Goal: Task Accomplishment & Management: Manage account settings

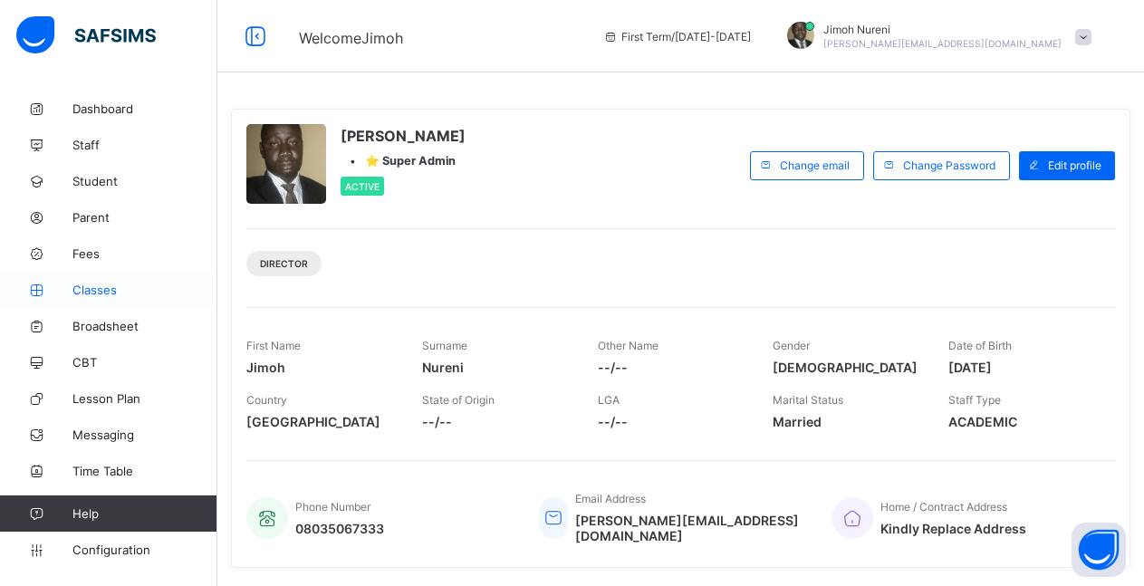
click at [90, 294] on span "Classes" at bounding box center [144, 290] width 145 height 14
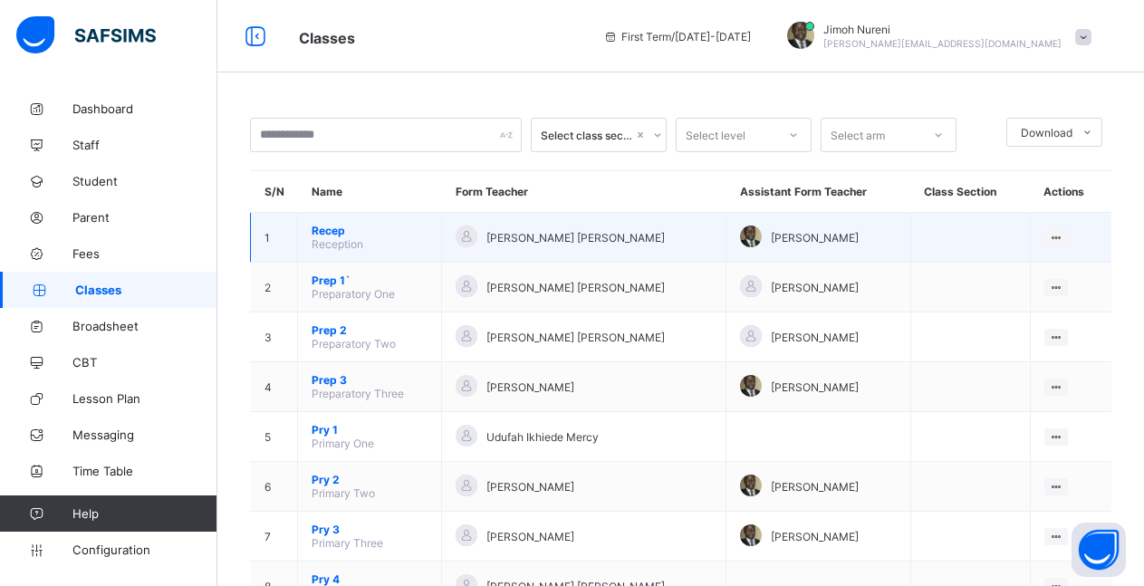
click at [332, 230] on span "Recep" at bounding box center [370, 231] width 116 height 14
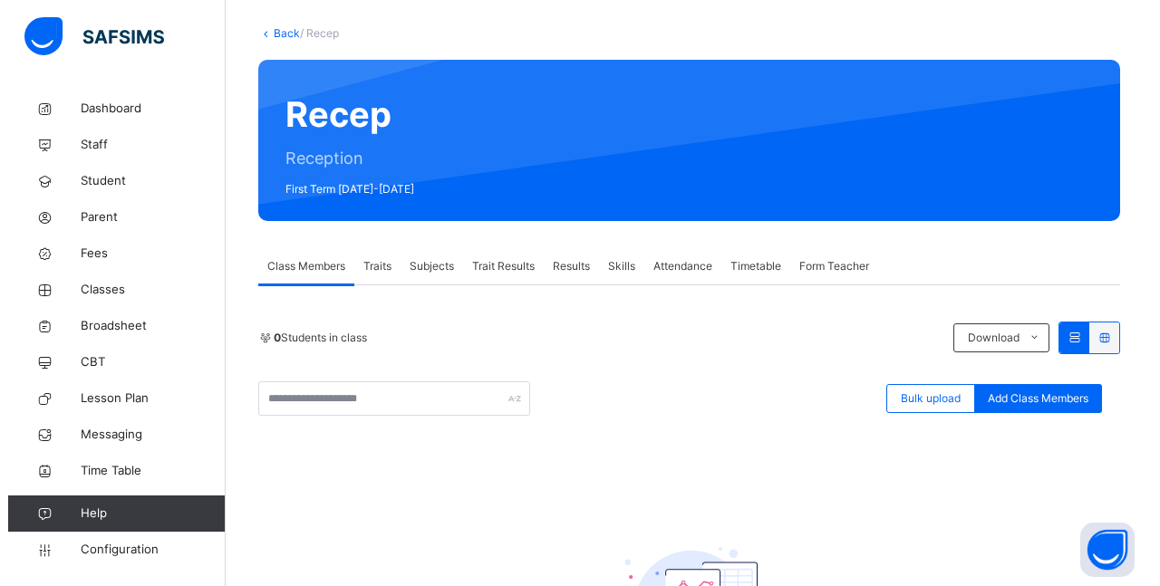
scroll to position [185, 0]
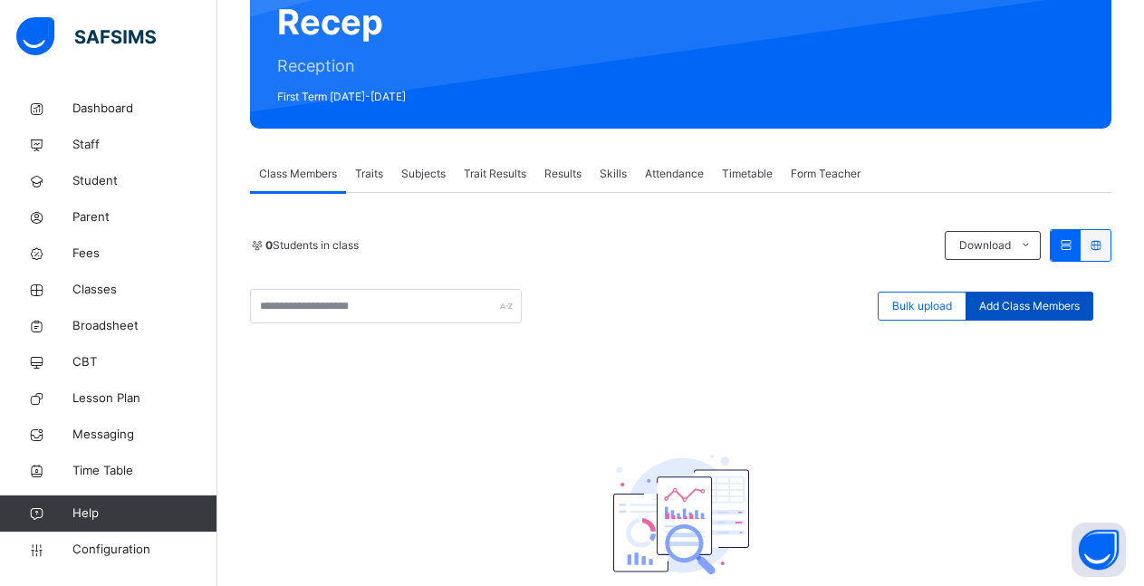
click at [1039, 305] on span "Add Class Members" at bounding box center [1029, 306] width 101 height 16
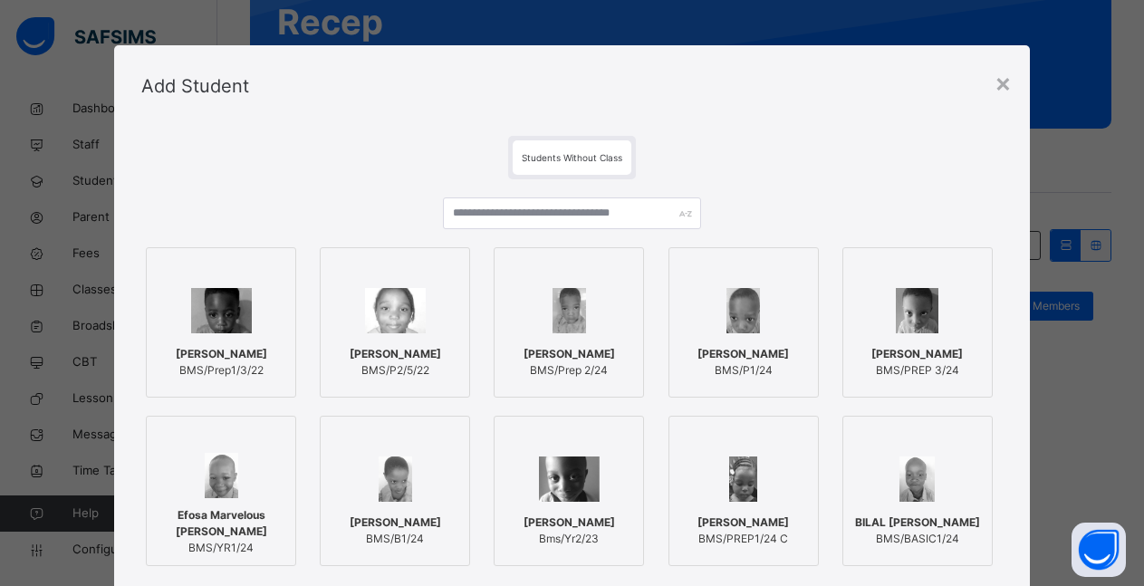
drag, startPoint x: 178, startPoint y: 305, endPoint x: 265, endPoint y: 435, distance: 156.0
click at [191, 307] on img at bounding box center [221, 310] width 61 height 45
click at [259, 333] on div at bounding box center [223, 310] width 130 height 53
click at [909, 352] on span "[PERSON_NAME]" at bounding box center [929, 354] width 92 height 16
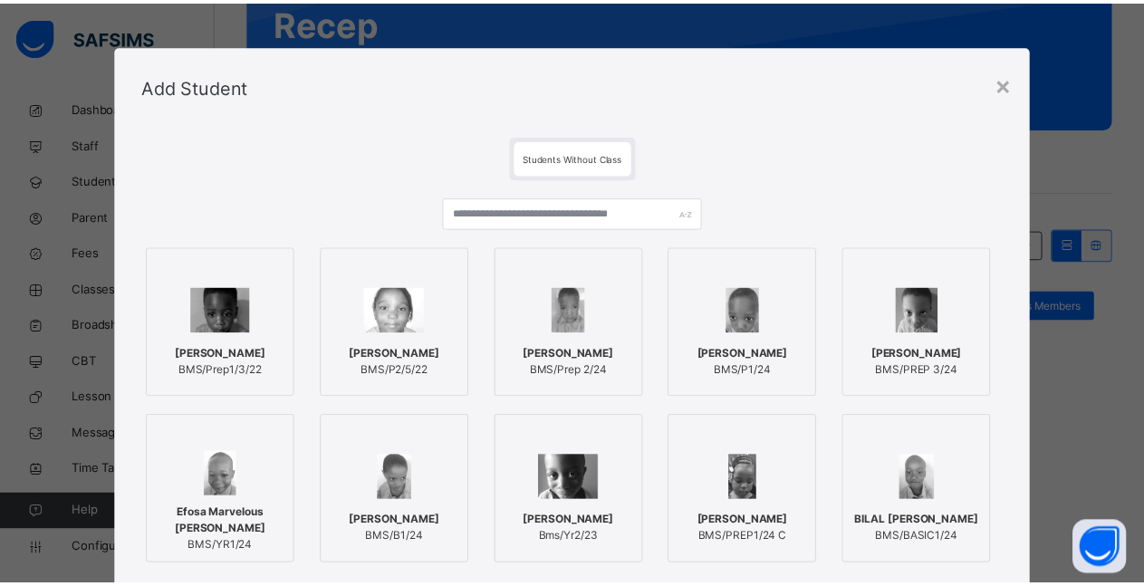
scroll to position [163, 0]
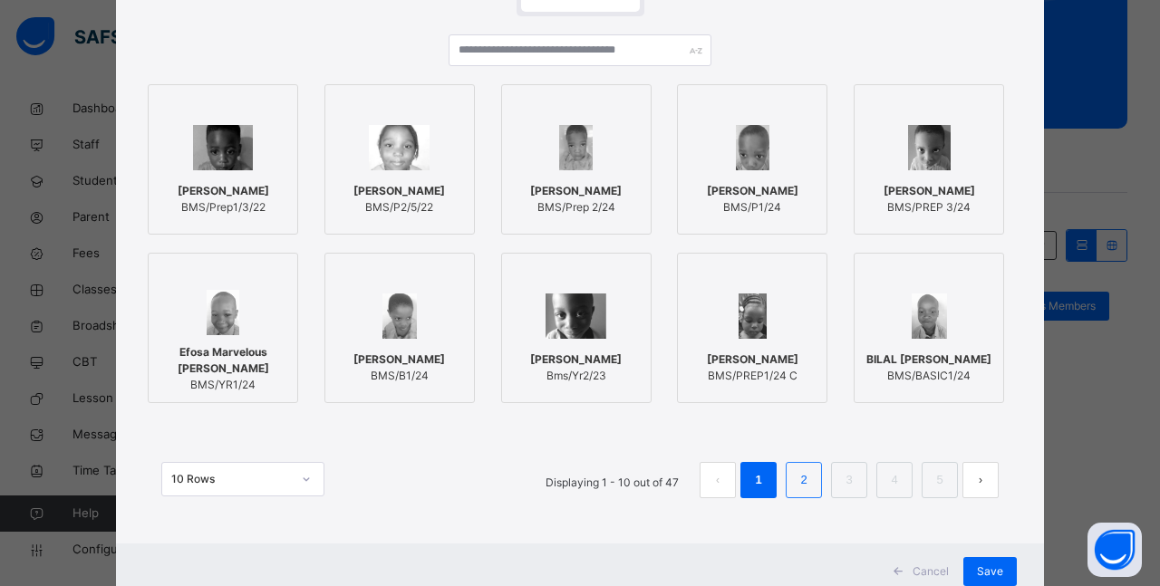
click at [795, 489] on link "2" at bounding box center [803, 480] width 17 height 24
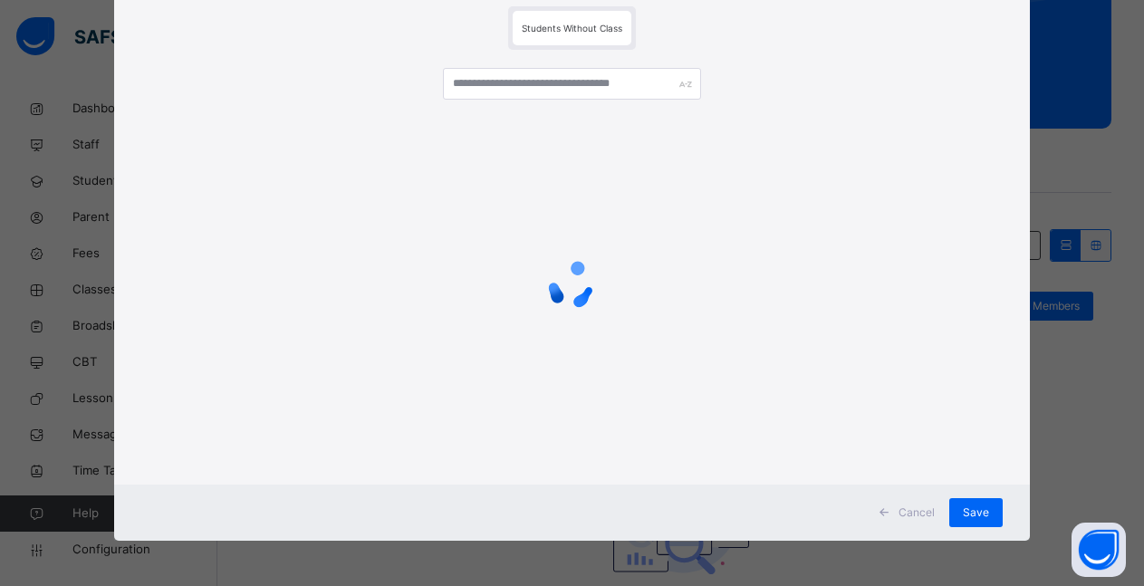
scroll to position [130, 0]
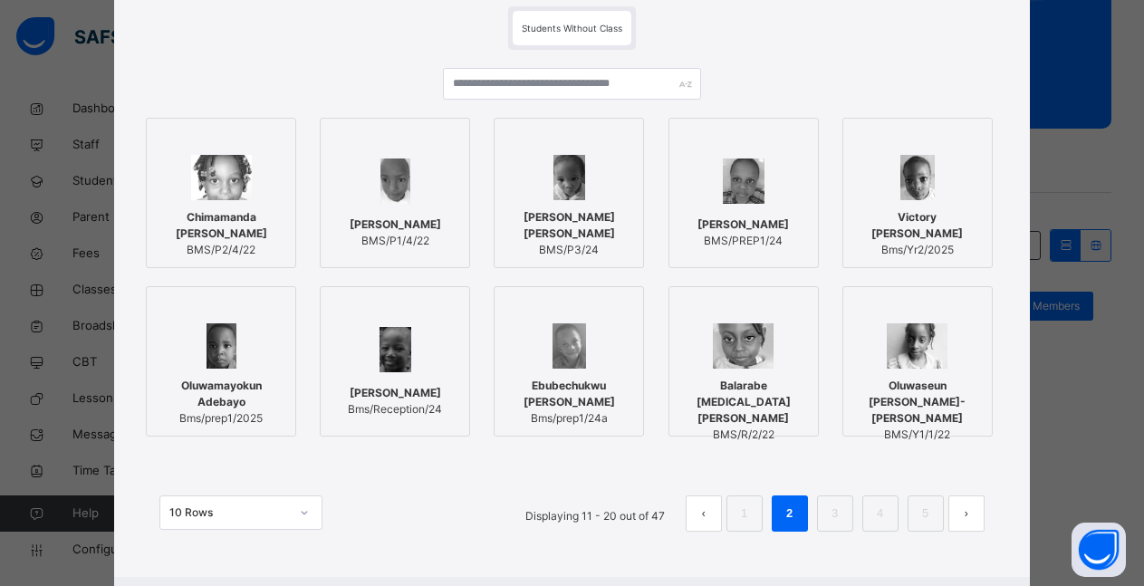
click at [566, 217] on span "[PERSON_NAME] [PERSON_NAME]" at bounding box center [569, 225] width 130 height 33
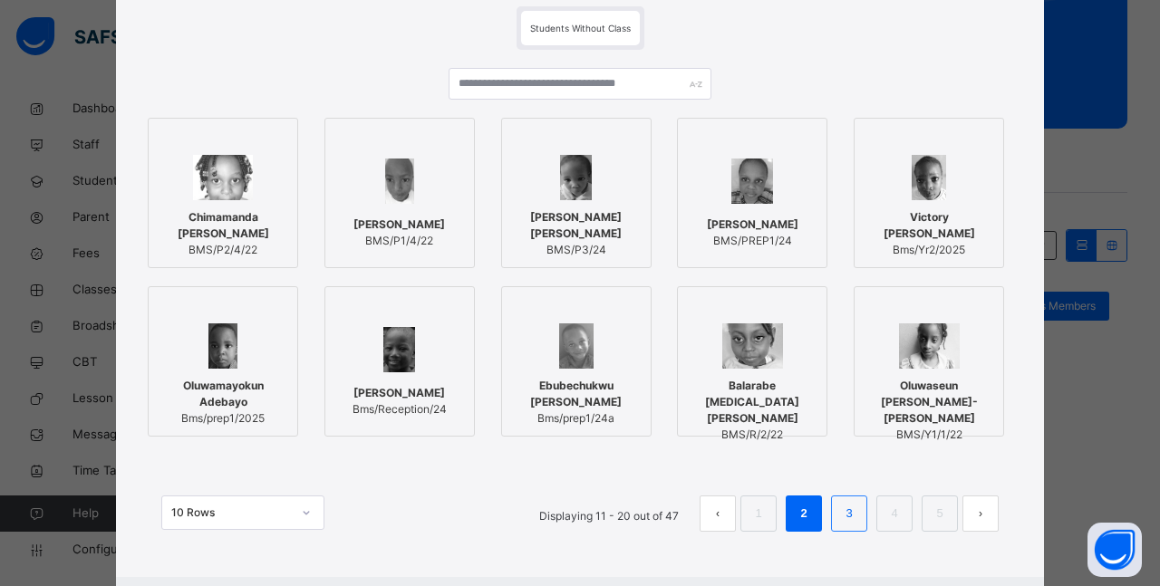
click at [843, 519] on link "3" at bounding box center [848, 514] width 17 height 24
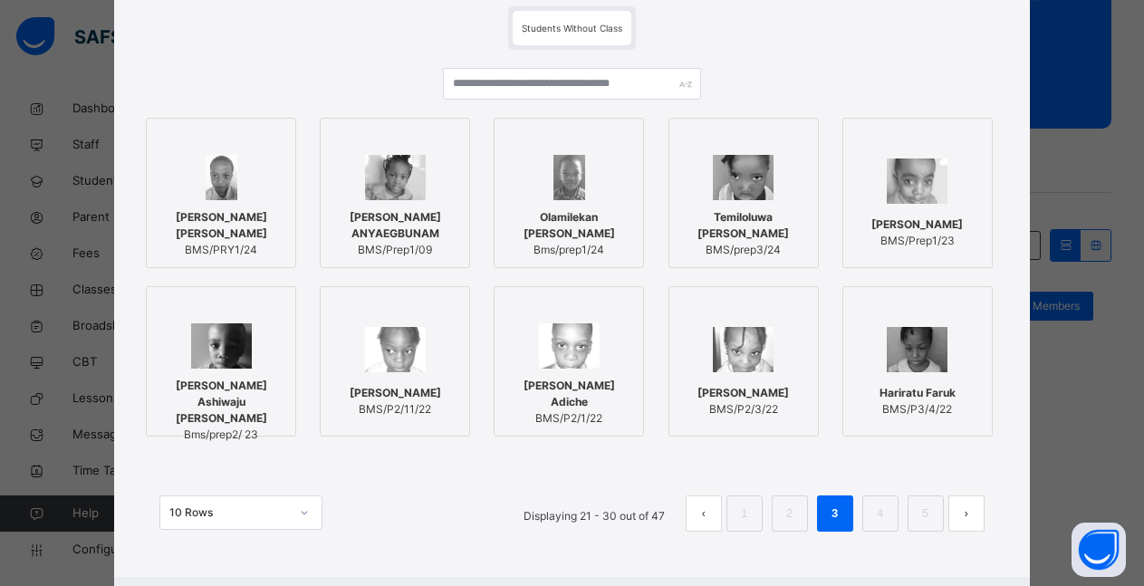
click at [421, 223] on span "[PERSON_NAME] ANYAEGBUNAM" at bounding box center [395, 225] width 130 height 33
click at [570, 213] on span "Olamilekan [PERSON_NAME]" at bounding box center [576, 225] width 130 height 33
click at [940, 207] on div "[PERSON_NAME] YAKUBU BMS/Prep1/23" at bounding box center [928, 232] width 130 height 51
click at [885, 513] on link "4" at bounding box center [893, 514] width 17 height 24
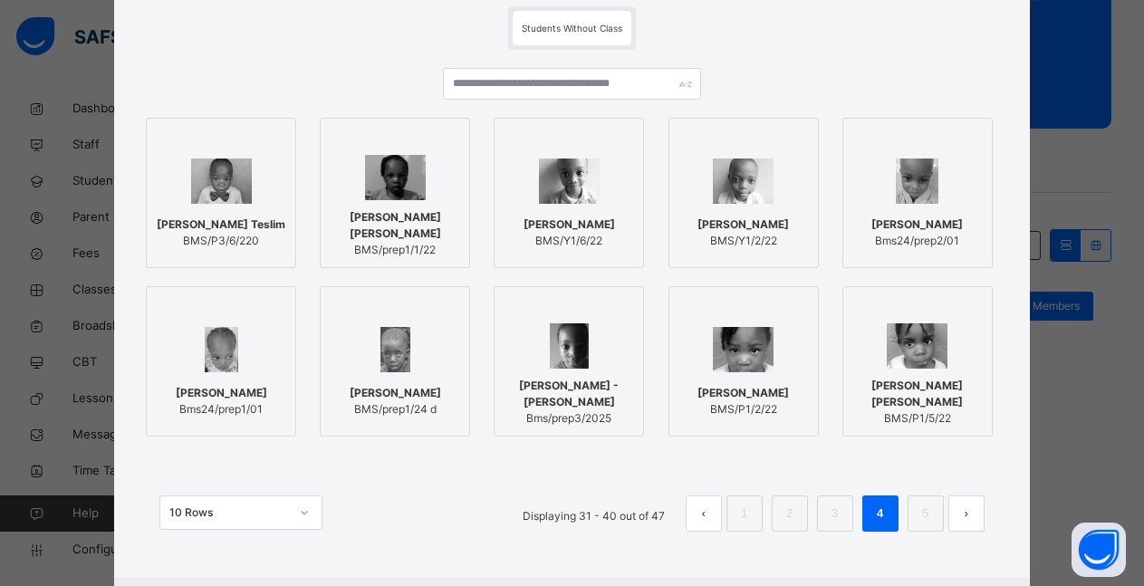
click at [404, 199] on img at bounding box center [395, 177] width 61 height 45
click at [575, 395] on span "[PERSON_NAME] - [PERSON_NAME]" at bounding box center [576, 394] width 130 height 33
click at [954, 388] on span "[PERSON_NAME] [PERSON_NAME]" at bounding box center [928, 394] width 130 height 33
click at [934, 520] on link "5" at bounding box center [938, 514] width 17 height 24
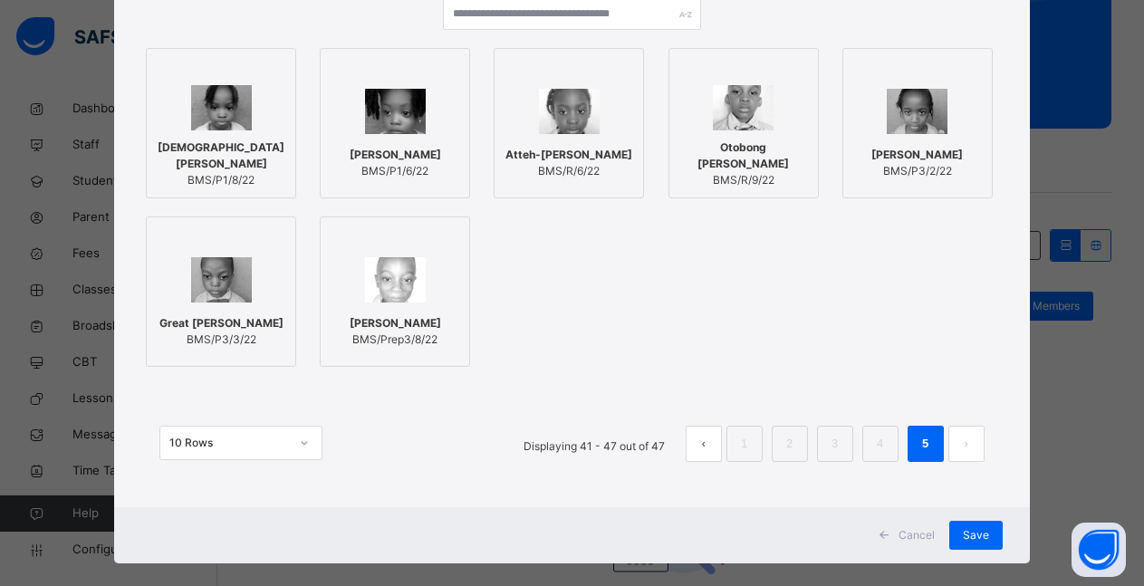
scroll to position [222, 0]
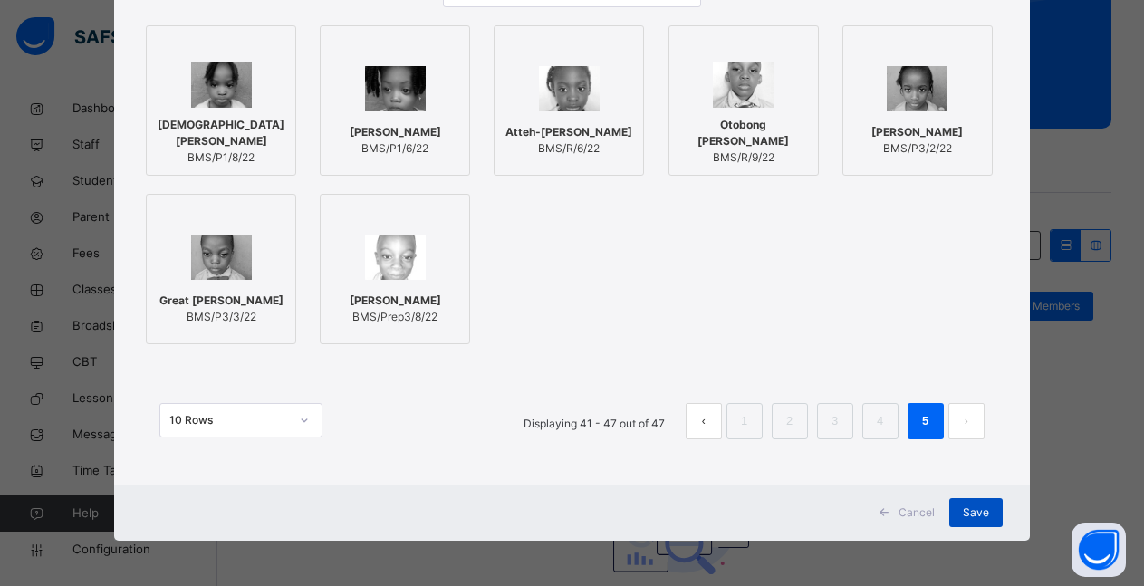
click at [986, 518] on span "Save" at bounding box center [976, 513] width 26 height 16
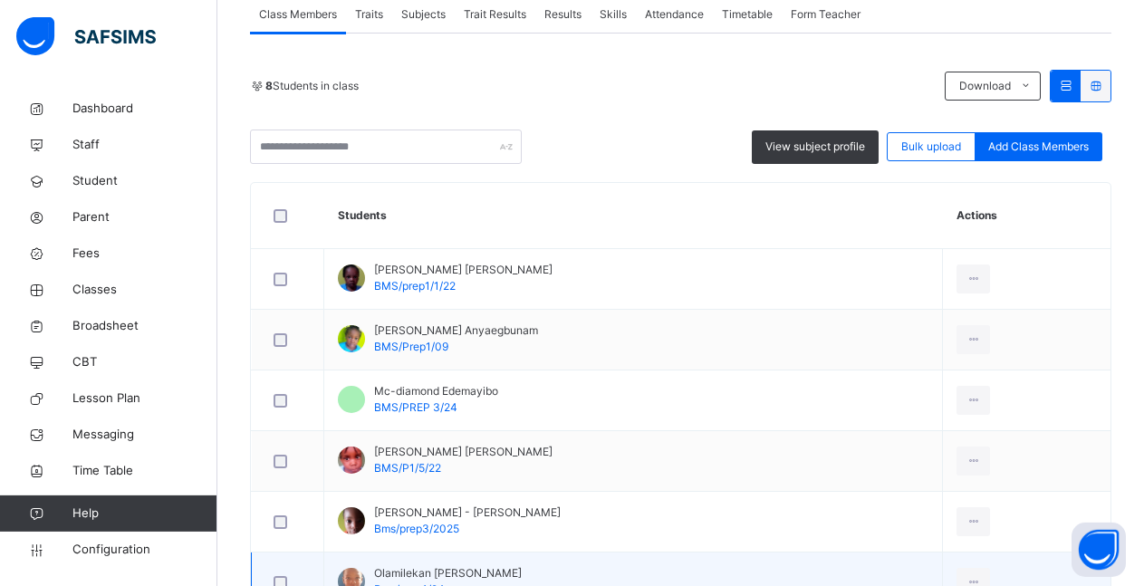
scroll to position [315, 0]
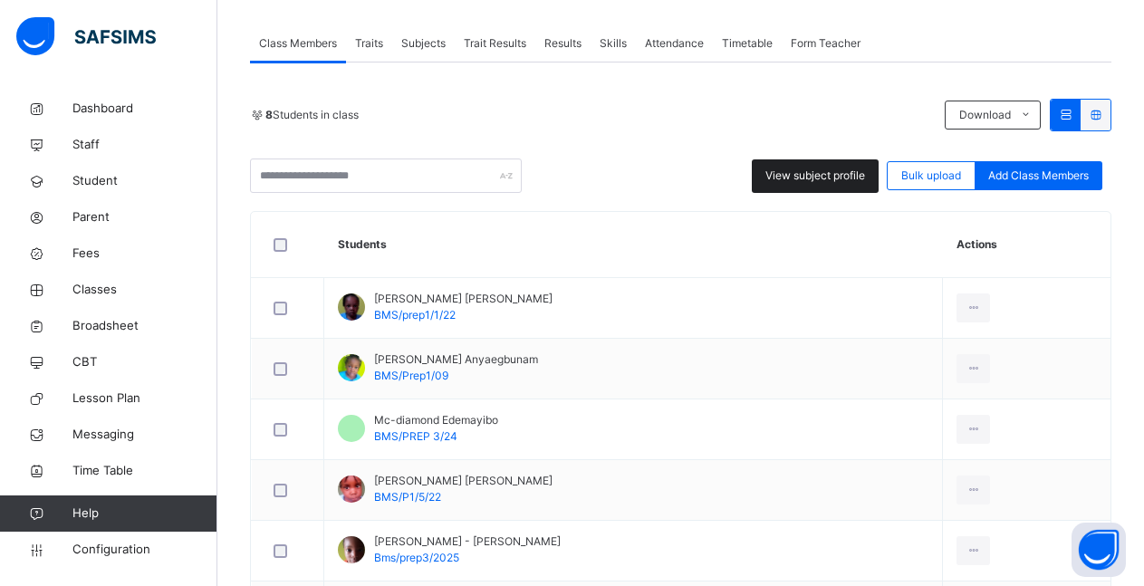
click at [826, 173] on span "View subject profile" at bounding box center [816, 176] width 100 height 16
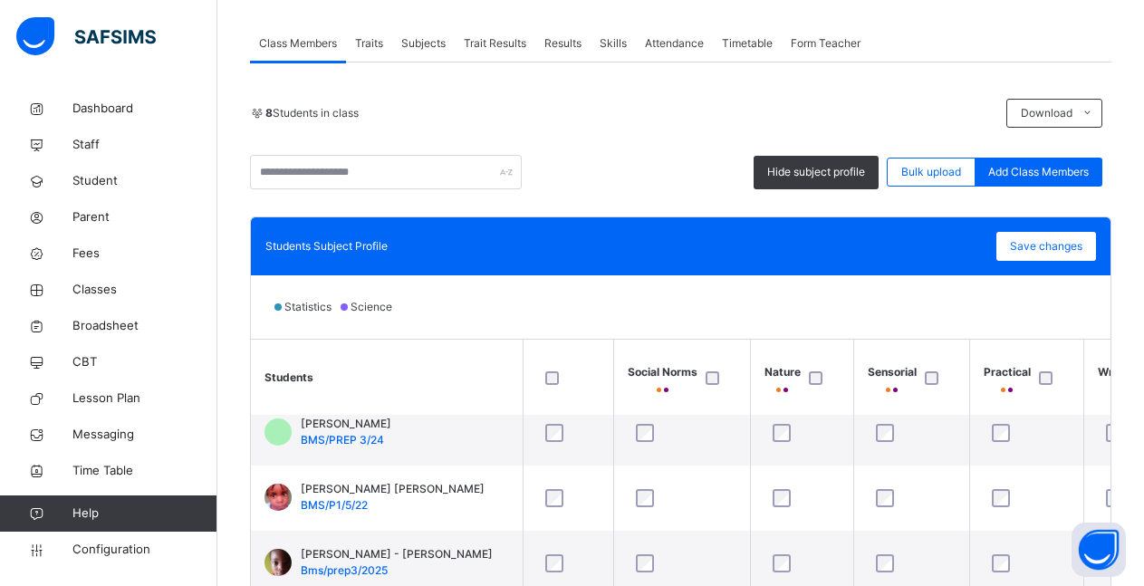
scroll to position [0, 0]
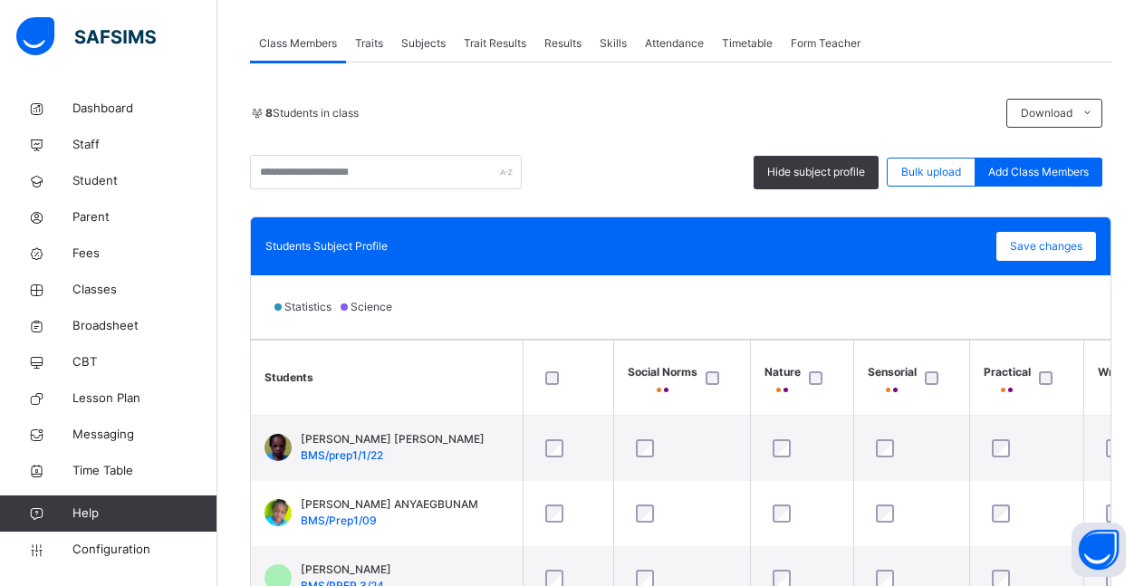
click at [559, 377] on div at bounding box center [568, 378] width 53 height 14
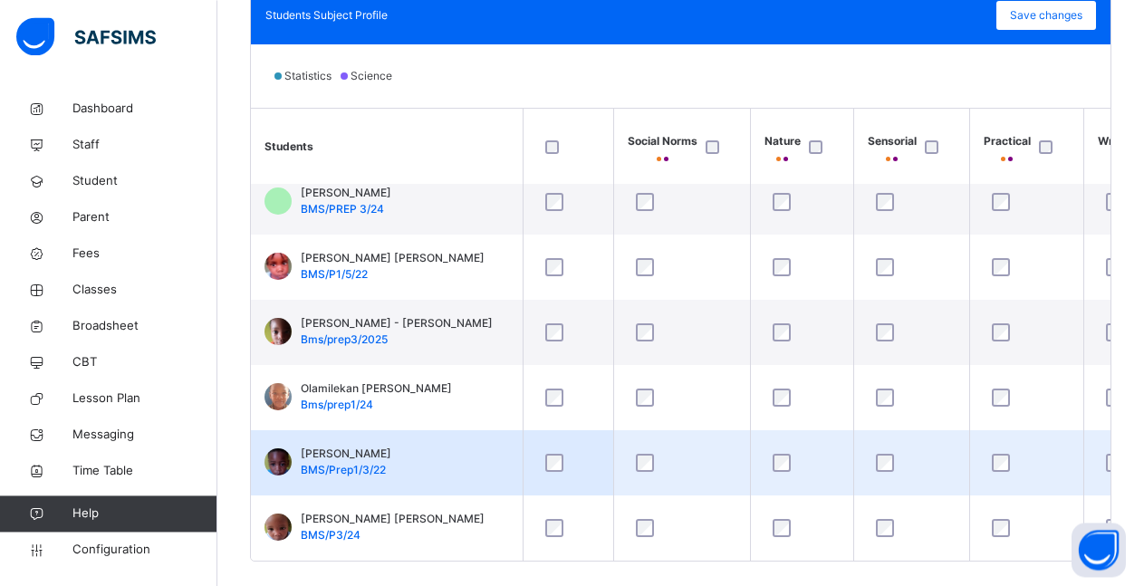
scroll to position [576, 0]
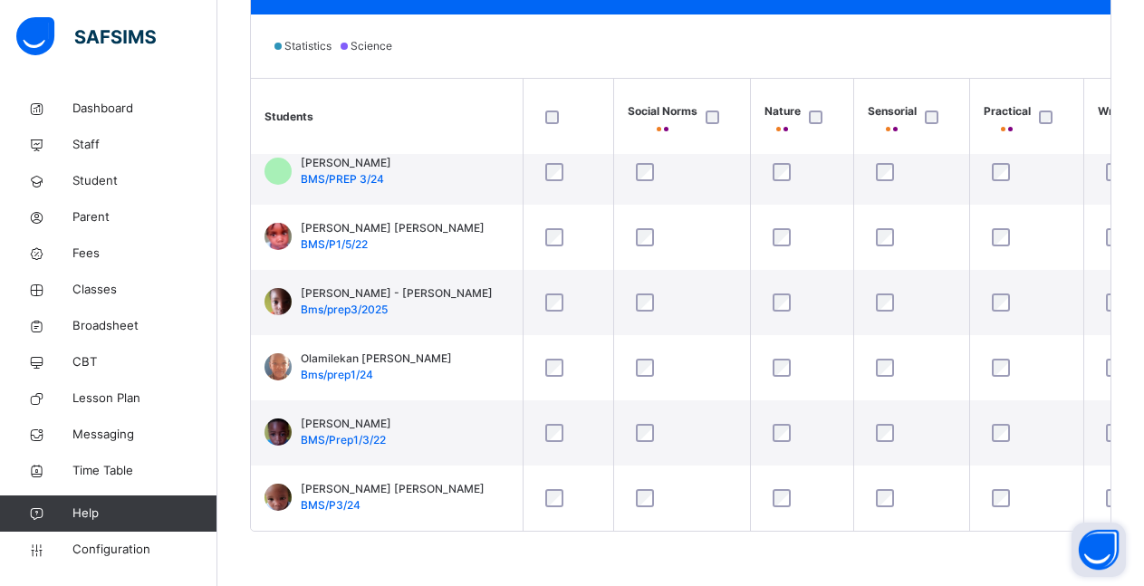
click at [1102, 523] on button "Open asap" at bounding box center [1099, 550] width 54 height 54
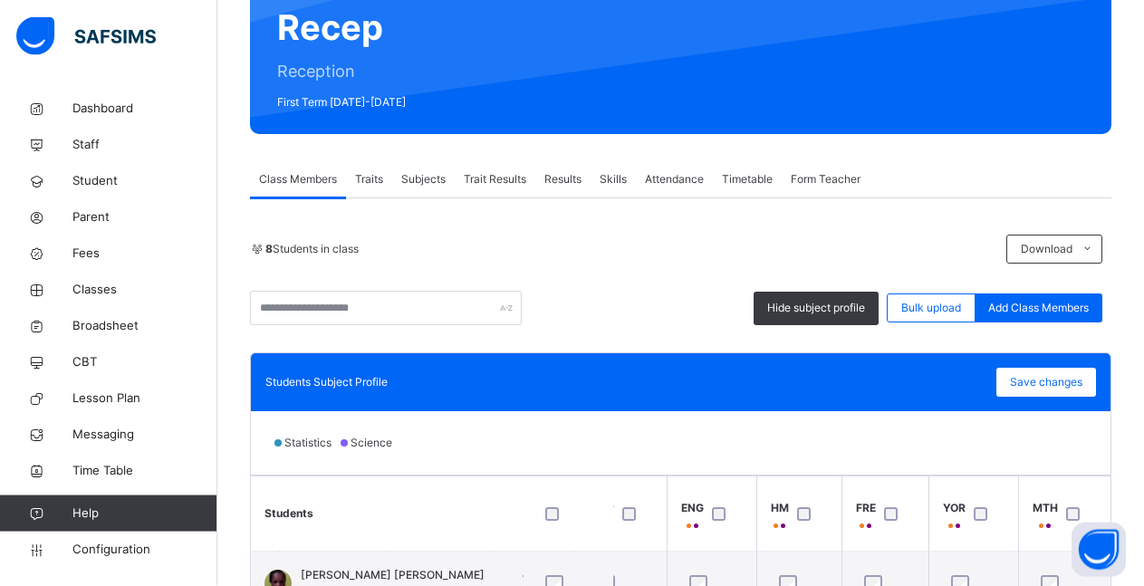
scroll to position [185, 0]
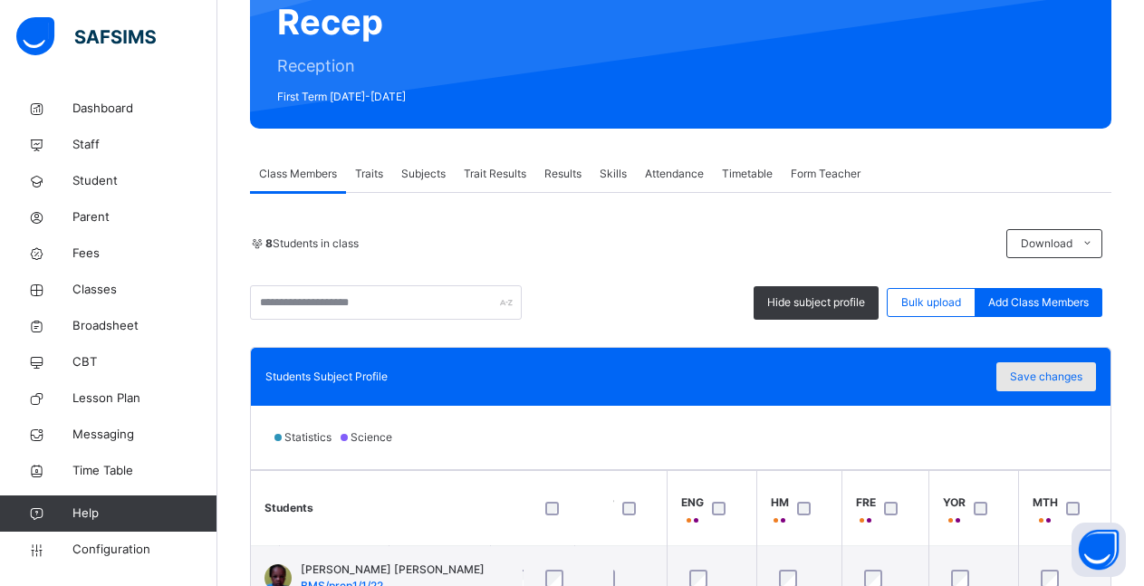
click at [1065, 381] on span "Save changes" at bounding box center [1046, 377] width 72 height 16
click at [95, 141] on span "Staff" at bounding box center [144, 145] width 145 height 18
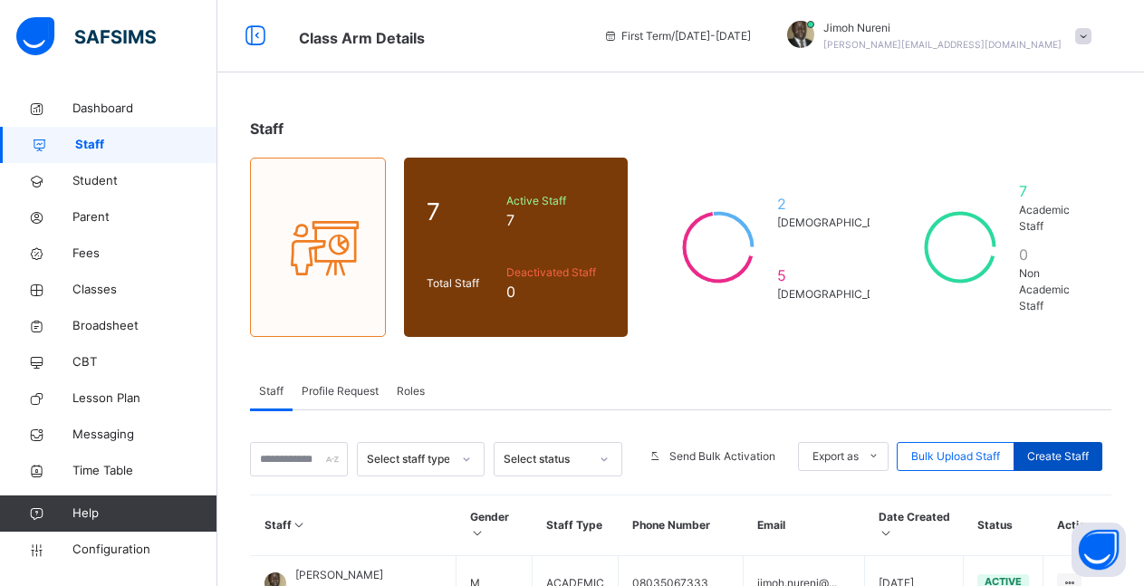
click at [1084, 448] on span "Create Staff" at bounding box center [1058, 456] width 62 height 16
select select "**"
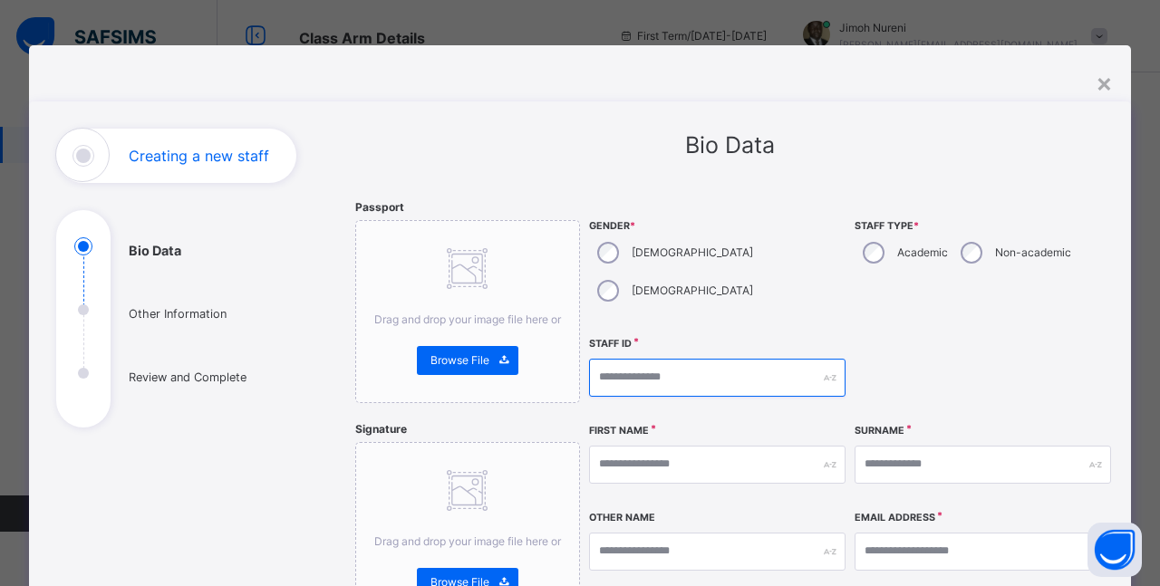
click at [658, 359] on input "text" at bounding box center [717, 378] width 256 height 38
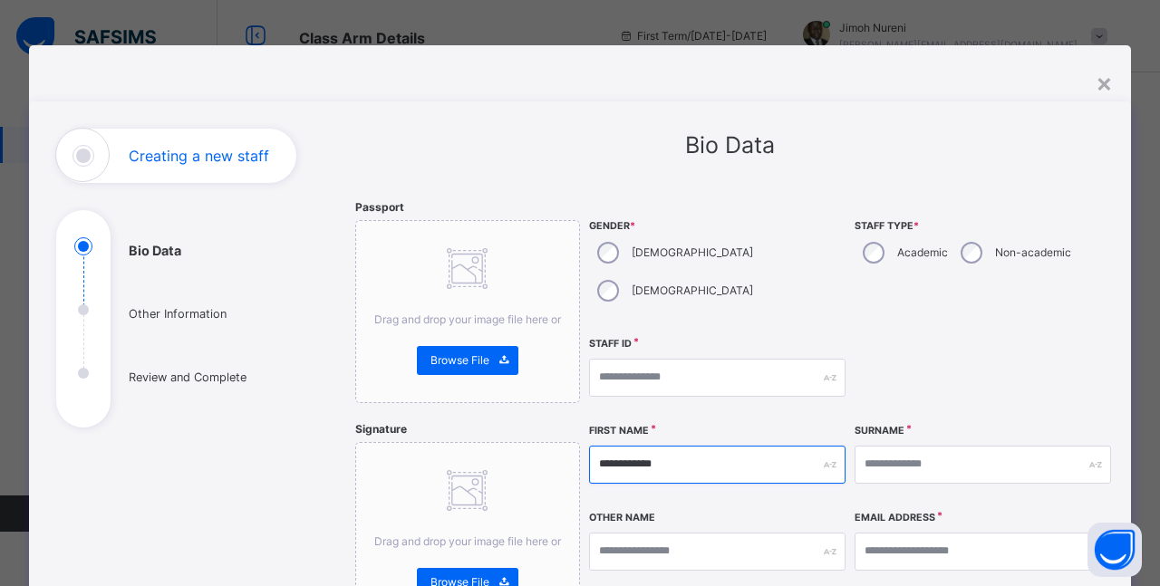
drag, startPoint x: 586, startPoint y: 423, endPoint x: 673, endPoint y: 429, distance: 87.1
click at [673, 446] on input "**********" at bounding box center [717, 465] width 256 height 38
type input "**********"
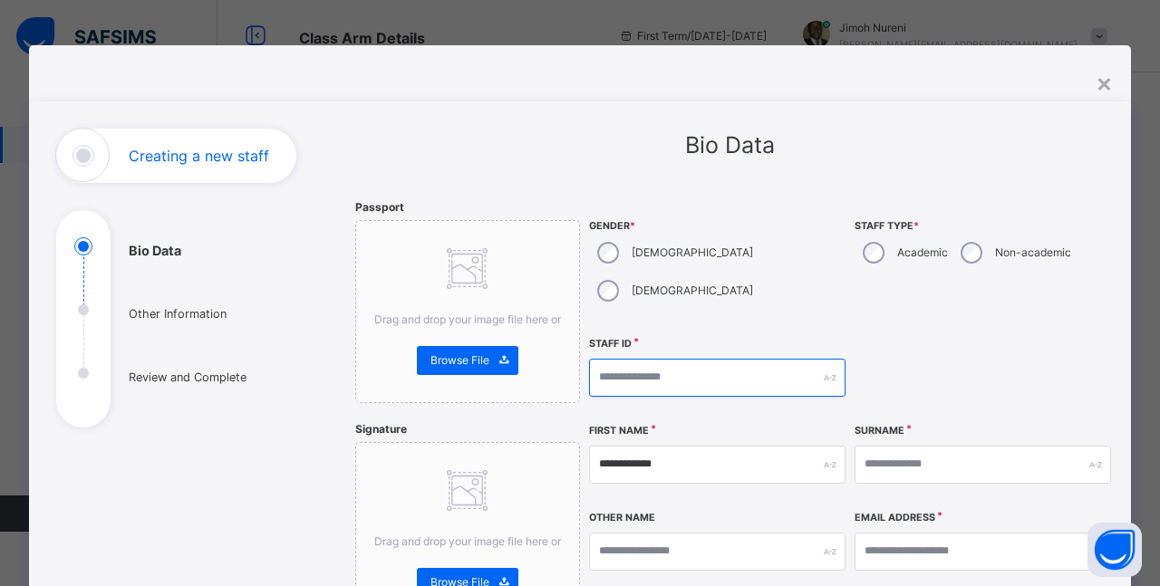
click at [643, 359] on input "text" at bounding box center [717, 378] width 256 height 38
paste input "**********"
type input "**********"
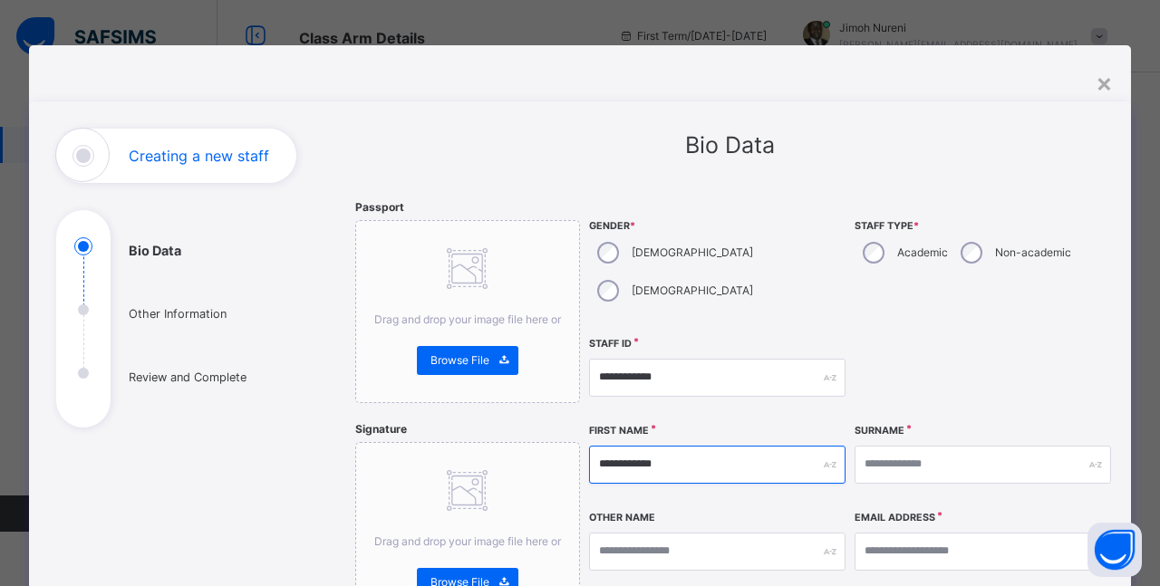
click at [679, 446] on input "**********" at bounding box center [717, 465] width 256 height 38
type input "*"
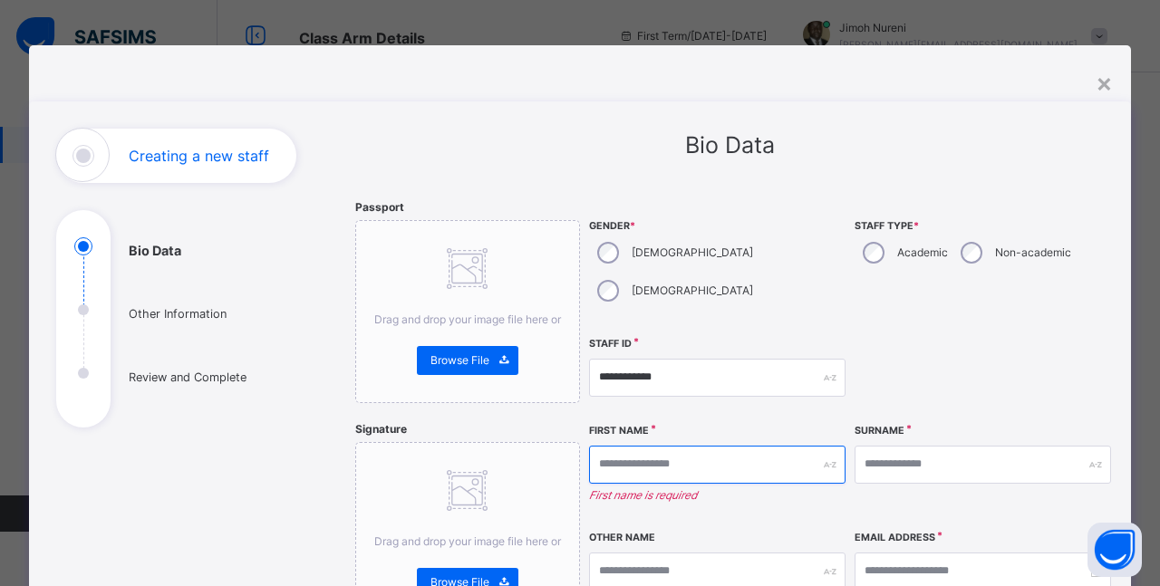
click at [618, 446] on input "text" at bounding box center [717, 465] width 256 height 38
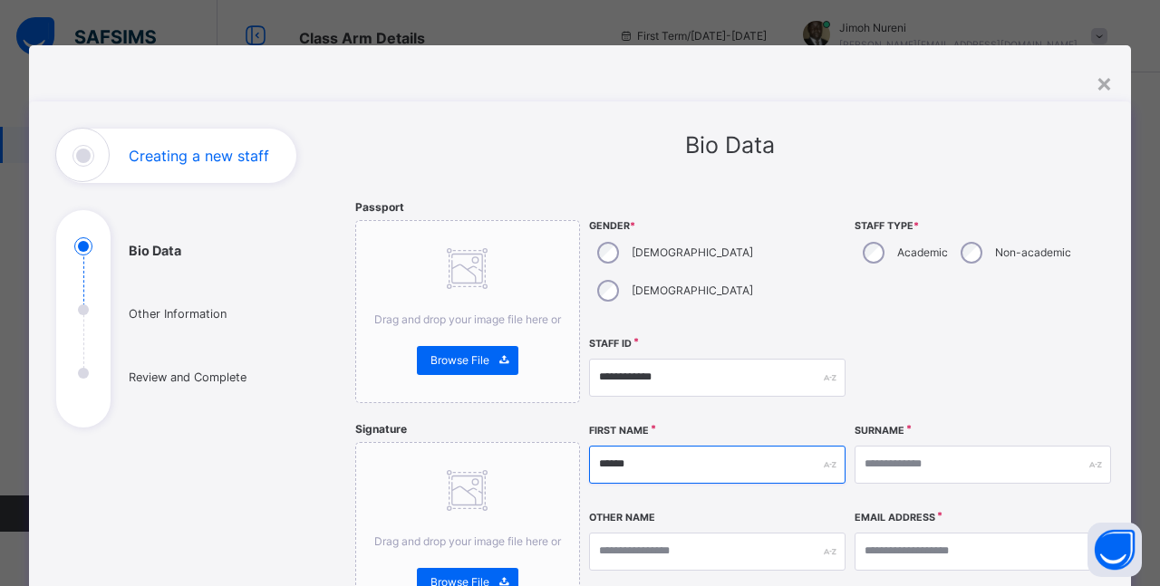
type input "******"
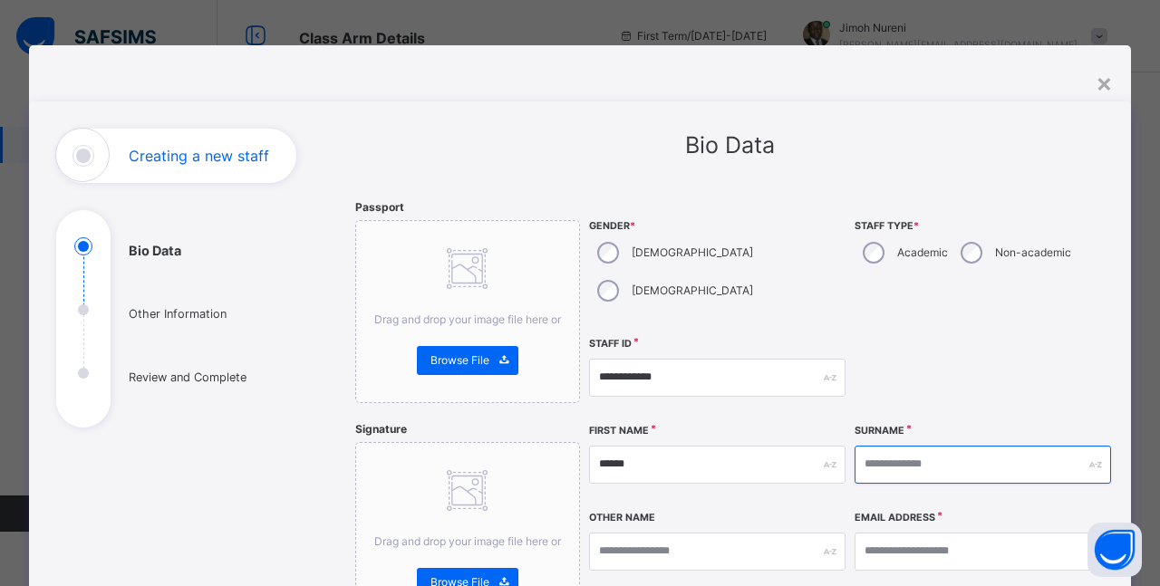
click at [871, 446] on input "text" at bounding box center [982, 465] width 256 height 38
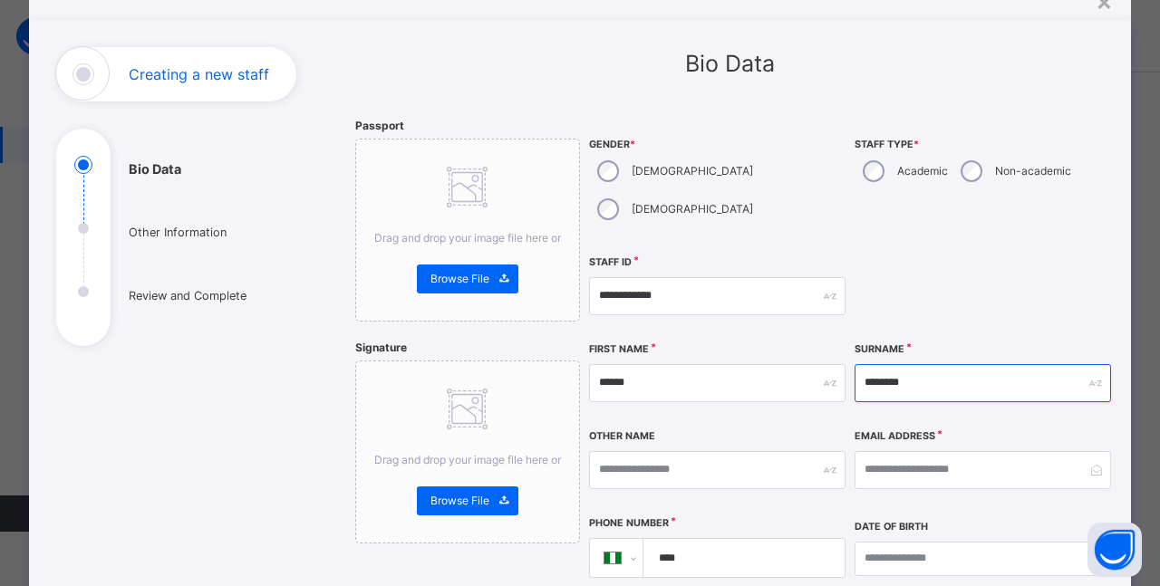
type input "********"
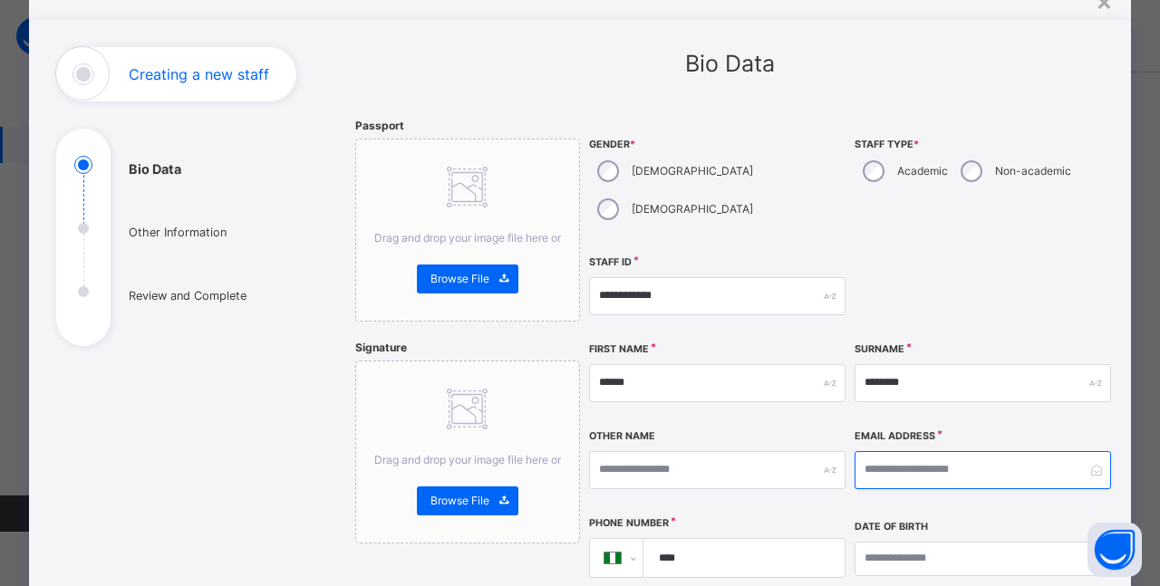
click at [937, 451] on input "email" at bounding box center [982, 470] width 256 height 38
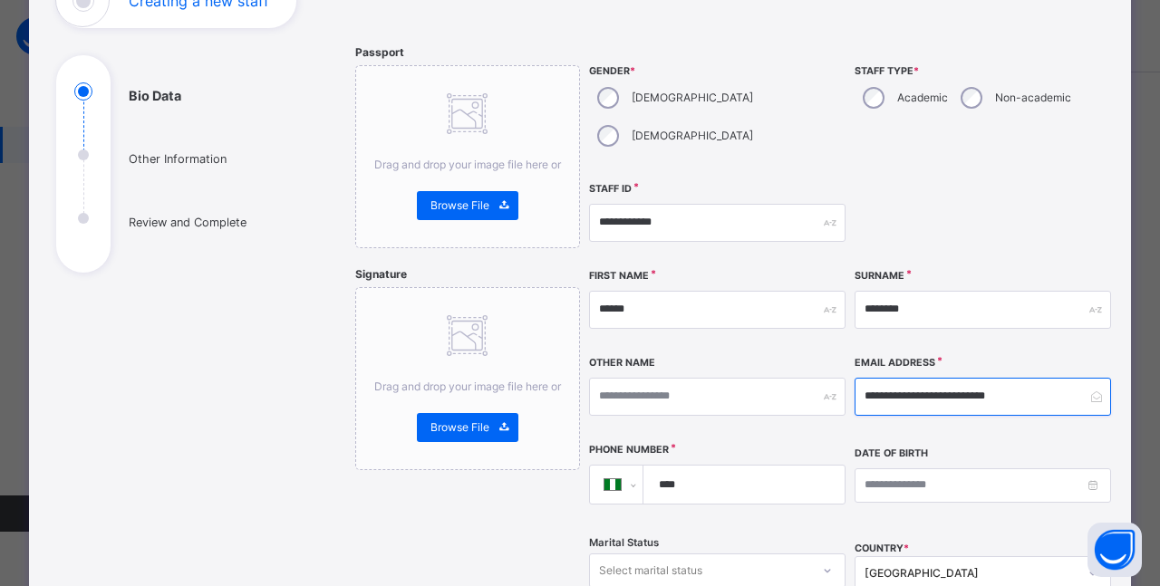
scroll to position [163, 0]
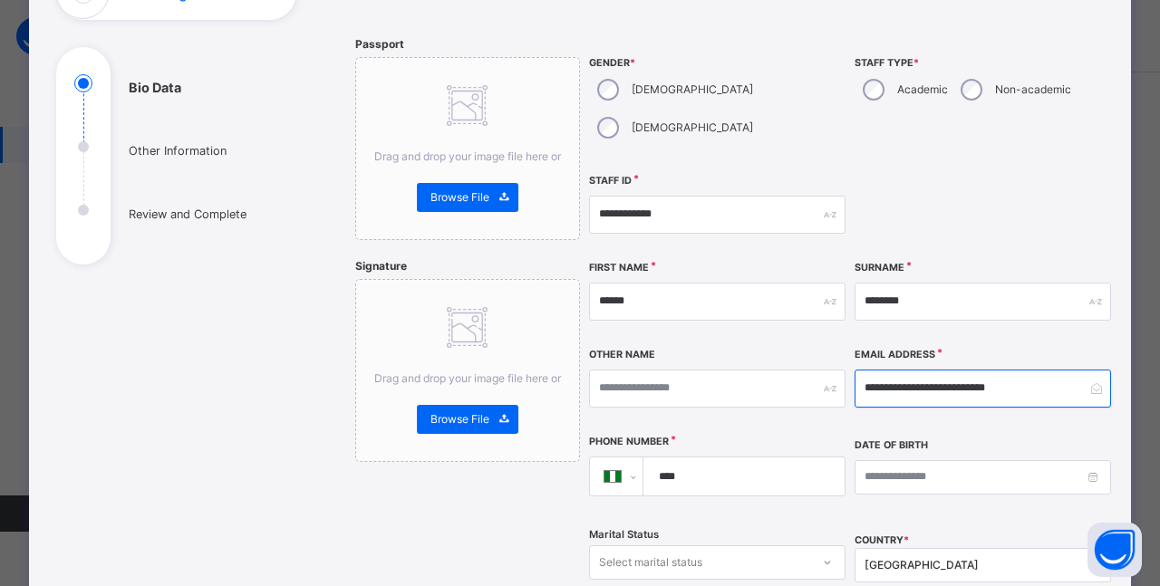
type input "**********"
click at [674, 458] on input "****" at bounding box center [741, 477] width 187 height 38
click at [701, 458] on input "****" at bounding box center [741, 477] width 187 height 38
type input "**********"
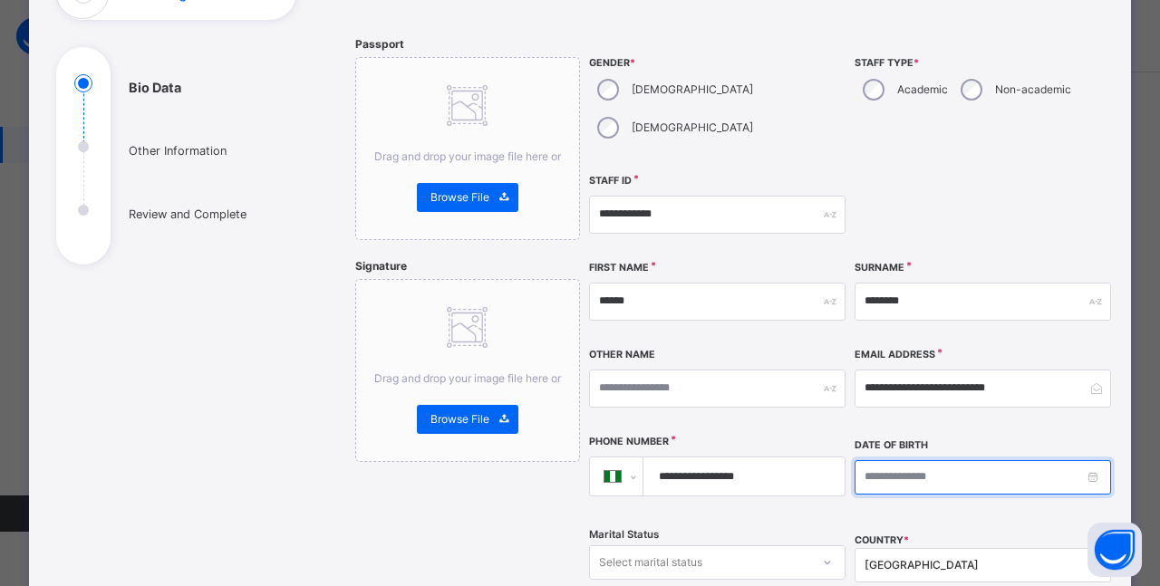
click at [910, 460] on input at bounding box center [982, 477] width 256 height 34
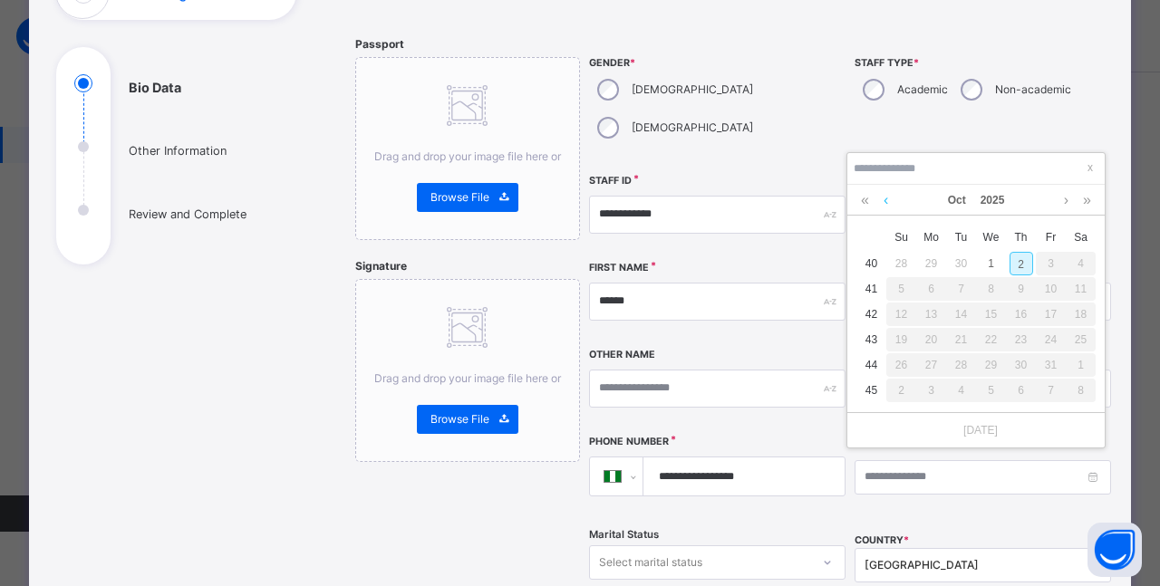
click at [888, 206] on link at bounding box center [886, 200] width 14 height 31
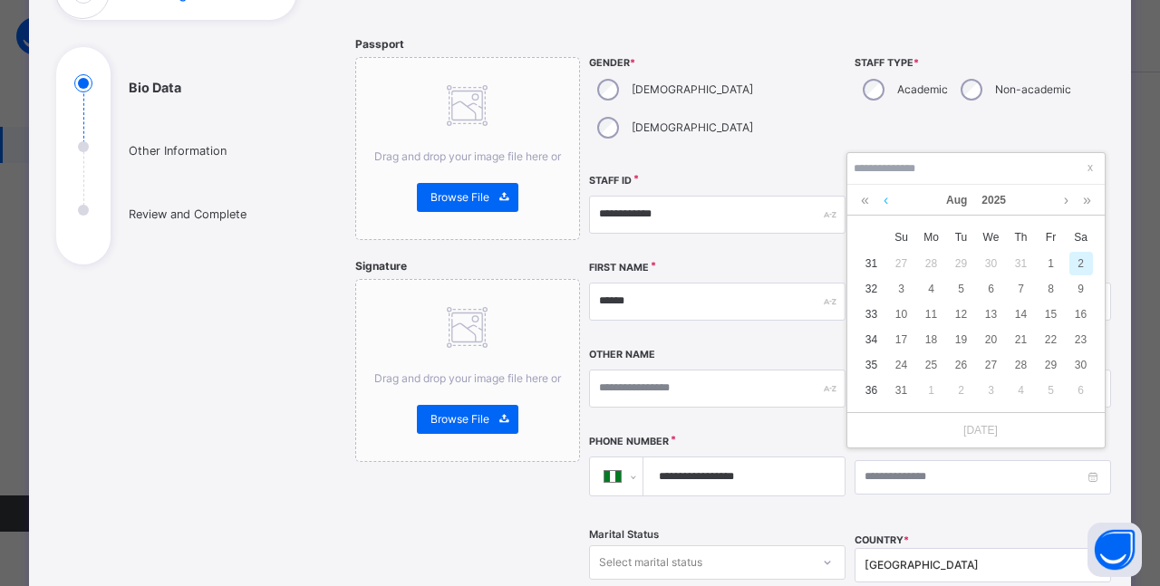
click at [888, 206] on link at bounding box center [886, 200] width 14 height 31
click at [867, 204] on link at bounding box center [864, 200] width 17 height 31
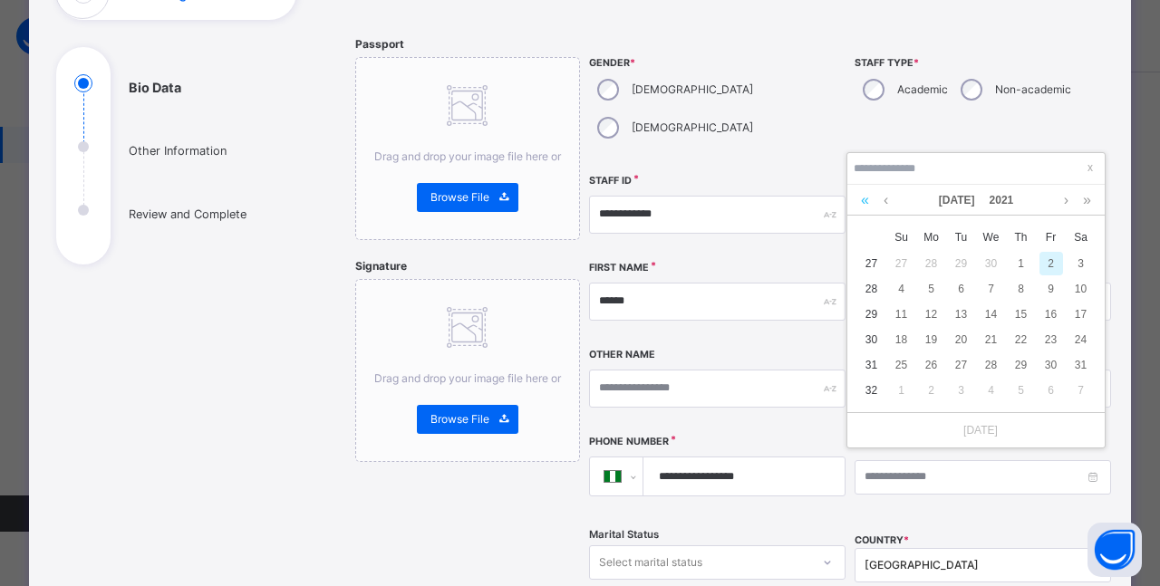
click at [867, 204] on link at bounding box center [864, 200] width 17 height 31
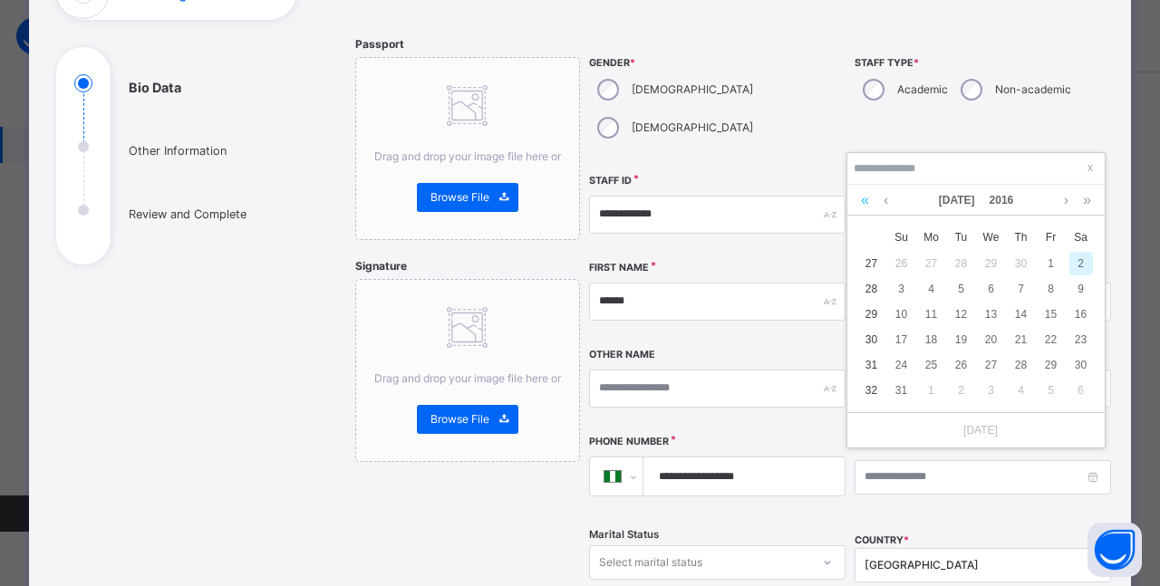
click at [867, 204] on link at bounding box center [864, 200] width 17 height 31
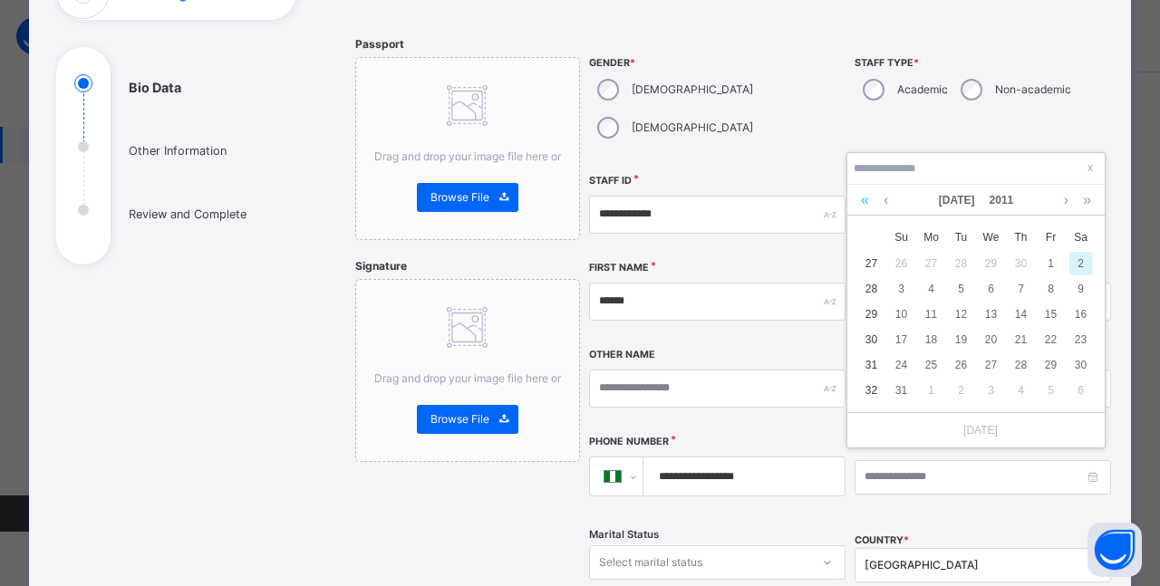
click at [867, 204] on link at bounding box center [864, 200] width 17 height 31
click at [867, 205] on link at bounding box center [864, 200] width 17 height 31
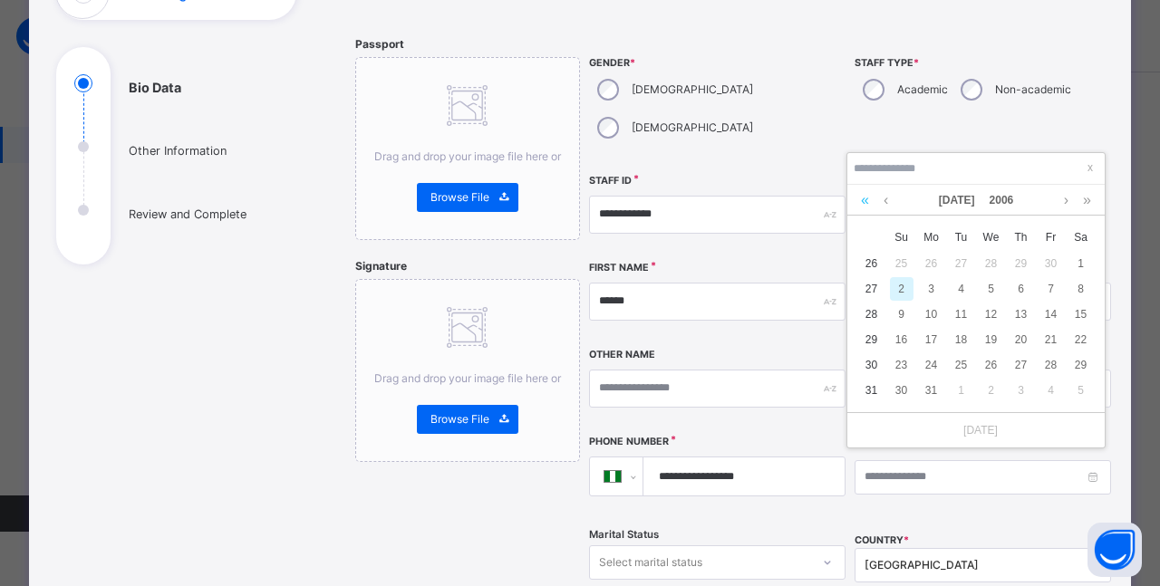
click at [867, 205] on link at bounding box center [864, 200] width 17 height 31
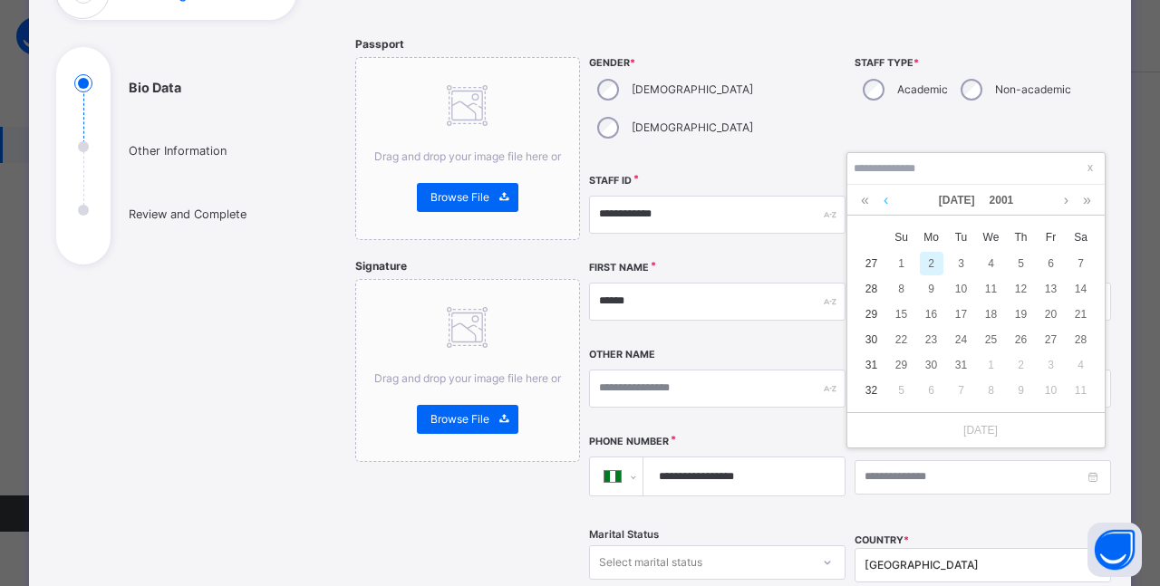
click at [885, 204] on link at bounding box center [886, 200] width 14 height 31
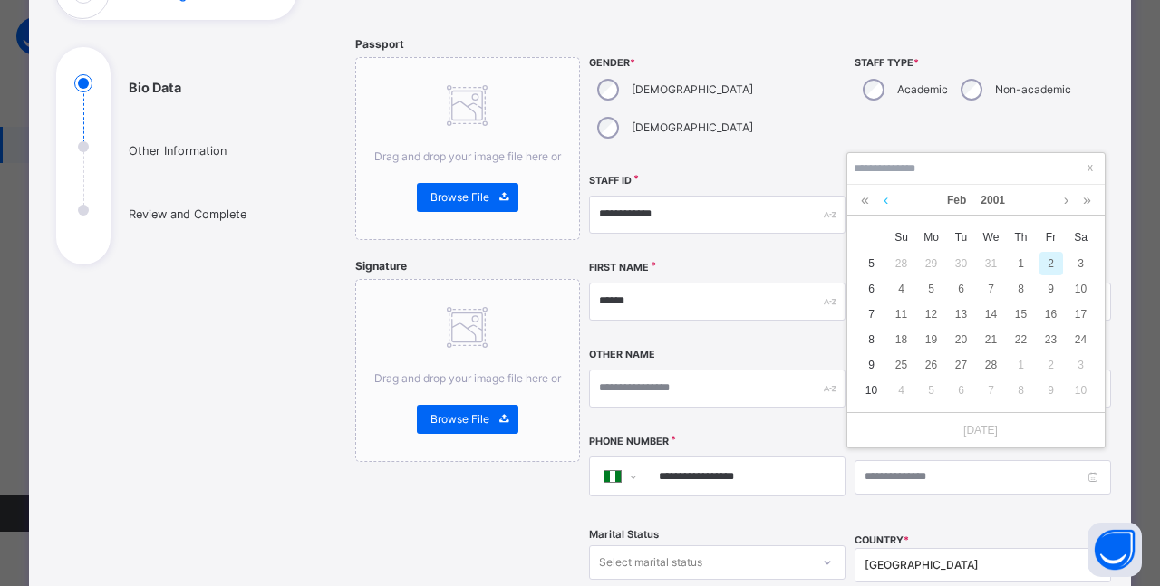
click at [885, 204] on link at bounding box center [886, 200] width 14 height 31
click at [1016, 259] on div "4" at bounding box center [1021, 264] width 24 height 24
type input "**********"
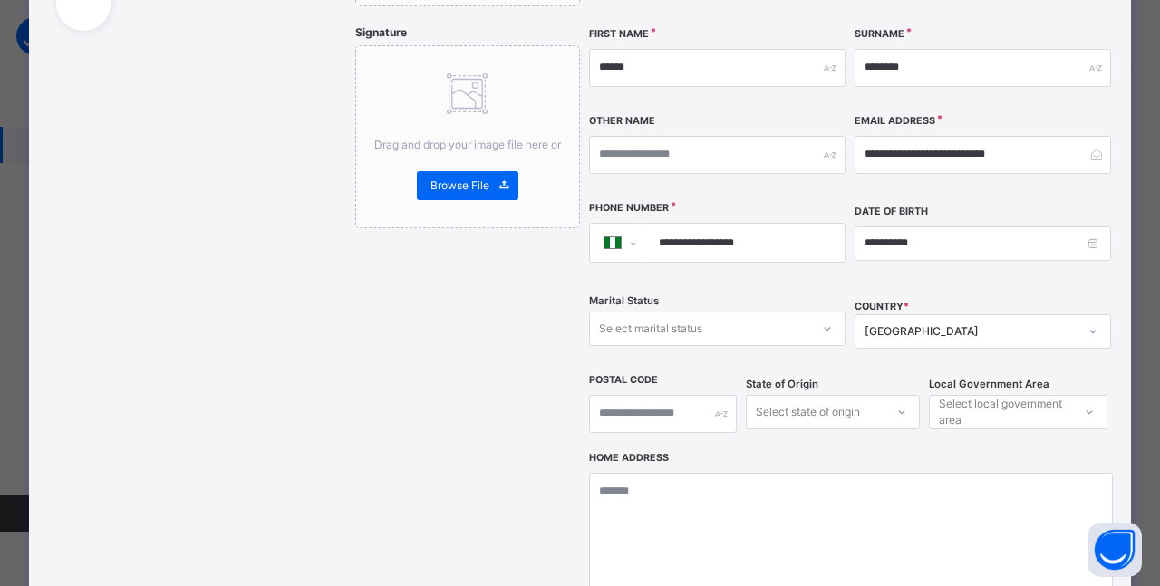
scroll to position [408, 0]
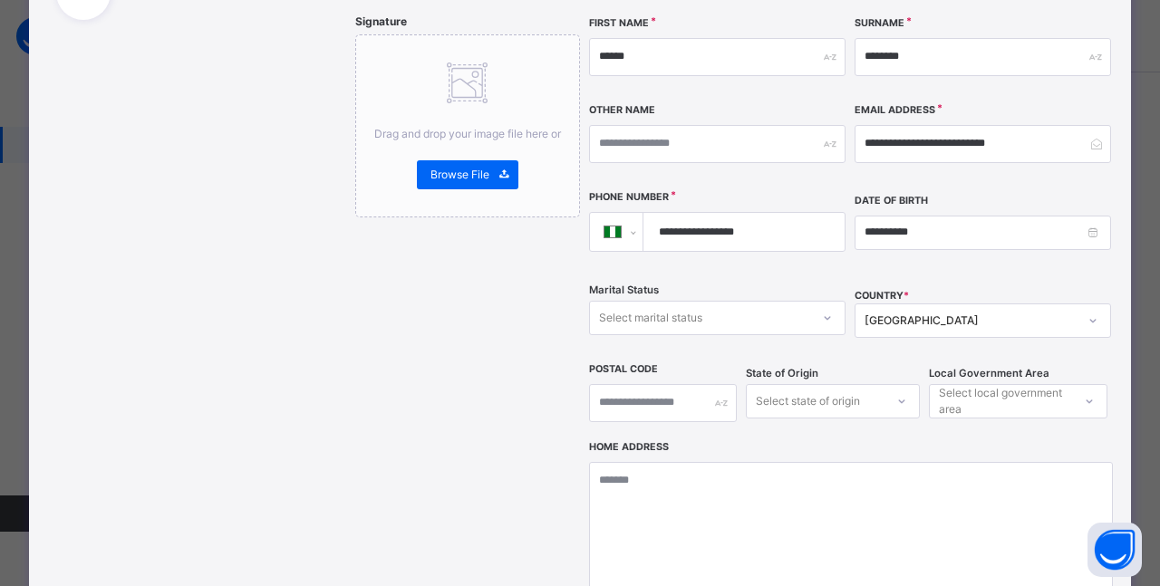
click at [823, 309] on icon at bounding box center [827, 318] width 11 height 18
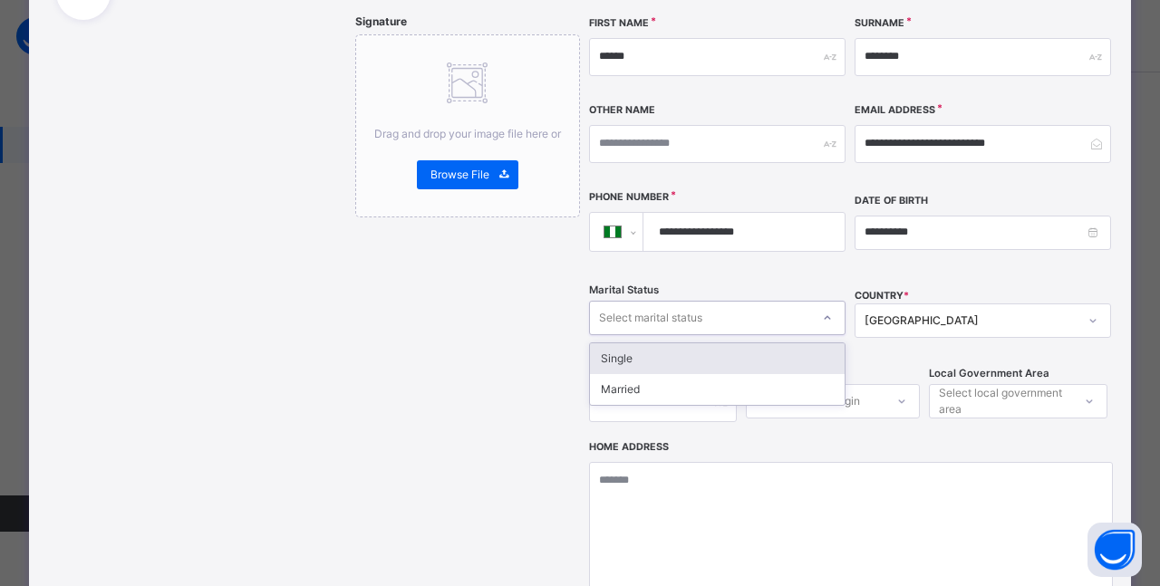
click at [684, 343] on div "Single" at bounding box center [717, 358] width 255 height 31
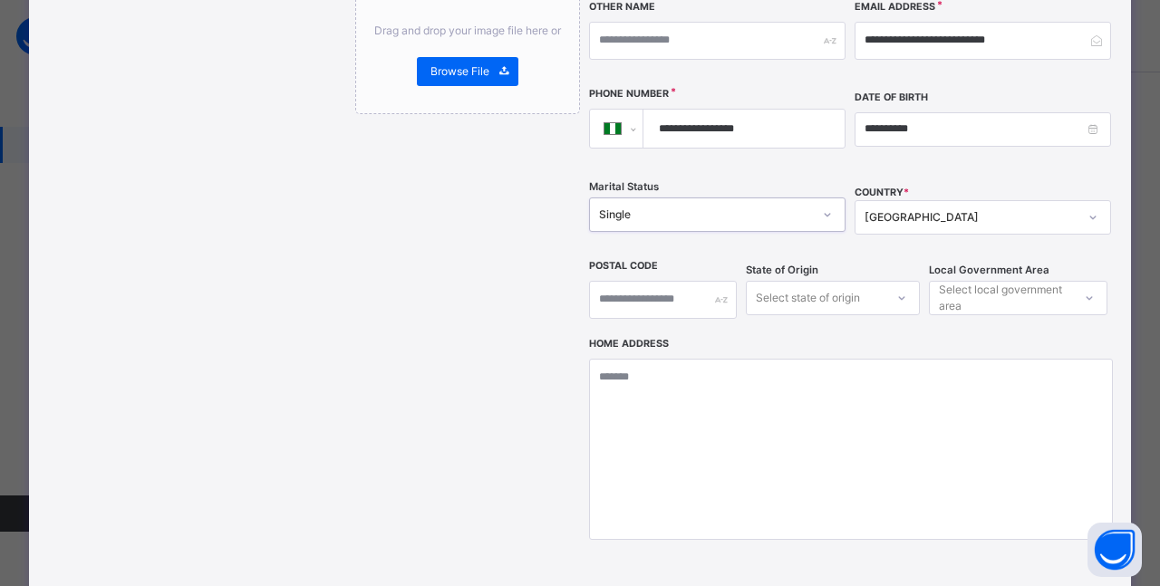
scroll to position [571, 0]
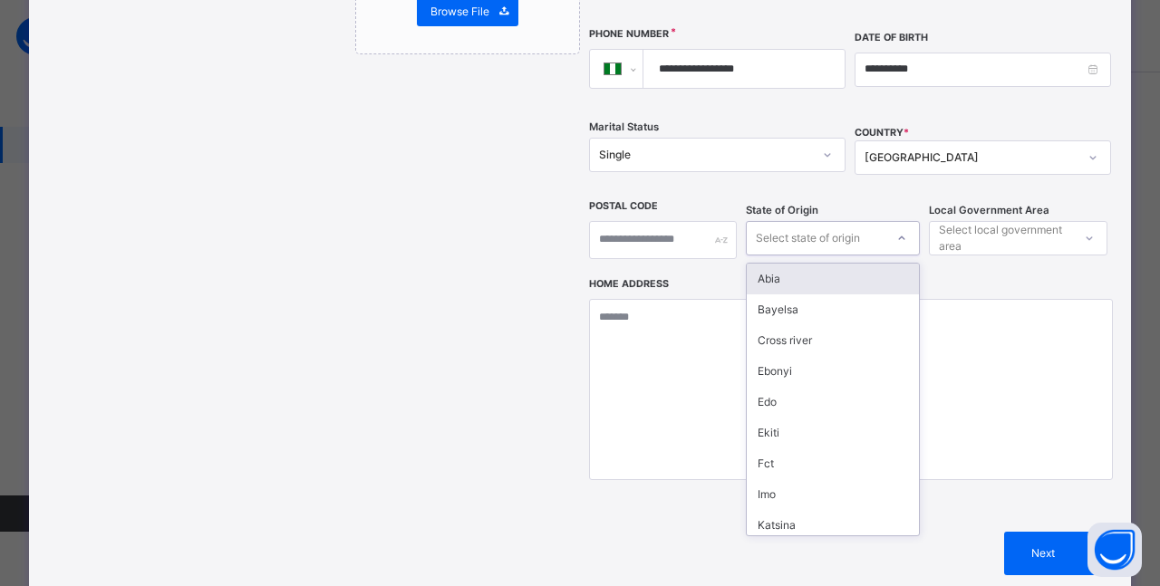
click at [797, 221] on div "Select state of origin" at bounding box center [808, 238] width 104 height 34
type input "*"
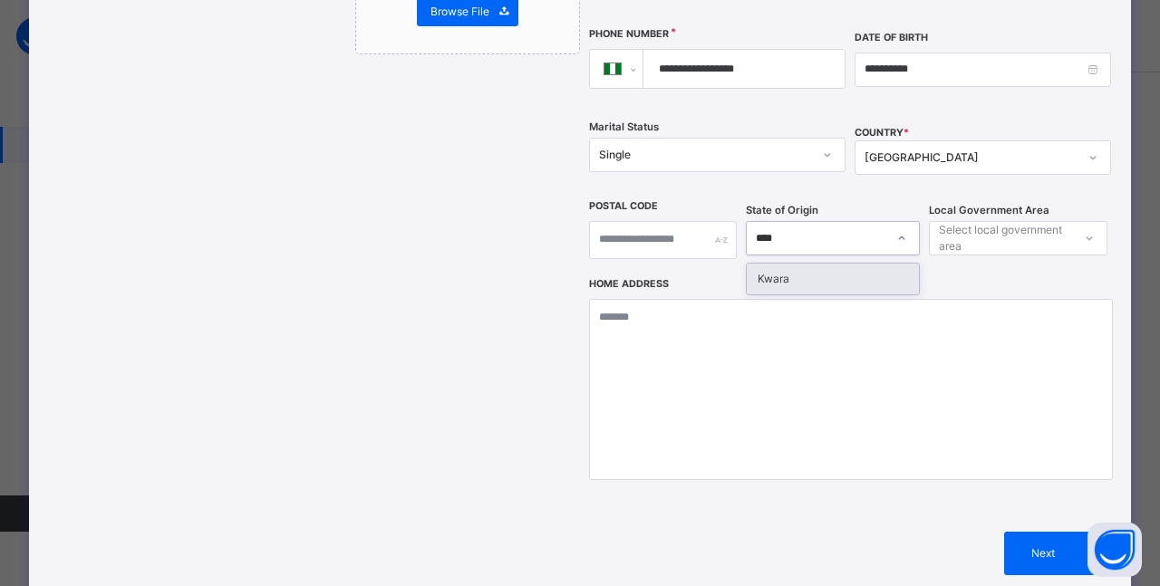
type input "*****"
click at [896, 229] on icon at bounding box center [901, 238] width 11 height 18
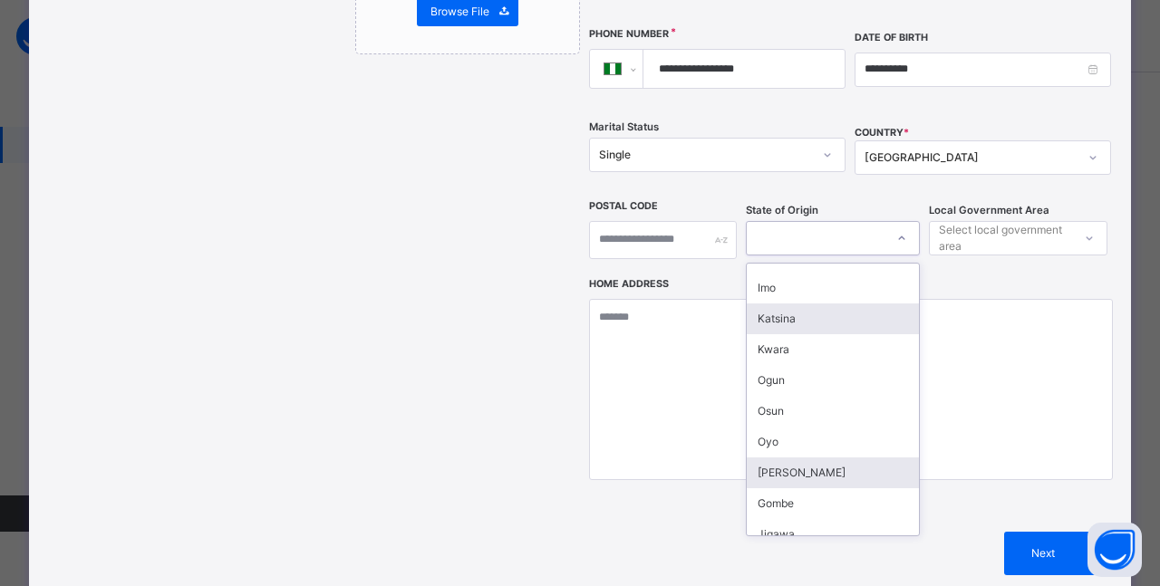
scroll to position [245, 0]
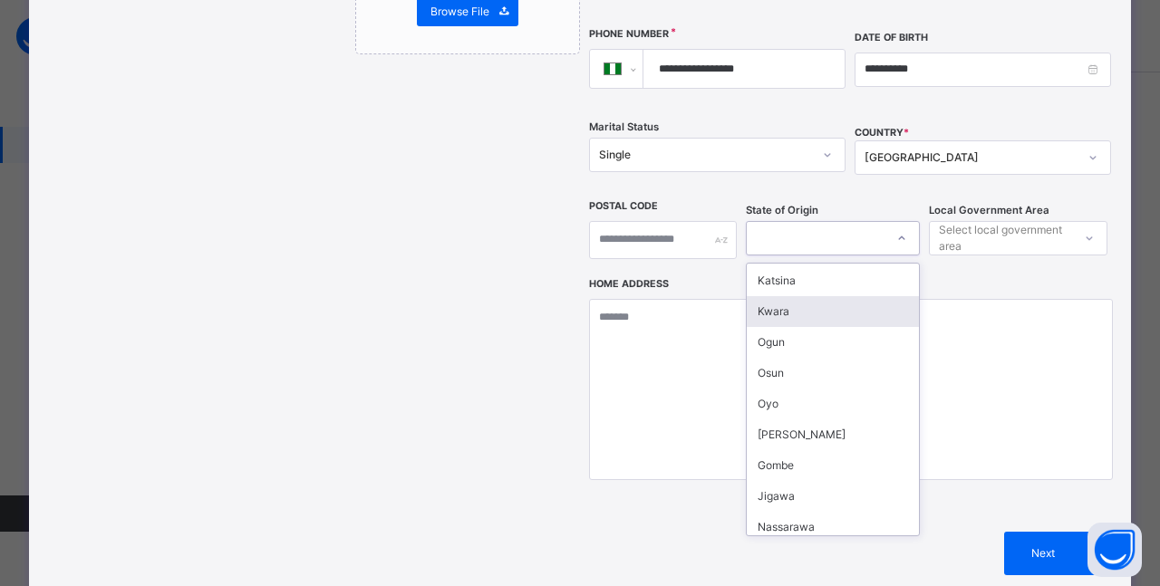
click at [833, 296] on div "Kwara" at bounding box center [833, 311] width 172 height 31
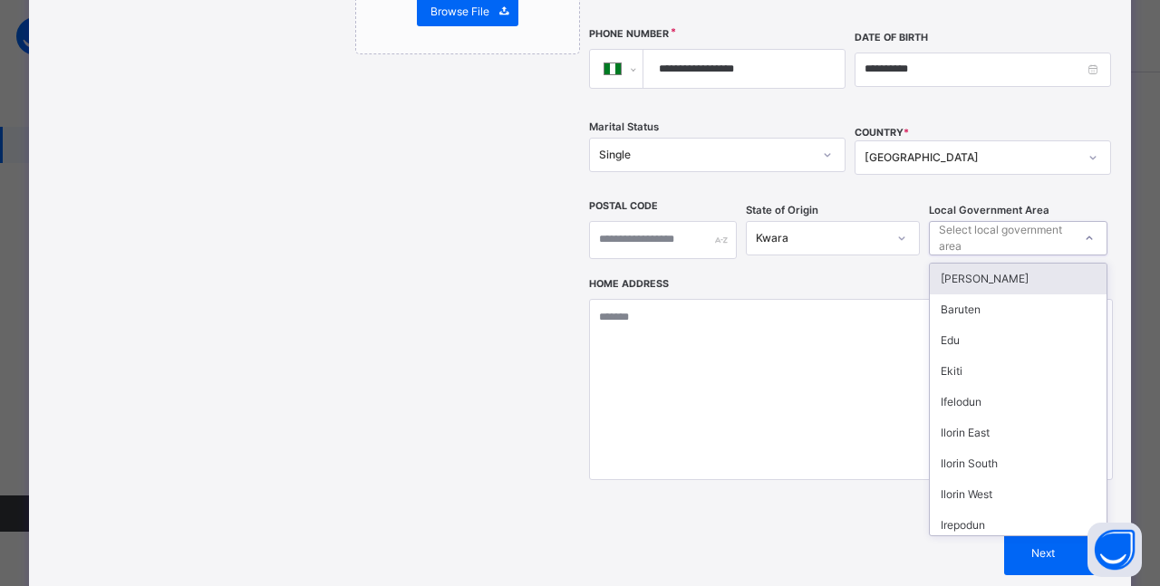
click at [1084, 229] on icon at bounding box center [1089, 238] width 11 height 18
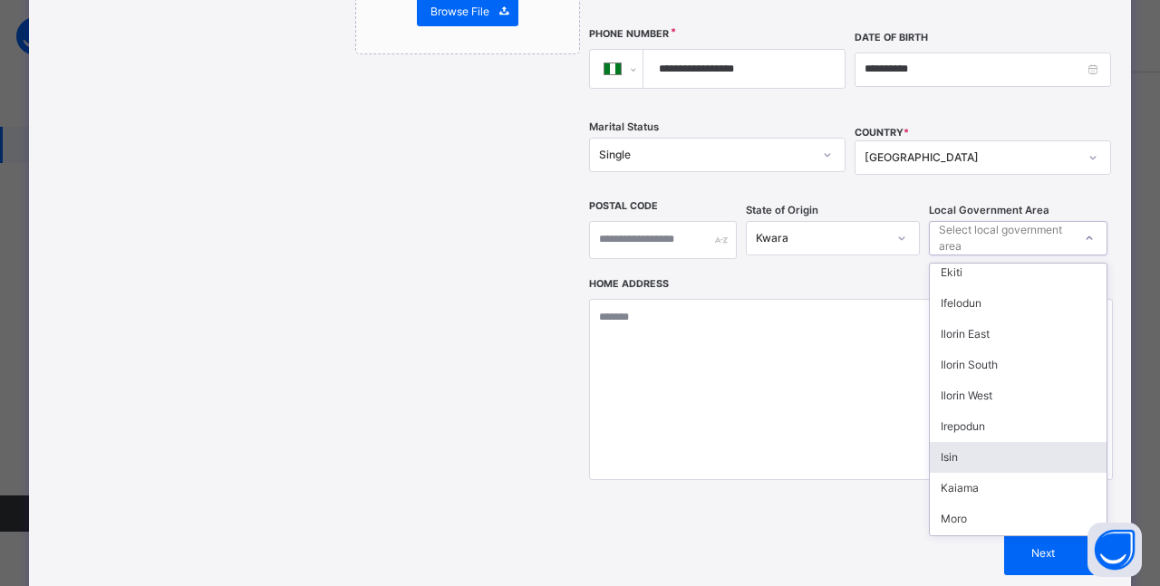
scroll to position [163, 0]
click at [962, 439] on div "Moro" at bounding box center [1018, 454] width 177 height 31
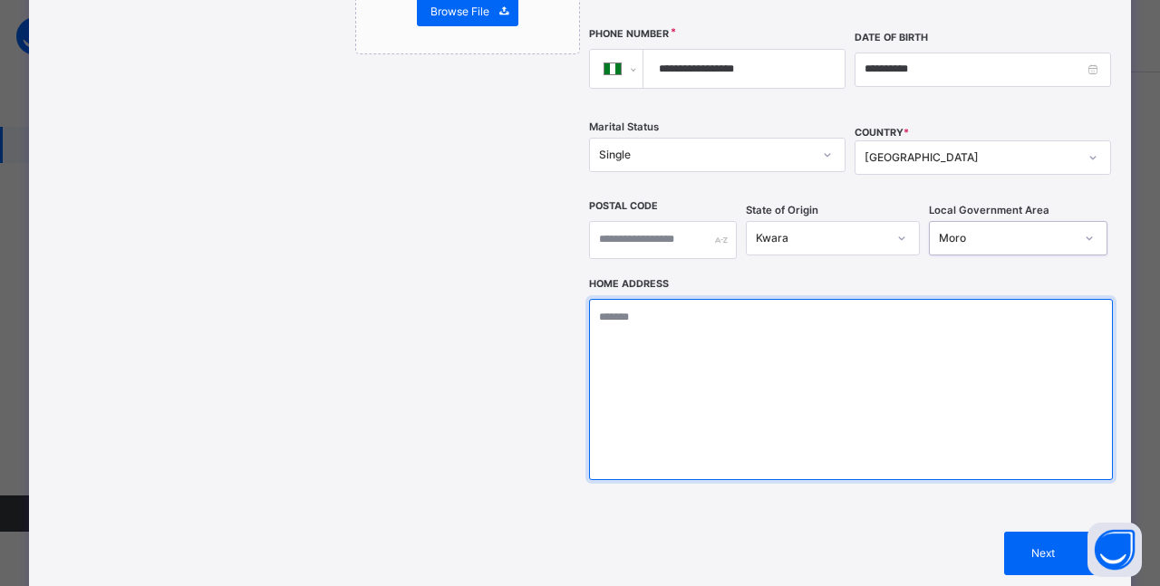
click at [637, 299] on textarea at bounding box center [851, 389] width 524 height 181
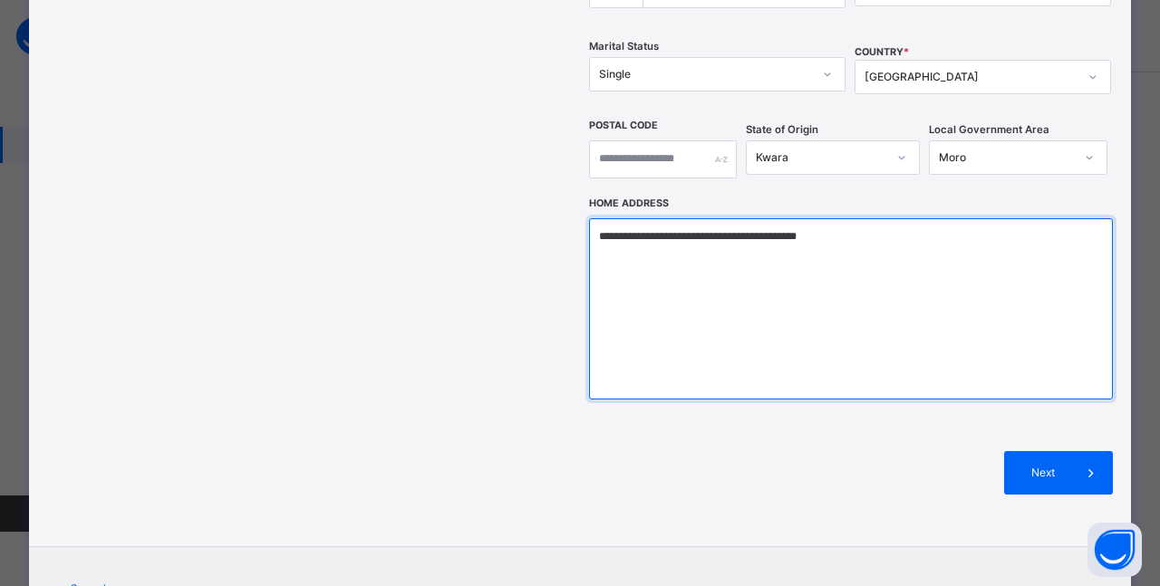
scroll to position [699, 0]
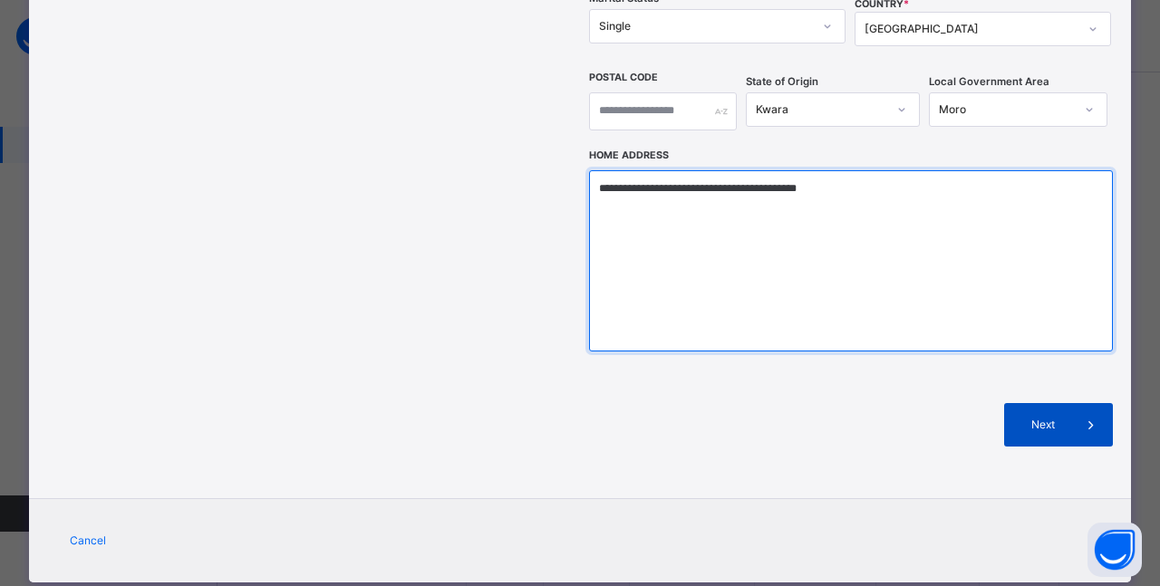
type textarea "**********"
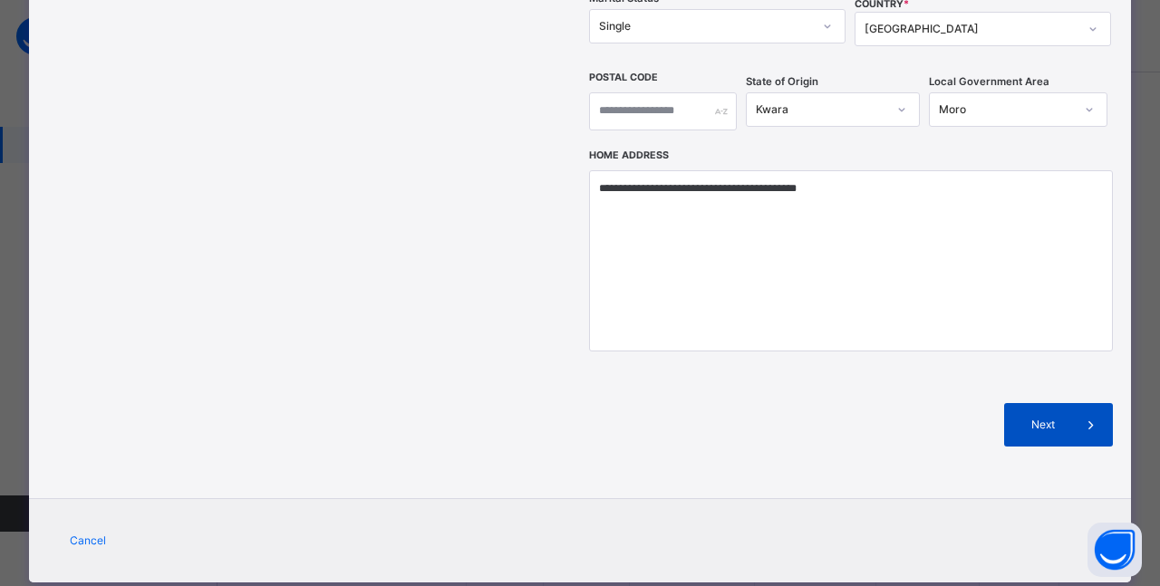
click at [1046, 403] on div "Next" at bounding box center [1058, 424] width 109 height 43
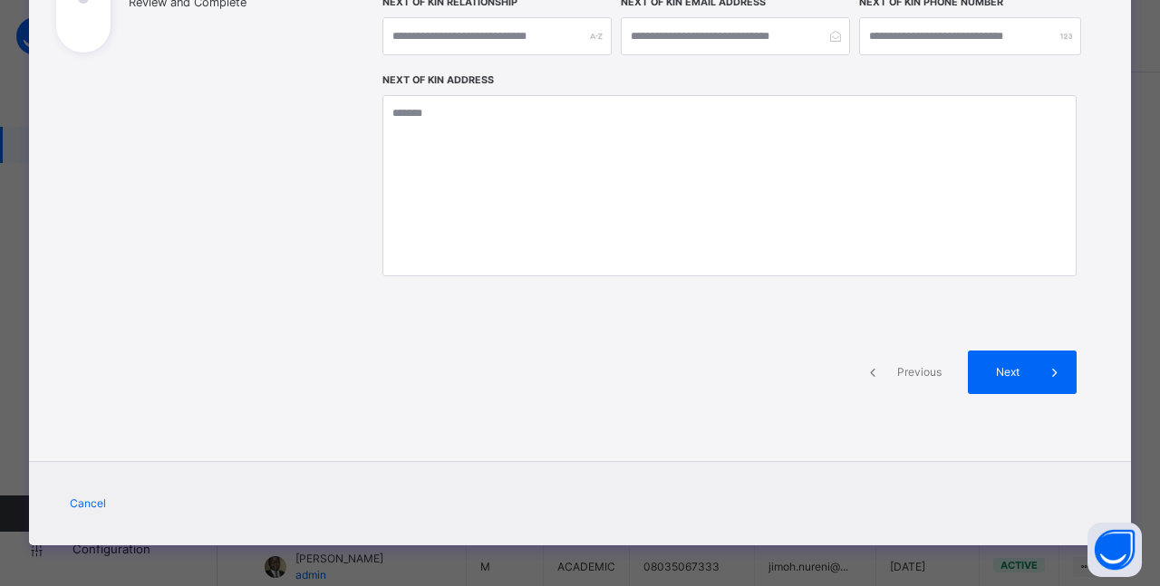
scroll to position [377, 0]
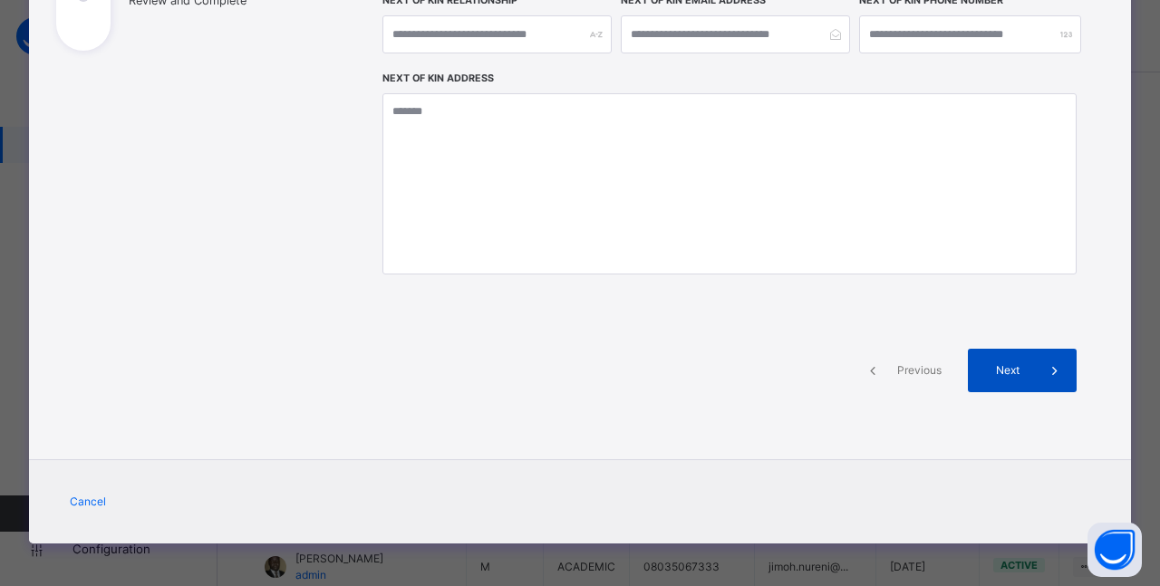
click at [1007, 363] on span "Next" at bounding box center [1007, 370] width 52 height 16
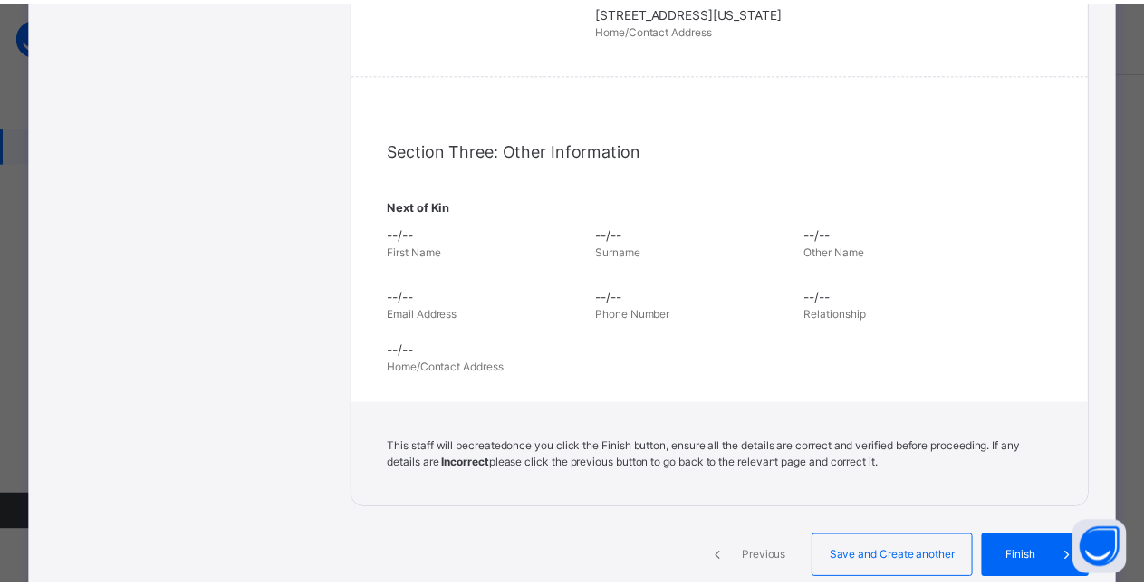
scroll to position [698, 0]
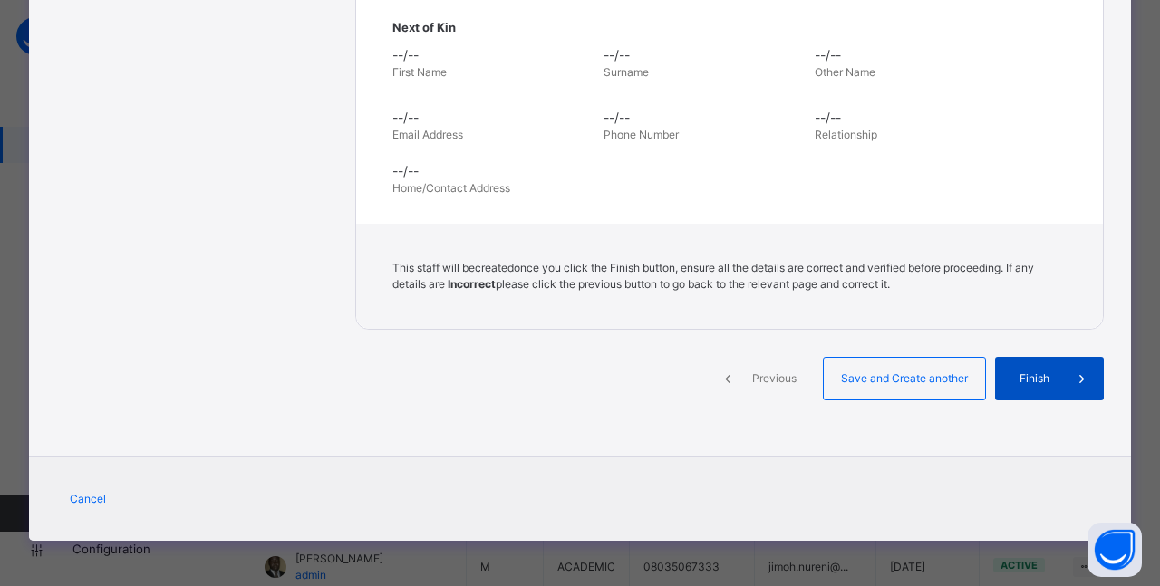
click at [1043, 388] on div "Finish" at bounding box center [1049, 378] width 109 height 43
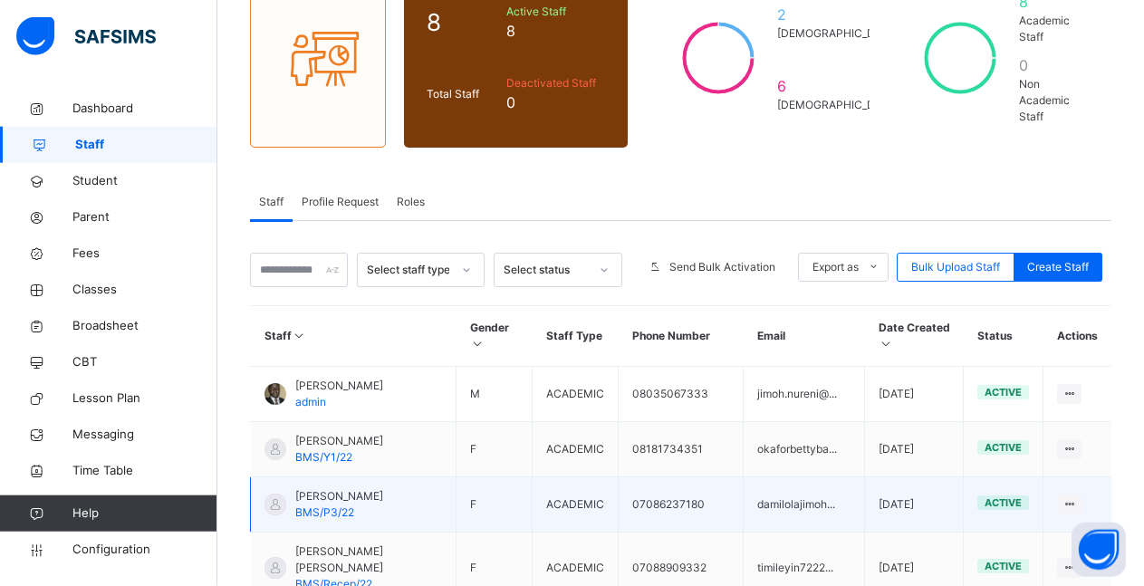
scroll to position [277, 0]
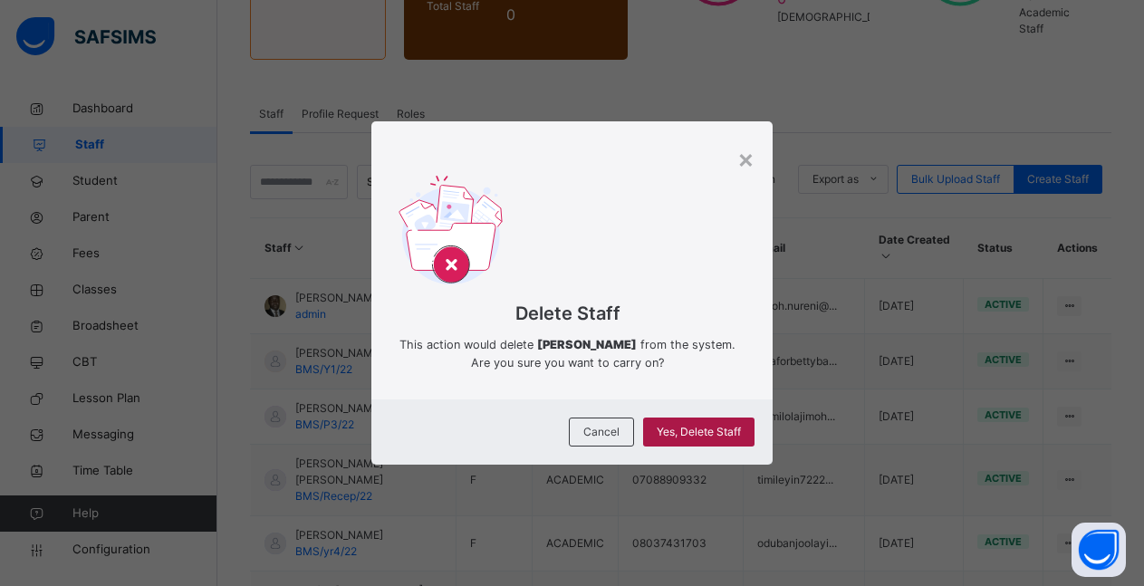
click at [679, 434] on span "Yes, Delete Staff" at bounding box center [699, 432] width 84 height 16
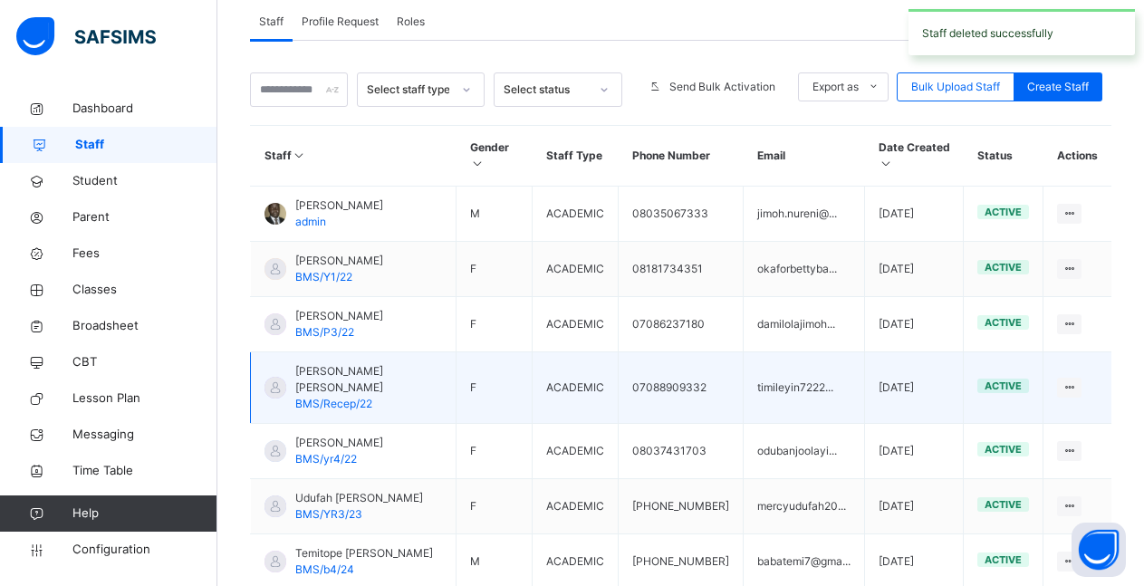
scroll to position [433, 0]
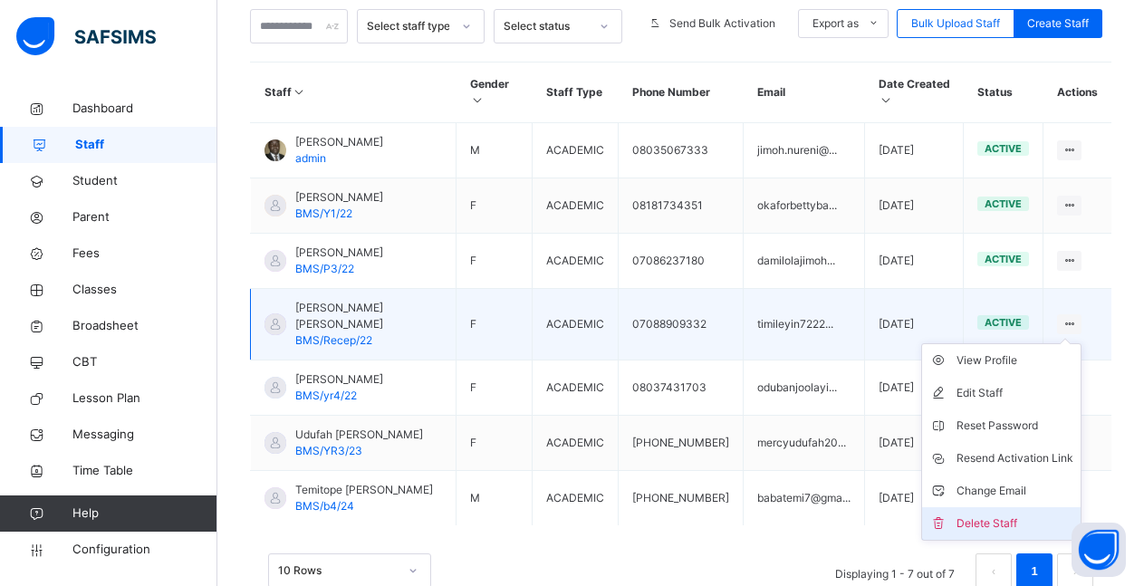
click at [1025, 515] on div "Delete Staff" at bounding box center [1015, 524] width 117 height 18
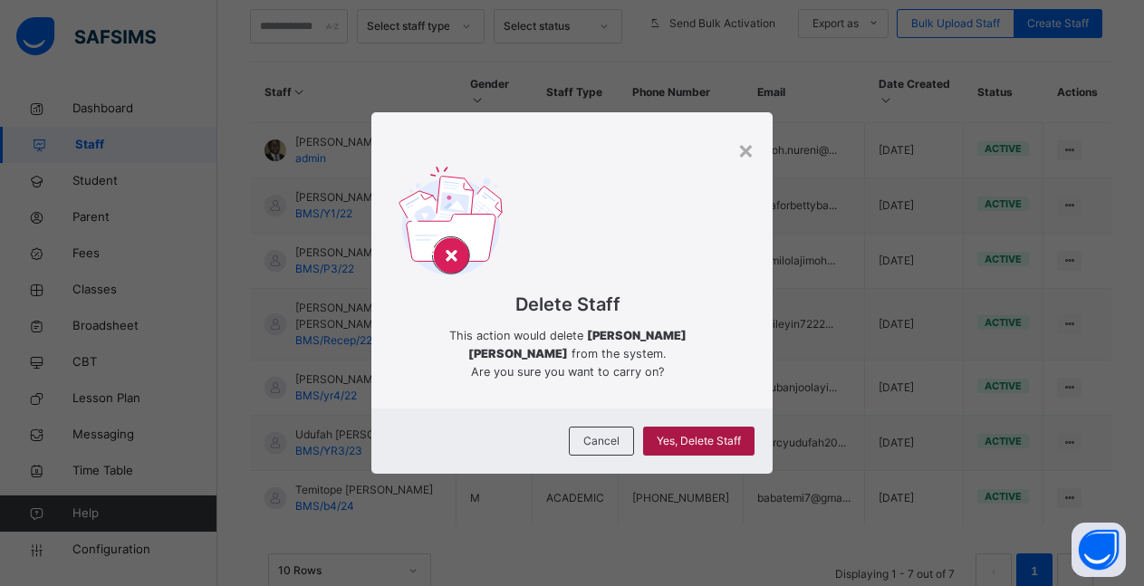
click at [722, 434] on span "Yes, Delete Staff" at bounding box center [699, 441] width 84 height 16
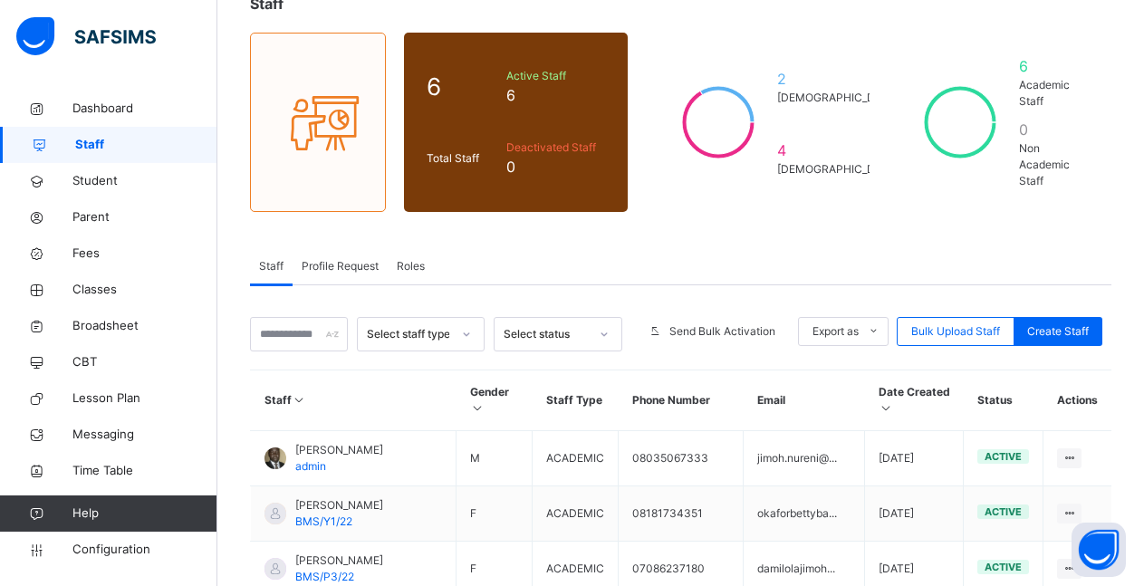
scroll to position [0, 0]
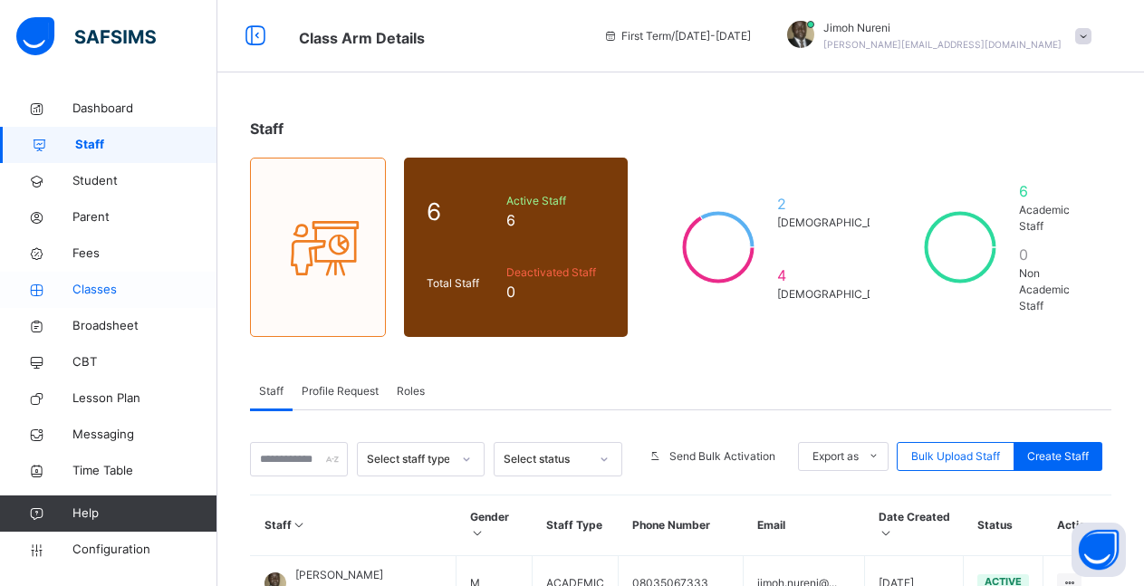
click at [91, 291] on span "Classes" at bounding box center [144, 290] width 145 height 18
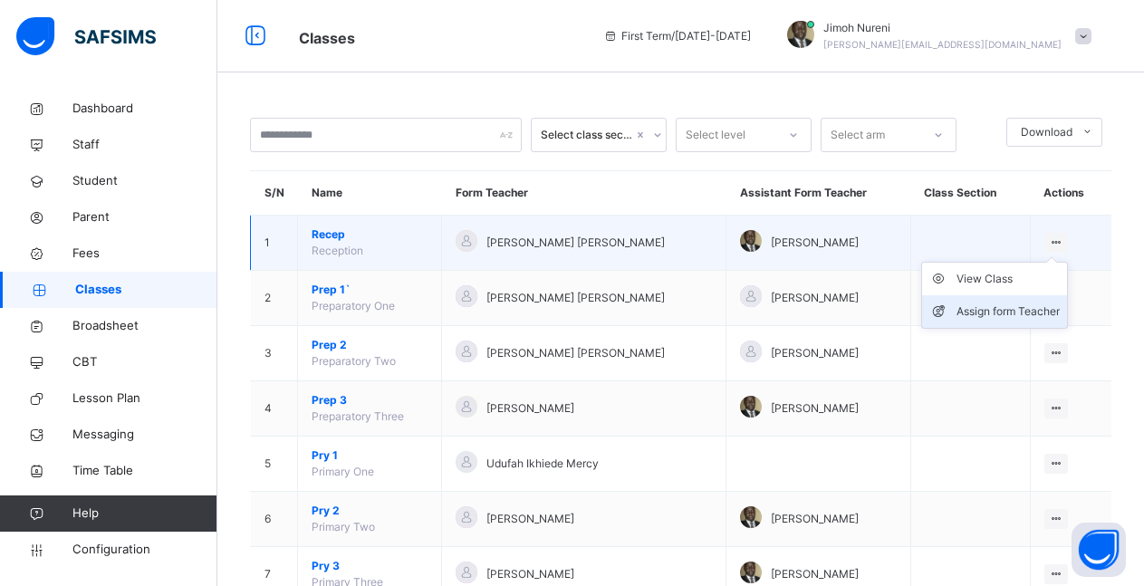
click at [1036, 304] on div "Assign form Teacher" at bounding box center [1008, 312] width 103 height 18
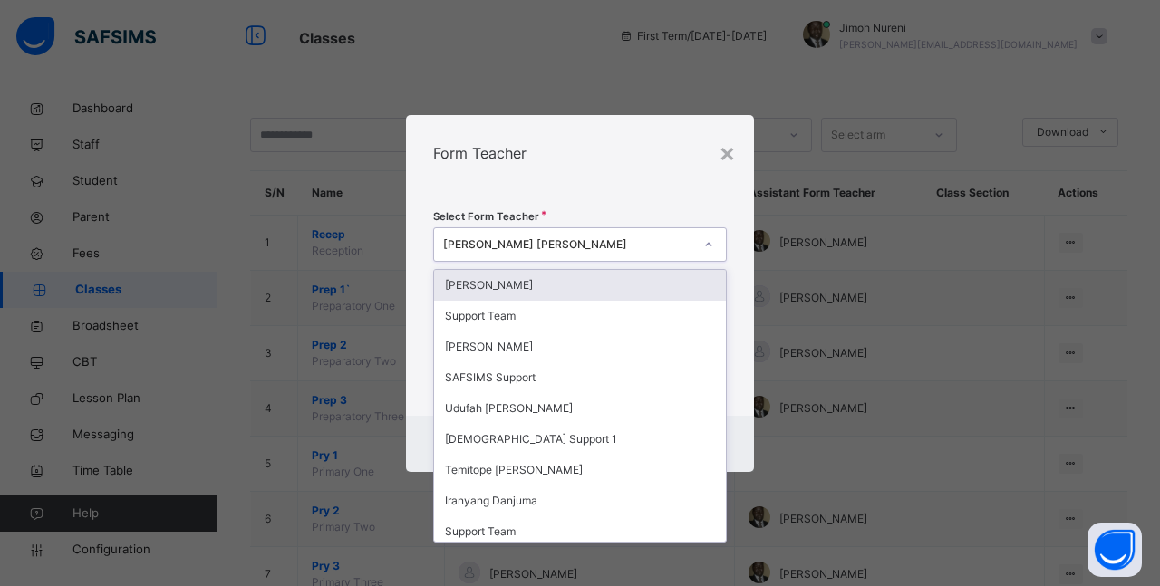
click at [708, 243] on icon at bounding box center [708, 245] width 11 height 18
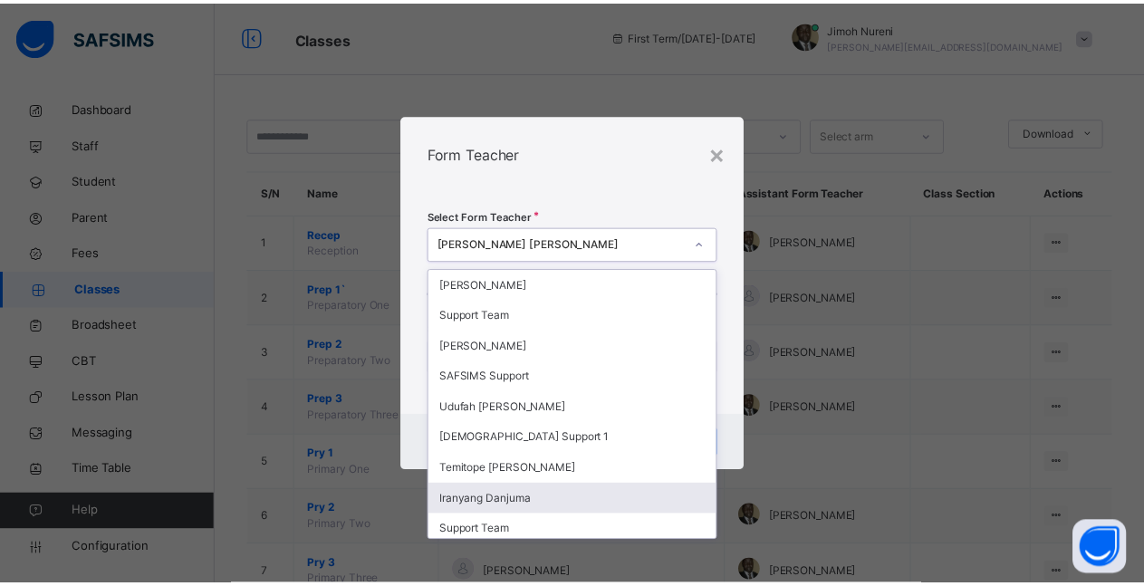
scroll to position [36, 0]
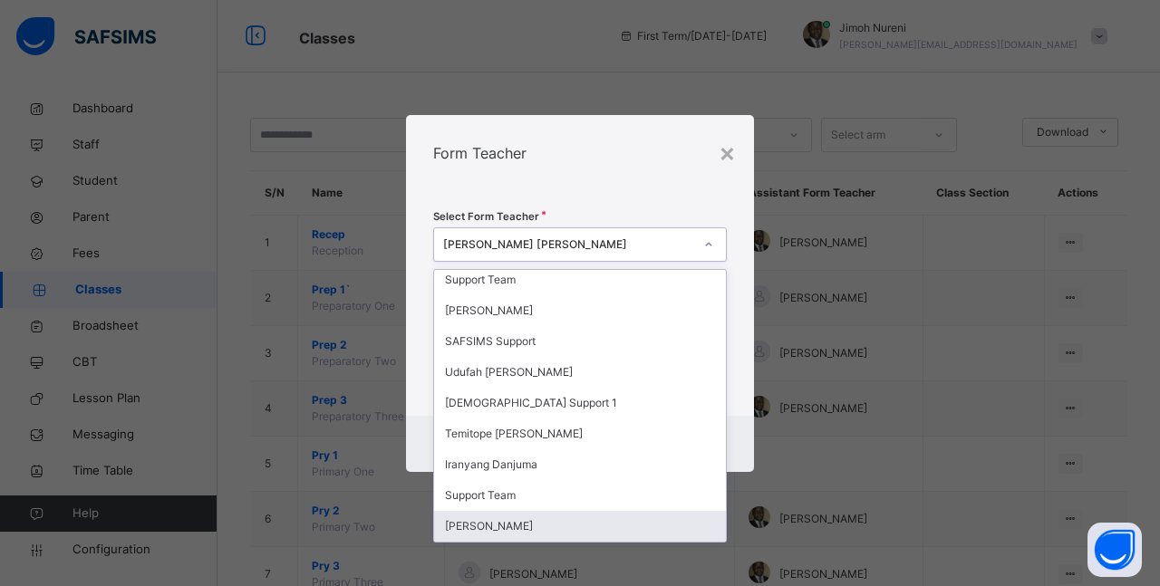
click at [583, 524] on div "[PERSON_NAME]" at bounding box center [580, 526] width 292 height 31
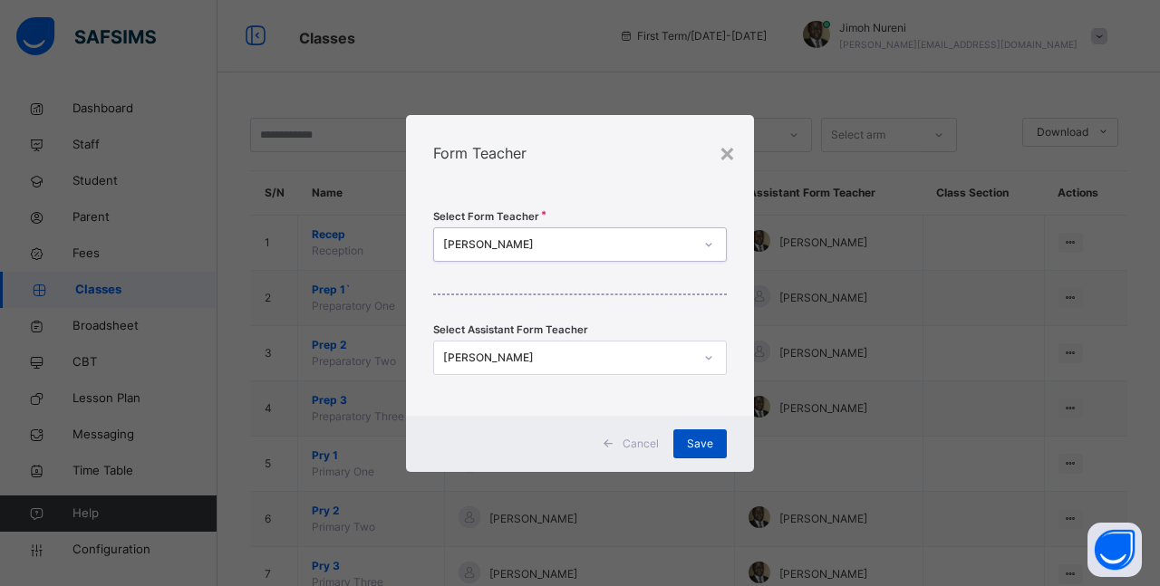
click at [701, 441] on span "Save" at bounding box center [700, 444] width 26 height 16
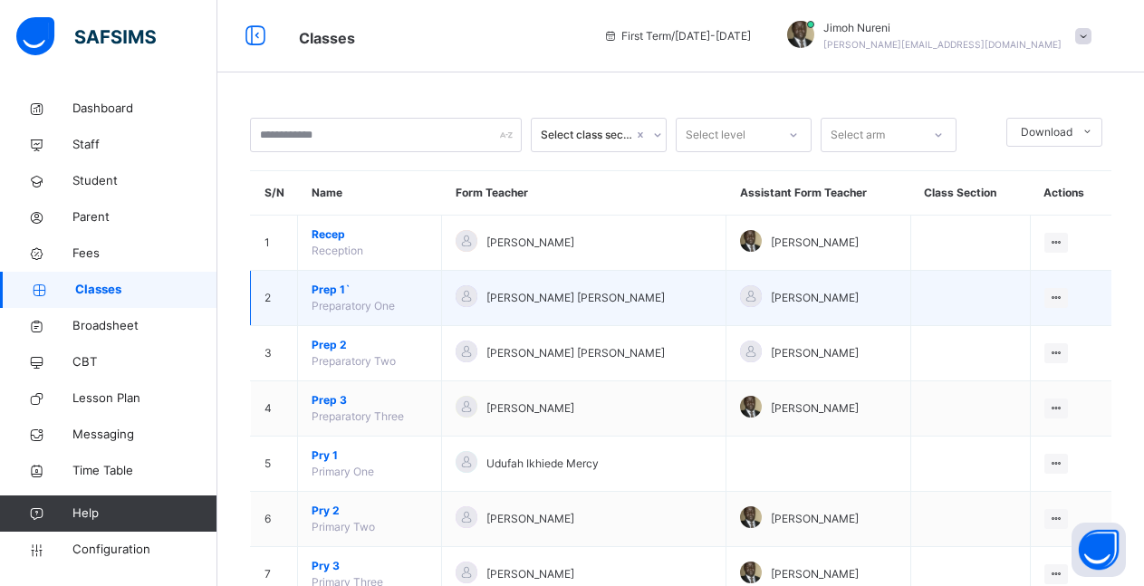
click at [324, 303] on span "Preparatory One" at bounding box center [353, 306] width 83 height 14
click at [327, 294] on span "Prep 1`" at bounding box center [370, 290] width 116 height 16
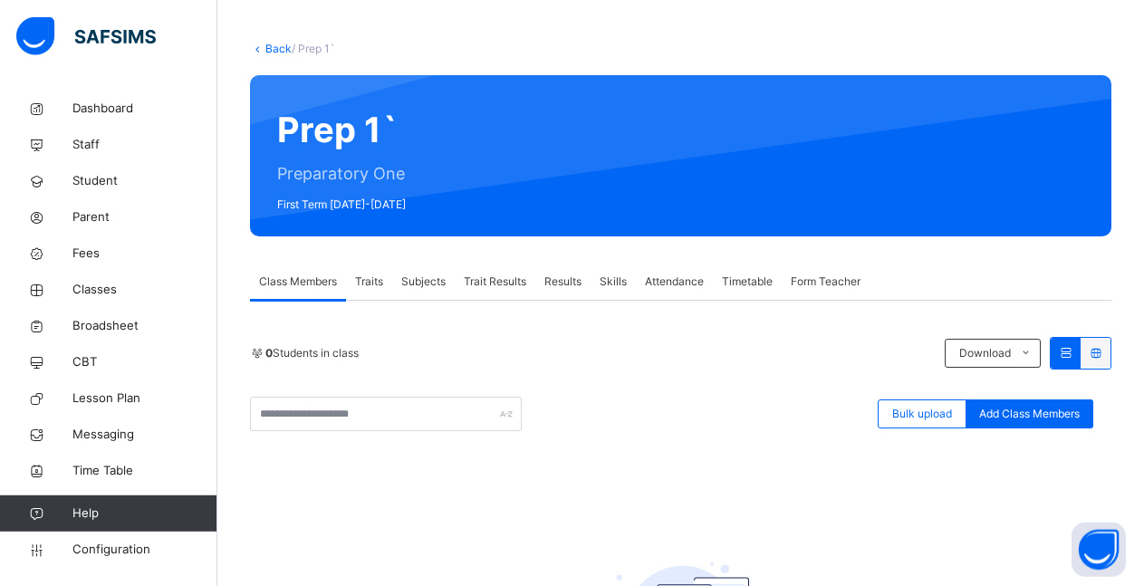
scroll to position [92, 0]
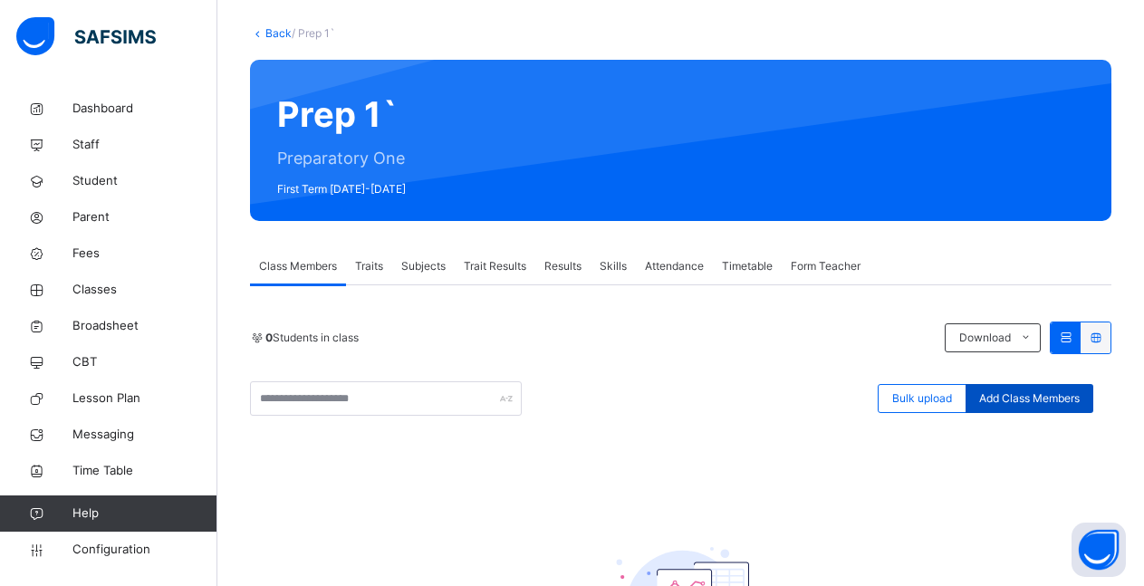
click at [1036, 403] on span "Add Class Members" at bounding box center [1029, 398] width 101 height 16
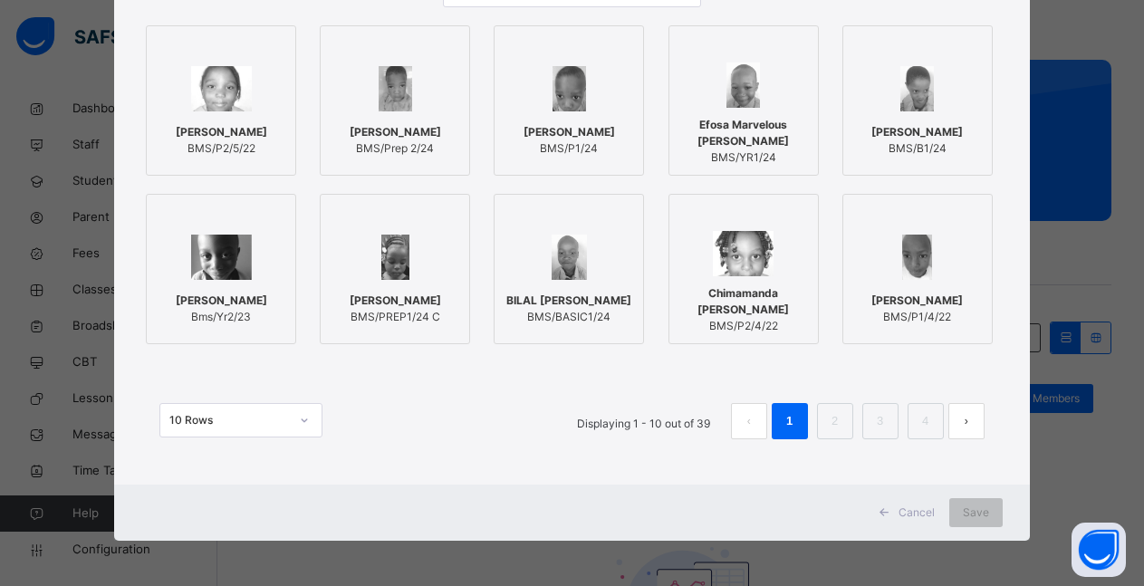
scroll to position [0, 0]
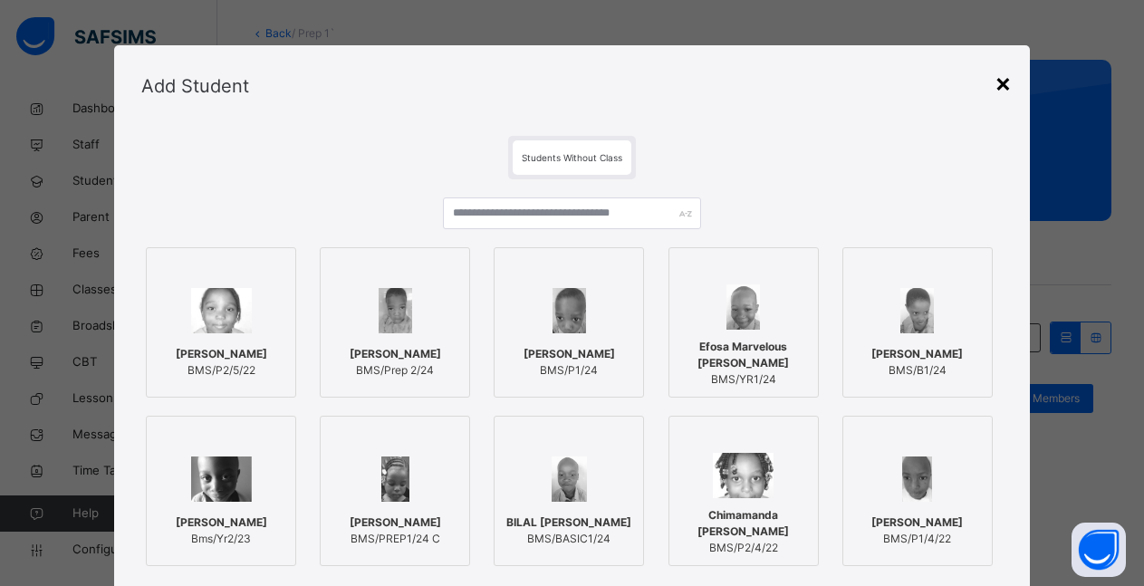
click at [998, 90] on div "×" at bounding box center [1003, 82] width 17 height 38
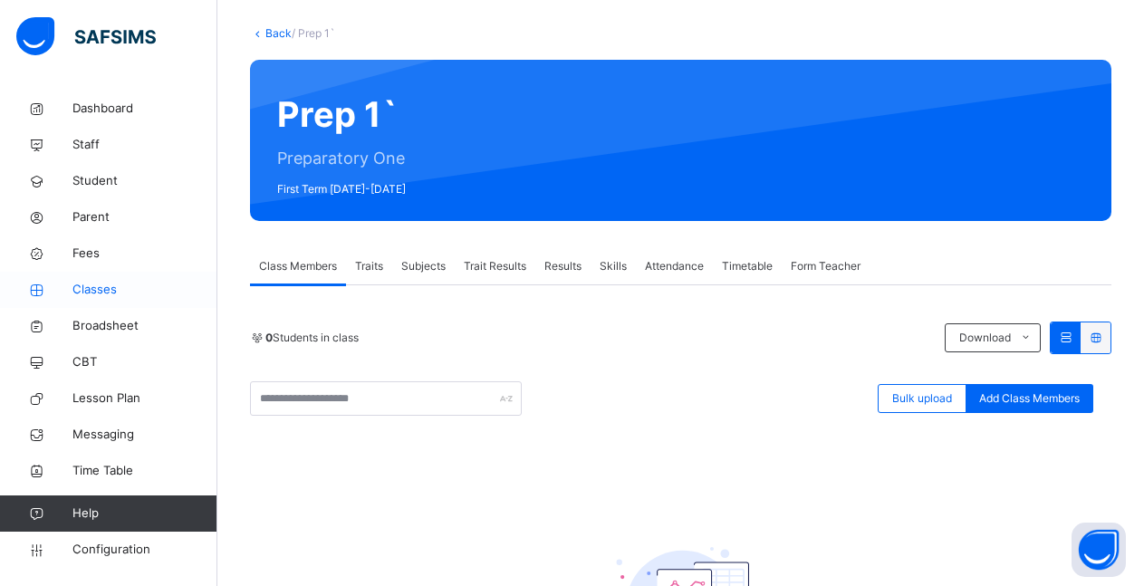
click at [90, 293] on span "Classes" at bounding box center [144, 290] width 145 height 18
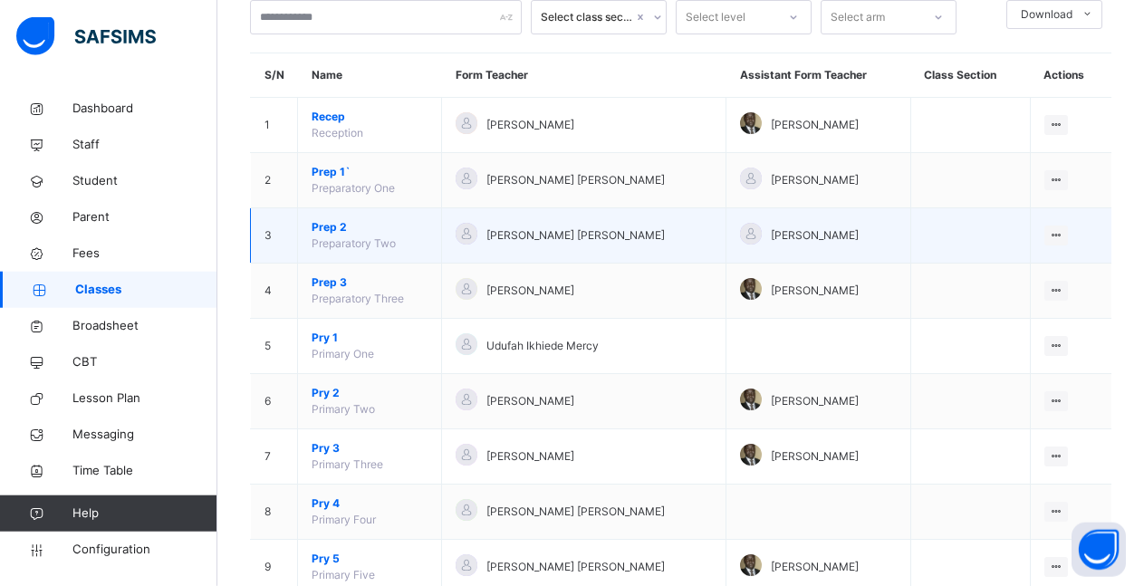
scroll to position [172, 0]
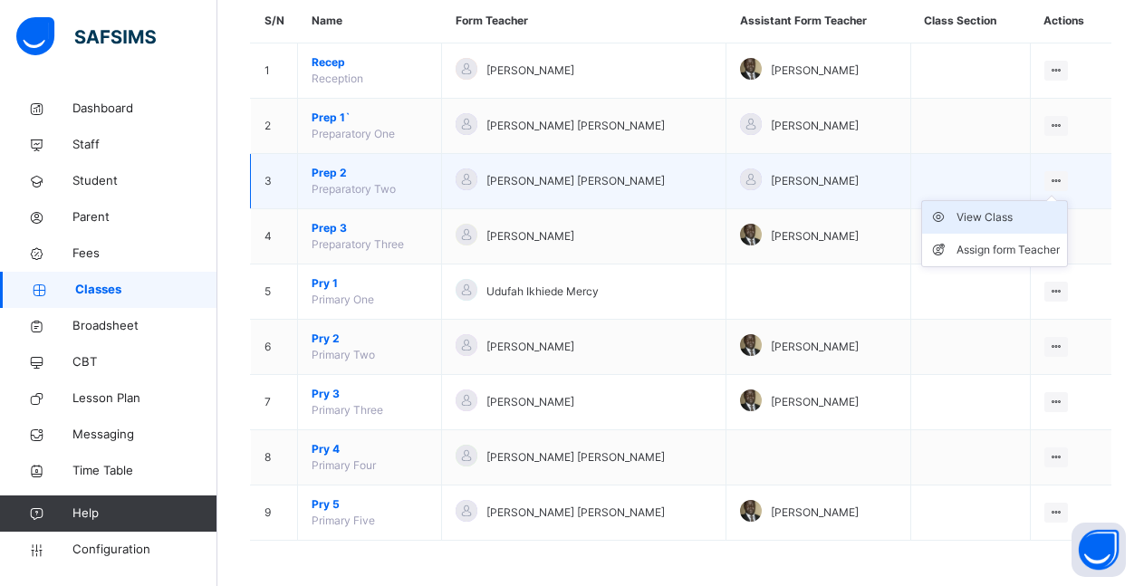
click at [1031, 217] on div "View Class" at bounding box center [1008, 217] width 103 height 18
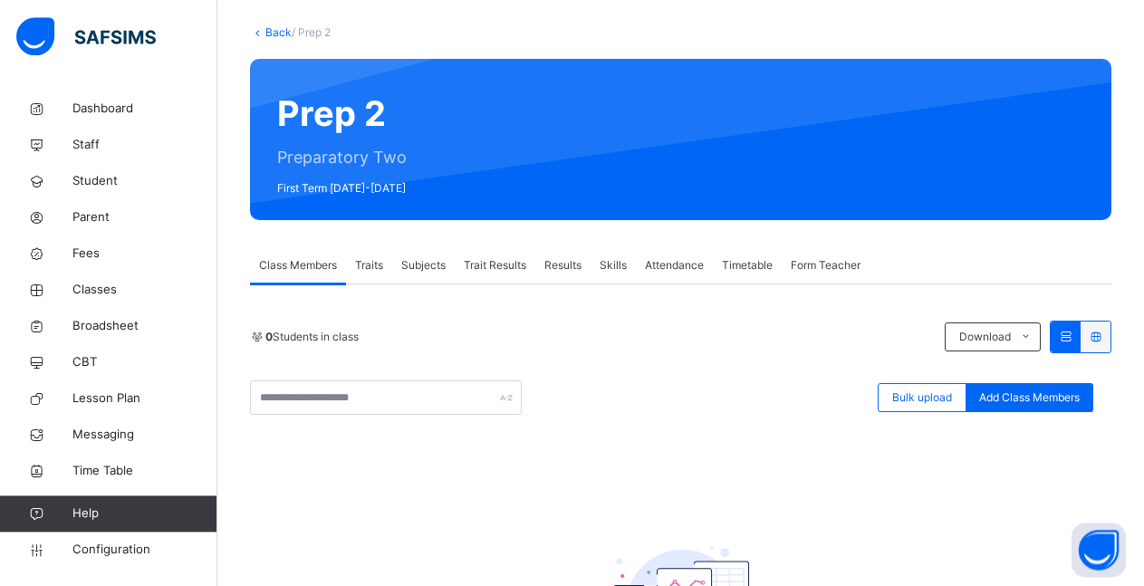
scroll to position [185, 0]
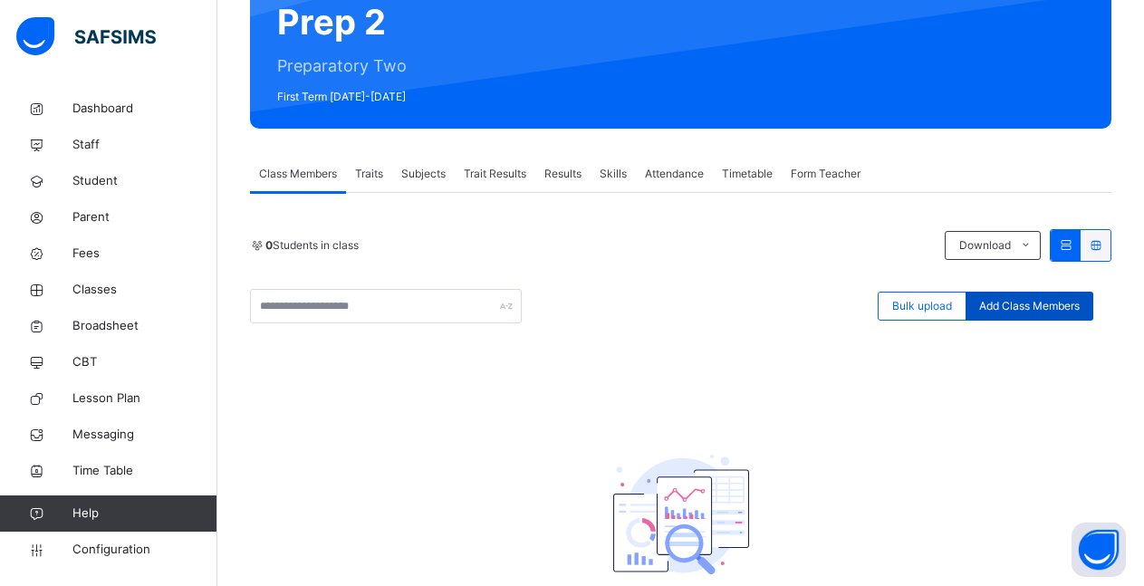
click at [1065, 302] on span "Add Class Members" at bounding box center [1029, 306] width 101 height 16
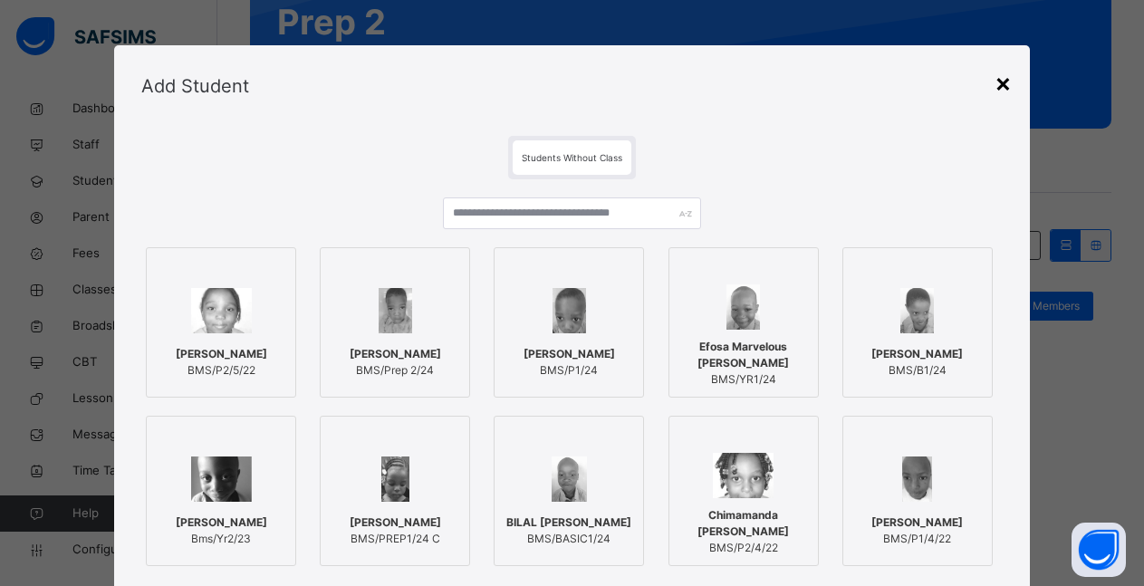
click at [998, 80] on div "×" at bounding box center [1003, 82] width 17 height 38
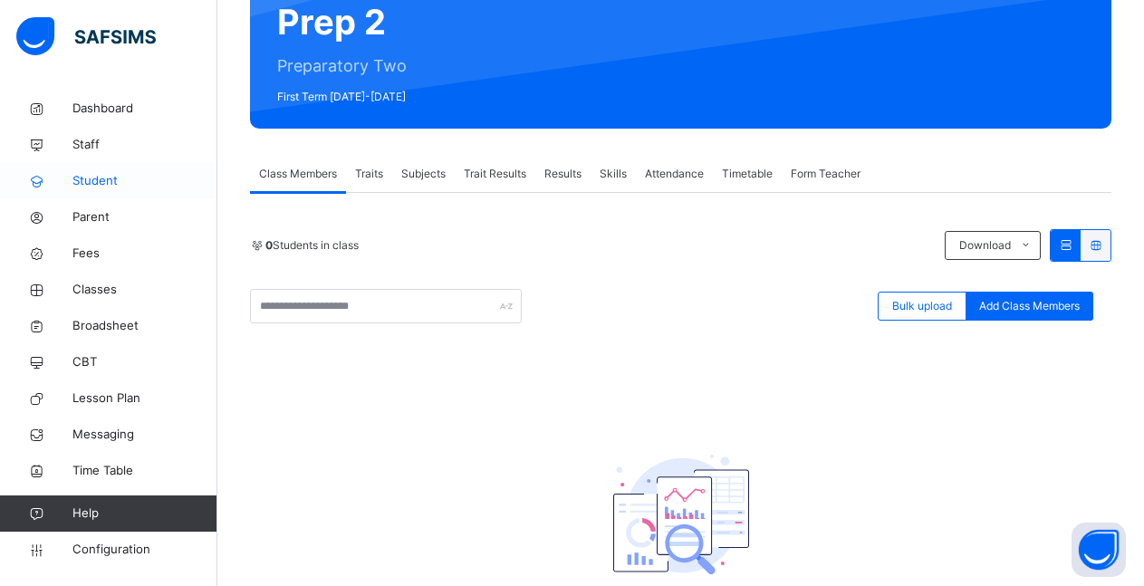
click at [101, 179] on span "Student" at bounding box center [144, 181] width 145 height 18
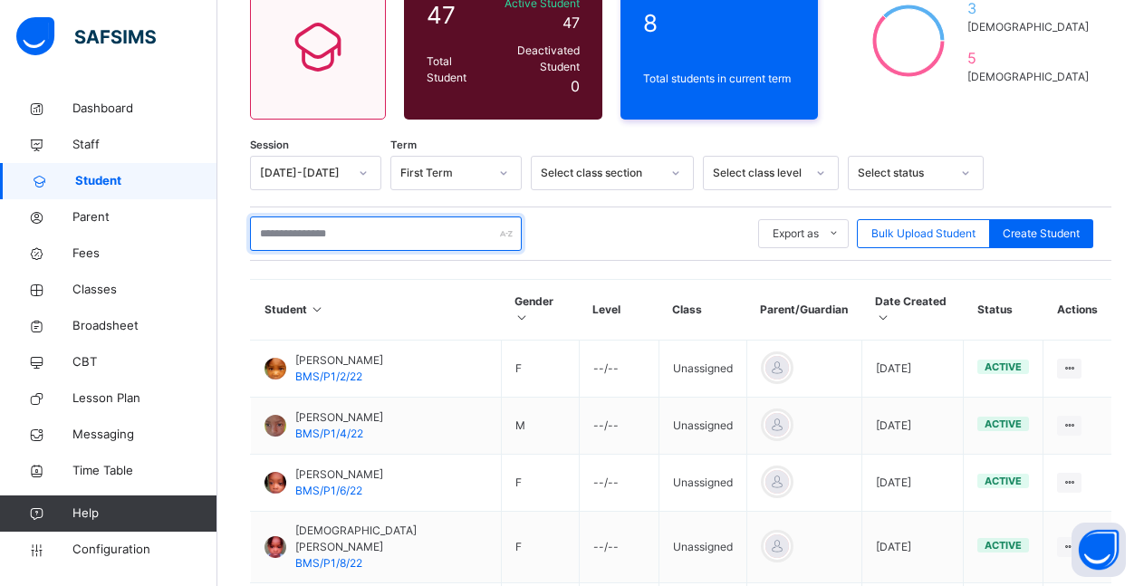
click at [393, 224] on input "text" at bounding box center [386, 234] width 272 height 34
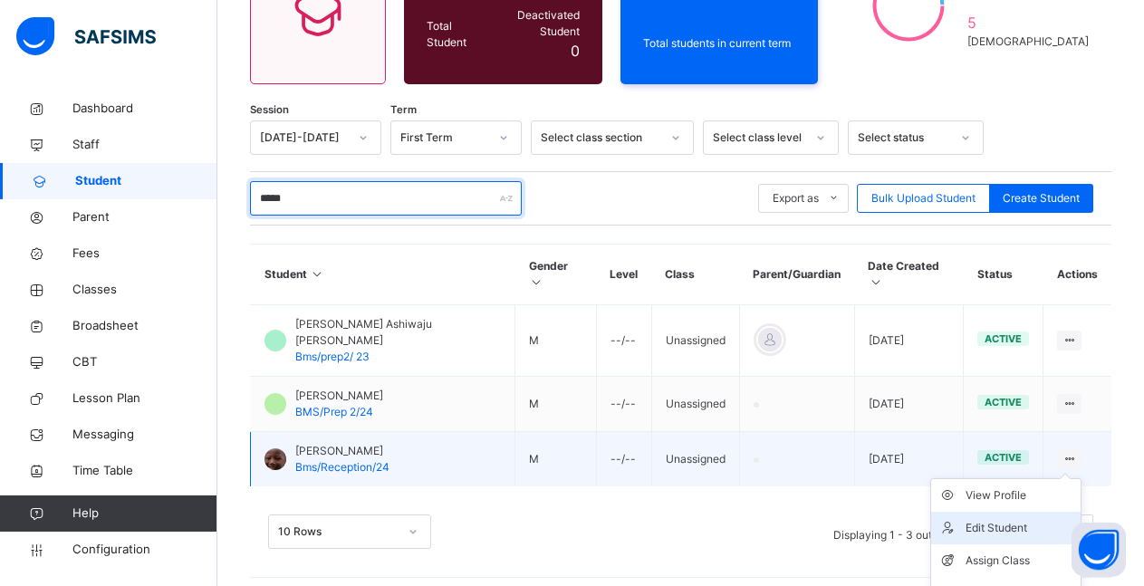
scroll to position [236, 0]
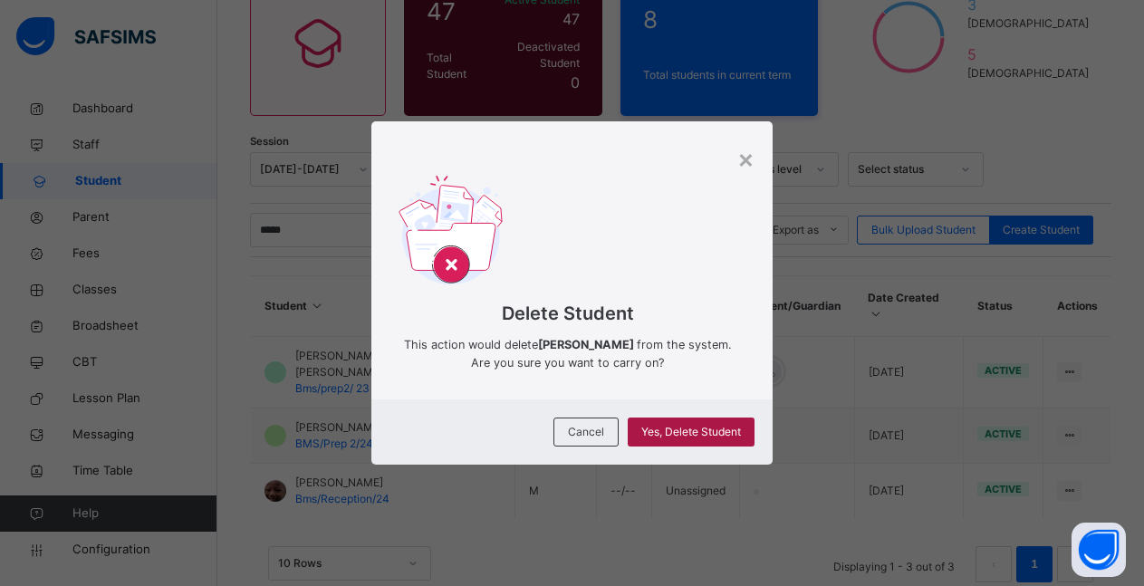
click at [712, 429] on span "Yes, Delete Student" at bounding box center [691, 432] width 100 height 16
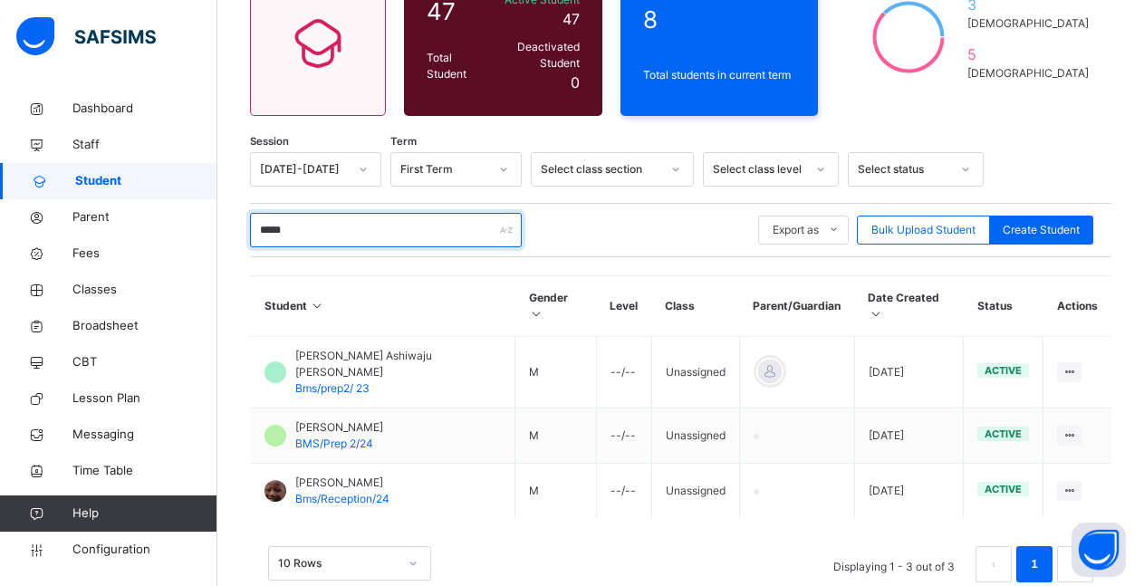
click at [329, 219] on input "*****" at bounding box center [386, 230] width 272 height 34
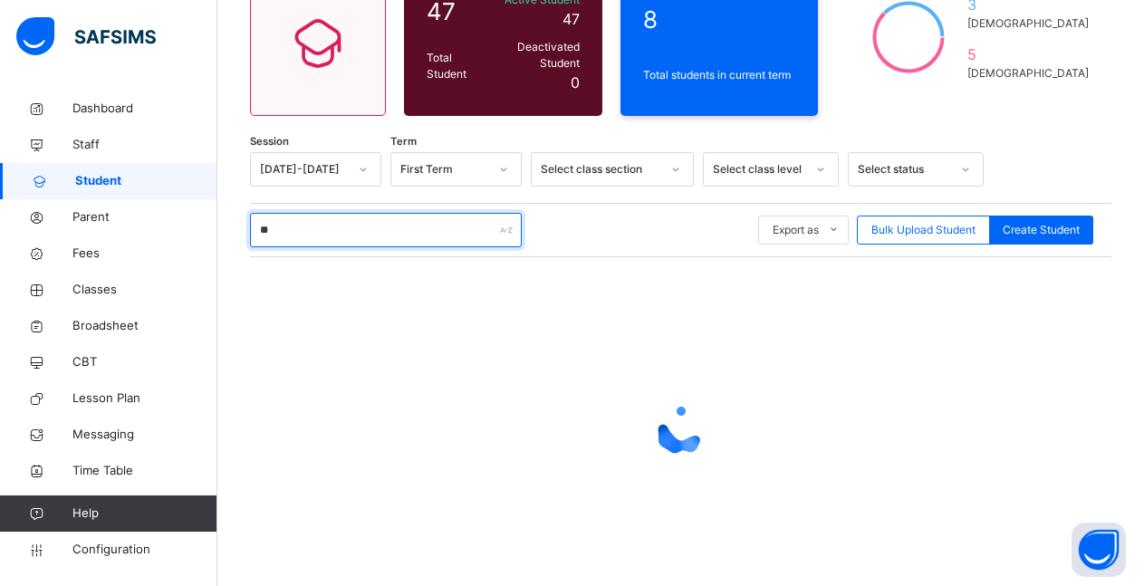
type input "*"
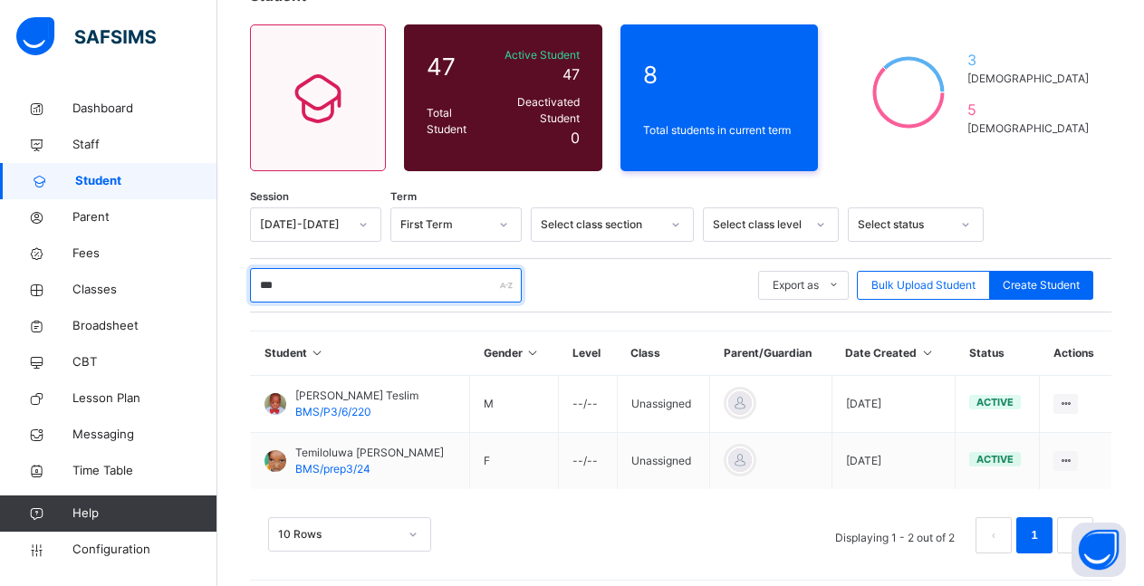
scroll to position [79, 0]
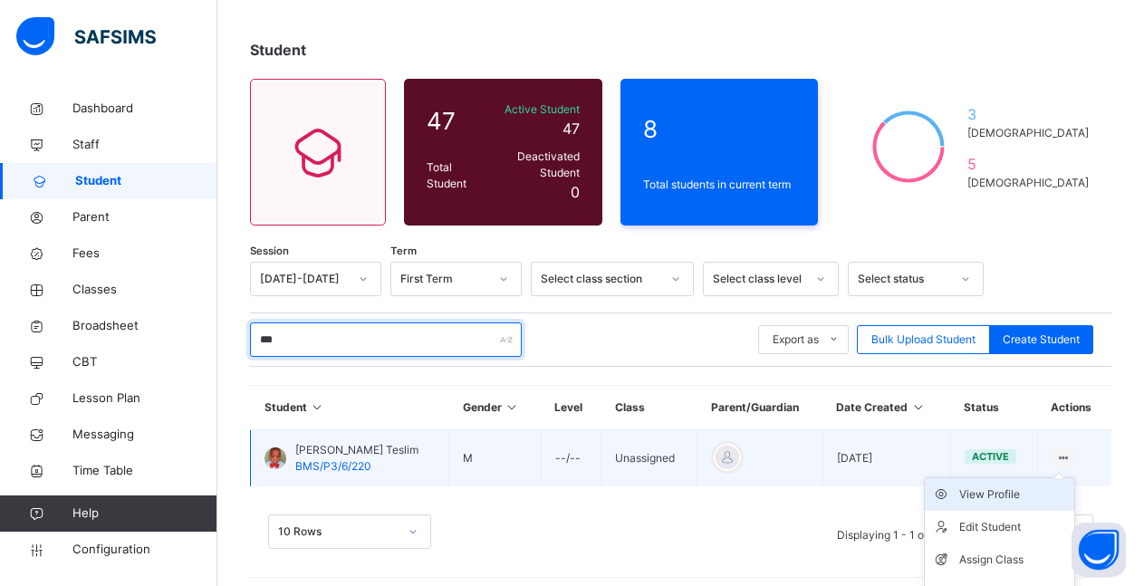
type input "***"
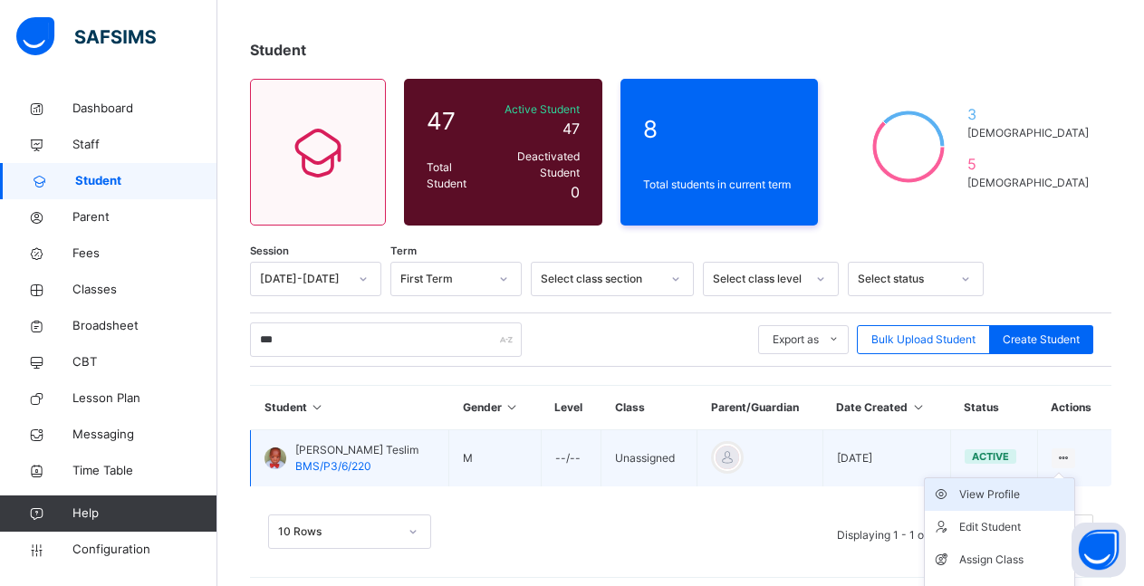
click at [1019, 488] on div "View Profile" at bounding box center [1013, 495] width 108 height 18
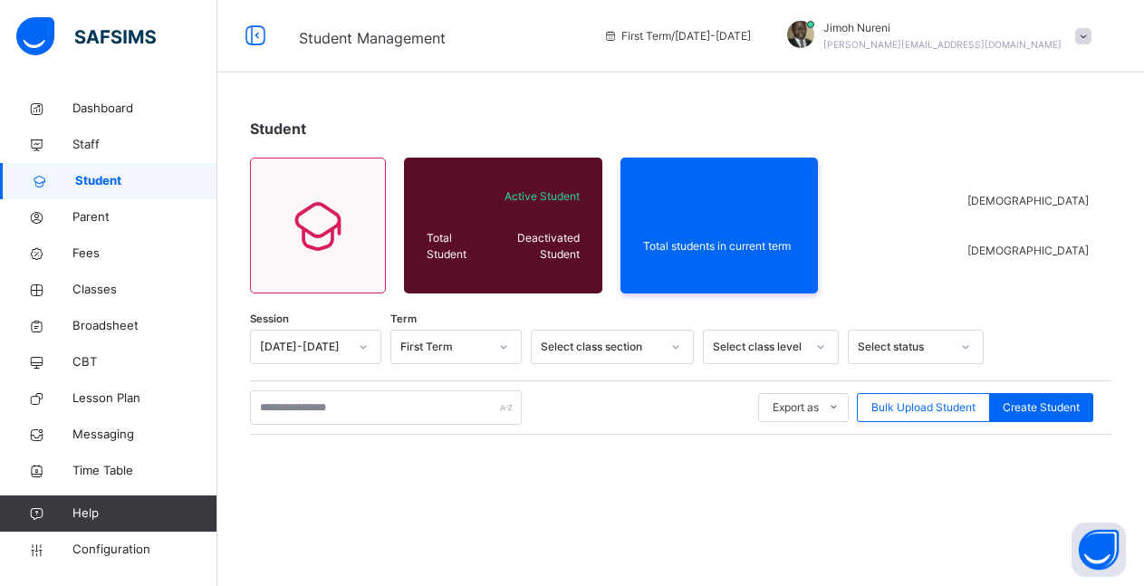
scroll to position [79, 0]
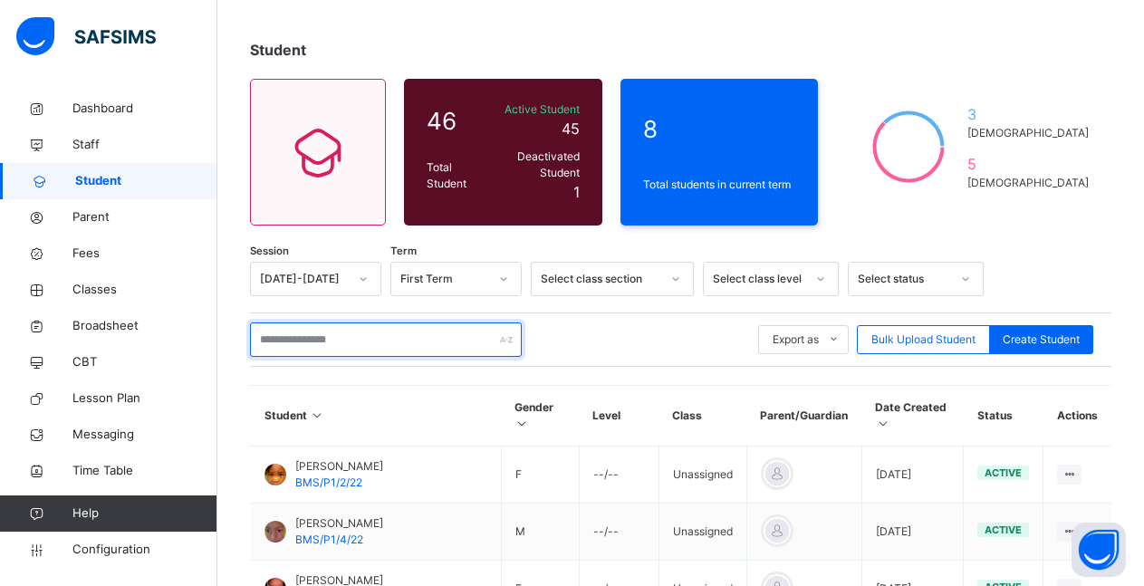
click at [313, 327] on input "text" at bounding box center [386, 340] width 272 height 34
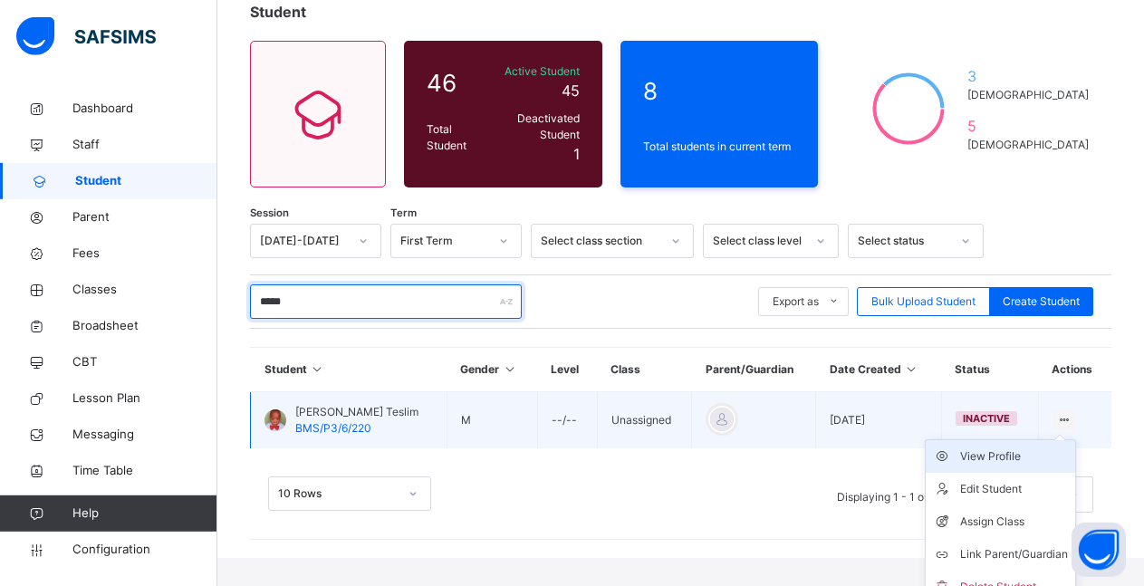
scroll to position [124, 0]
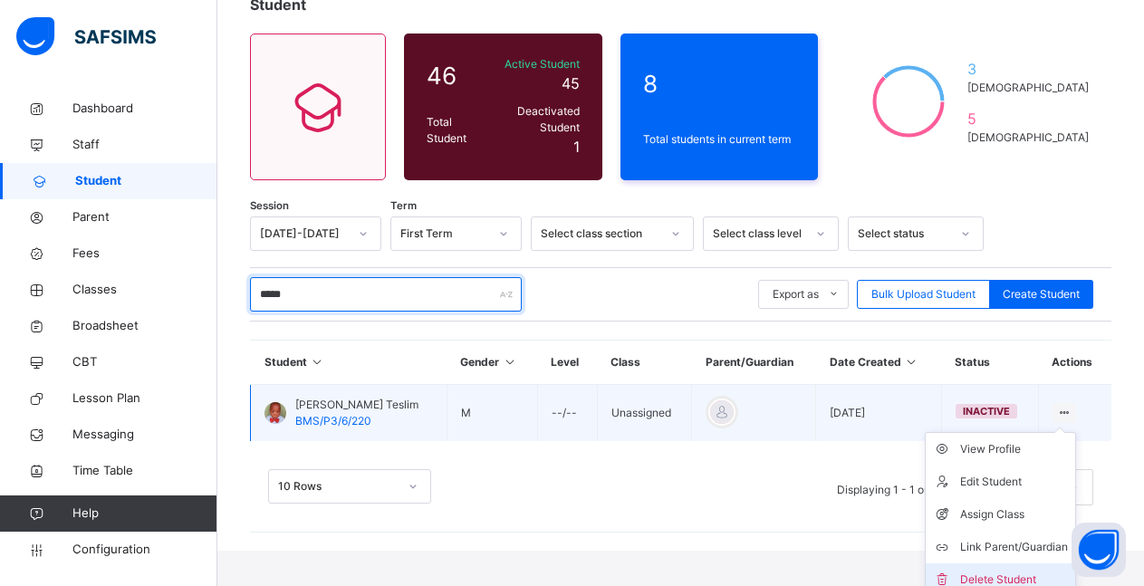
type input "*****"
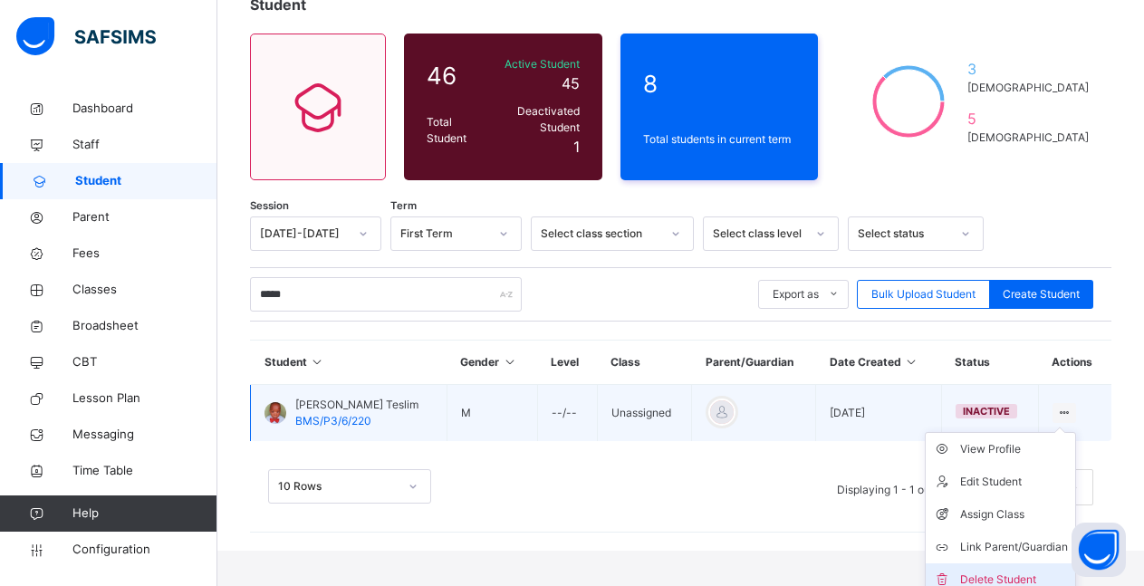
click at [1010, 571] on div "Delete Student" at bounding box center [1014, 580] width 108 height 18
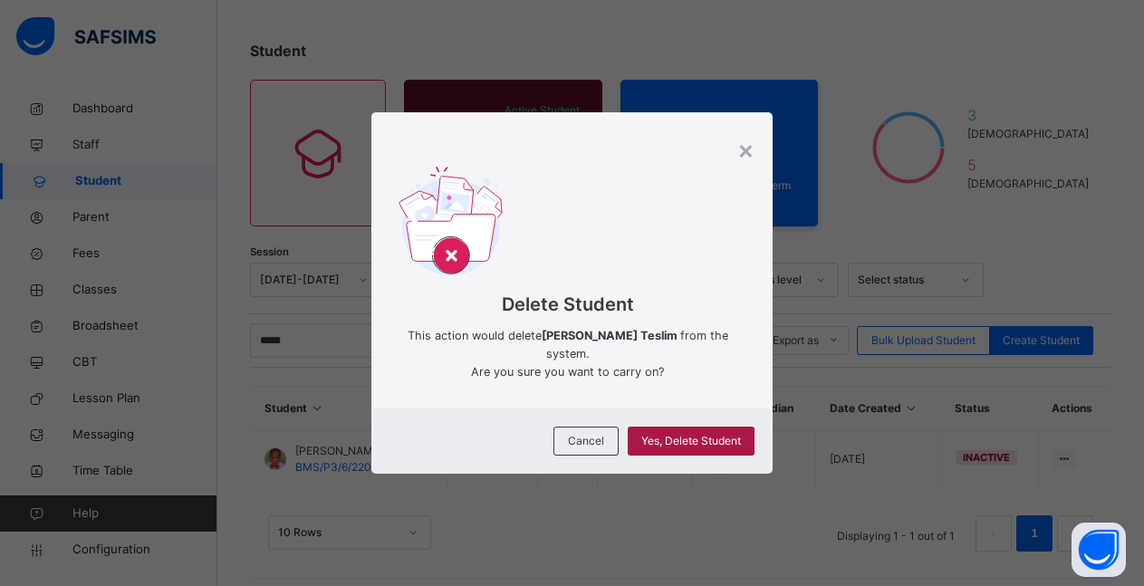
click at [700, 447] on span "Yes, Delete Student" at bounding box center [691, 441] width 100 height 16
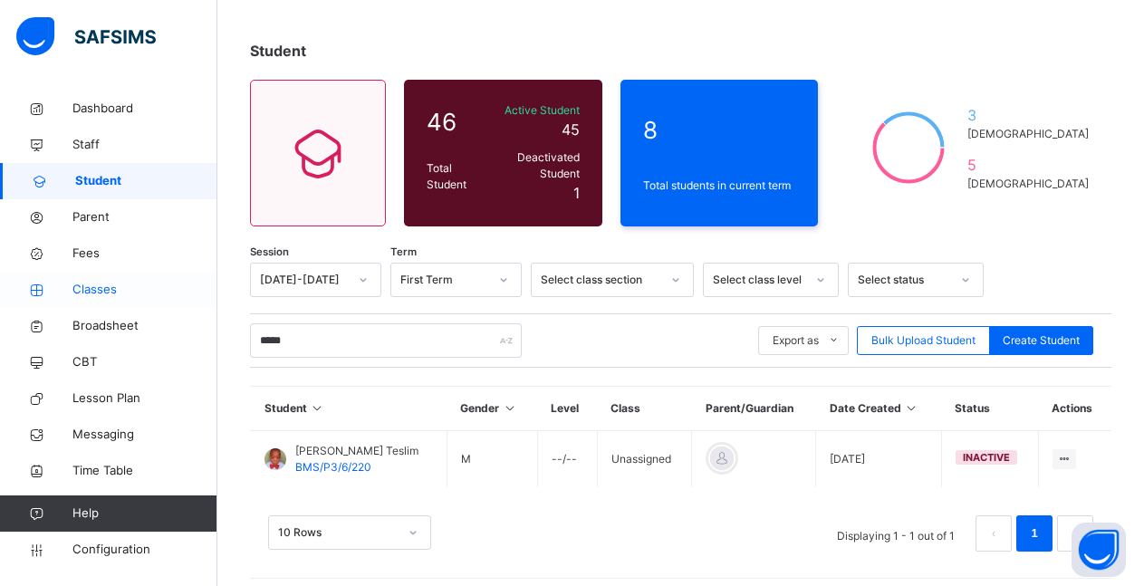
click at [122, 287] on span "Classes" at bounding box center [144, 290] width 145 height 18
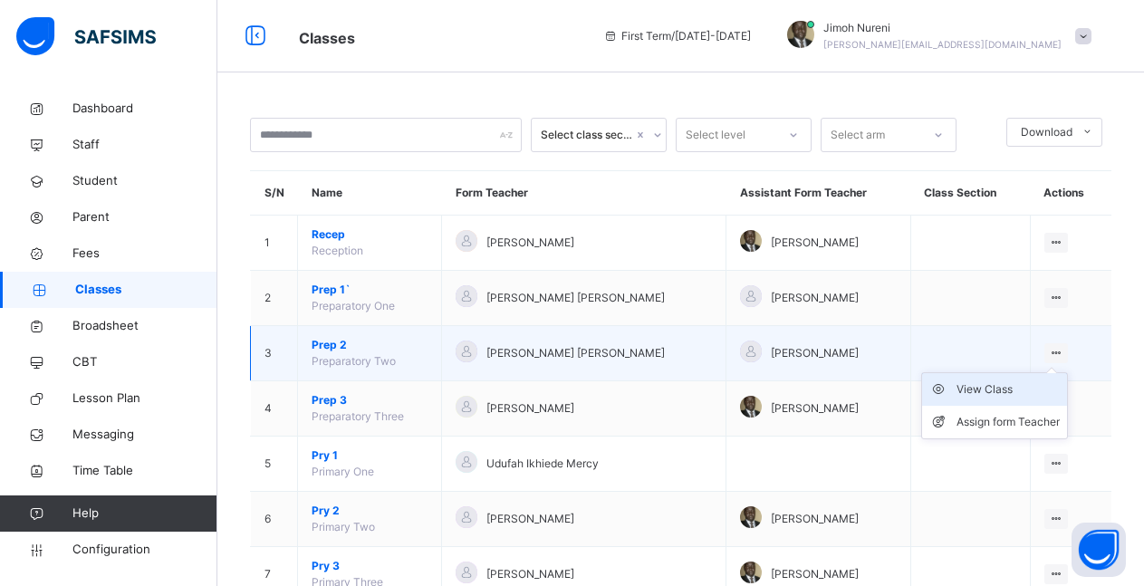
click at [1023, 389] on div "View Class" at bounding box center [1008, 390] width 103 height 18
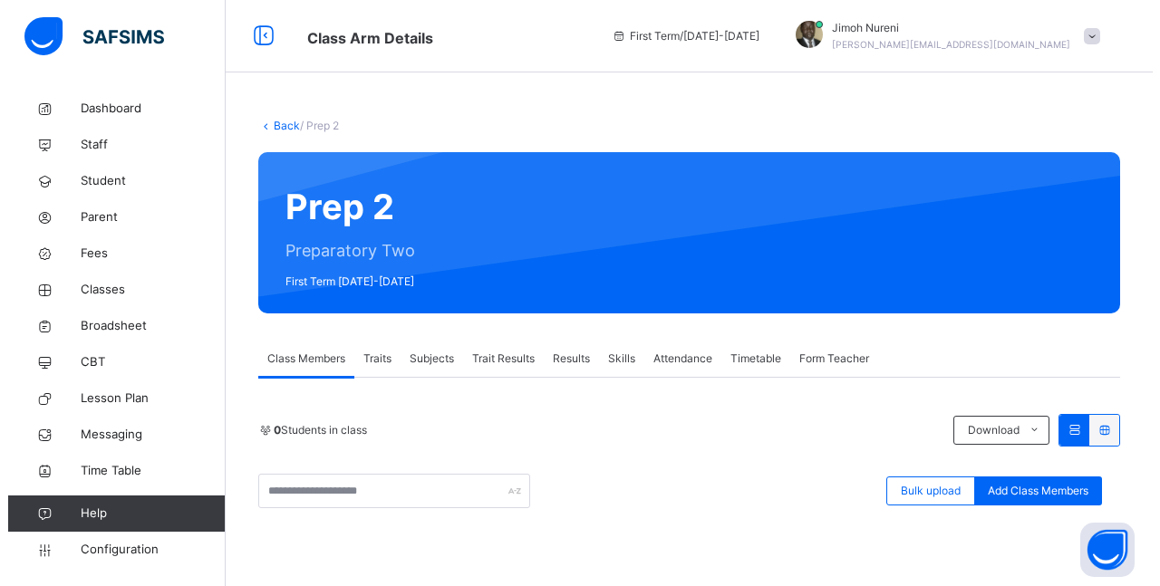
scroll to position [185, 0]
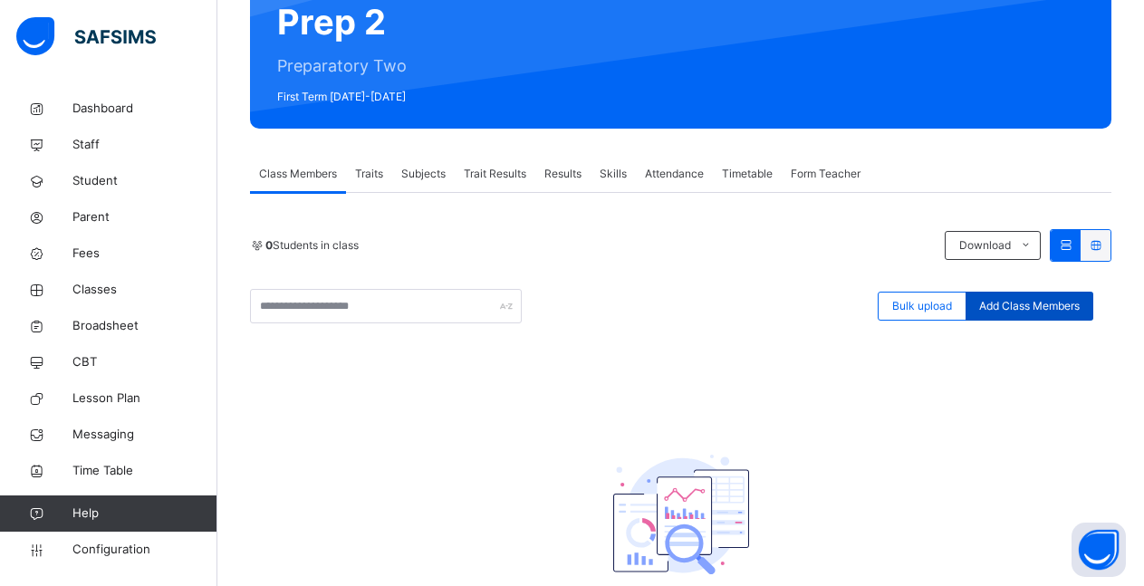
click at [1058, 304] on span "Add Class Members" at bounding box center [1029, 306] width 101 height 16
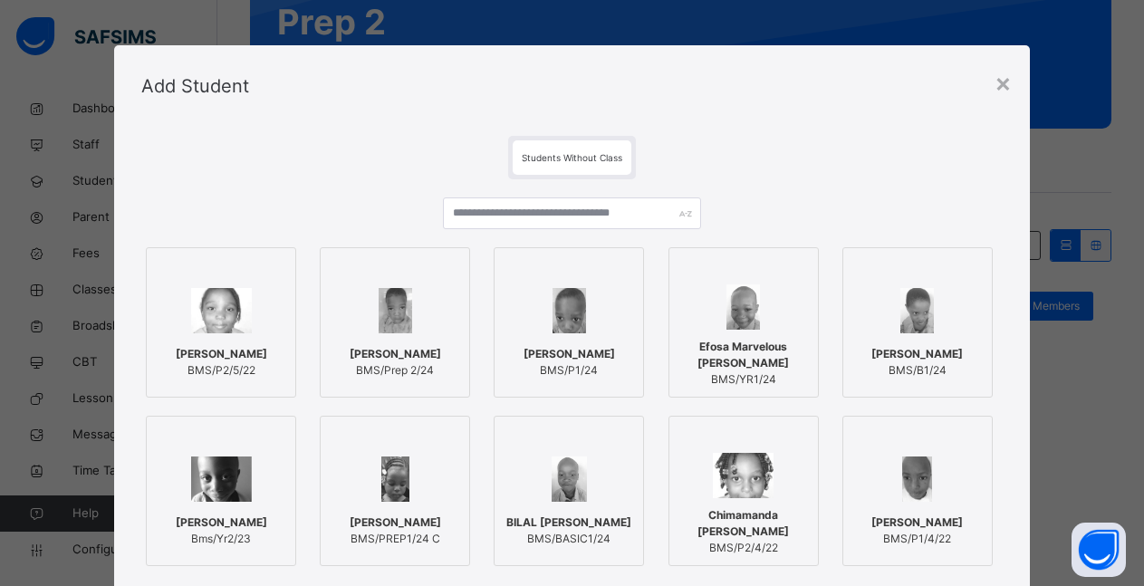
click at [576, 352] on span "[PERSON_NAME]" at bounding box center [570, 354] width 92 height 16
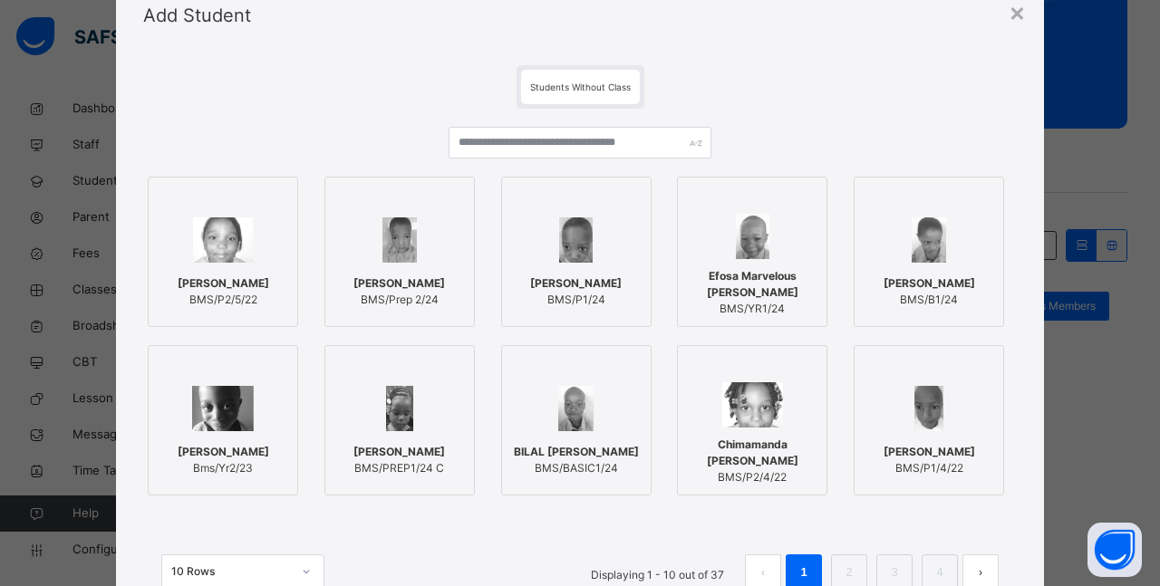
scroll to position [82, 0]
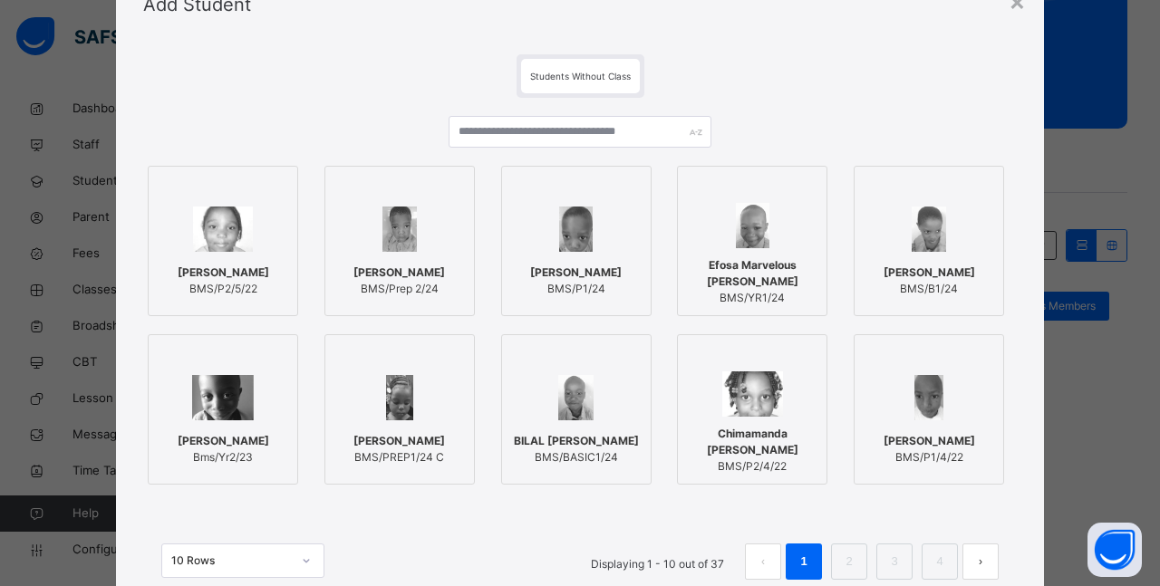
click at [424, 413] on div at bounding box center [399, 397] width 130 height 53
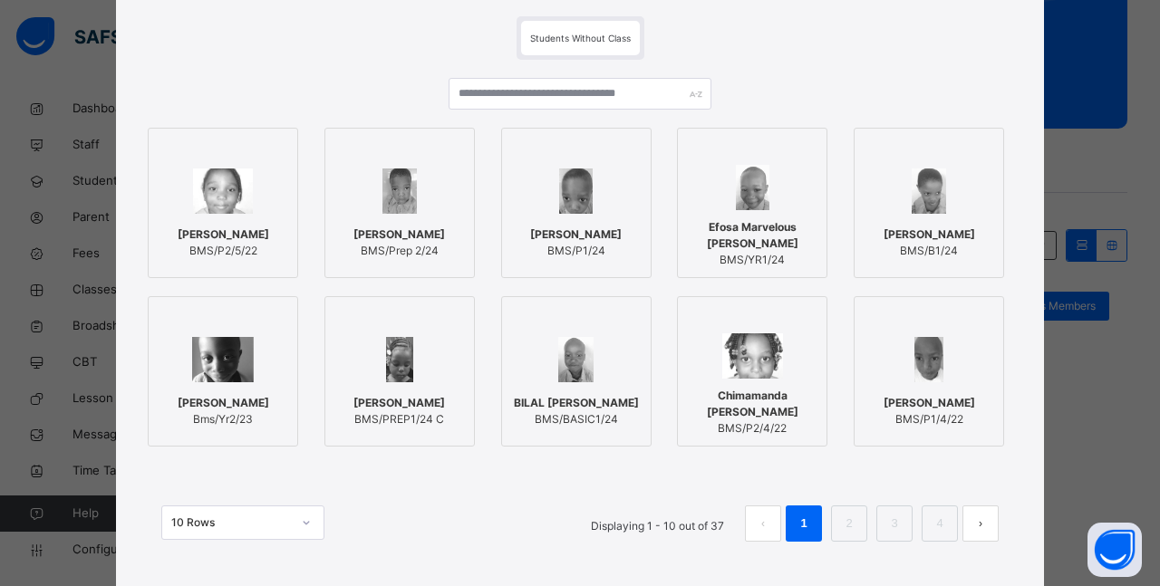
scroll to position [163, 0]
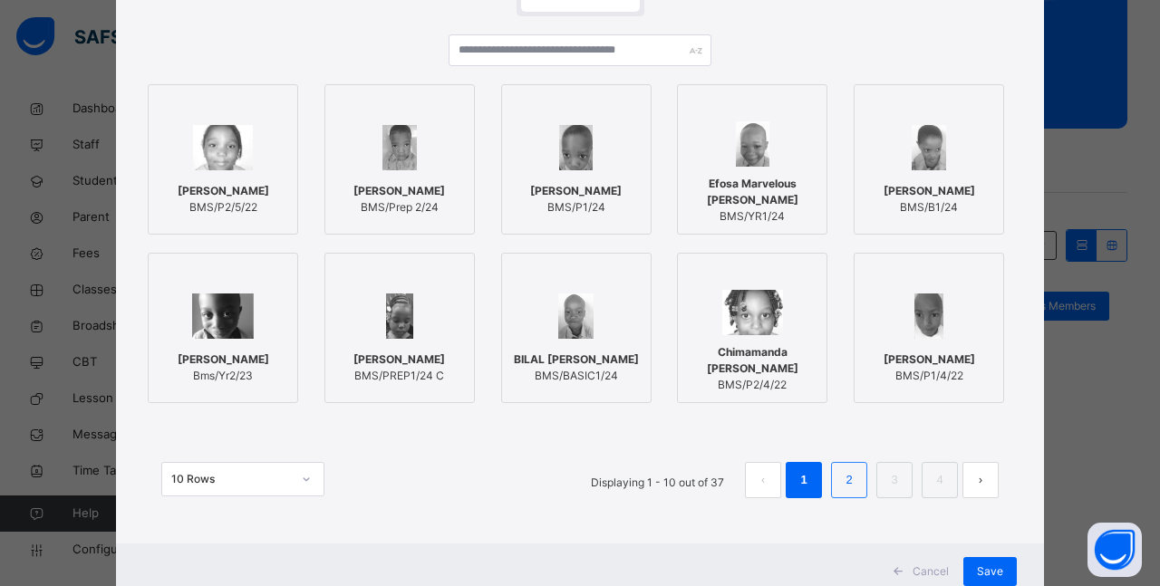
click at [846, 484] on link "2" at bounding box center [848, 480] width 17 height 24
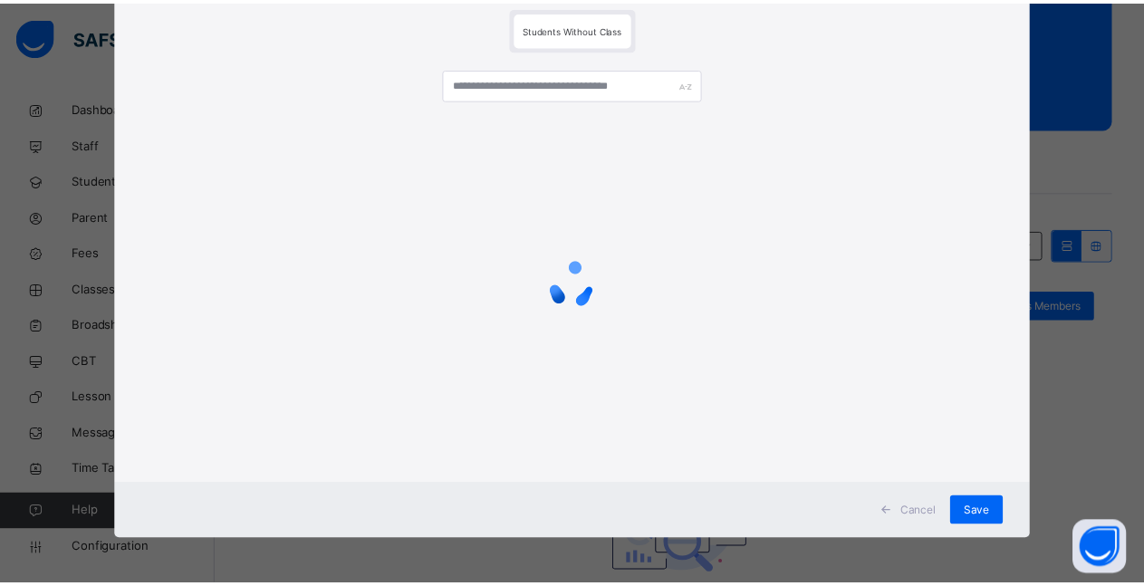
scroll to position [130, 0]
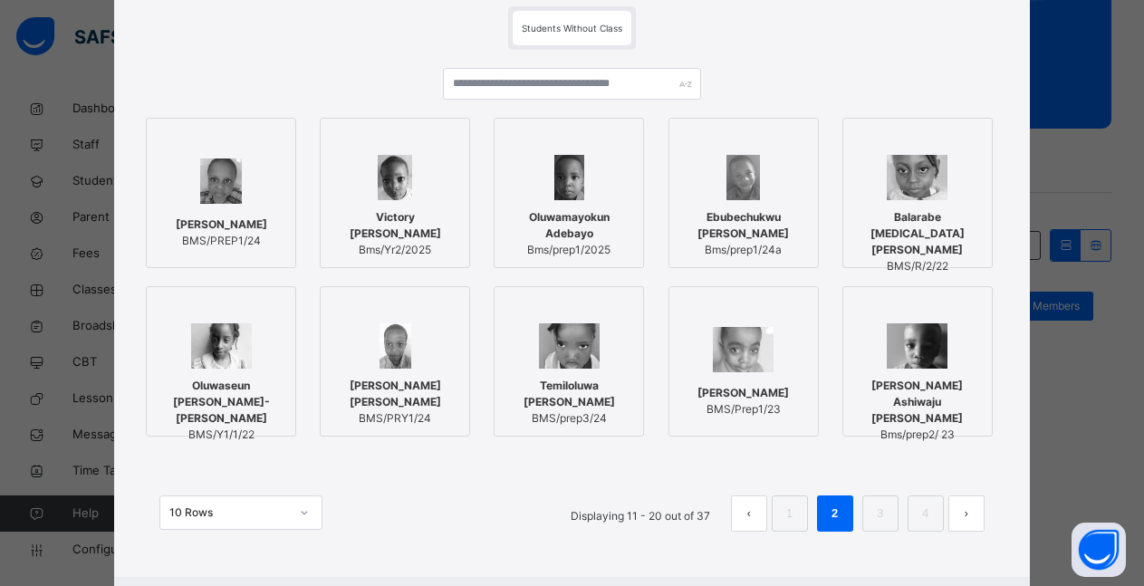
click at [225, 233] on span "[PERSON_NAME]" at bounding box center [222, 225] width 92 height 16
click at [583, 210] on span "Oluwamayokun Adebayo" at bounding box center [576, 225] width 130 height 33
click at [739, 226] on span "Ebubechukwu [PERSON_NAME]" at bounding box center [752, 225] width 130 height 33
click at [887, 513] on link "3" at bounding box center [893, 514] width 17 height 24
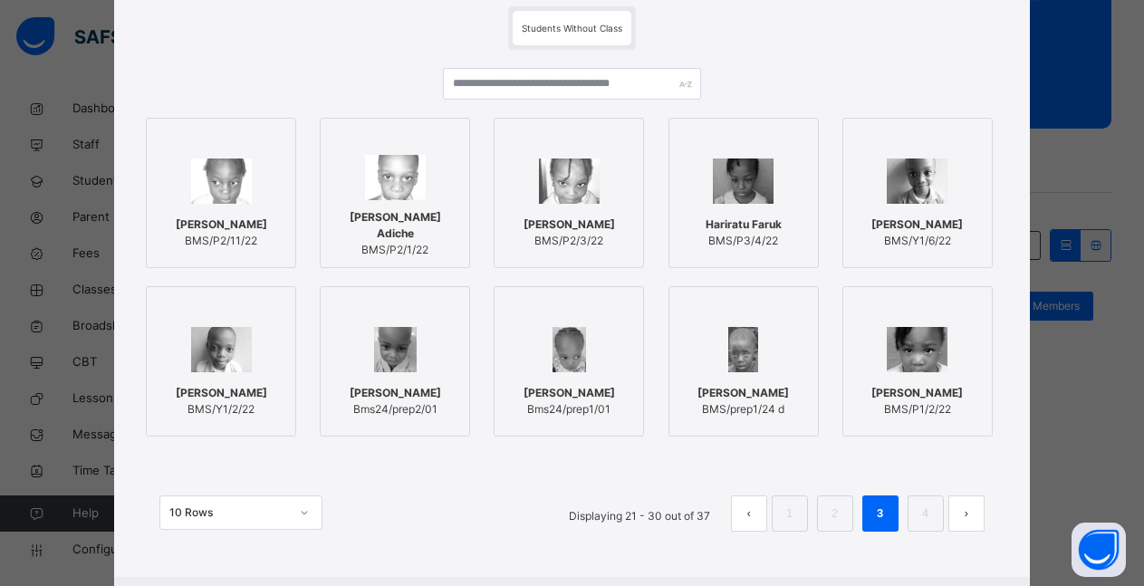
click at [568, 383] on div "Fauzziyah Musa Bms24/prep1/01" at bounding box center [569, 401] width 130 height 51
click at [762, 369] on div at bounding box center [752, 349] width 130 height 53
click at [936, 508] on link "4" at bounding box center [938, 514] width 17 height 24
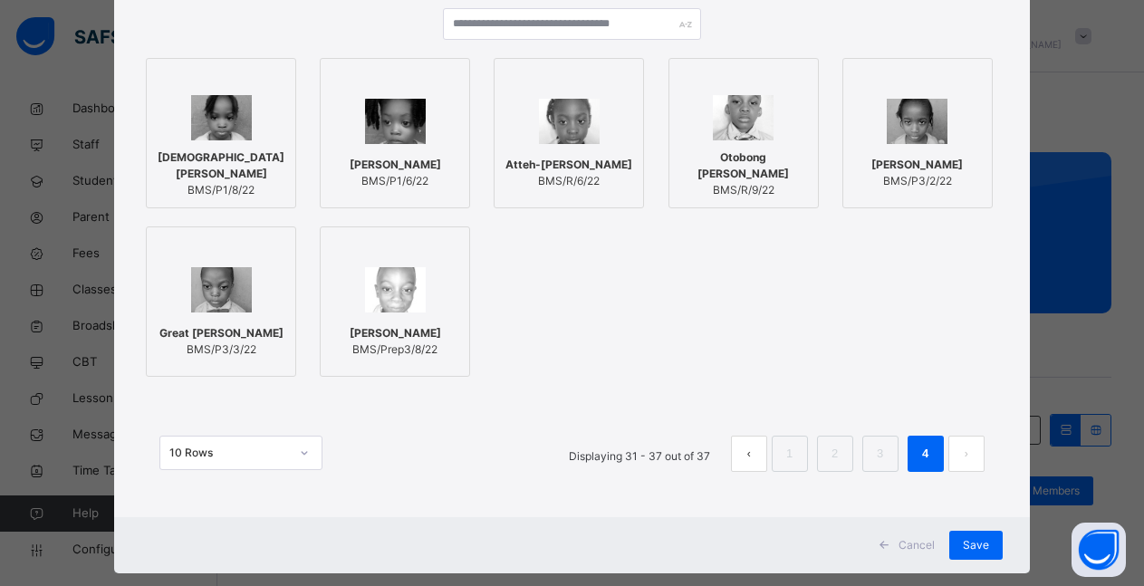
scroll to position [222, 0]
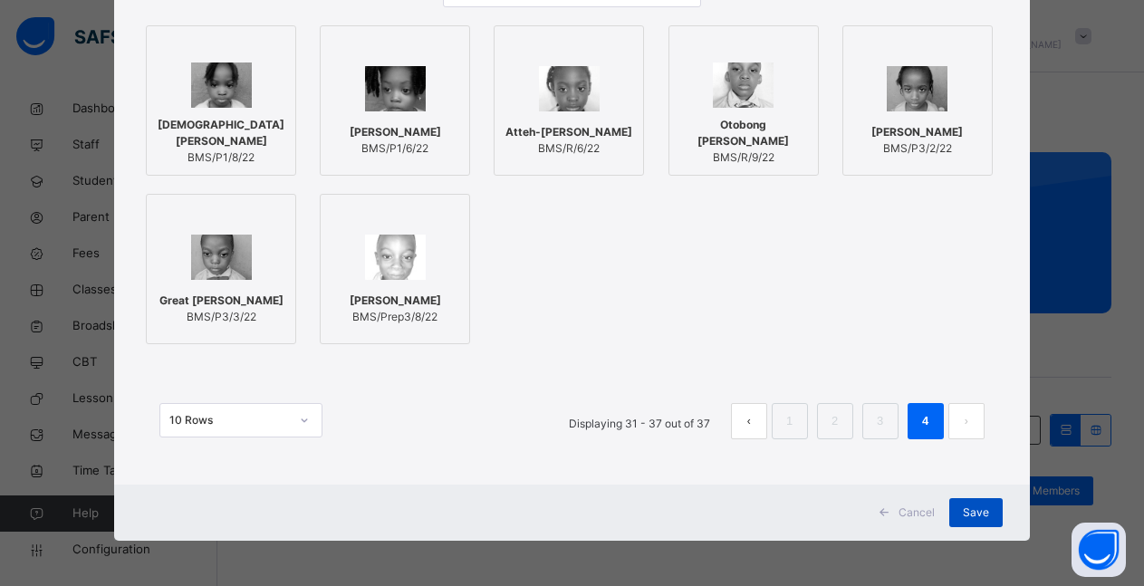
click at [982, 519] on span "Save" at bounding box center [976, 513] width 26 height 16
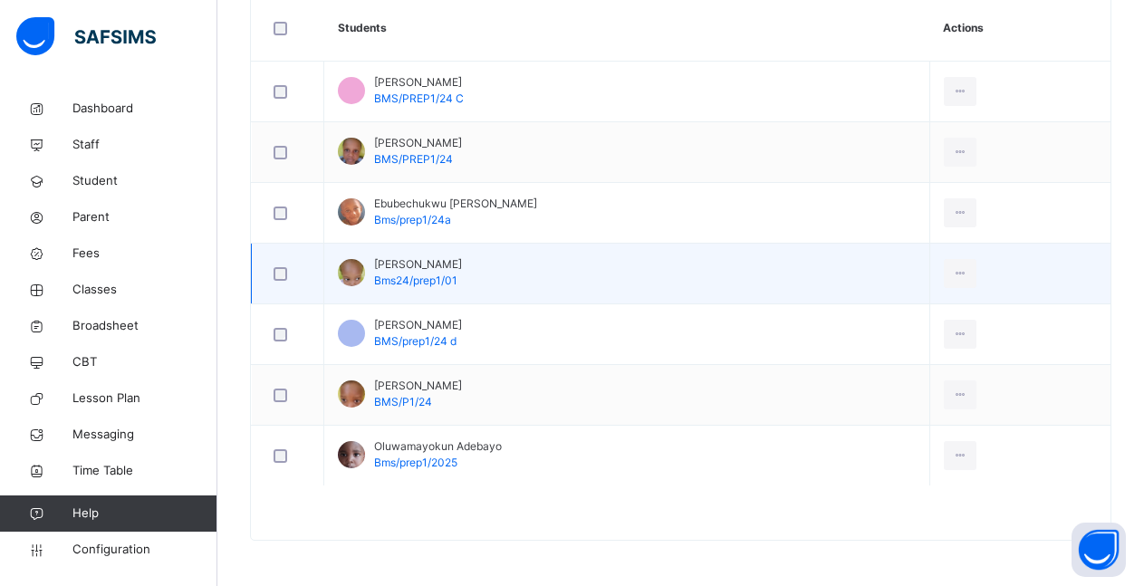
scroll to position [70, 0]
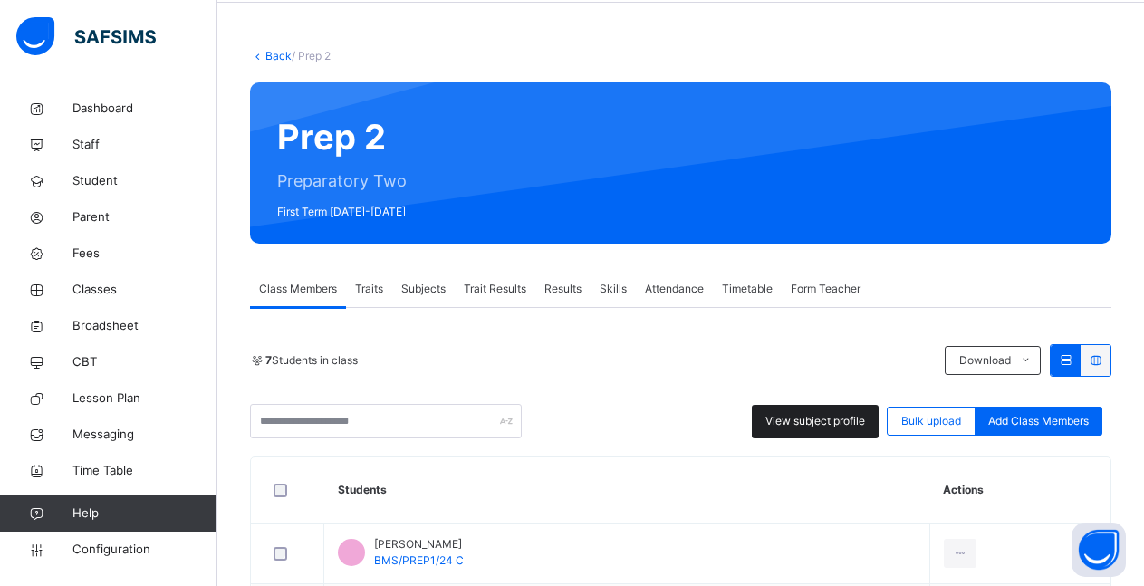
click at [832, 431] on div "View subject profile" at bounding box center [815, 422] width 127 height 34
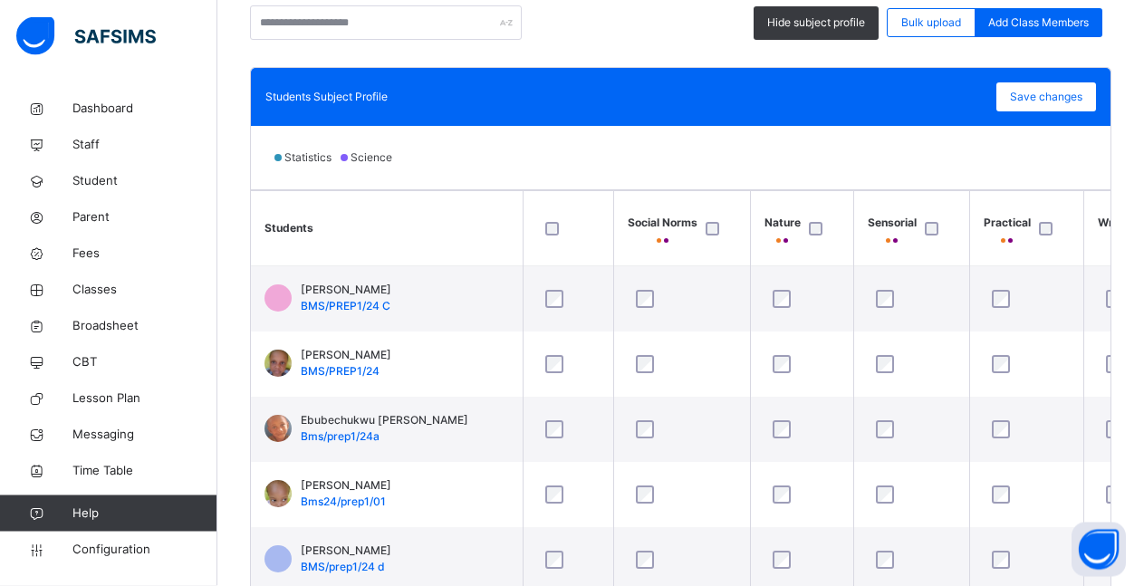
scroll to position [114, 0]
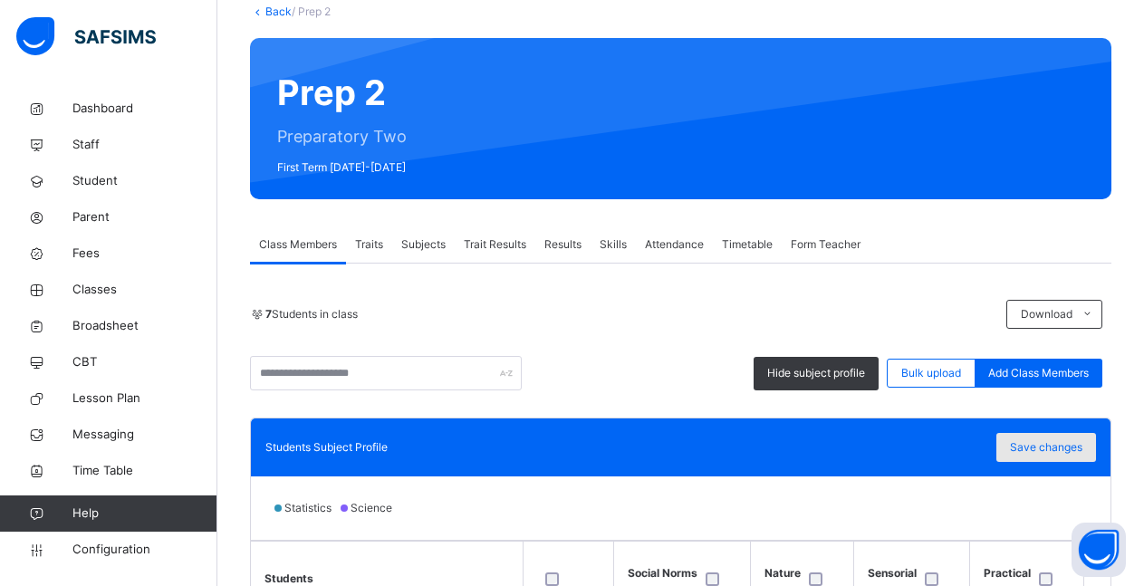
click at [1065, 448] on span "Save changes" at bounding box center [1046, 447] width 72 height 16
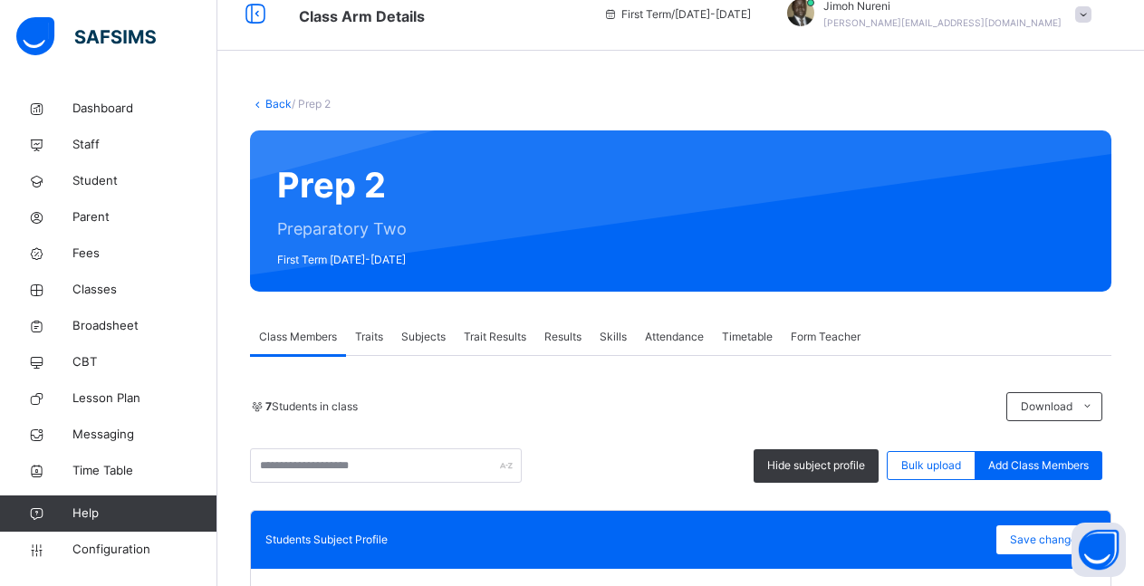
click at [422, 332] on span "Subjects" at bounding box center [423, 337] width 44 height 16
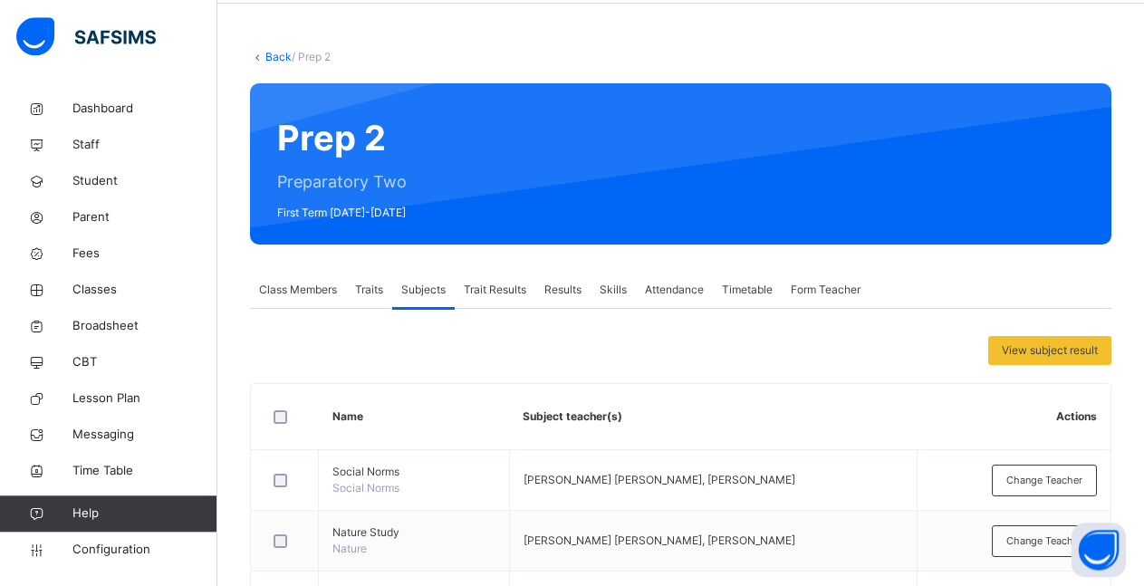
scroll to position [92, 0]
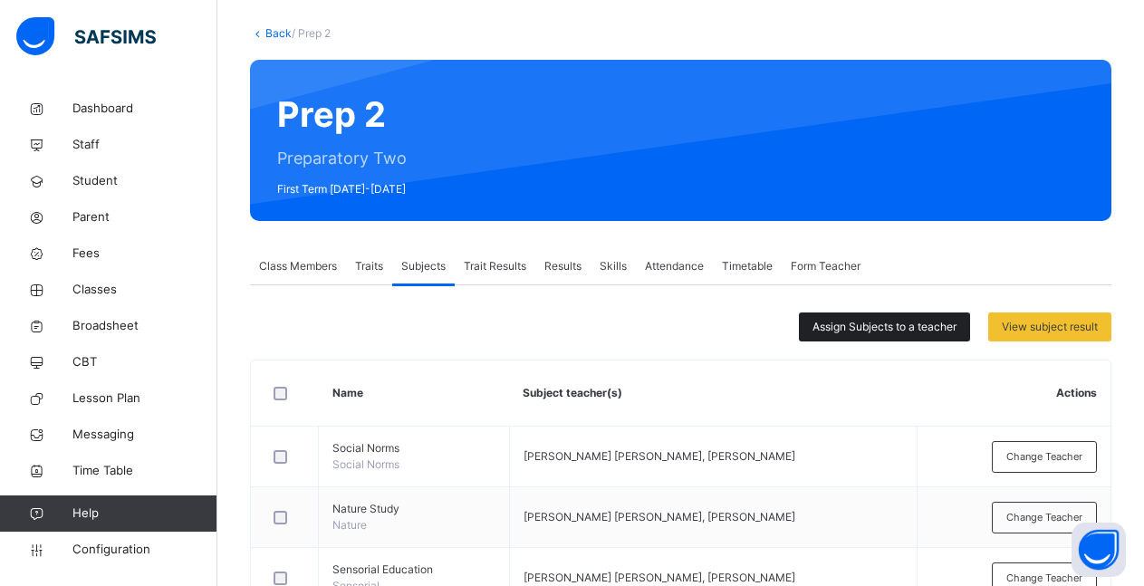
click at [903, 331] on span "Assign Subjects to a teacher" at bounding box center [885, 327] width 144 height 16
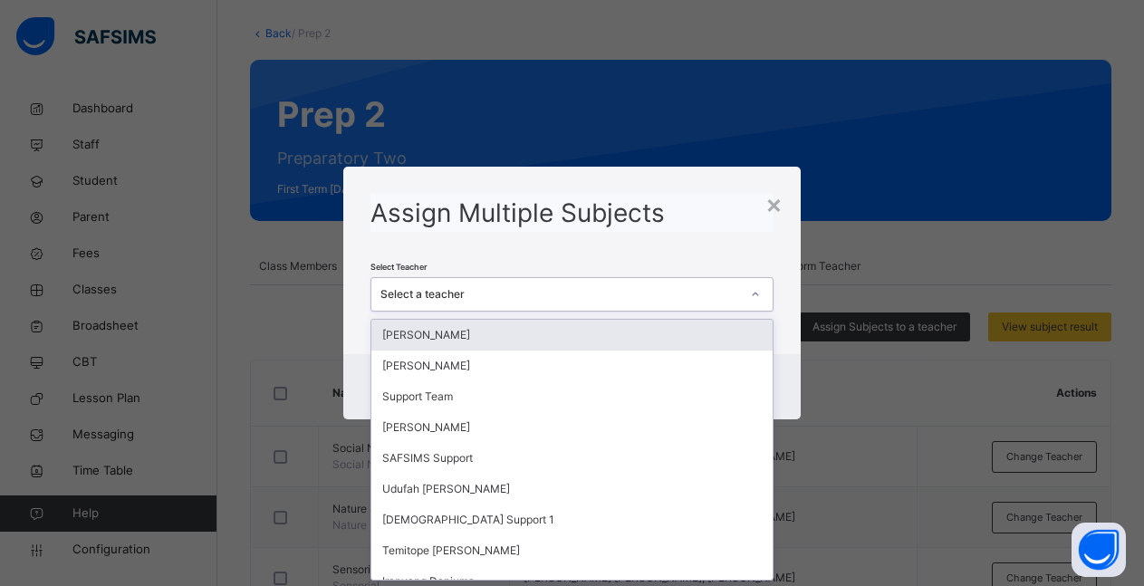
click at [755, 297] on icon at bounding box center [755, 294] width 11 height 18
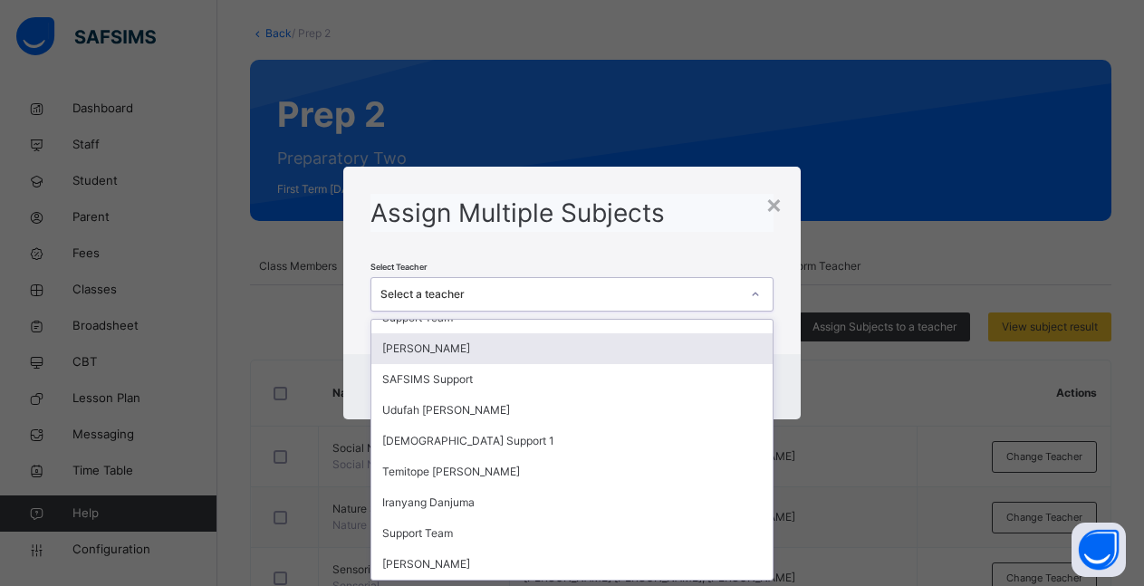
scroll to position [0, 0]
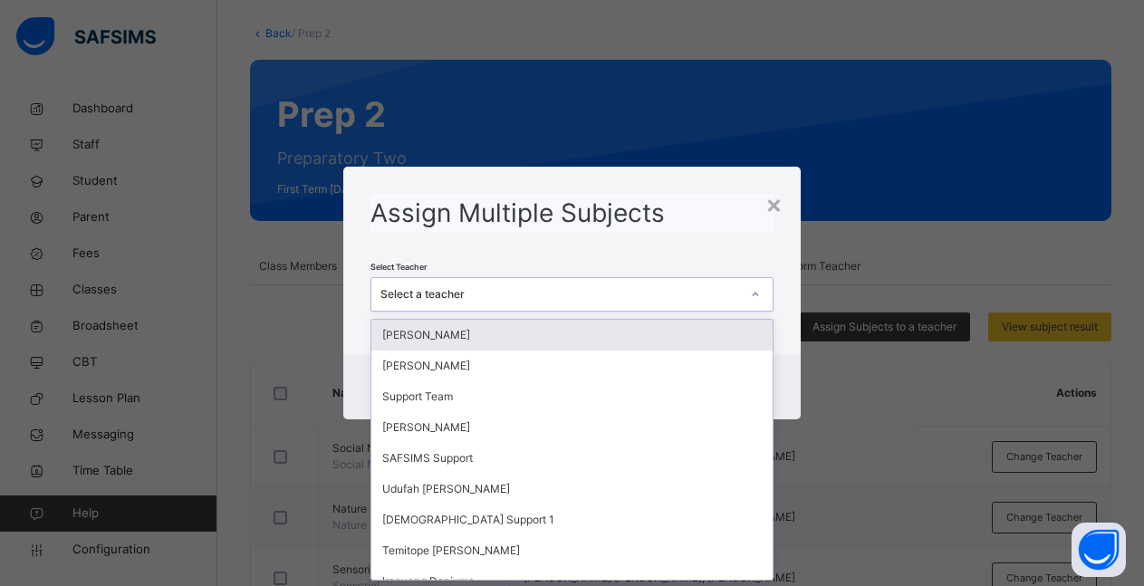
click at [540, 332] on div "[PERSON_NAME]" at bounding box center [571, 335] width 401 height 31
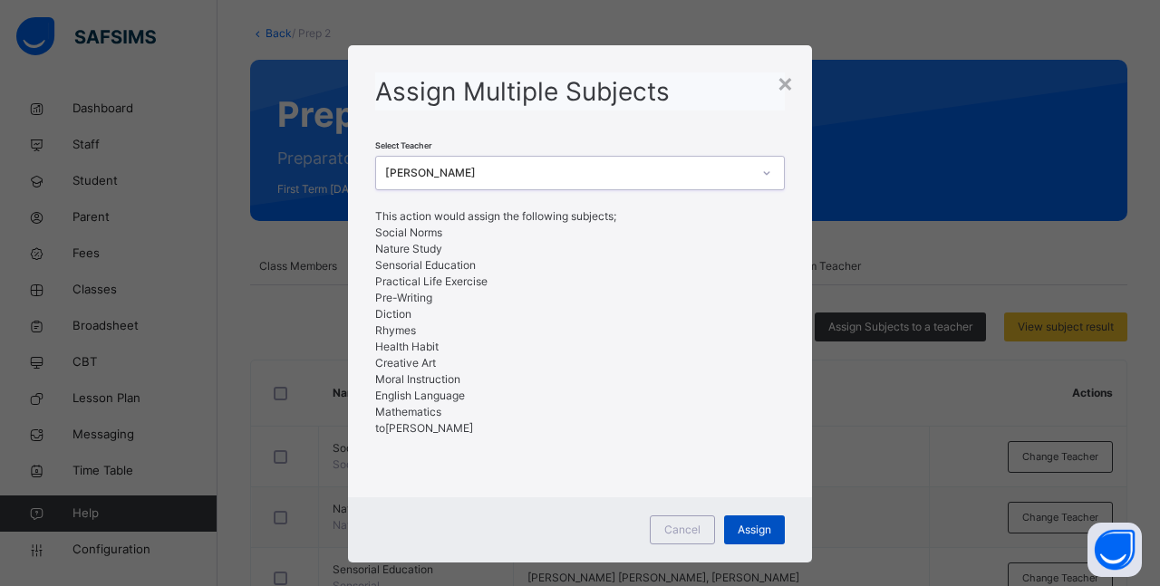
click at [746, 527] on span "Assign" at bounding box center [754, 530] width 34 height 16
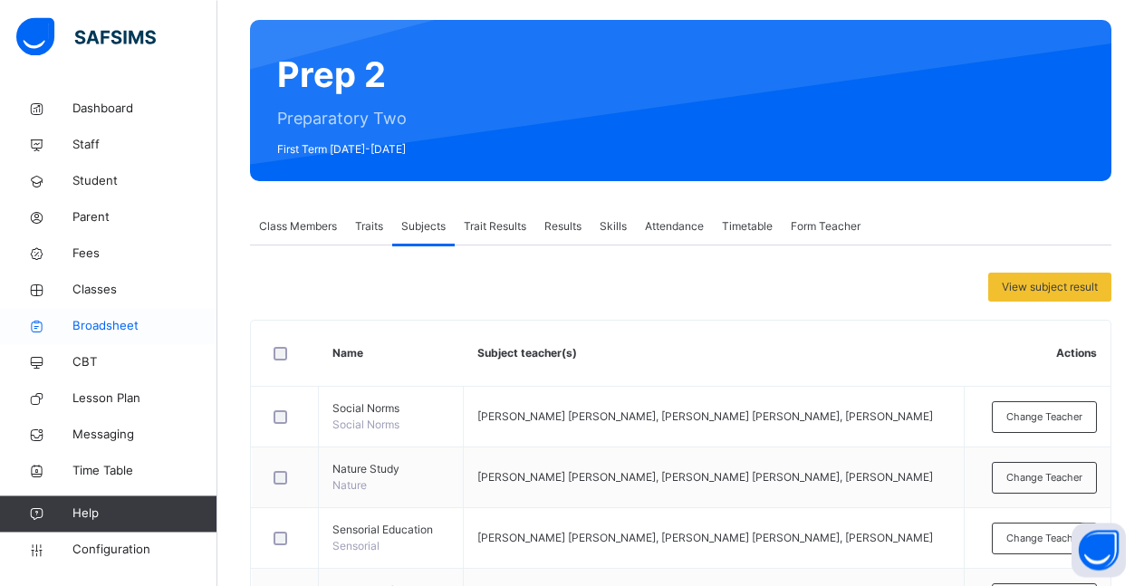
scroll to position [185, 0]
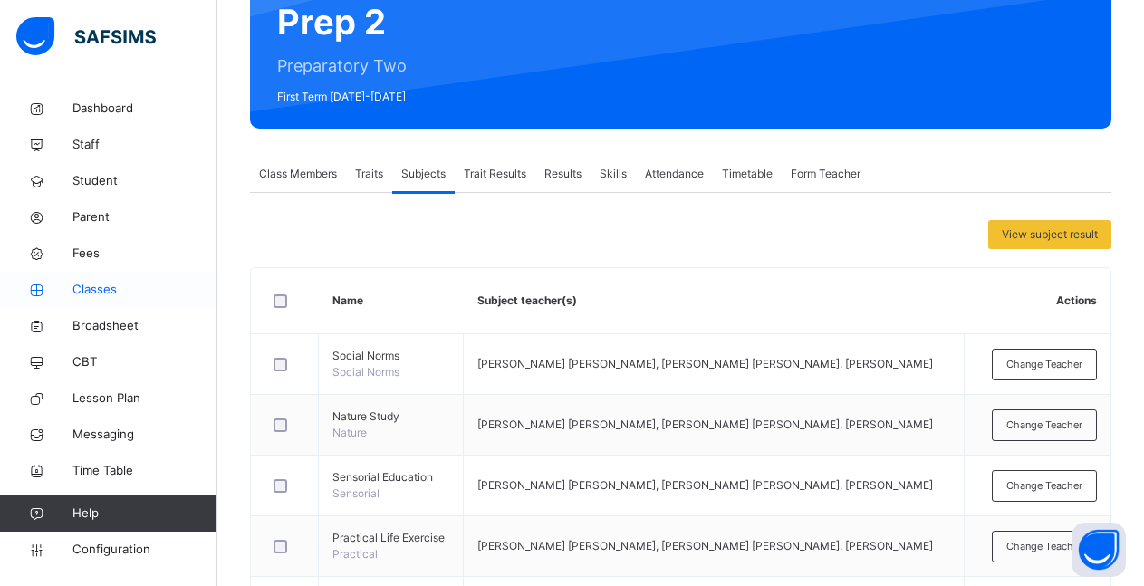
click at [90, 286] on span "Classes" at bounding box center [144, 290] width 145 height 18
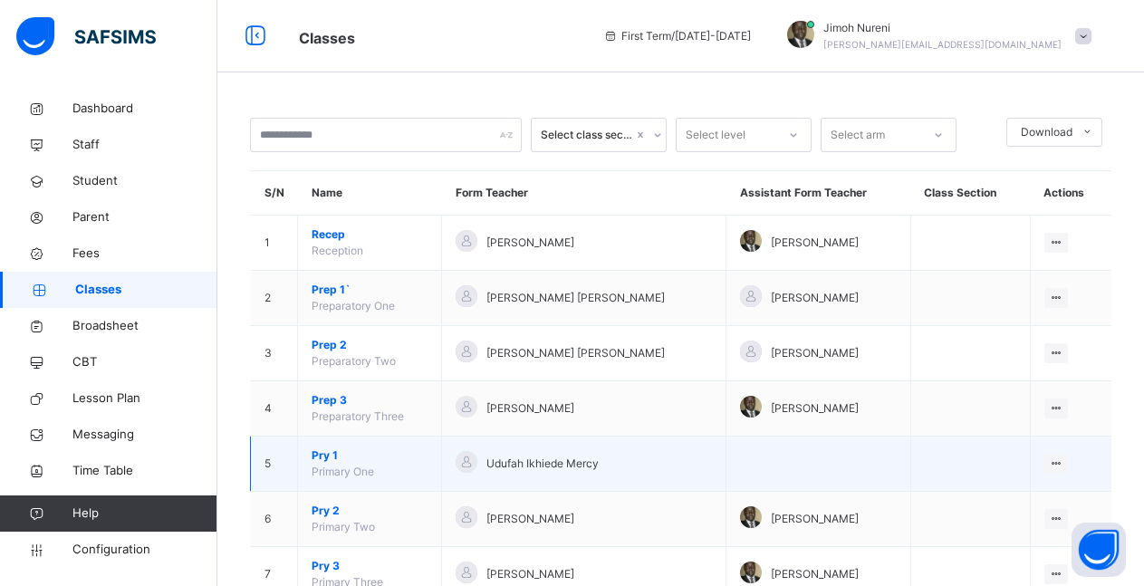
scroll to position [92, 0]
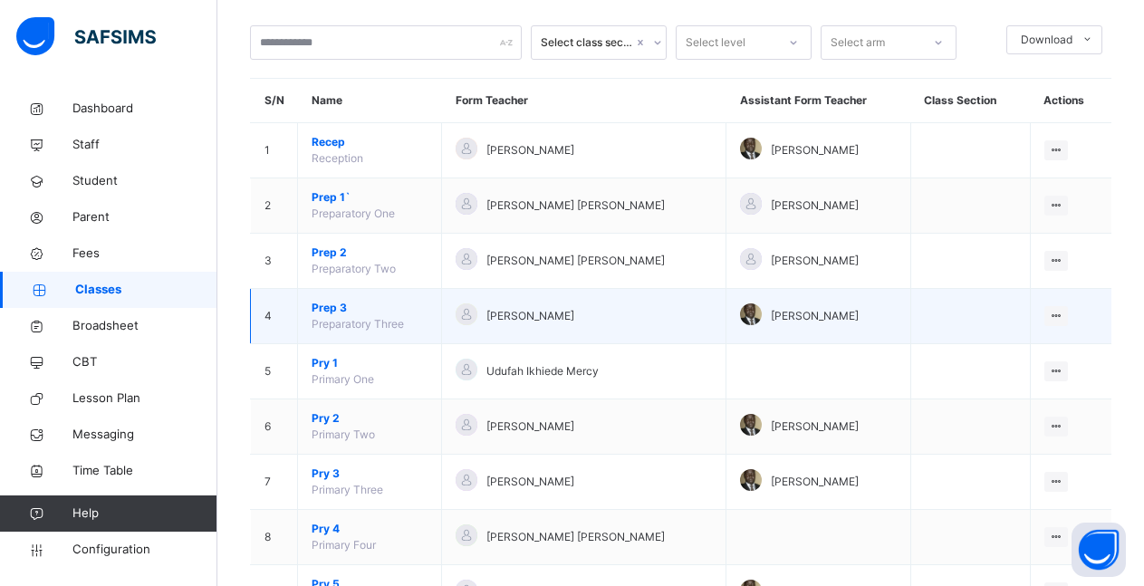
click at [350, 315] on span "Prep 3" at bounding box center [370, 308] width 116 height 16
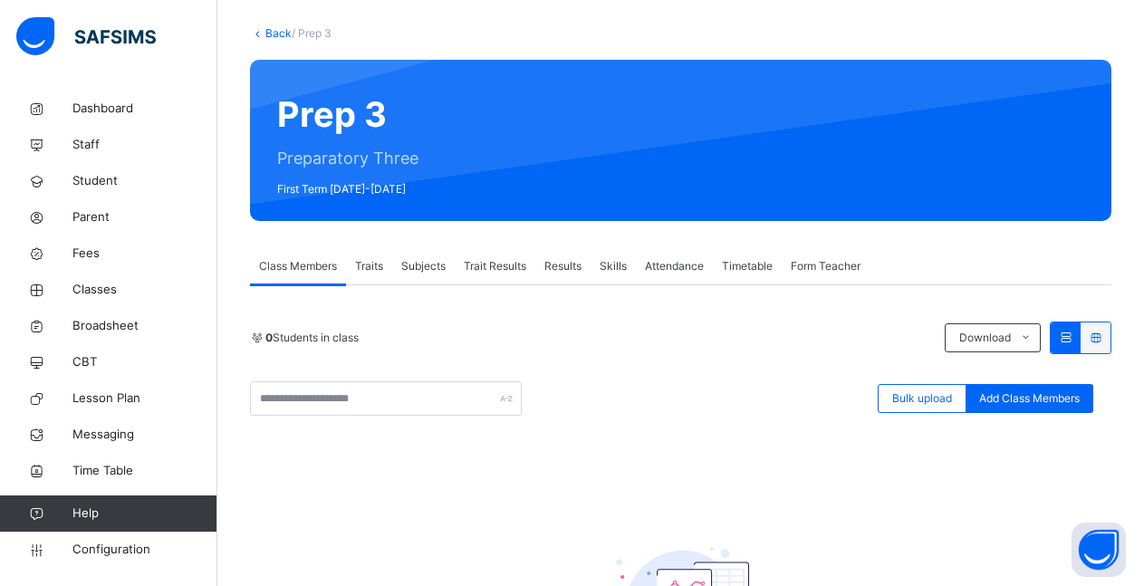
scroll to position [185, 0]
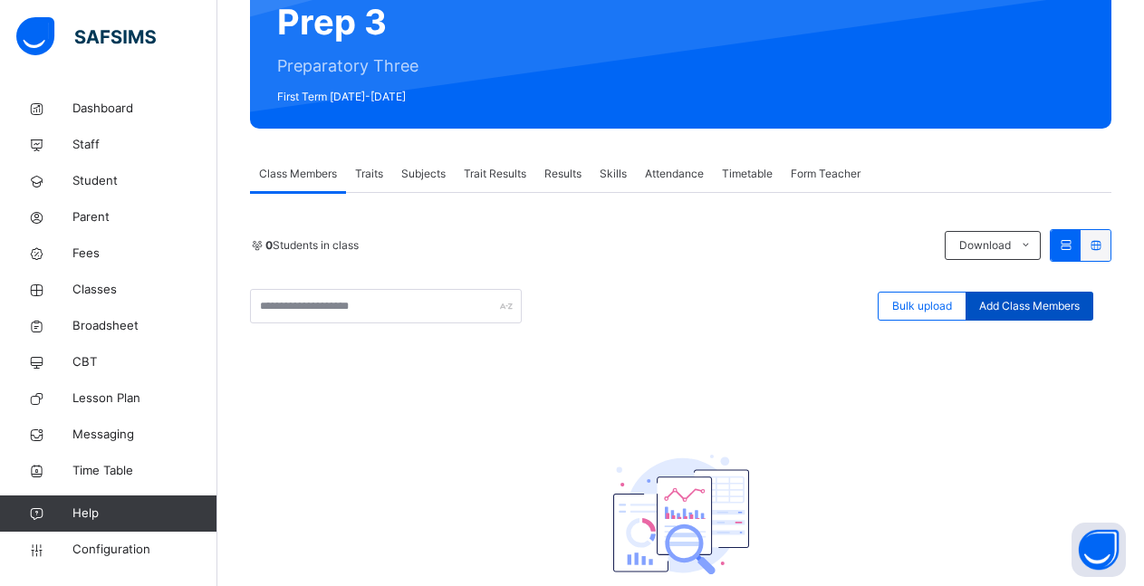
click at [1045, 309] on span "Add Class Members" at bounding box center [1029, 306] width 101 height 16
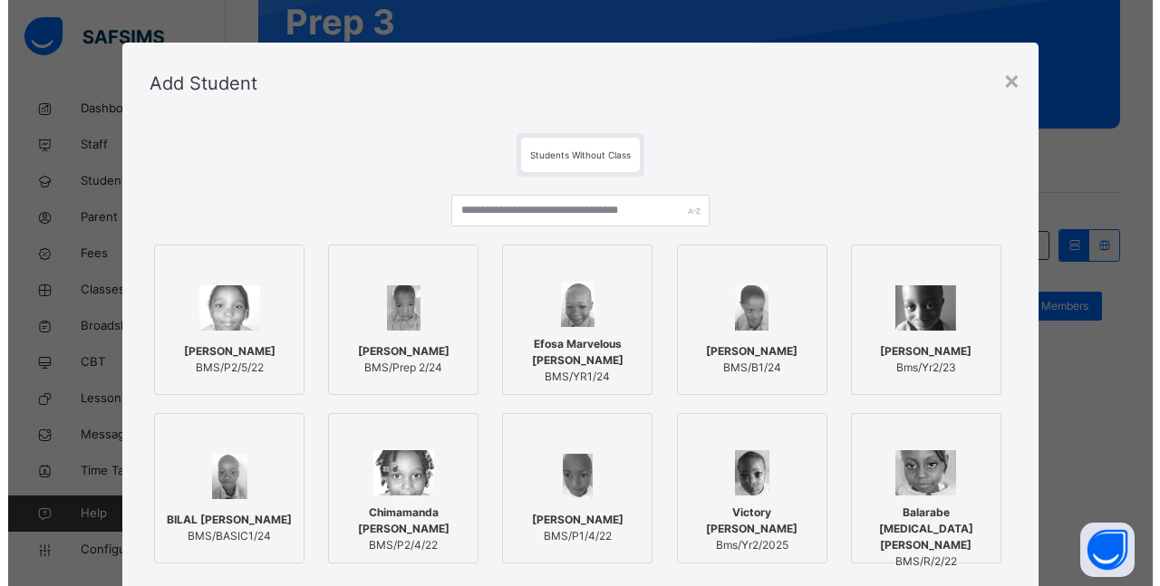
scroll to position [0, 0]
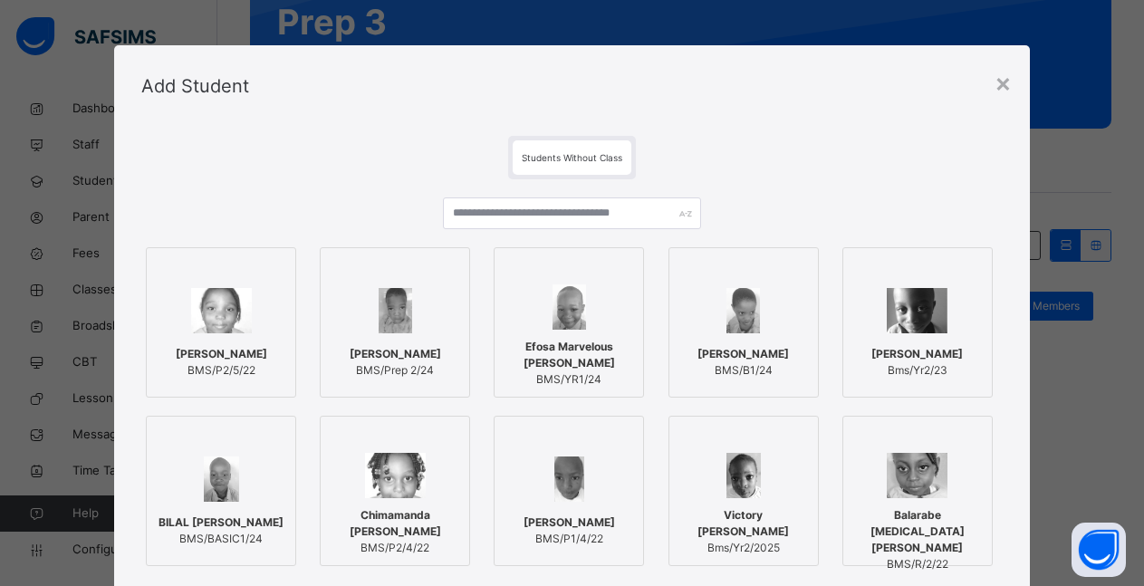
click at [381, 346] on span "[PERSON_NAME]" at bounding box center [396, 354] width 92 height 16
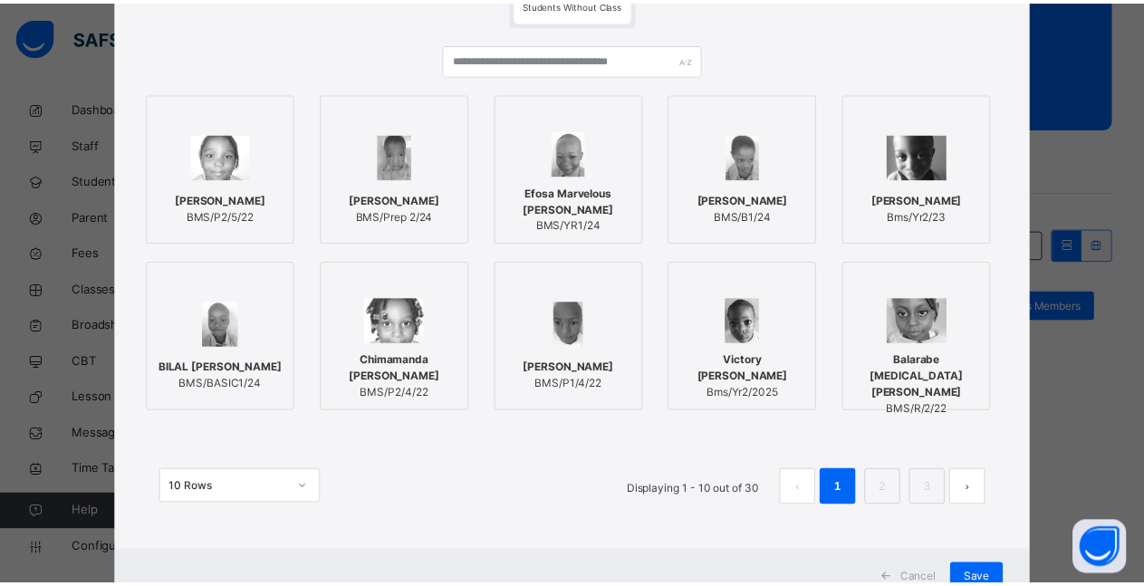
scroll to position [163, 0]
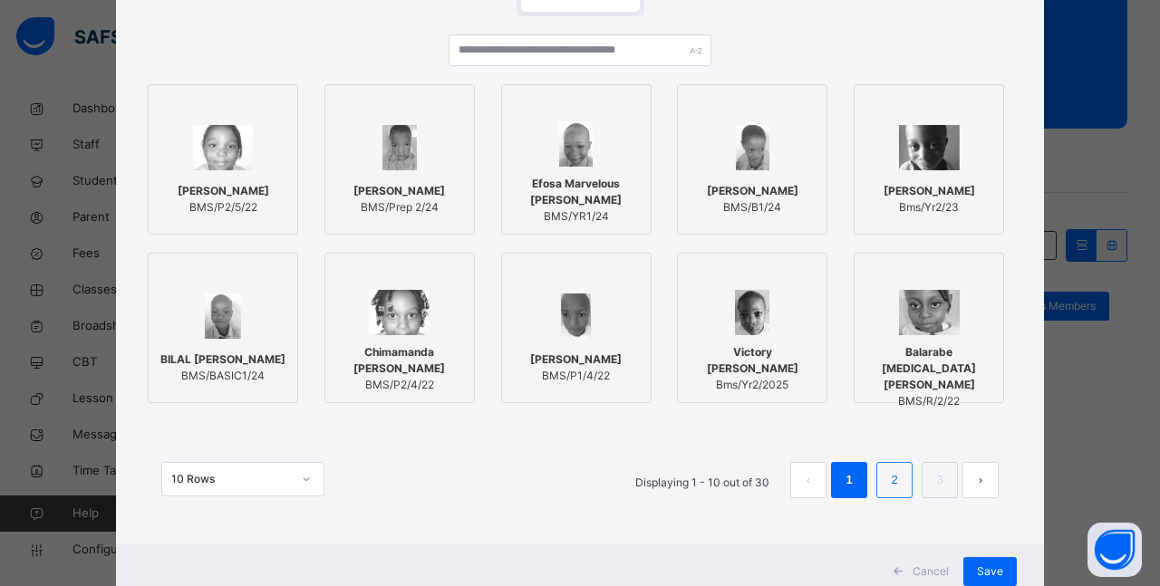
click at [892, 484] on link "2" at bounding box center [893, 480] width 17 height 24
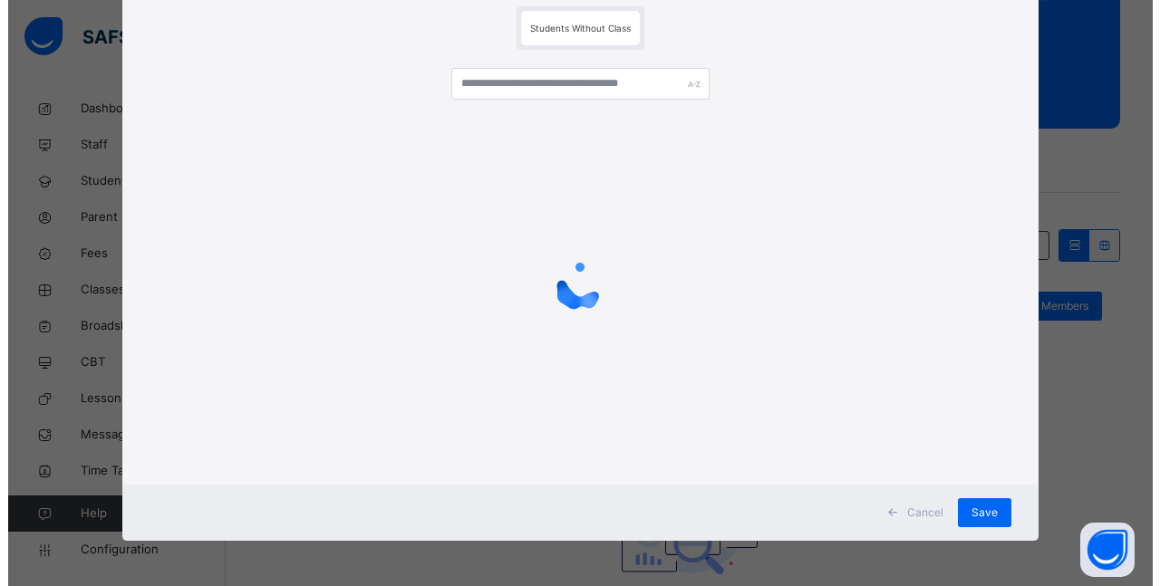
scroll to position [130, 0]
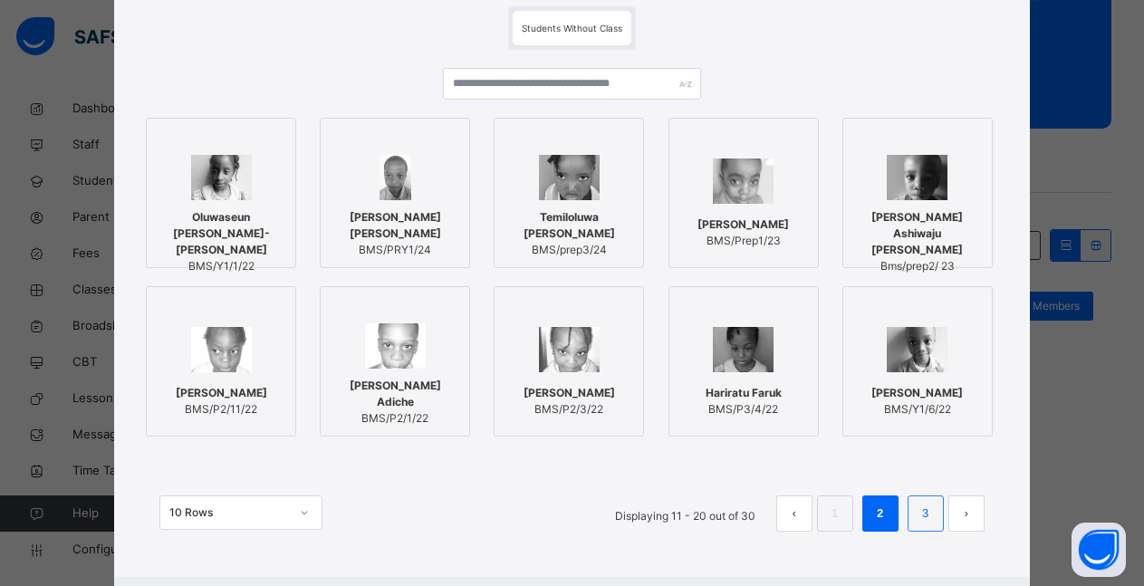
click at [921, 509] on link "3" at bounding box center [925, 514] width 17 height 24
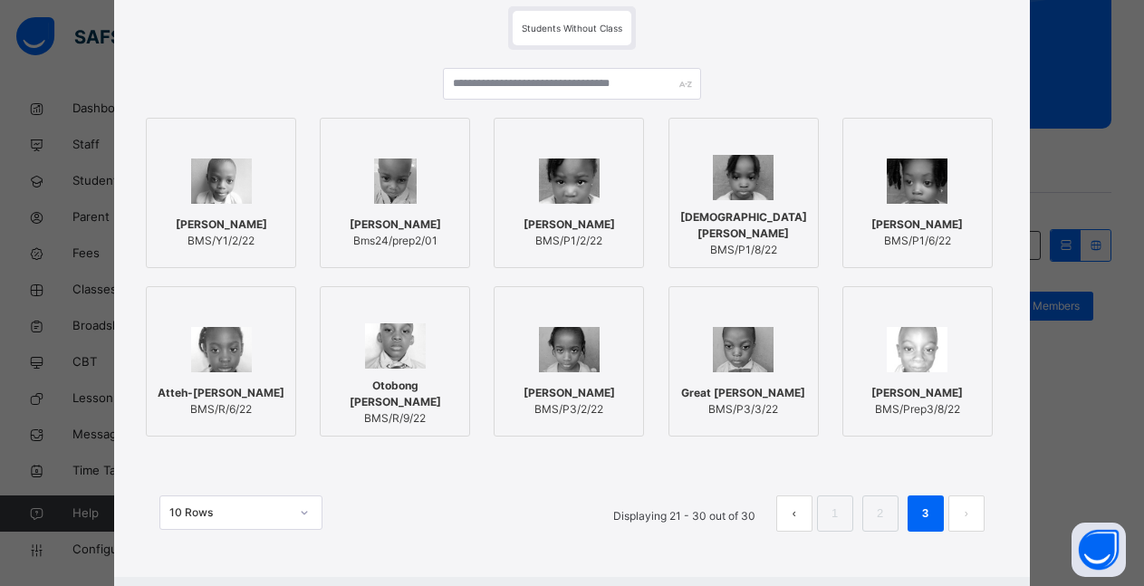
click at [387, 237] on span "Bms24/prep2/01" at bounding box center [396, 241] width 92 height 16
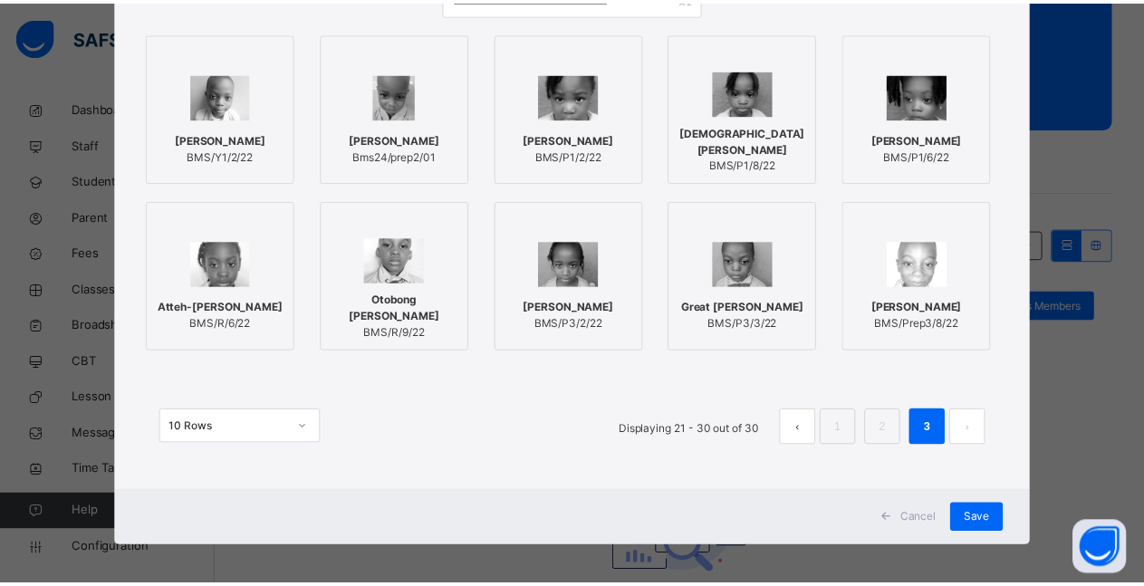
scroll to position [222, 0]
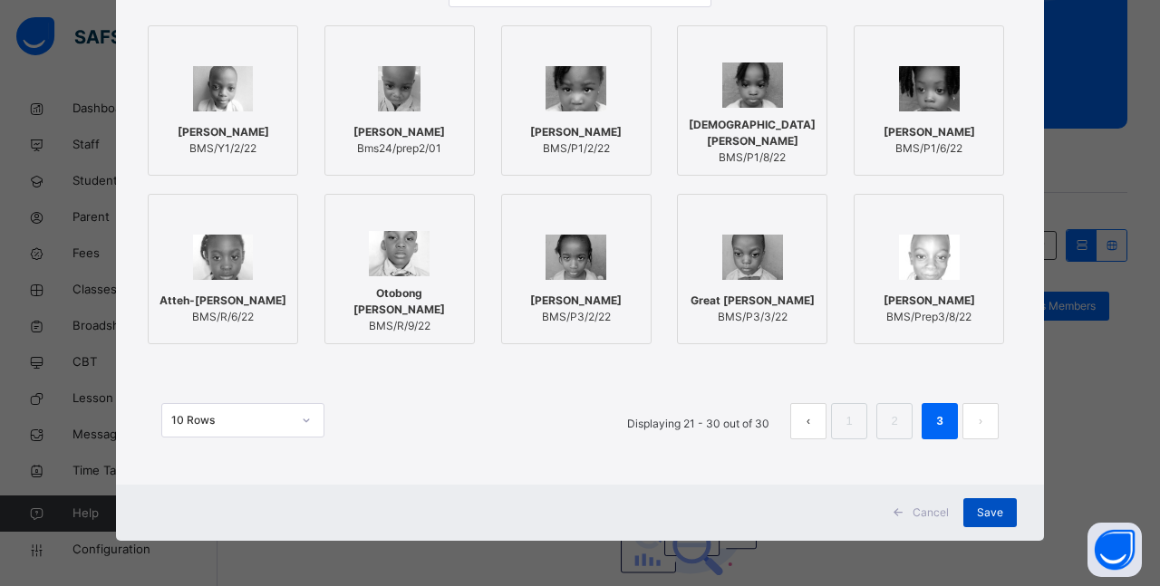
click at [981, 512] on span "Save" at bounding box center [990, 513] width 26 height 16
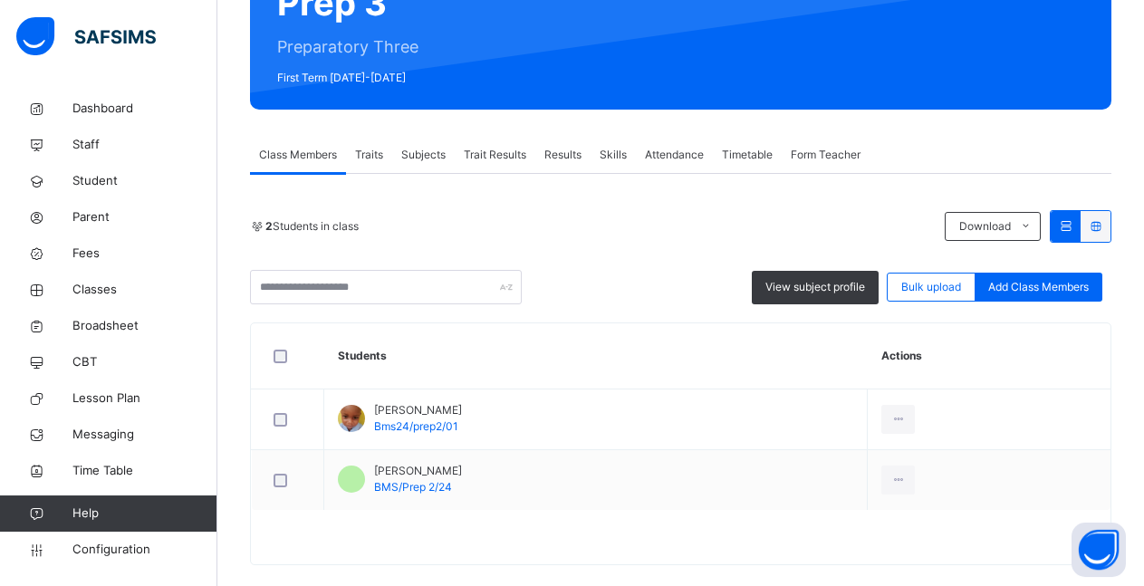
scroll to position [228, 0]
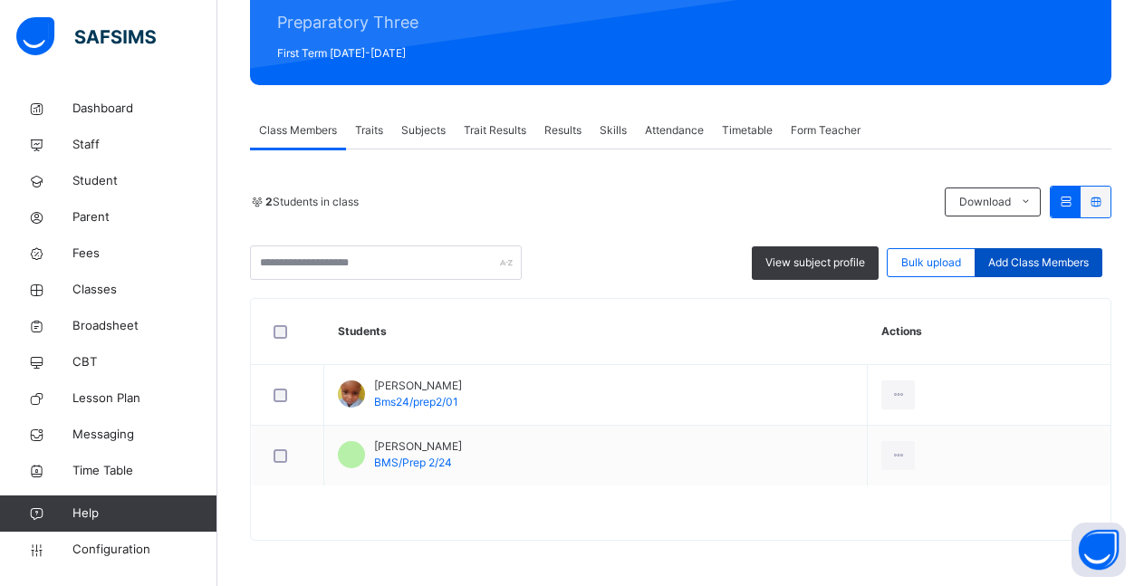
click at [1045, 269] on span "Add Class Members" at bounding box center [1038, 263] width 101 height 16
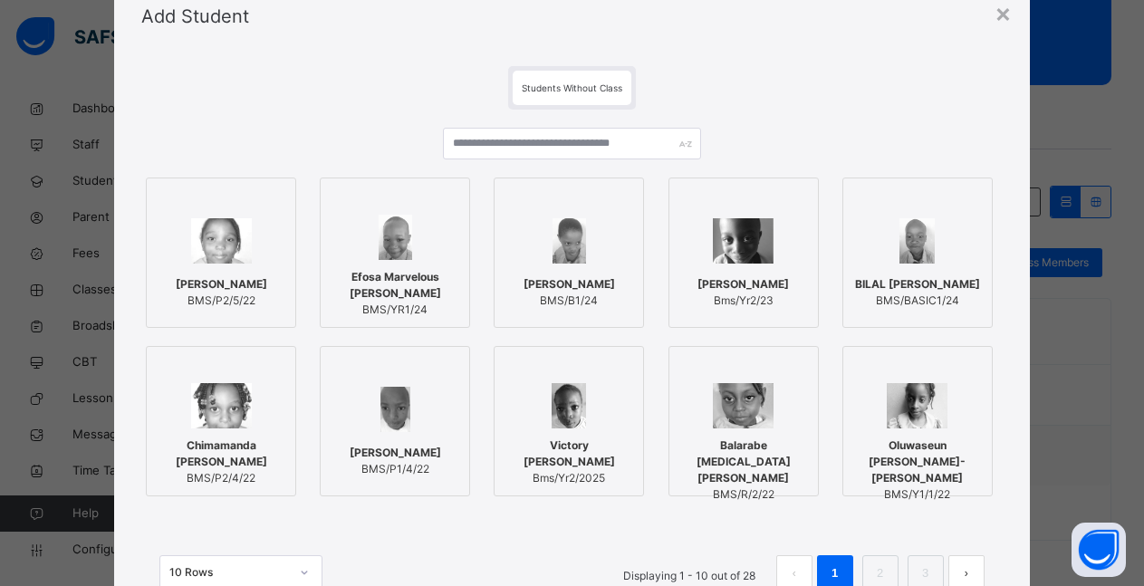
scroll to position [59, 0]
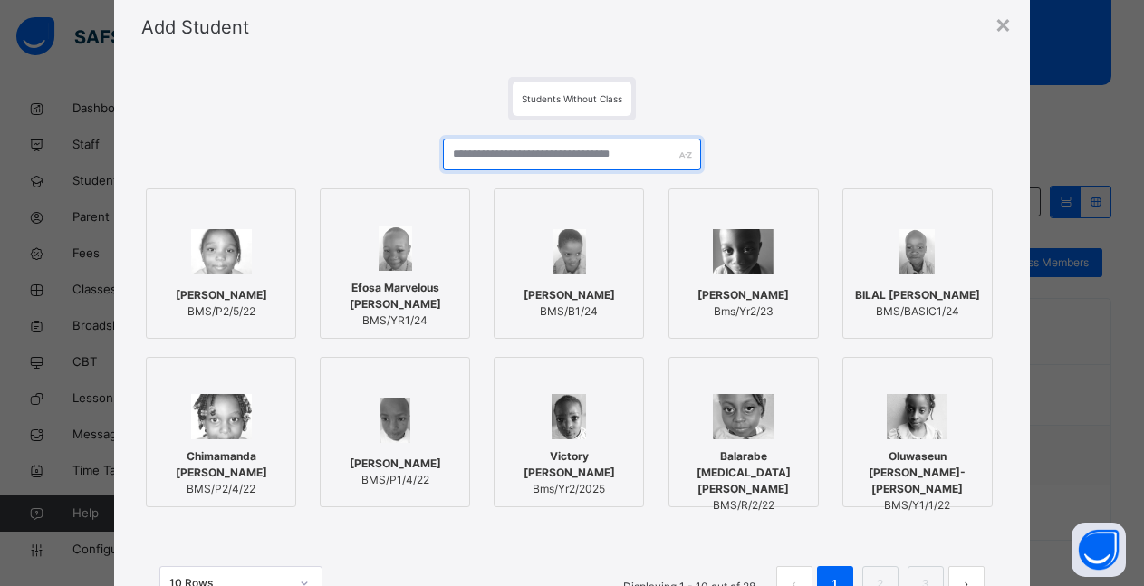
click at [573, 149] on input "text" at bounding box center [572, 155] width 258 height 32
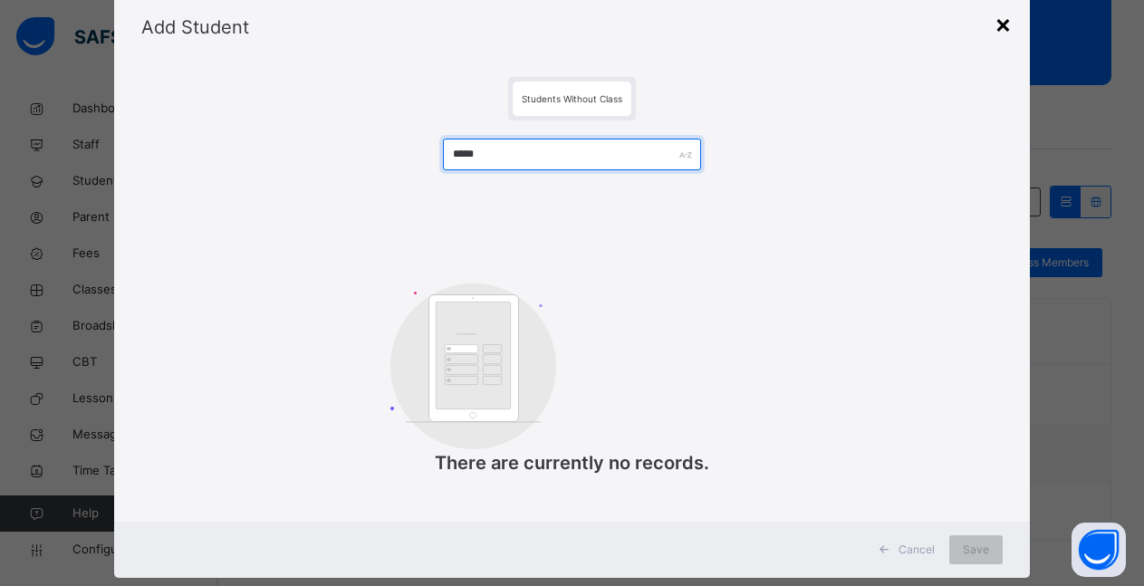
type input "*****"
click at [1003, 26] on div "×" at bounding box center [1003, 24] width 17 height 38
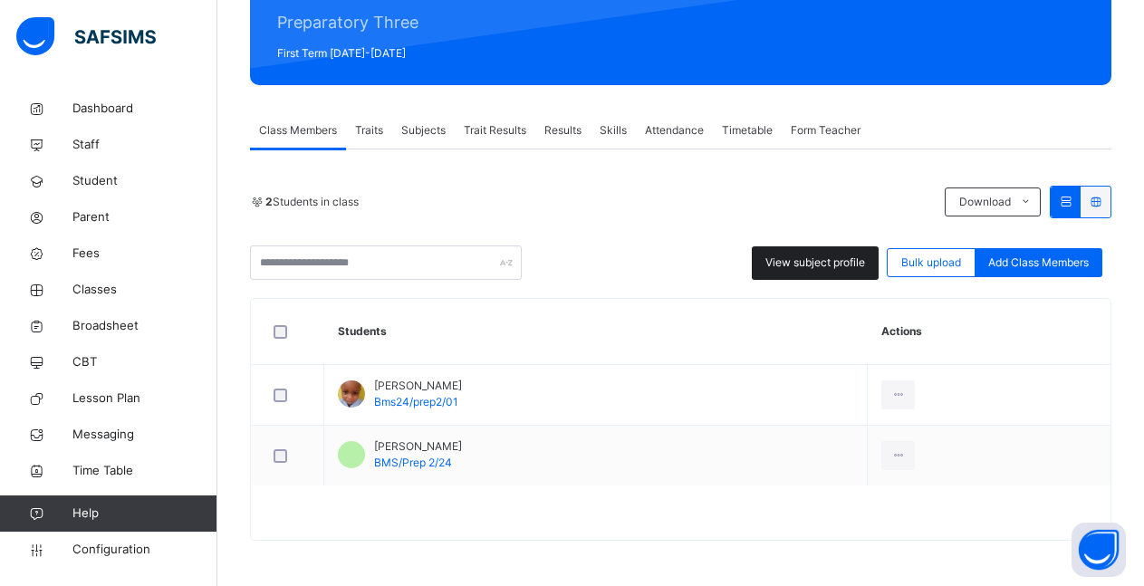
click at [837, 272] on div "View subject profile" at bounding box center [815, 263] width 127 height 34
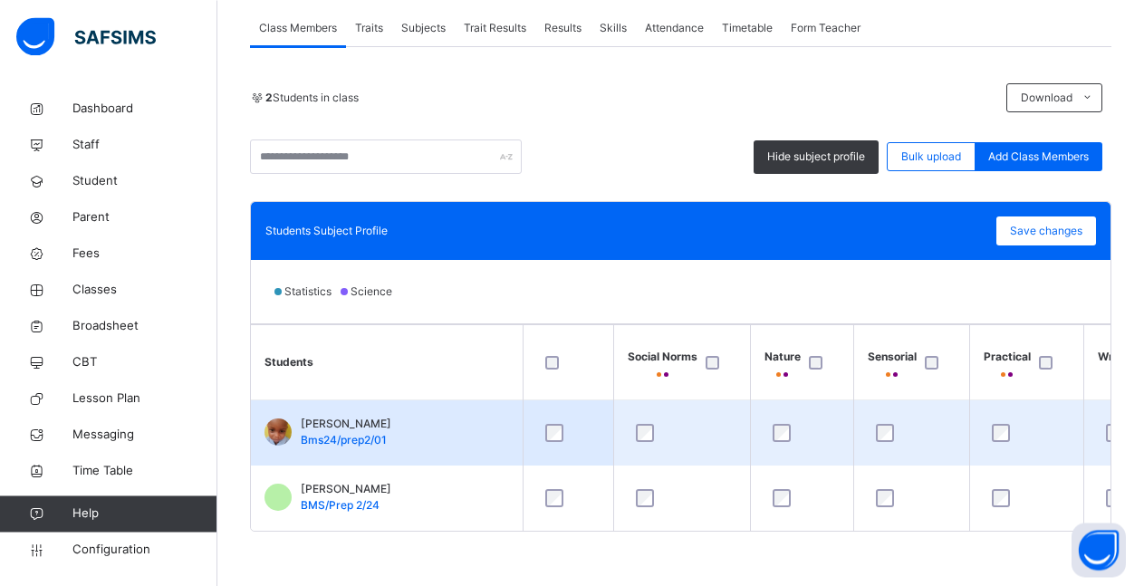
scroll to position [346, 0]
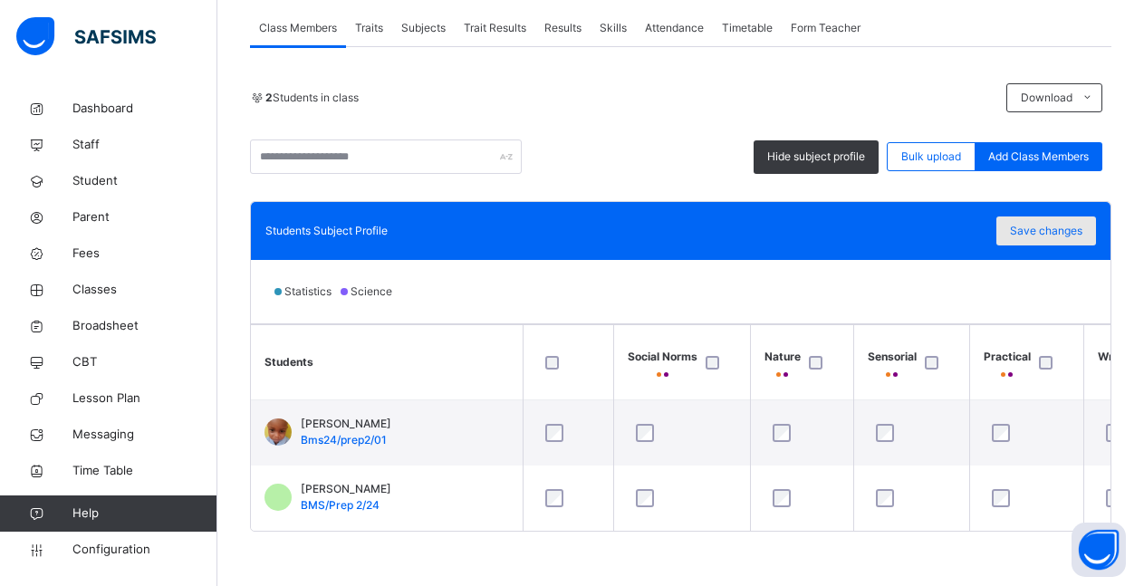
click at [1051, 223] on span "Save changes" at bounding box center [1046, 231] width 72 height 16
click at [111, 291] on span "Classes" at bounding box center [144, 290] width 145 height 18
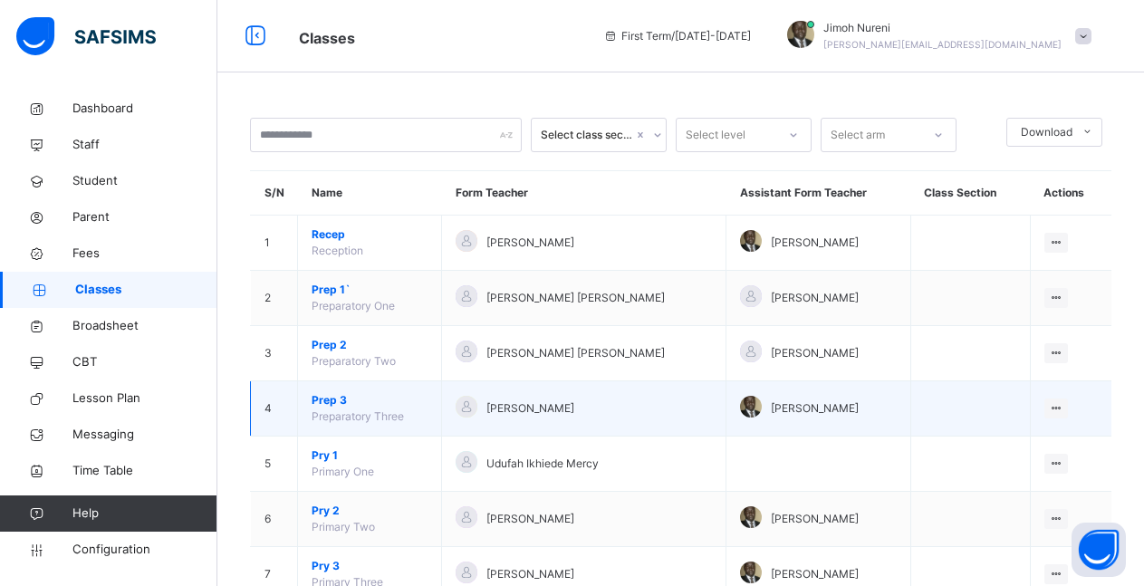
click at [325, 408] on span "Prep 3" at bounding box center [370, 400] width 116 height 16
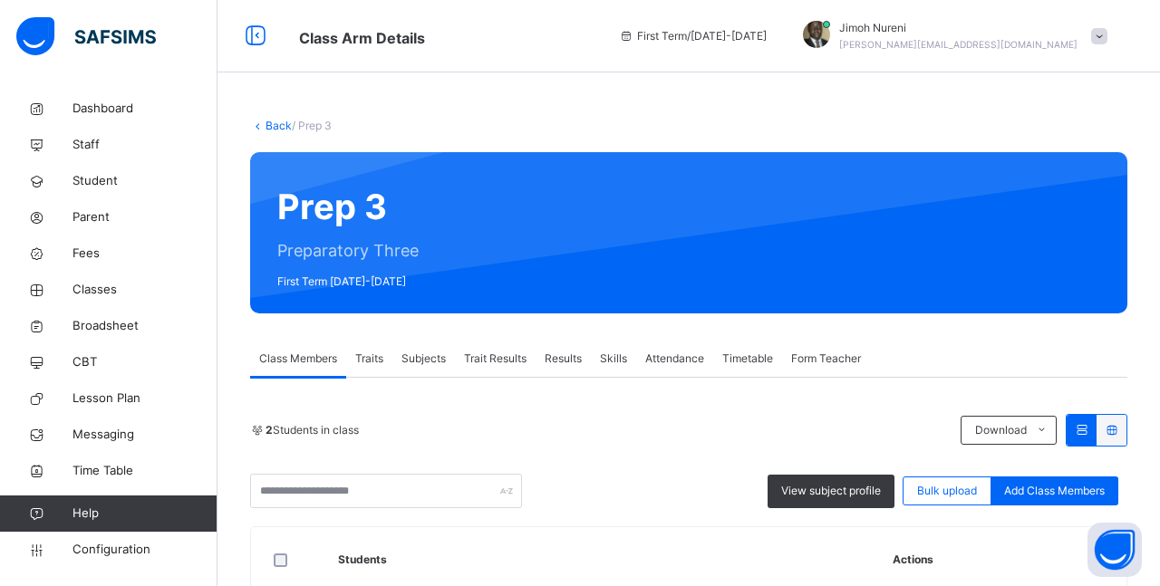
click at [427, 361] on span "Subjects" at bounding box center [423, 359] width 44 height 16
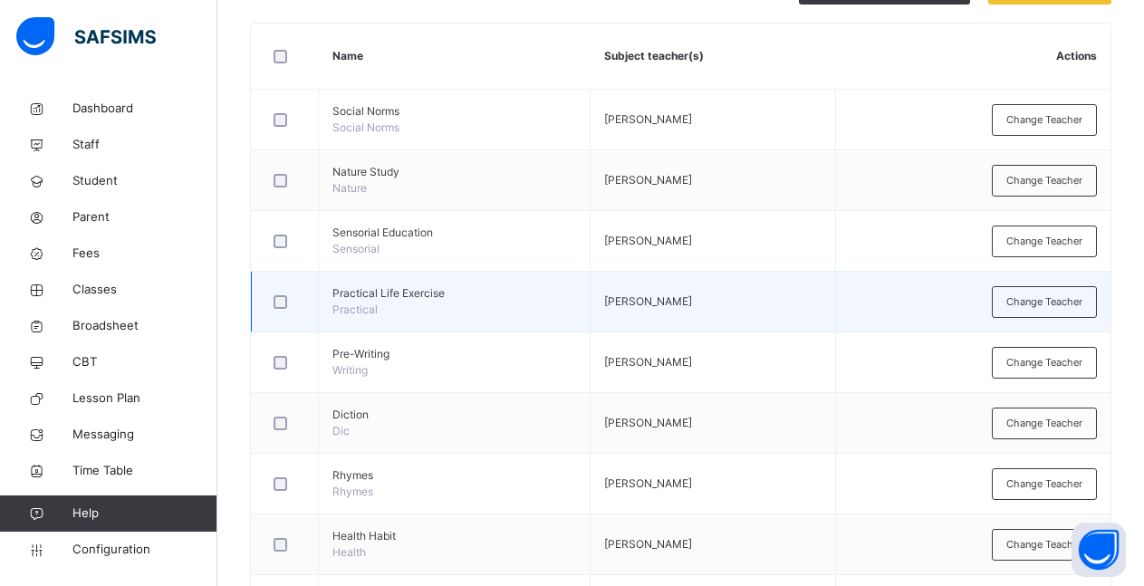
scroll to position [60, 0]
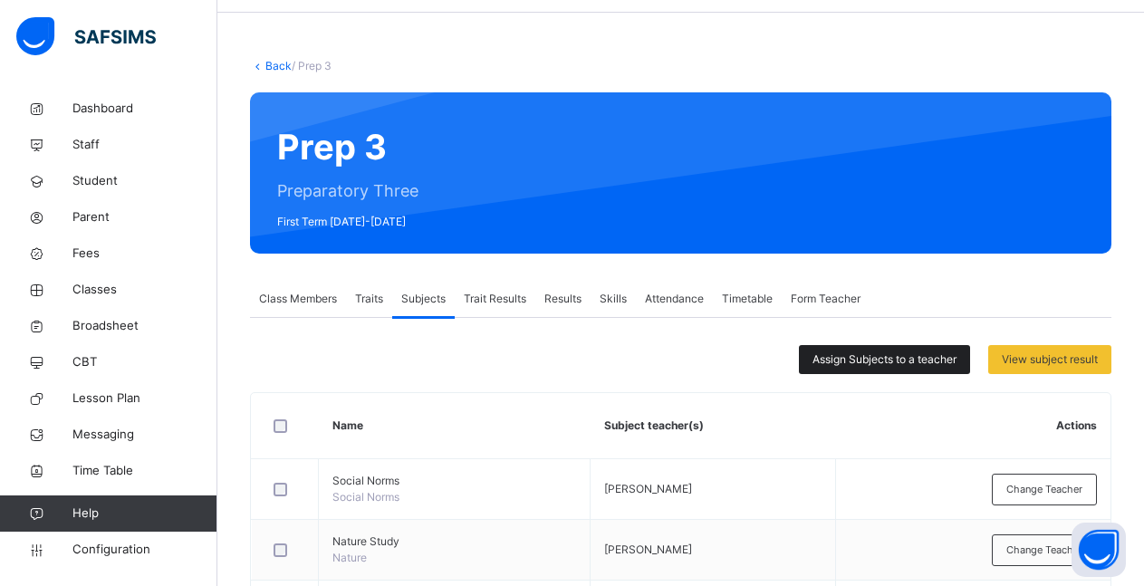
click at [922, 367] on span "Assign Subjects to a teacher" at bounding box center [885, 360] width 144 height 16
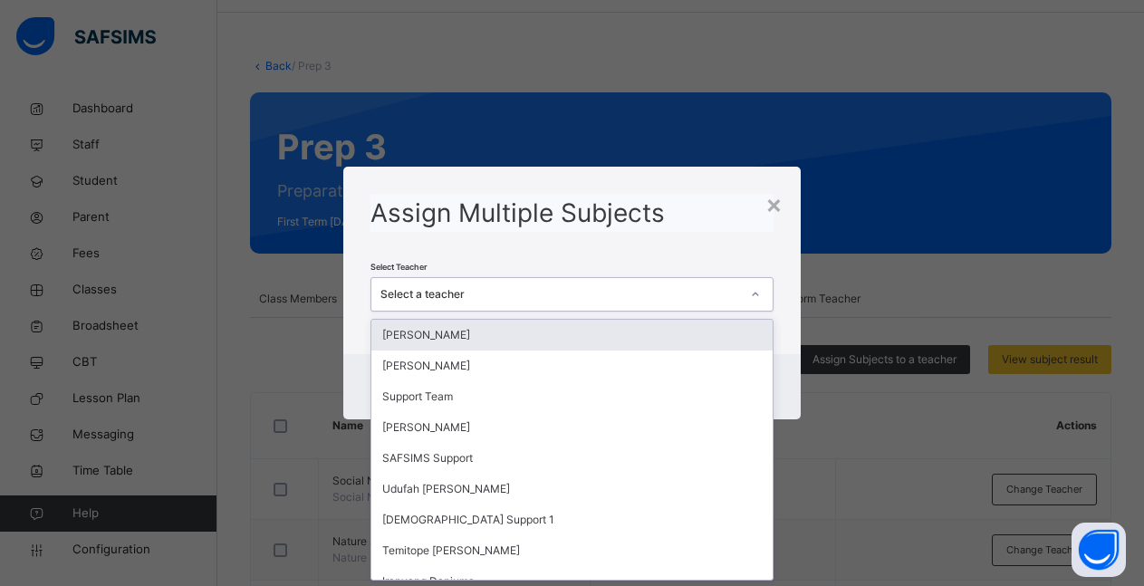
click at [757, 294] on icon at bounding box center [755, 294] width 11 height 18
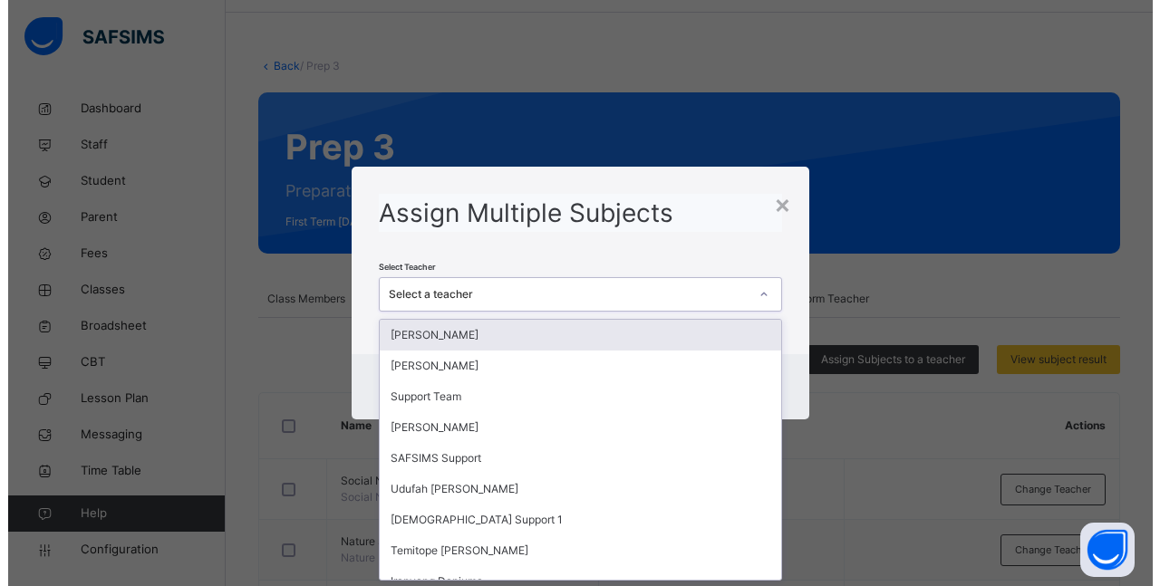
scroll to position [0, 0]
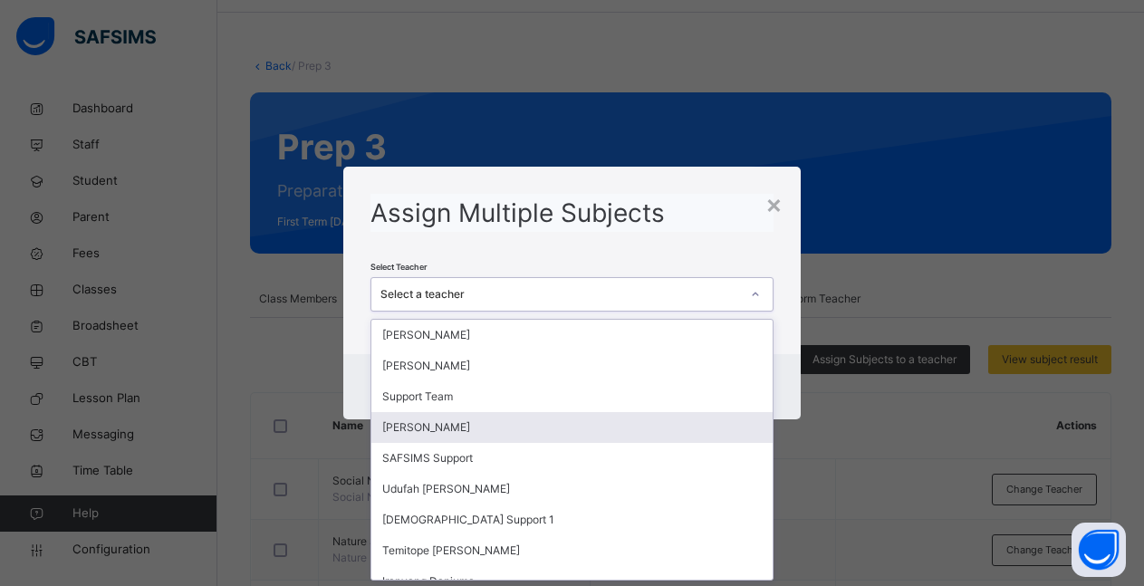
click at [599, 423] on div "[PERSON_NAME]" at bounding box center [571, 427] width 401 height 31
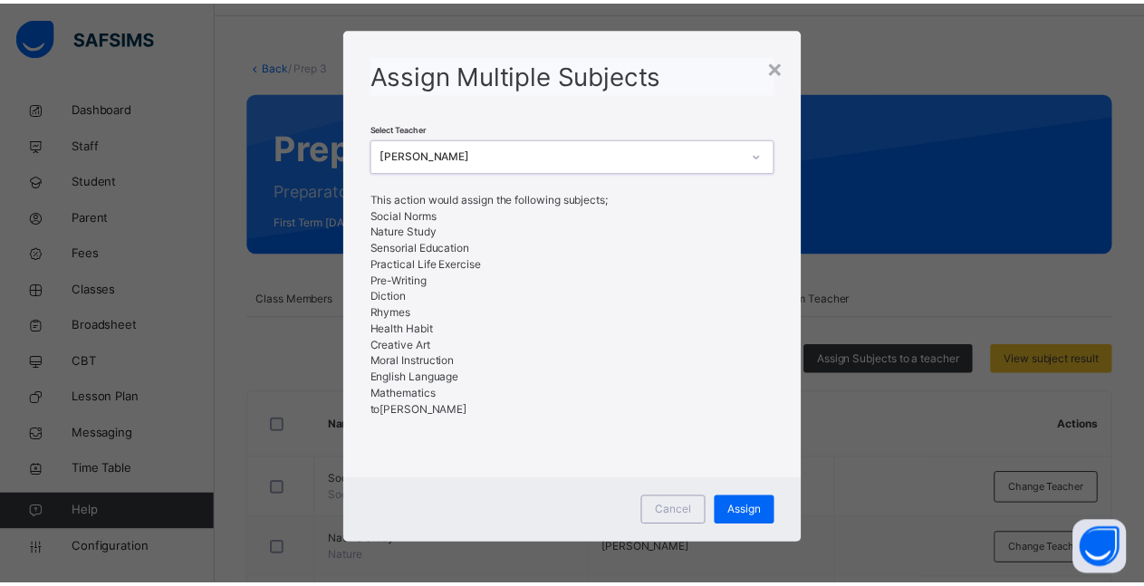
scroll to position [22, 0]
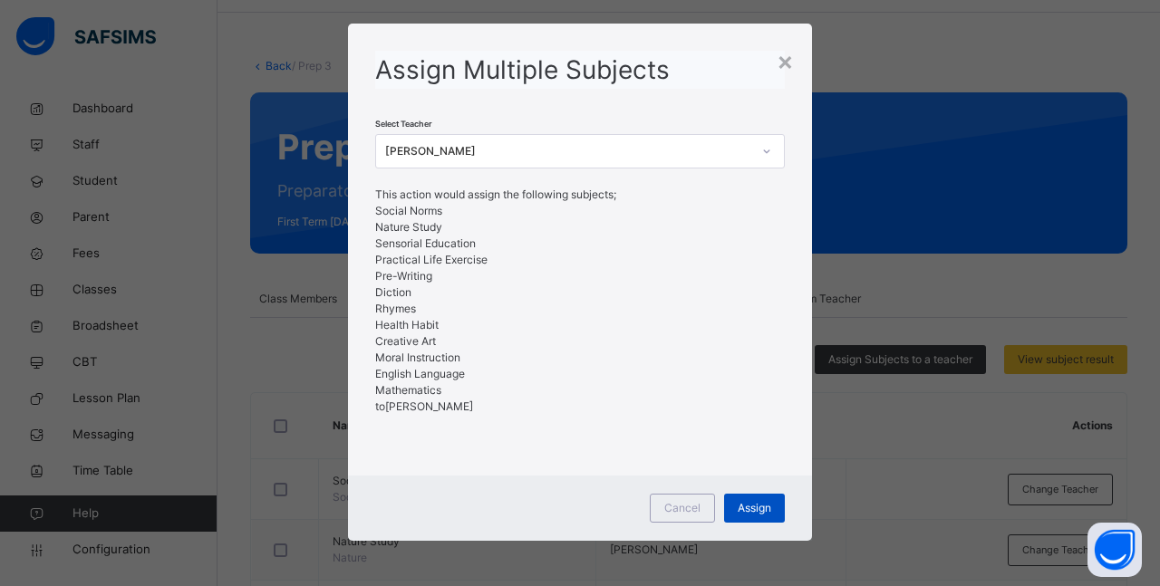
click at [747, 509] on span "Assign" at bounding box center [754, 508] width 34 height 16
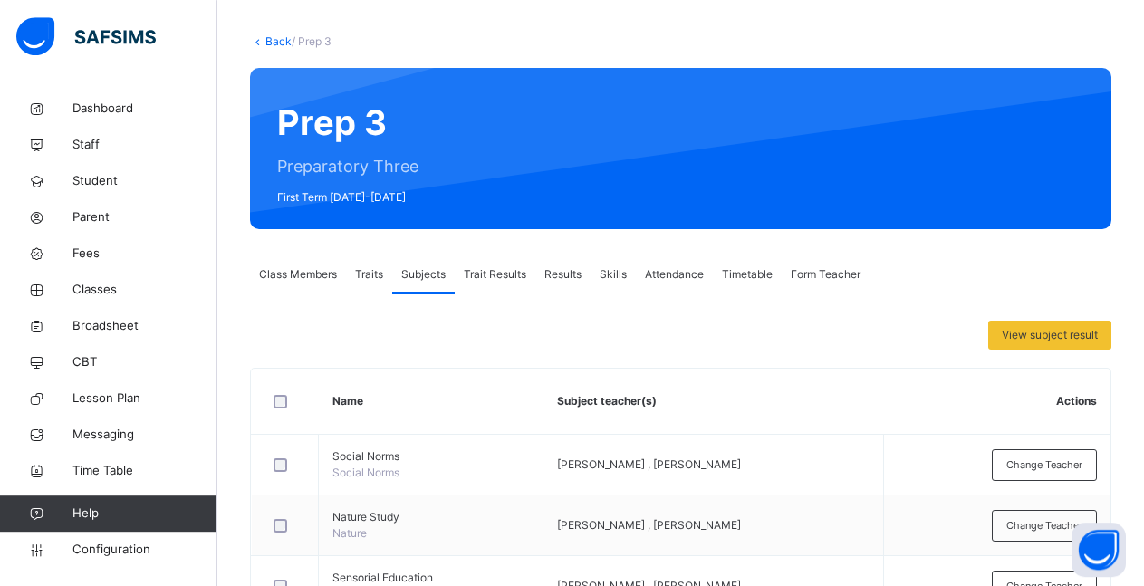
scroll to position [60, 0]
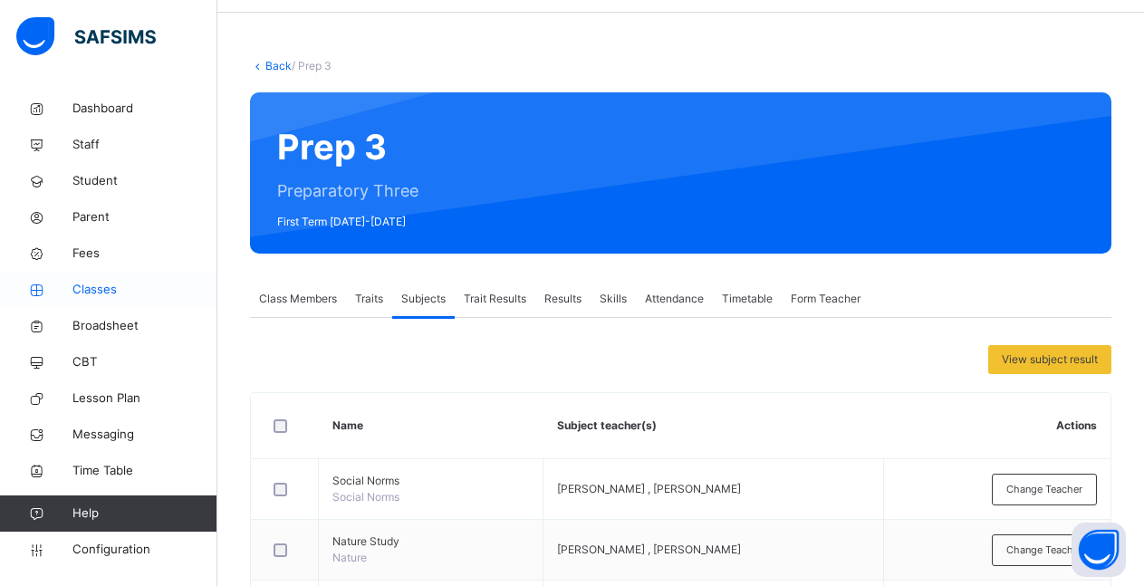
click at [88, 294] on span "Classes" at bounding box center [144, 290] width 145 height 18
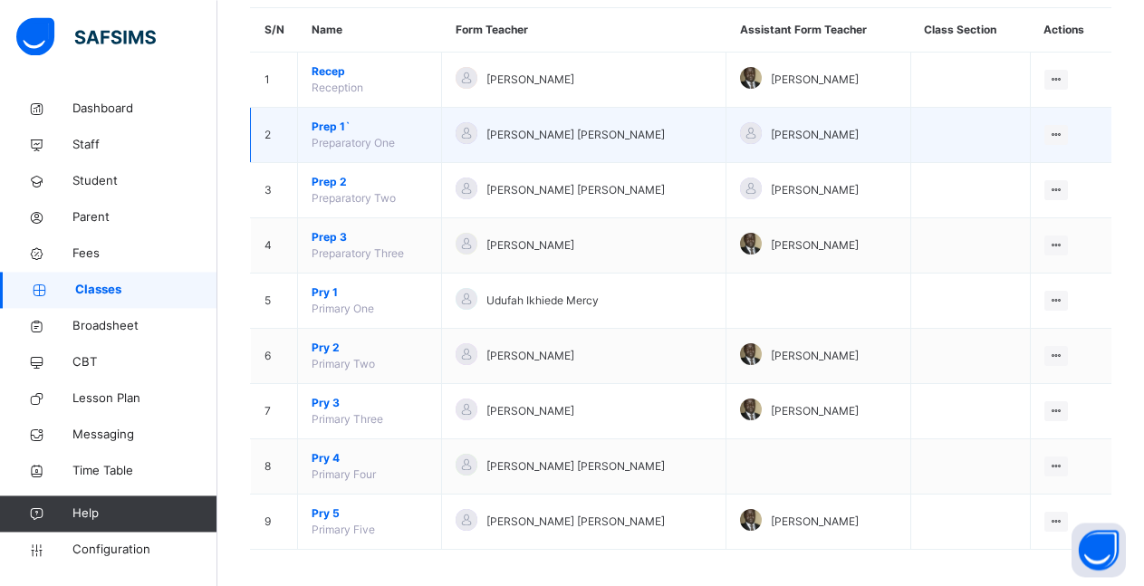
scroll to position [172, 0]
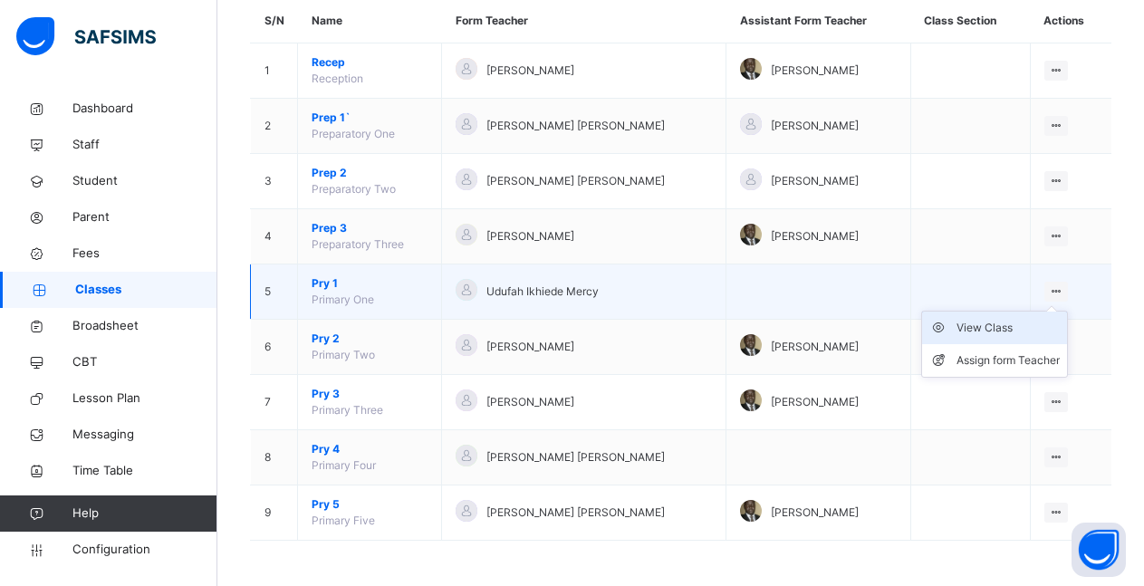
click at [1034, 330] on div "View Class" at bounding box center [1008, 328] width 103 height 18
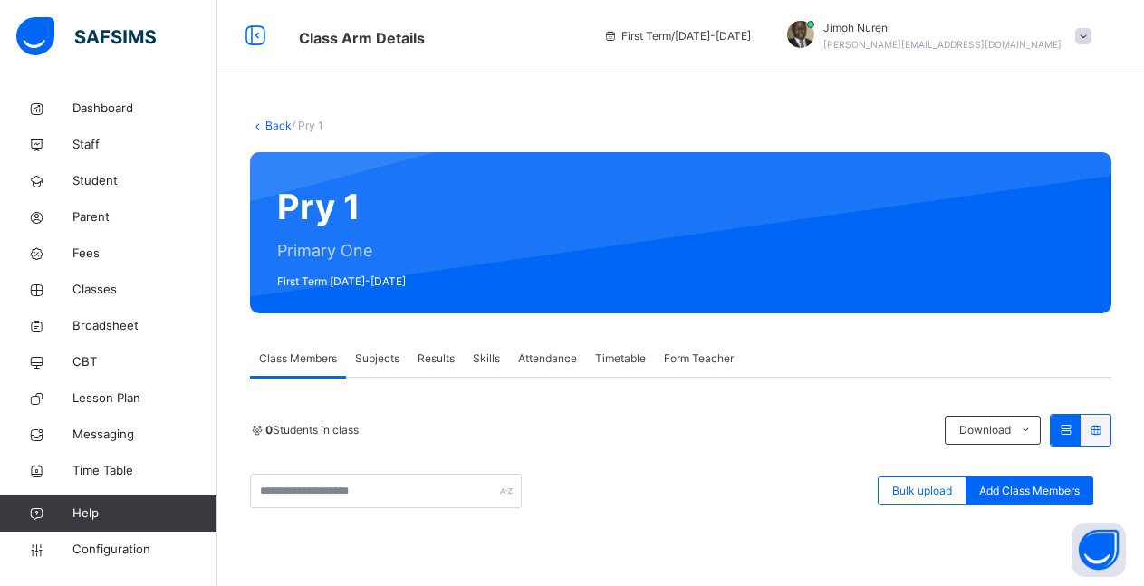
scroll to position [92, 0]
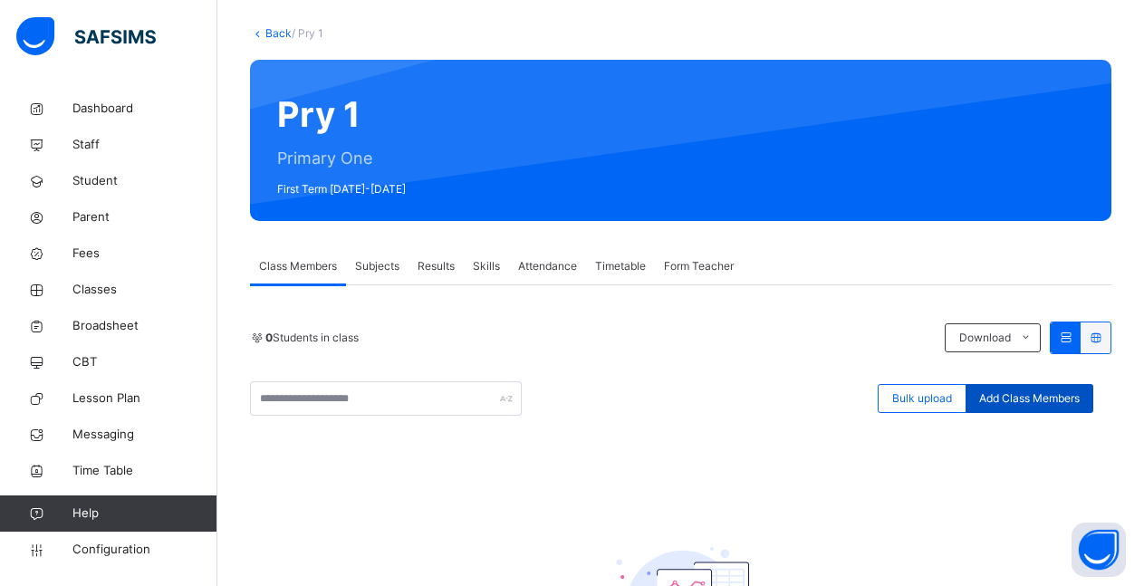
click at [1058, 396] on span "Add Class Members" at bounding box center [1029, 398] width 101 height 16
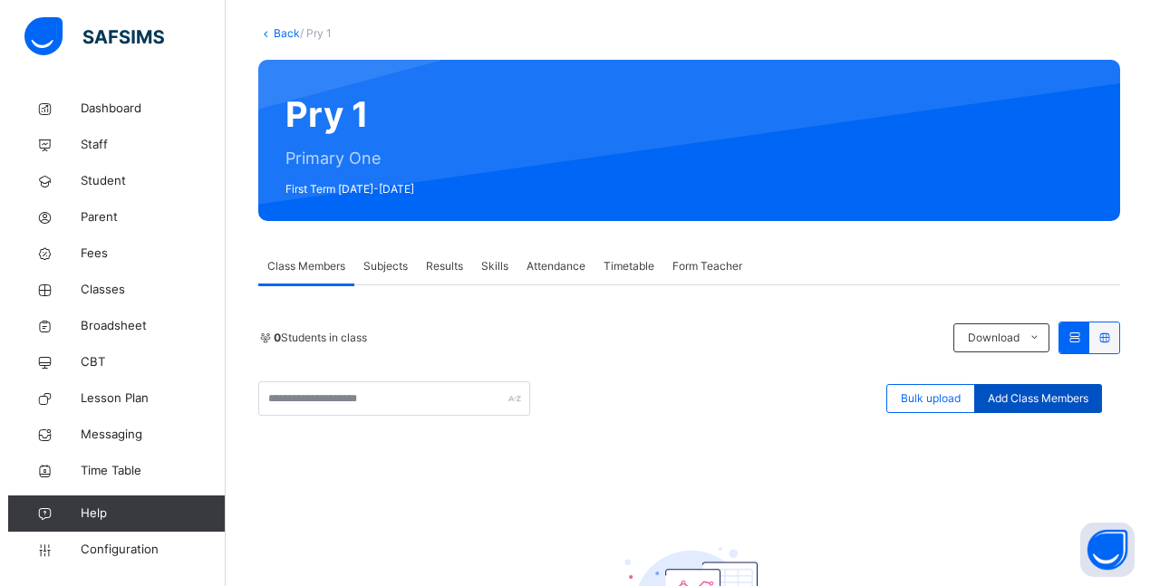
scroll to position [59, 0]
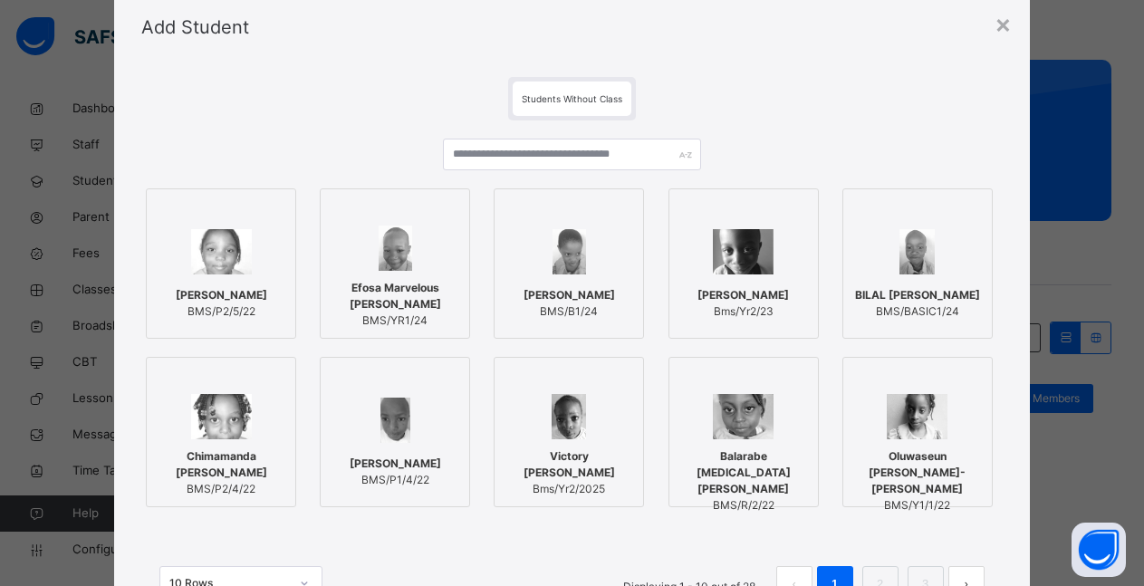
click at [402, 480] on span "BMS/P1/4/22" at bounding box center [396, 480] width 92 height 16
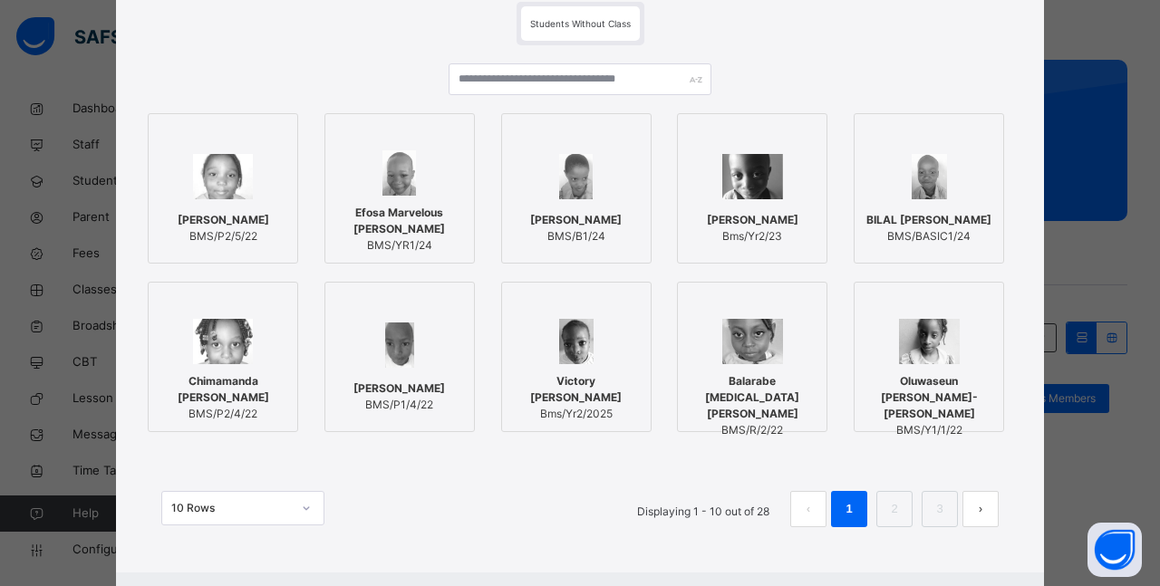
scroll to position [222, 0]
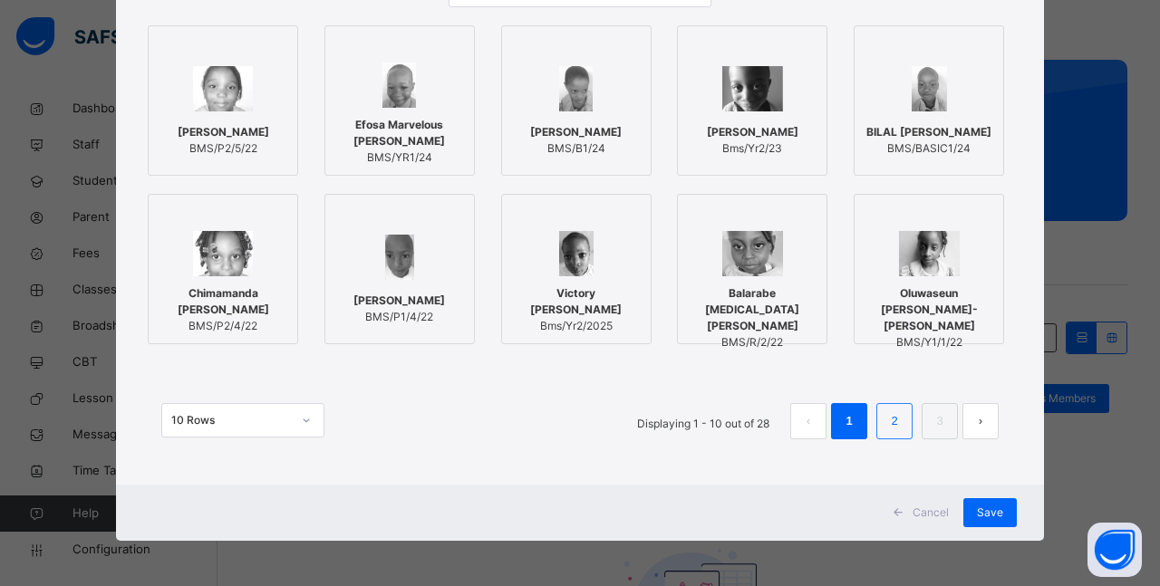
click at [885, 428] on link "2" at bounding box center [893, 421] width 17 height 24
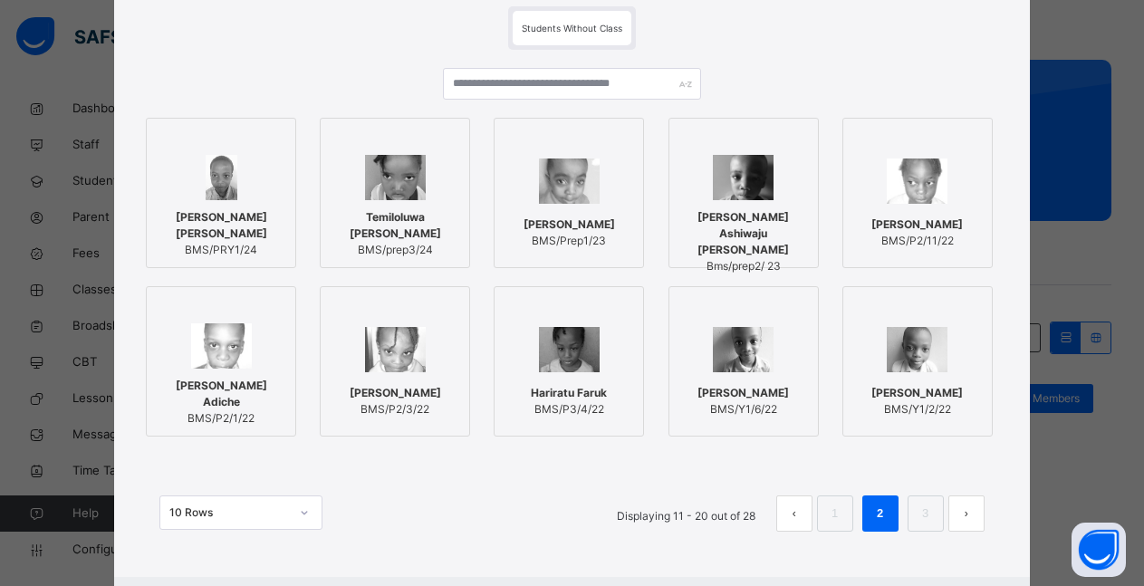
click at [406, 204] on div "Temiloluwa [PERSON_NAME] BMS/prep3/24" at bounding box center [395, 233] width 130 height 67
click at [742, 220] on span "[PERSON_NAME] Ashiwaju [PERSON_NAME]" at bounding box center [752, 233] width 130 height 49
click at [930, 511] on link "3" at bounding box center [938, 514] width 17 height 24
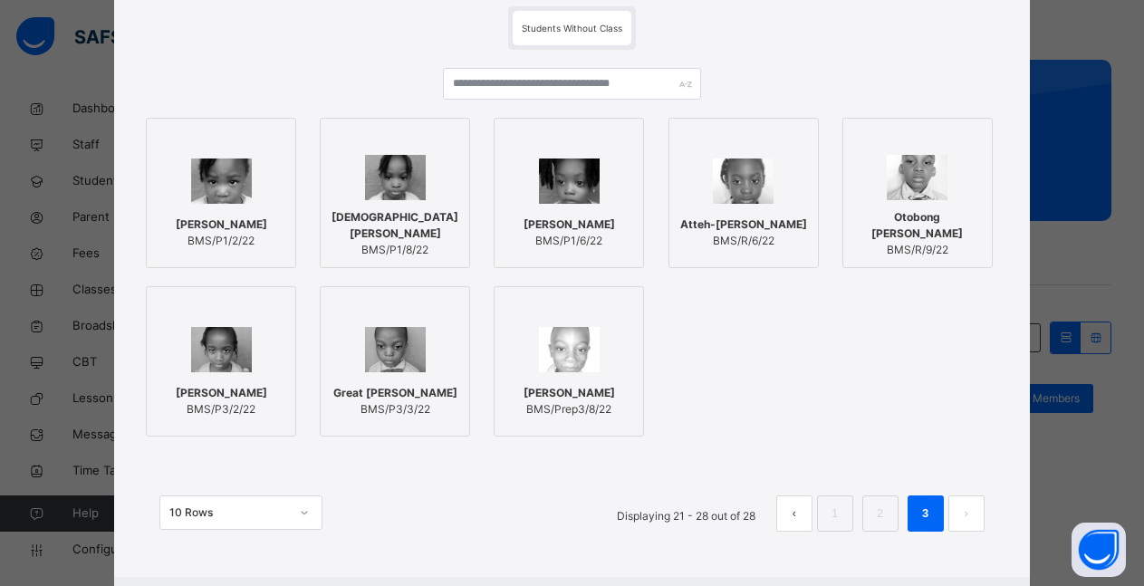
click at [212, 217] on span "[PERSON_NAME]" at bounding box center [222, 225] width 92 height 16
click at [403, 226] on span "[DEMOGRAPHIC_DATA][PERSON_NAME]" at bounding box center [399, 225] width 130 height 33
click at [548, 214] on div "[PERSON_NAME] BMS/P1/6/22" at bounding box center [576, 232] width 130 height 51
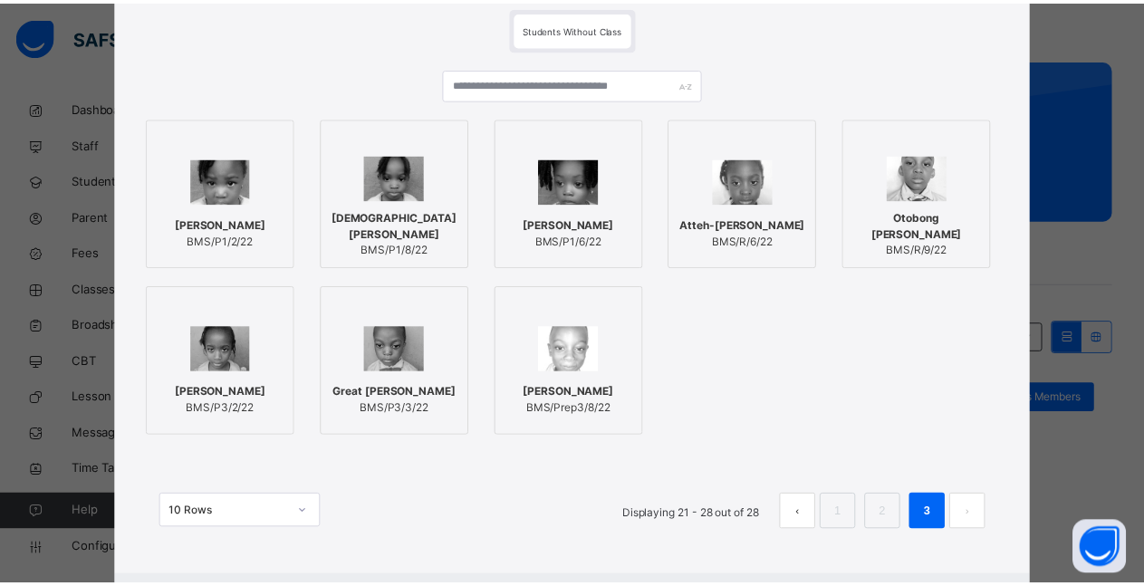
scroll to position [222, 0]
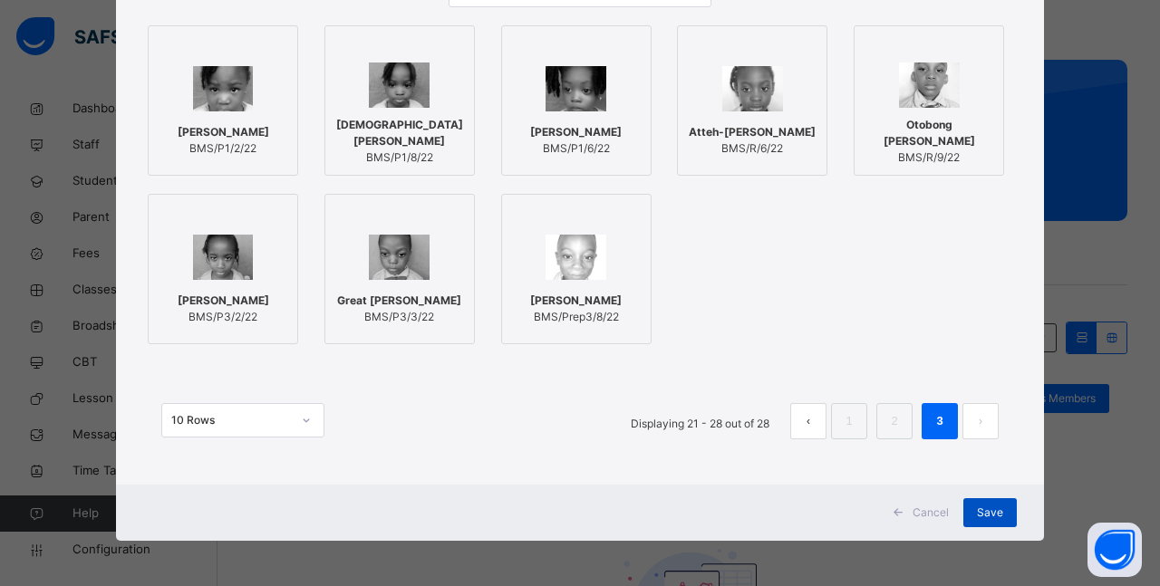
click at [987, 507] on span "Save" at bounding box center [990, 513] width 26 height 16
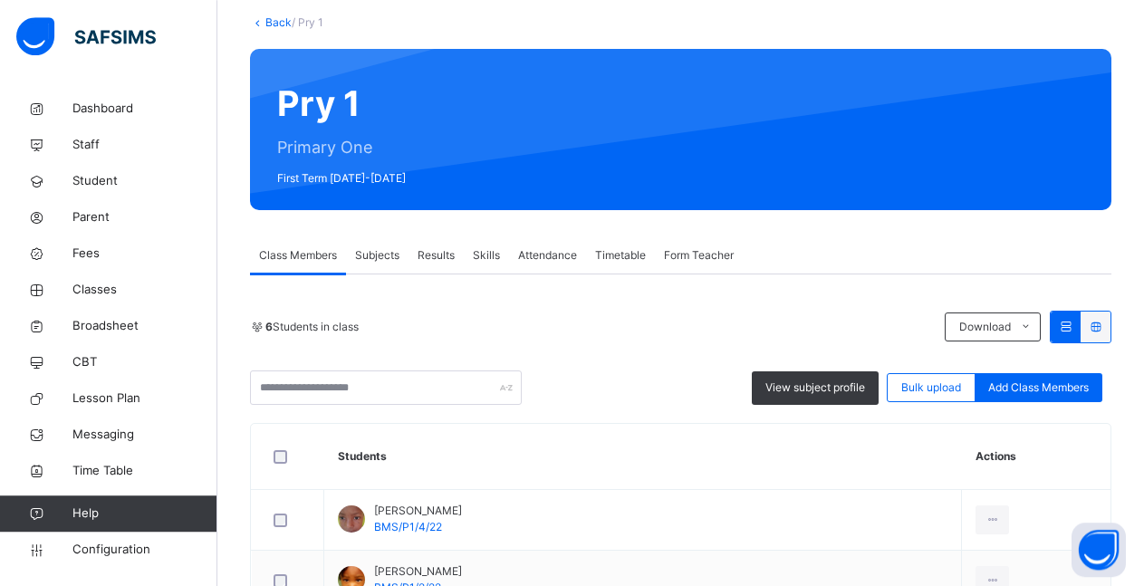
scroll to position [101, 0]
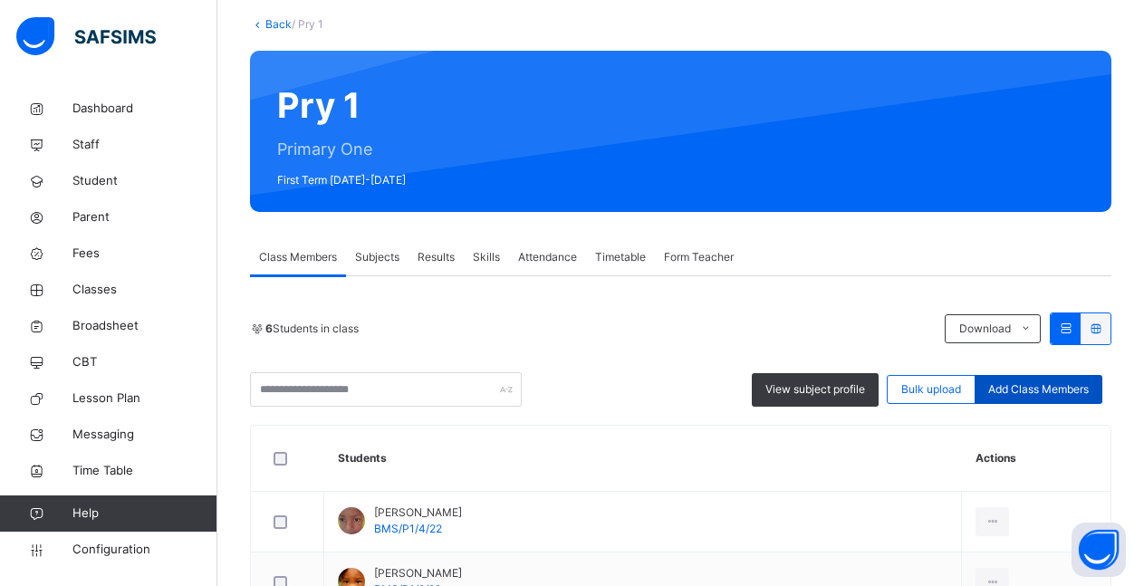
click at [1041, 391] on span "Add Class Members" at bounding box center [1038, 389] width 101 height 16
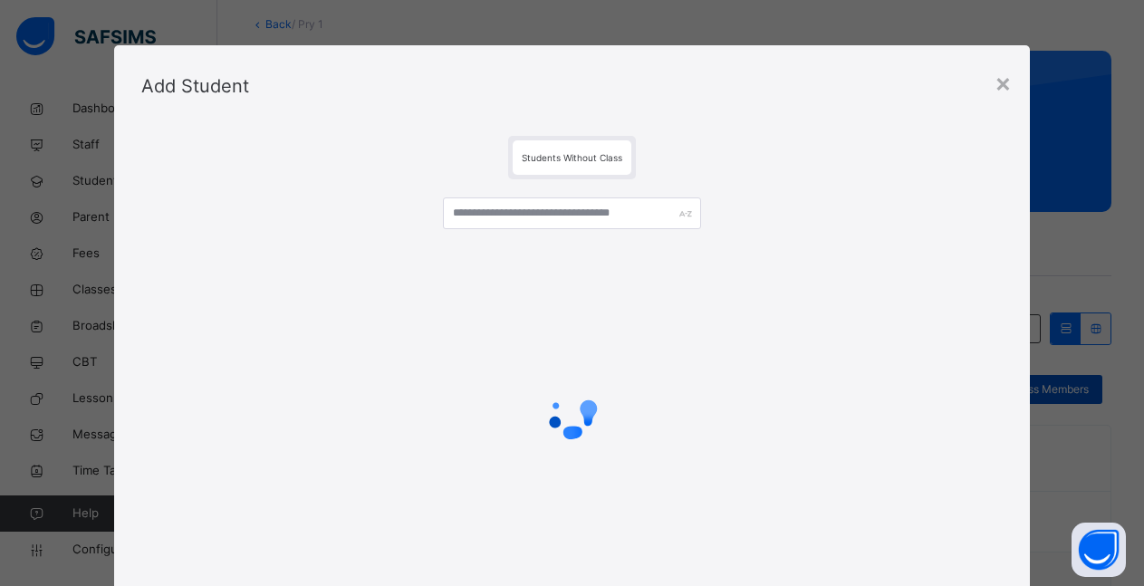
scroll to position [130, 0]
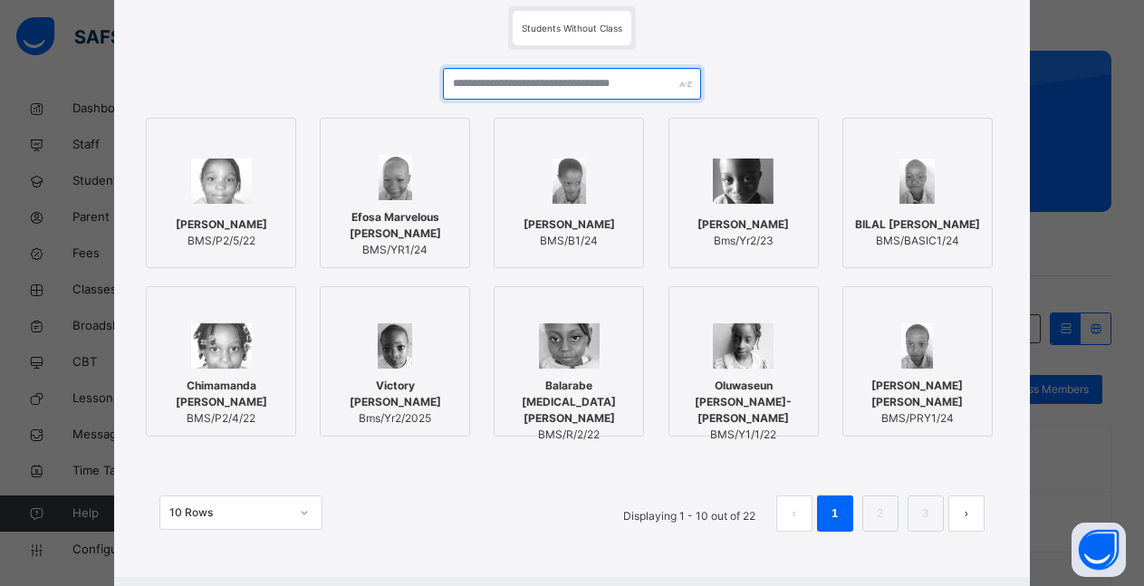
click at [545, 86] on input "text" at bounding box center [572, 84] width 258 height 32
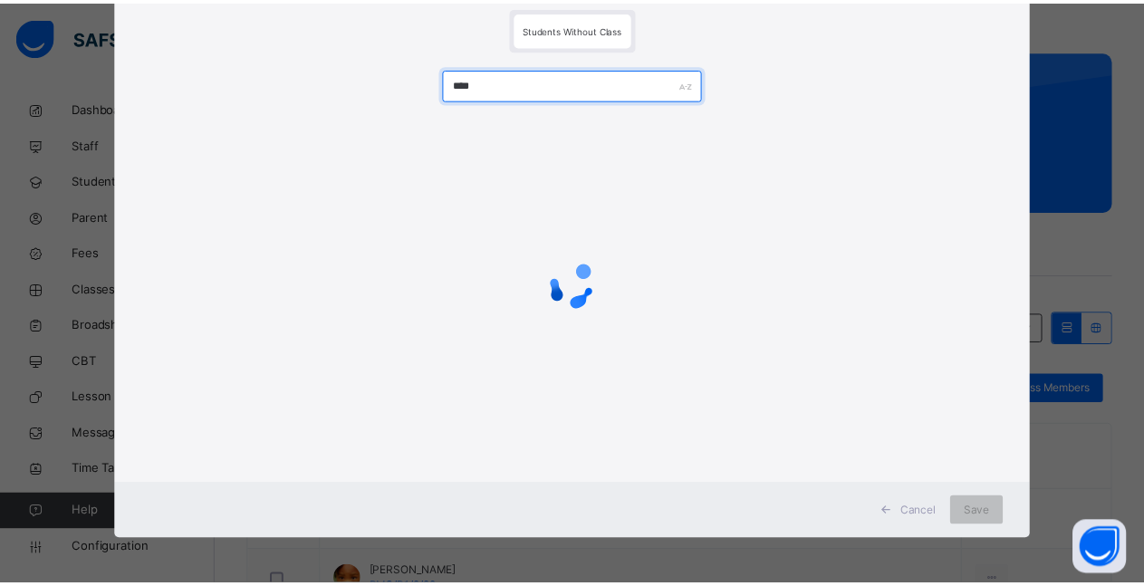
scroll to position [53, 0]
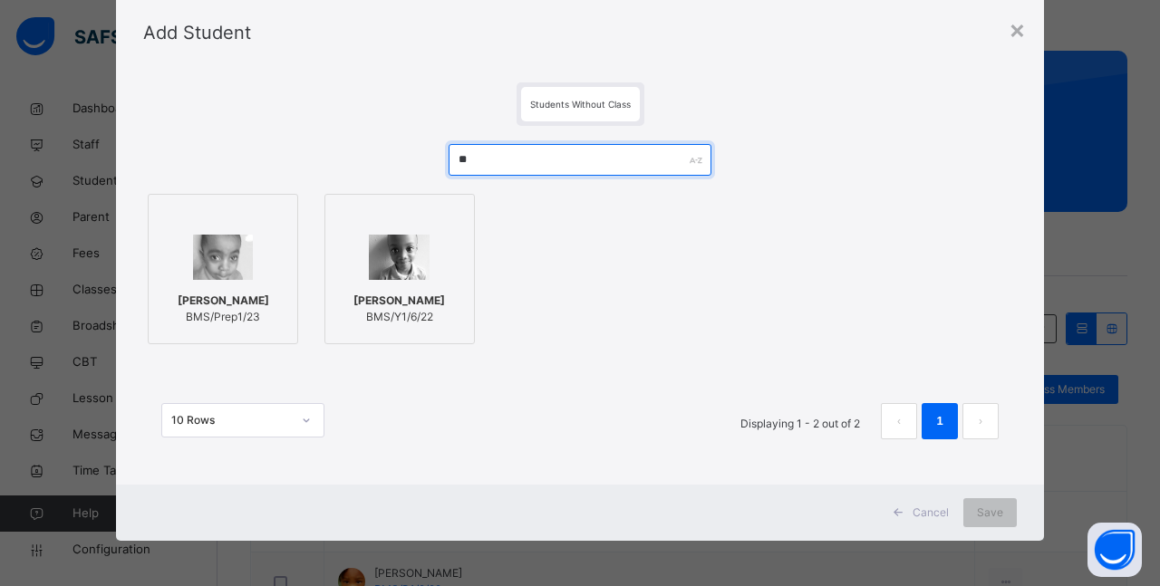
type input "*"
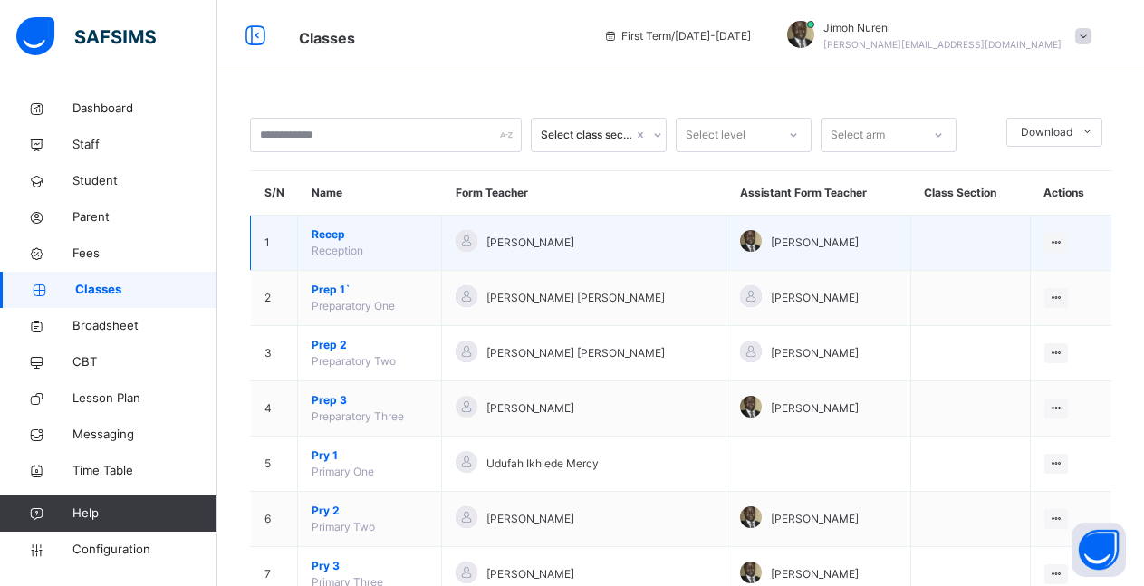
click at [317, 236] on span "Recep" at bounding box center [370, 234] width 116 height 16
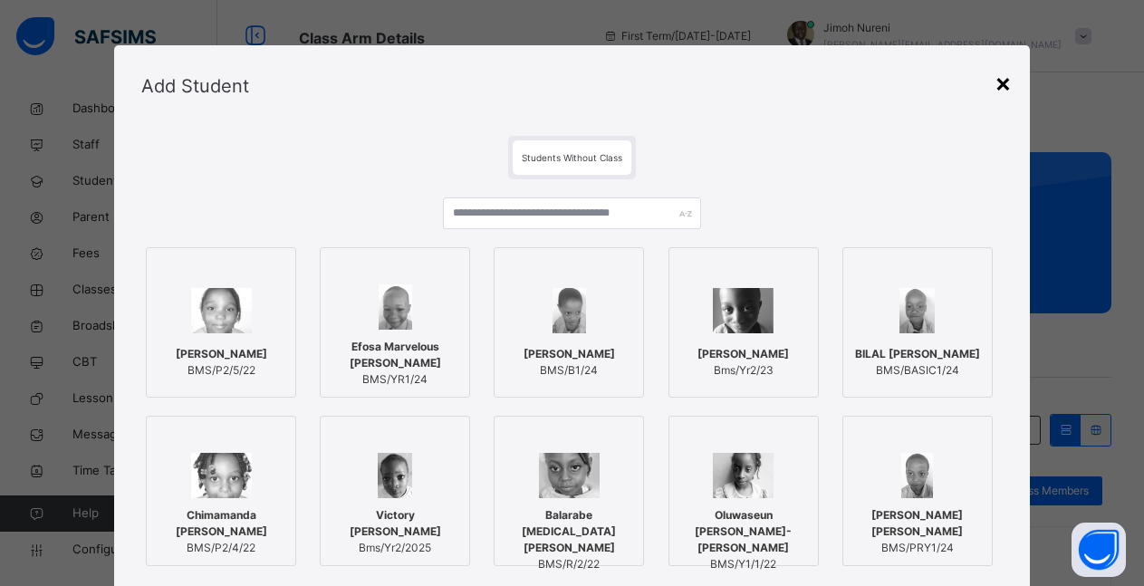
click at [996, 84] on div "×" at bounding box center [1003, 82] width 17 height 38
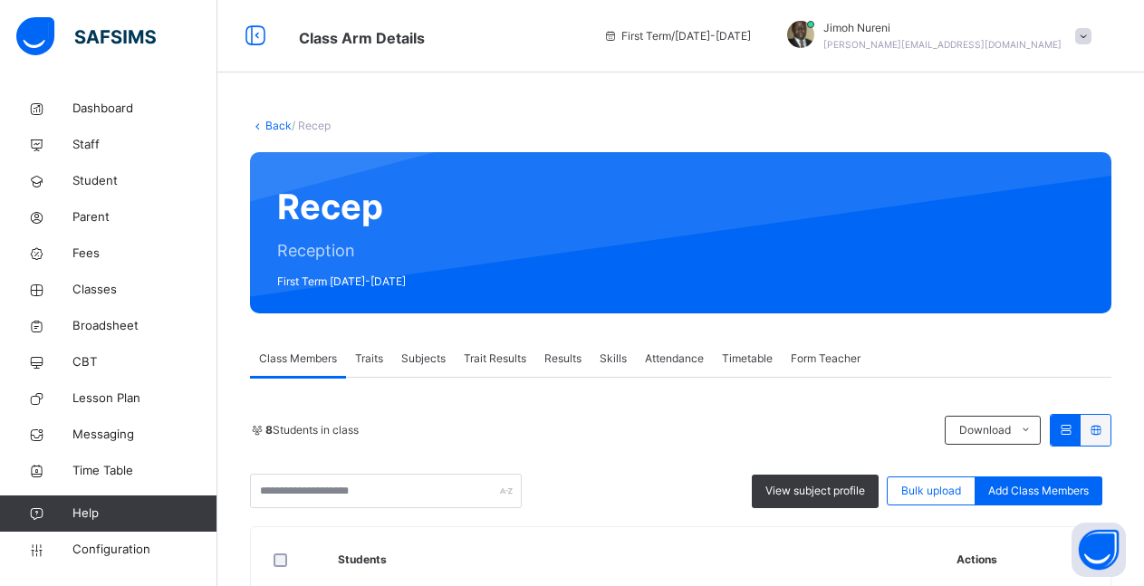
scroll to position [370, 0]
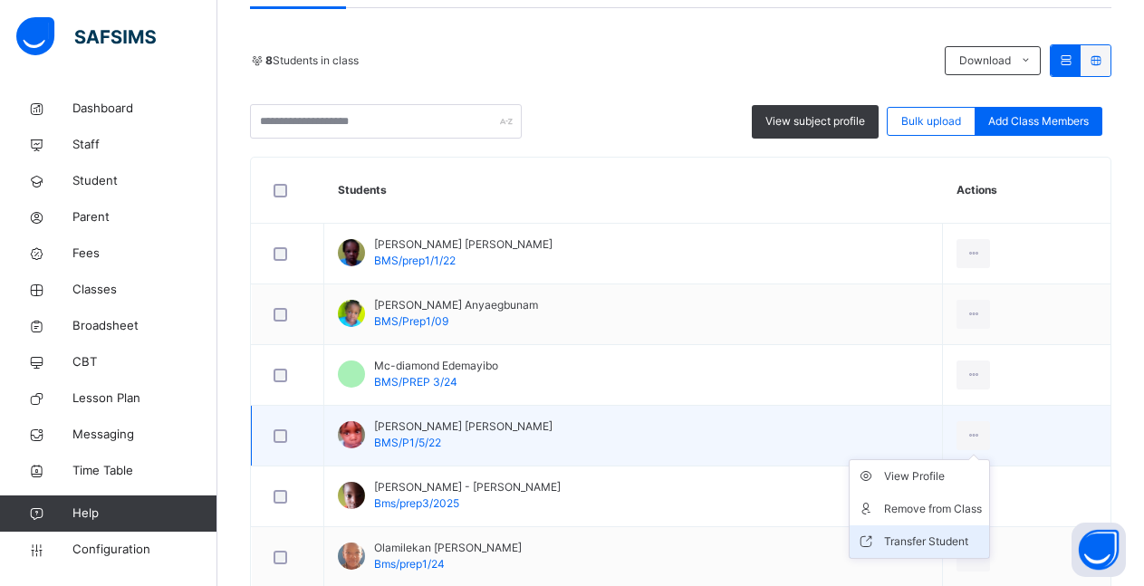
click at [953, 546] on div "Transfer Student" at bounding box center [933, 542] width 98 height 18
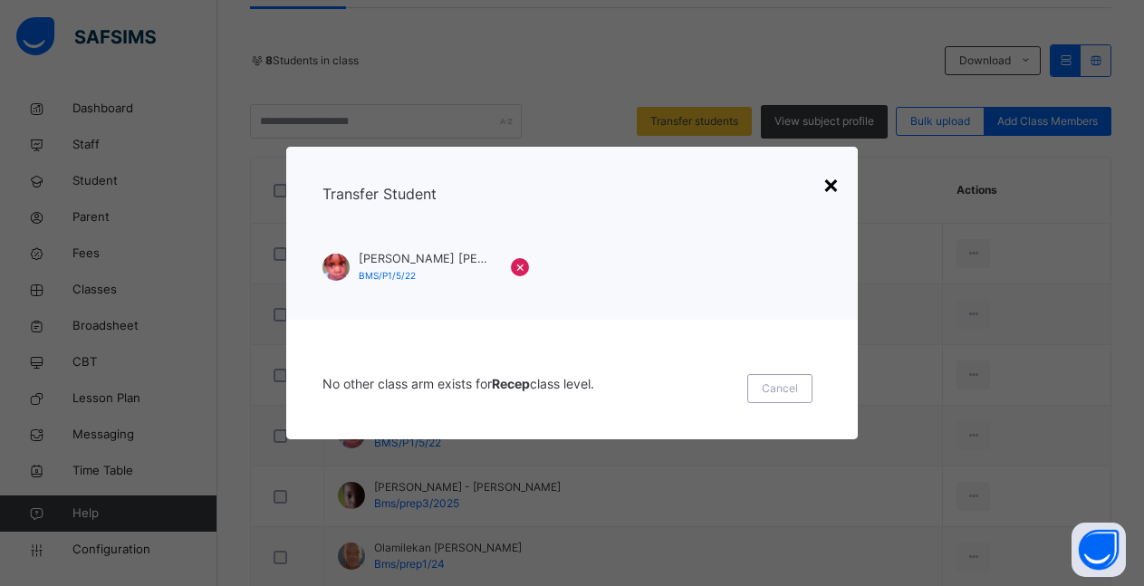
click at [832, 190] on div "×" at bounding box center [831, 184] width 17 height 38
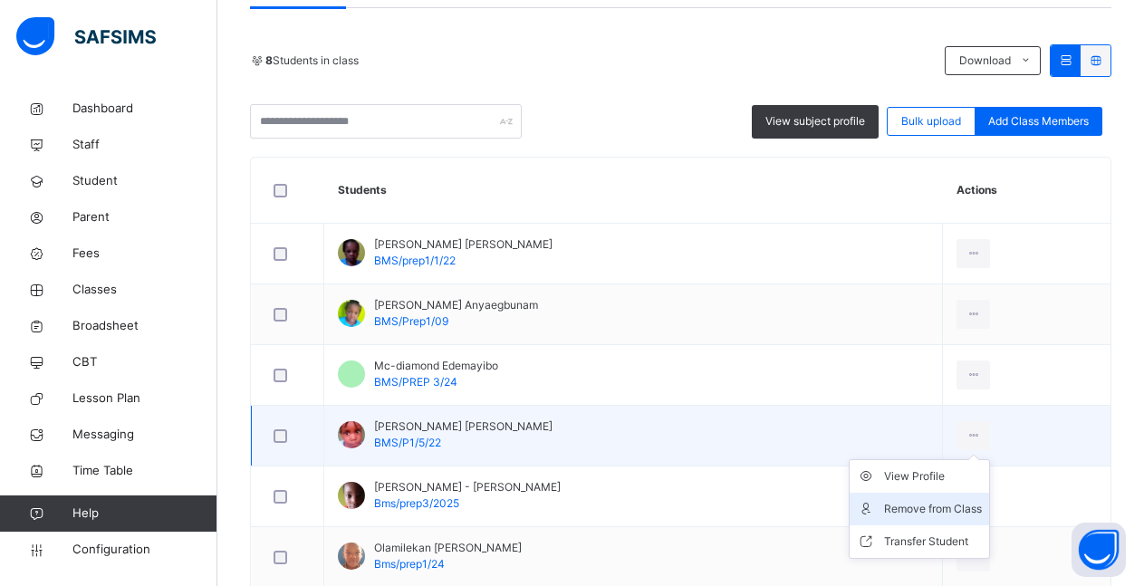
click at [967, 512] on div "Remove from Class" at bounding box center [933, 509] width 98 height 18
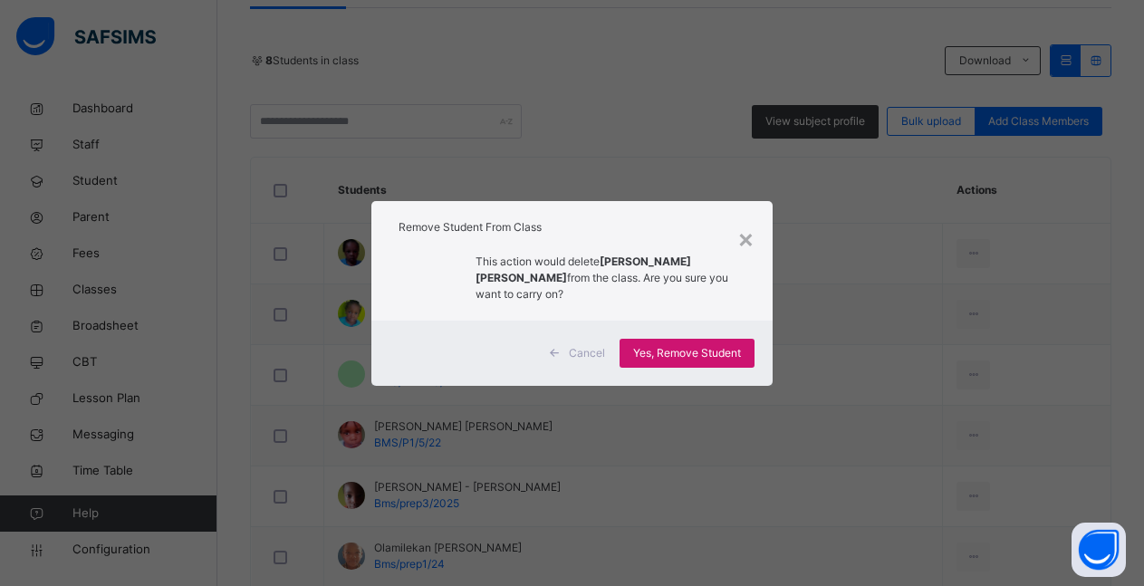
click at [698, 352] on span "Yes, Remove Student" at bounding box center [687, 353] width 108 height 16
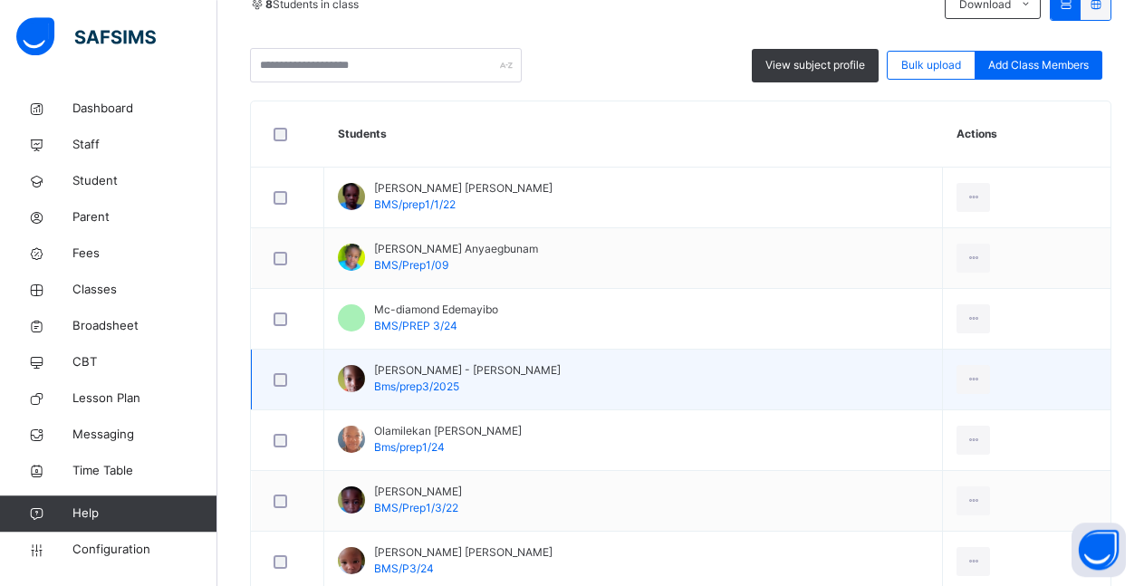
scroll to position [532, 0]
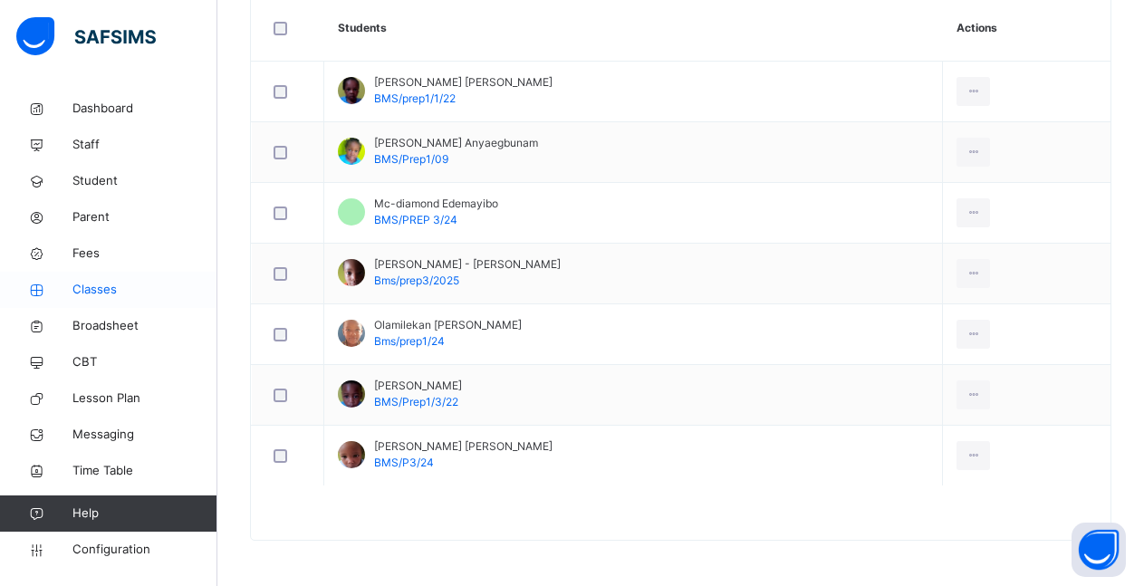
click at [101, 294] on span "Classes" at bounding box center [144, 290] width 145 height 18
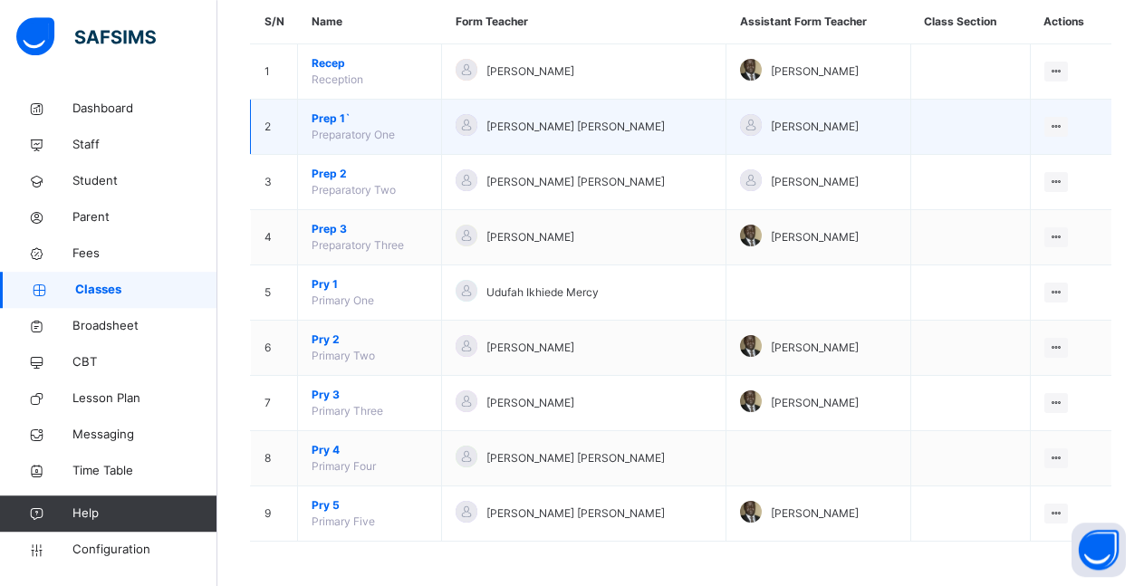
scroll to position [172, 0]
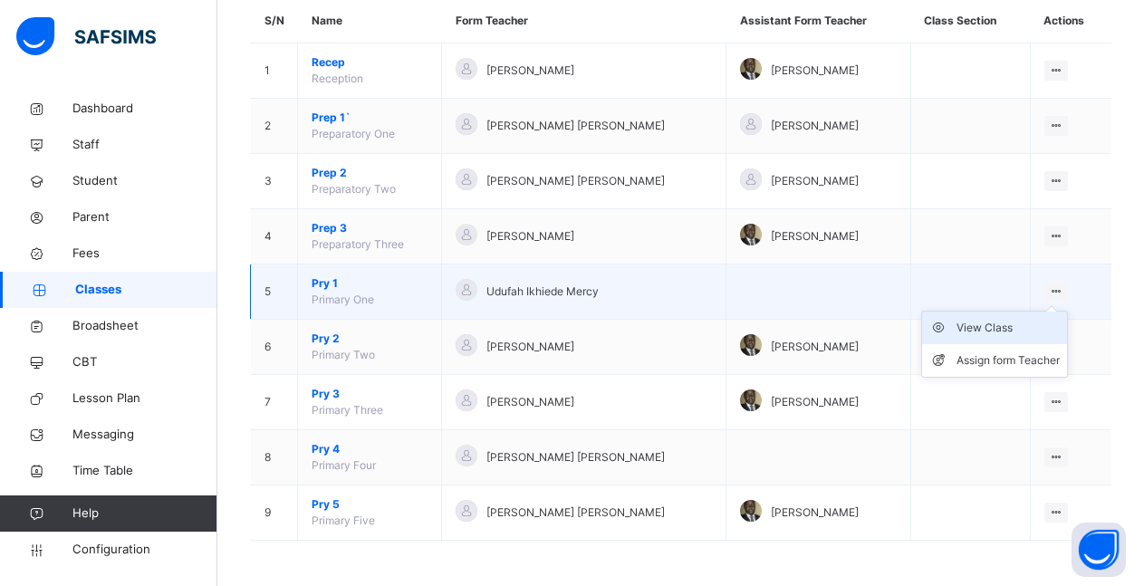
click at [1011, 331] on div "View Class" at bounding box center [1008, 328] width 103 height 18
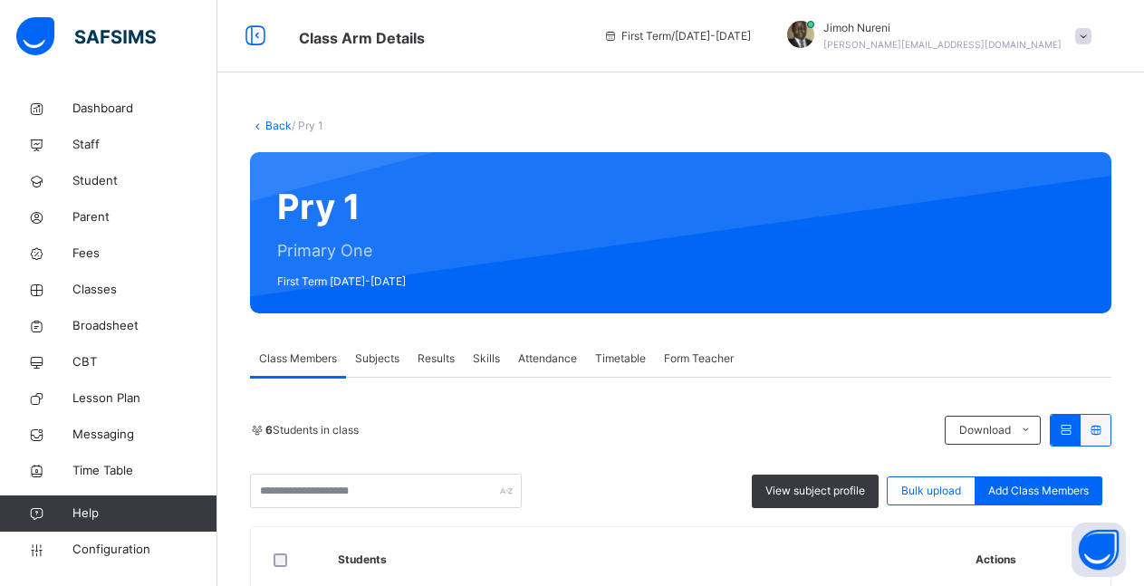
scroll to position [185, 0]
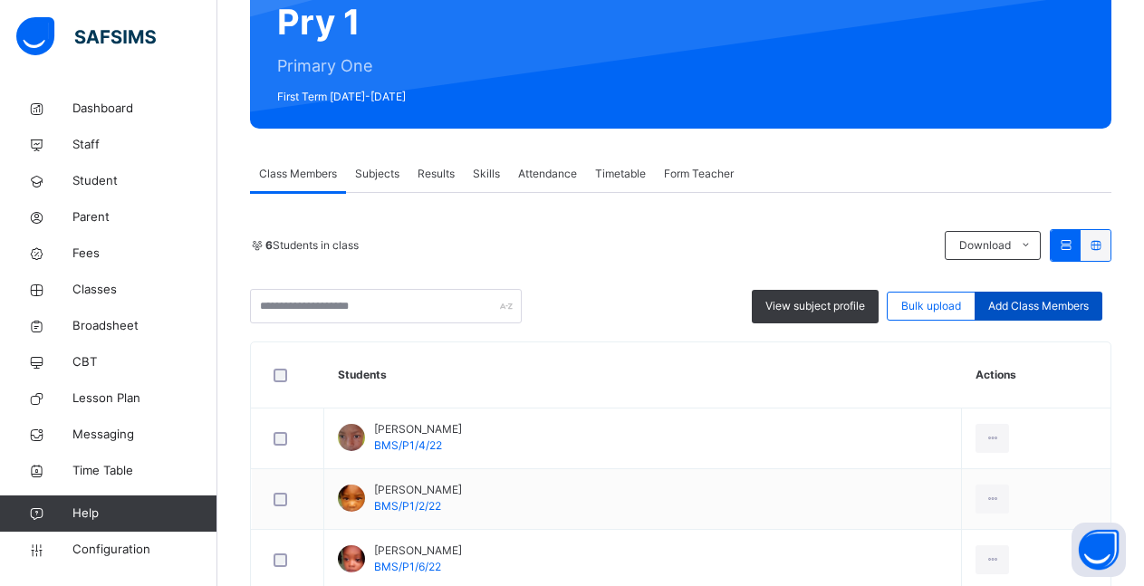
click at [1042, 308] on span "Add Class Members" at bounding box center [1038, 306] width 101 height 16
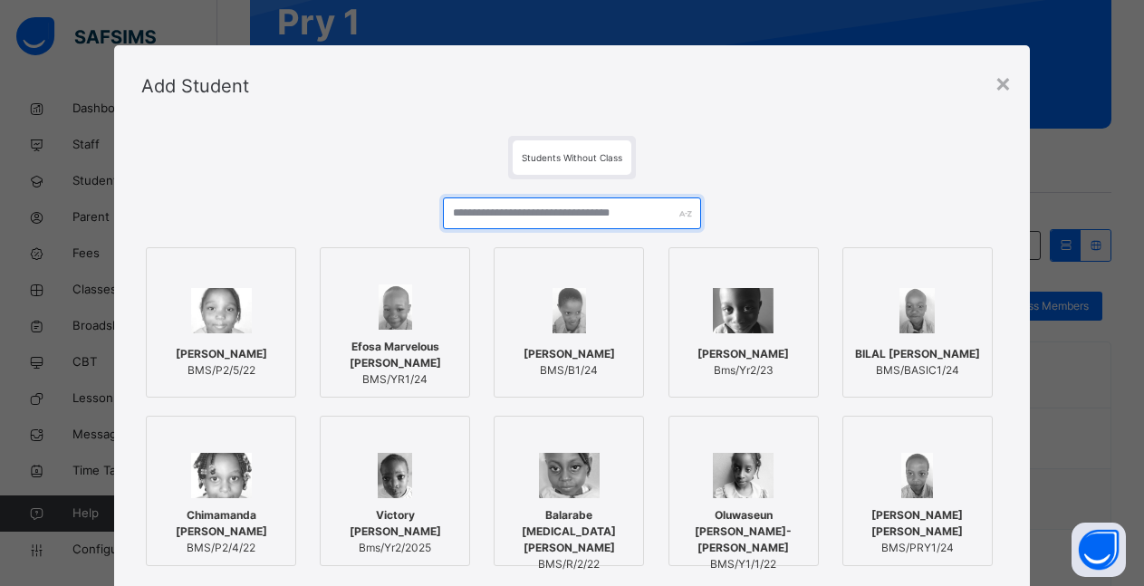
click at [515, 212] on input "text" at bounding box center [572, 213] width 258 height 32
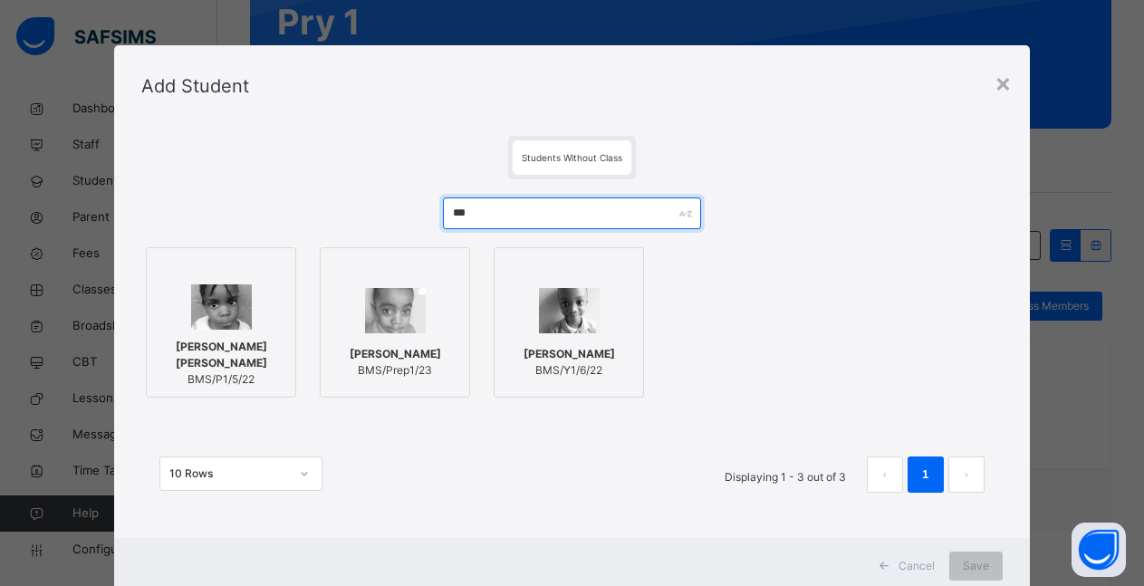
type input "***"
click at [206, 338] on div "[PERSON_NAME] [PERSON_NAME] BMS/P1/5/22" at bounding box center [221, 363] width 130 height 67
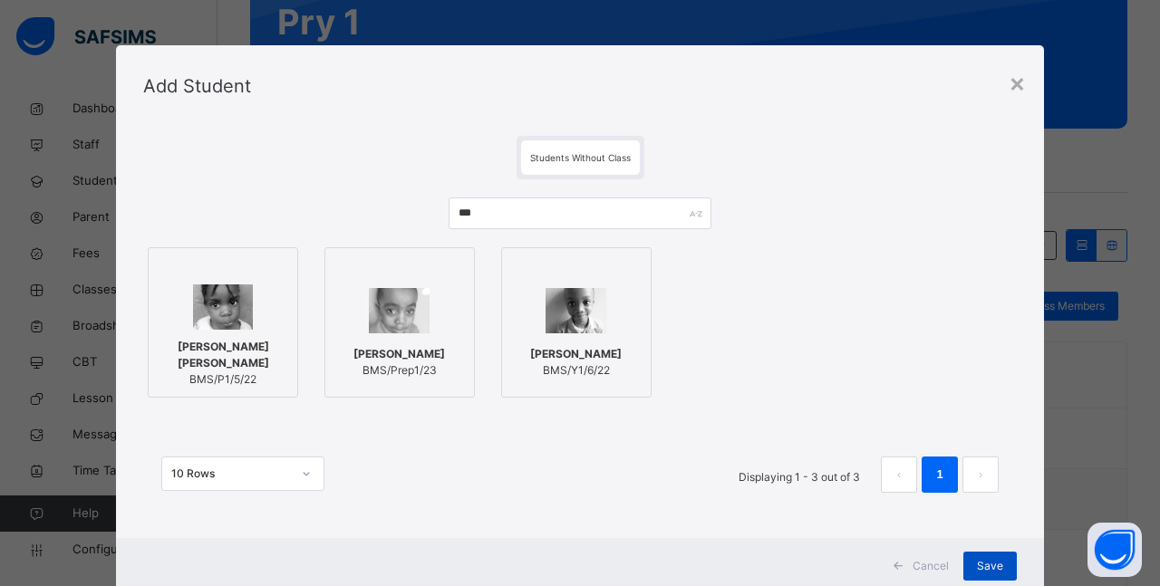
click at [992, 569] on span "Save" at bounding box center [990, 566] width 26 height 16
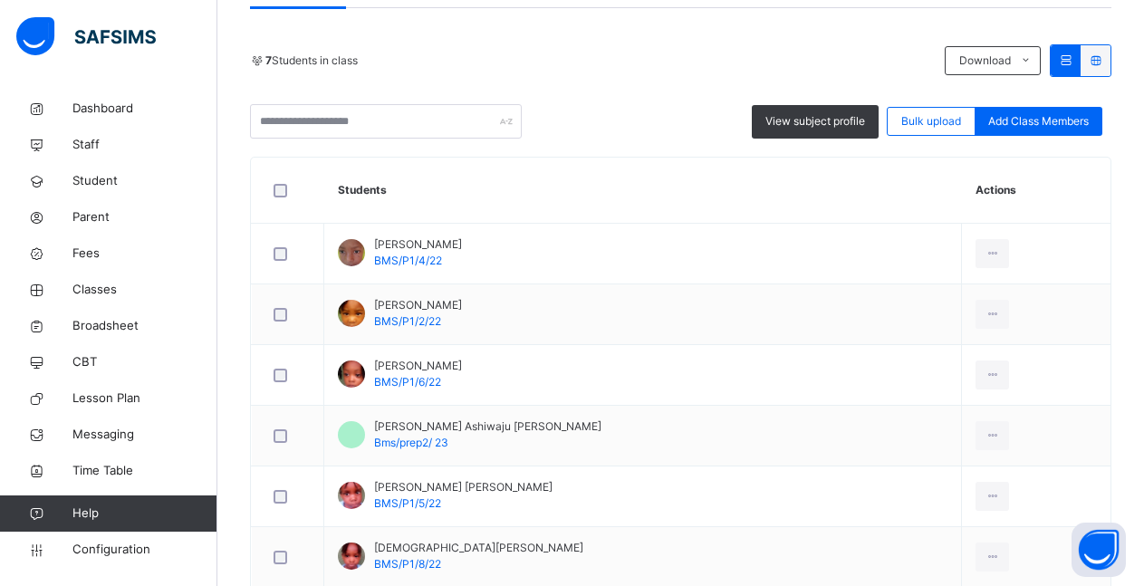
scroll to position [0, 0]
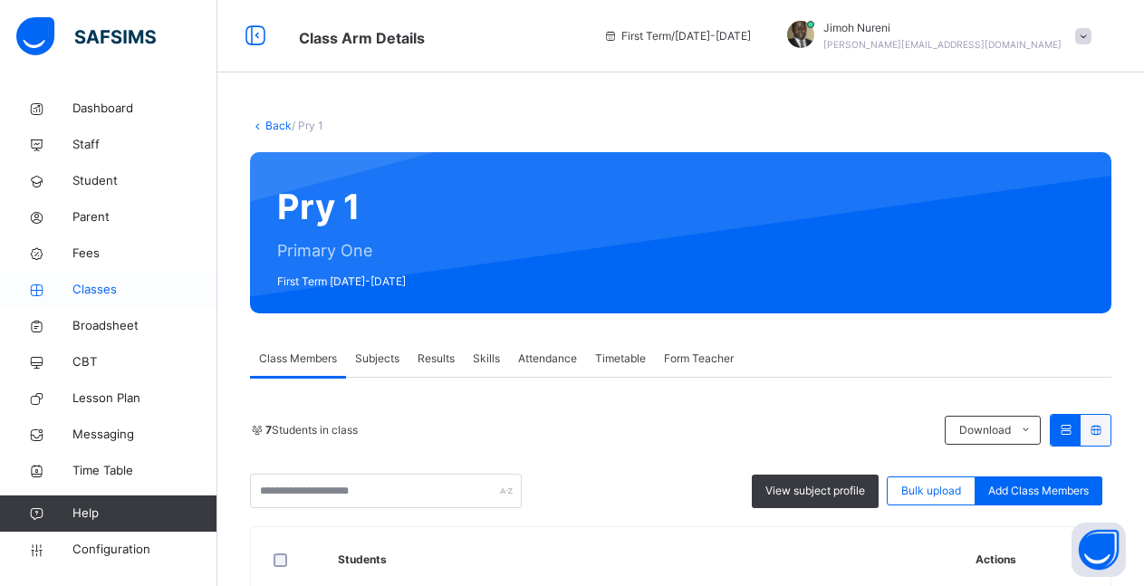
click at [101, 293] on span "Classes" at bounding box center [144, 290] width 145 height 18
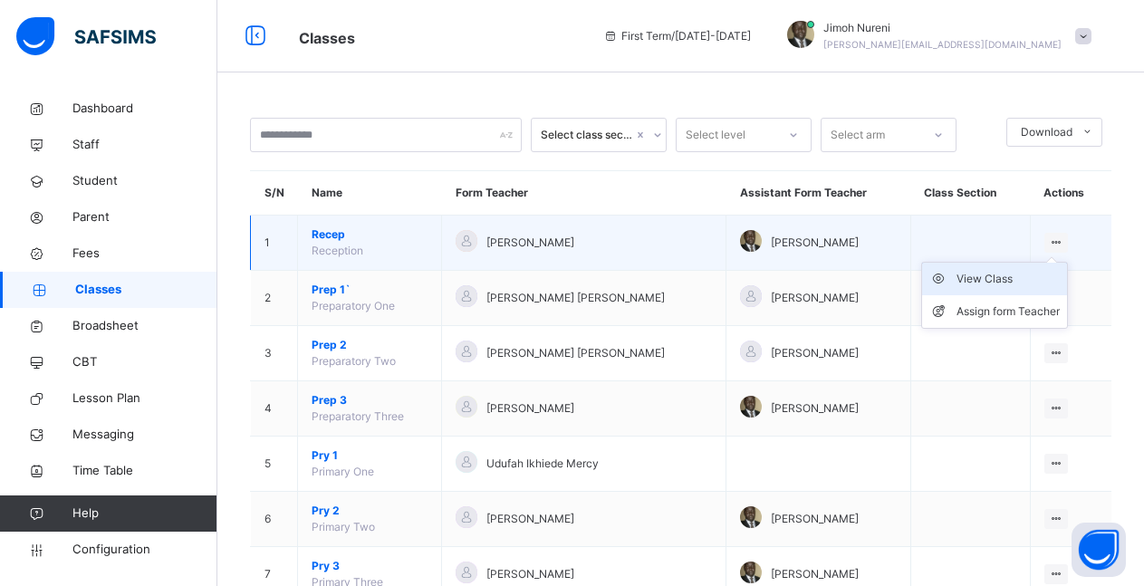
click at [1011, 283] on div "View Class" at bounding box center [1008, 279] width 103 height 18
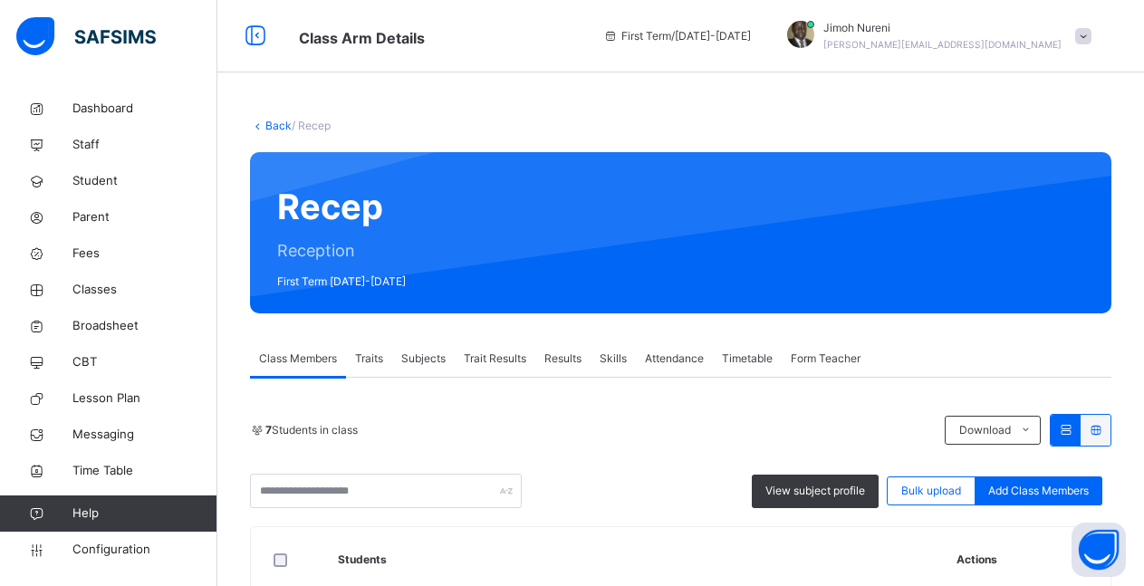
scroll to position [181, 0]
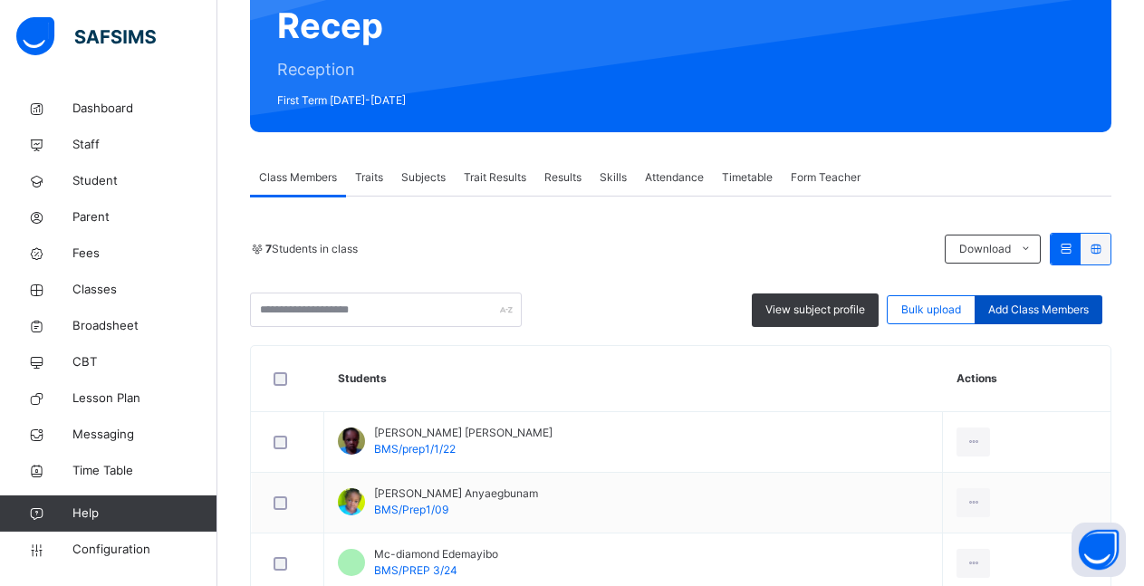
click at [1028, 314] on div "Add Class Members" at bounding box center [1039, 309] width 128 height 29
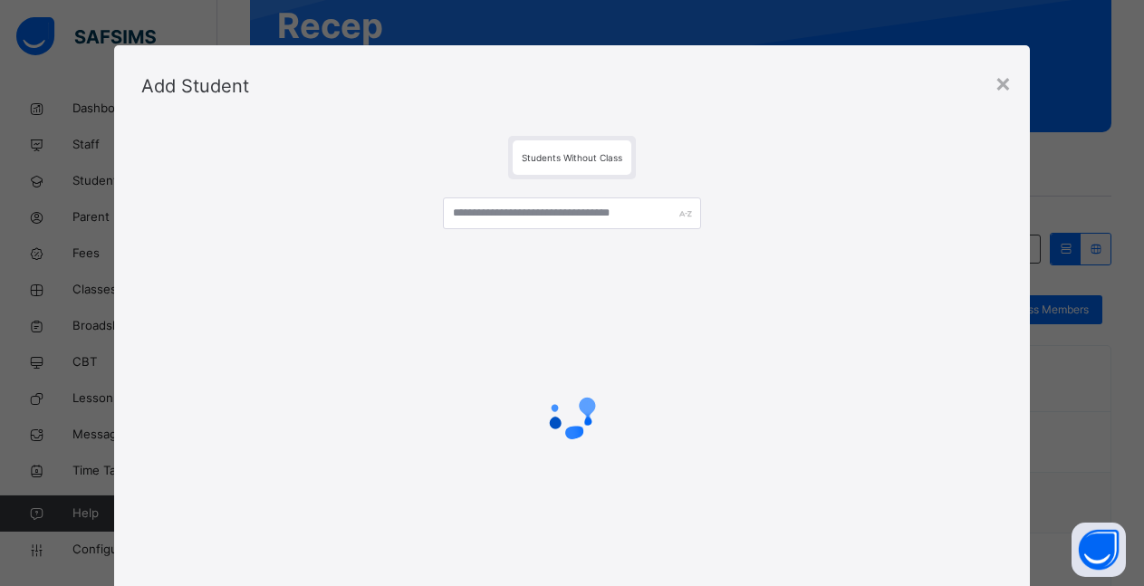
scroll to position [185, 0]
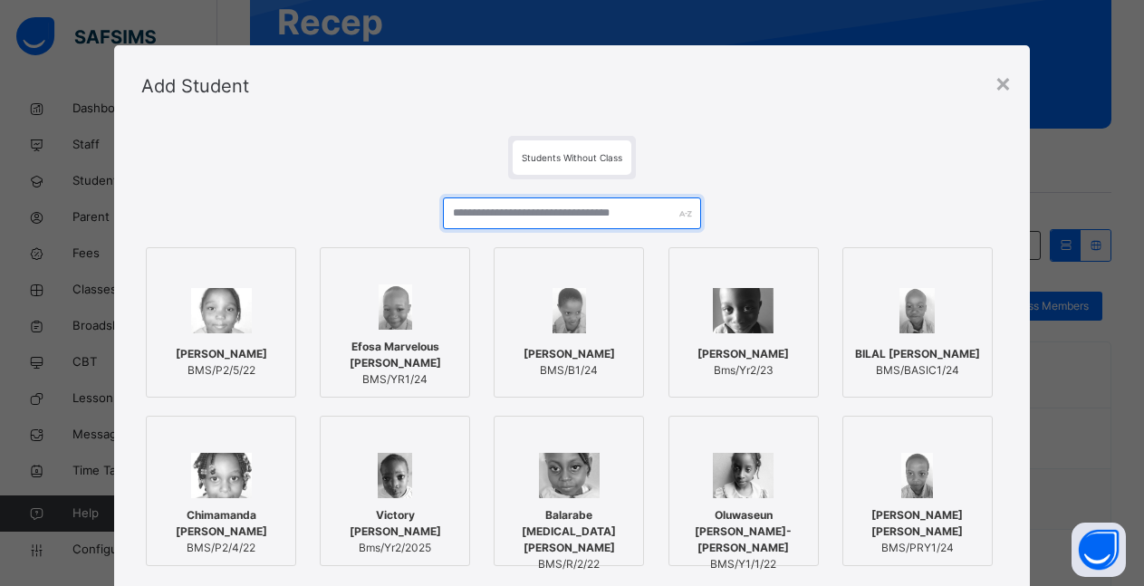
click at [510, 218] on input "text" at bounding box center [572, 213] width 258 height 32
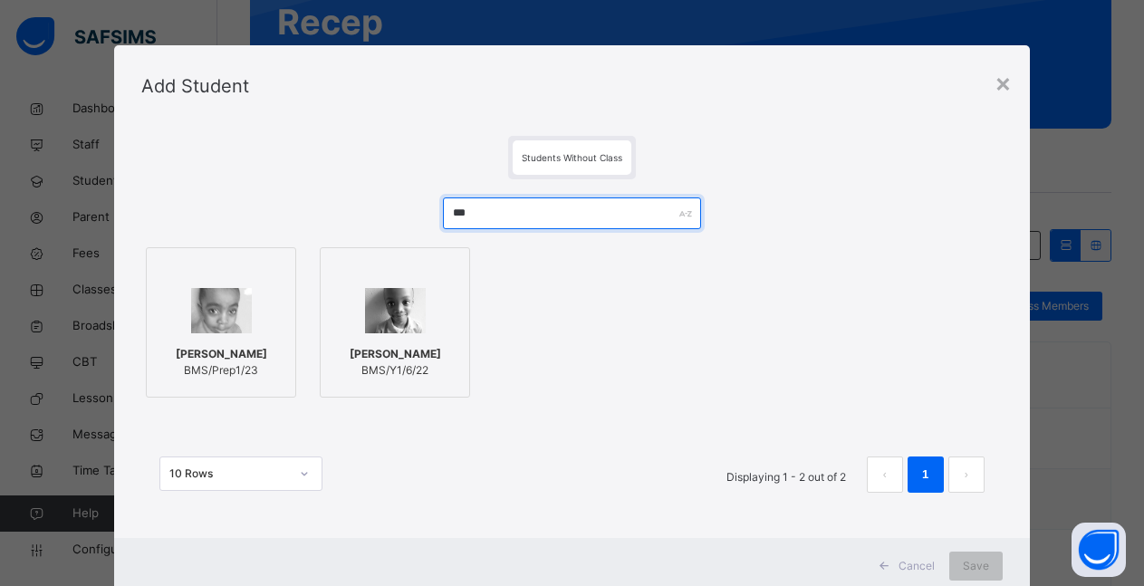
type input "***"
click at [191, 323] on img at bounding box center [221, 310] width 61 height 45
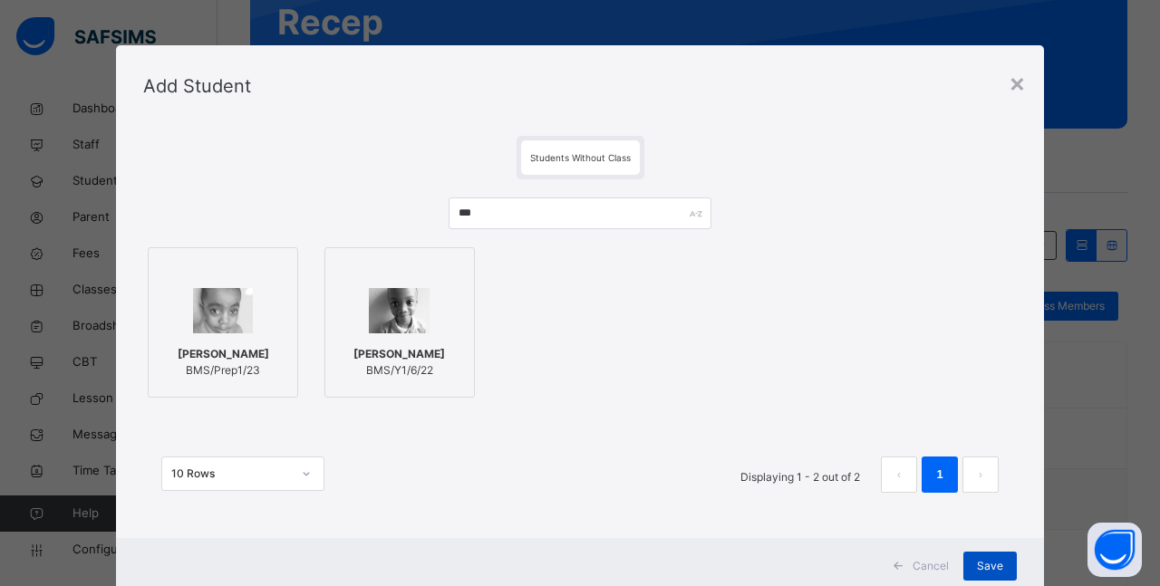
click at [986, 566] on span "Save" at bounding box center [990, 566] width 26 height 16
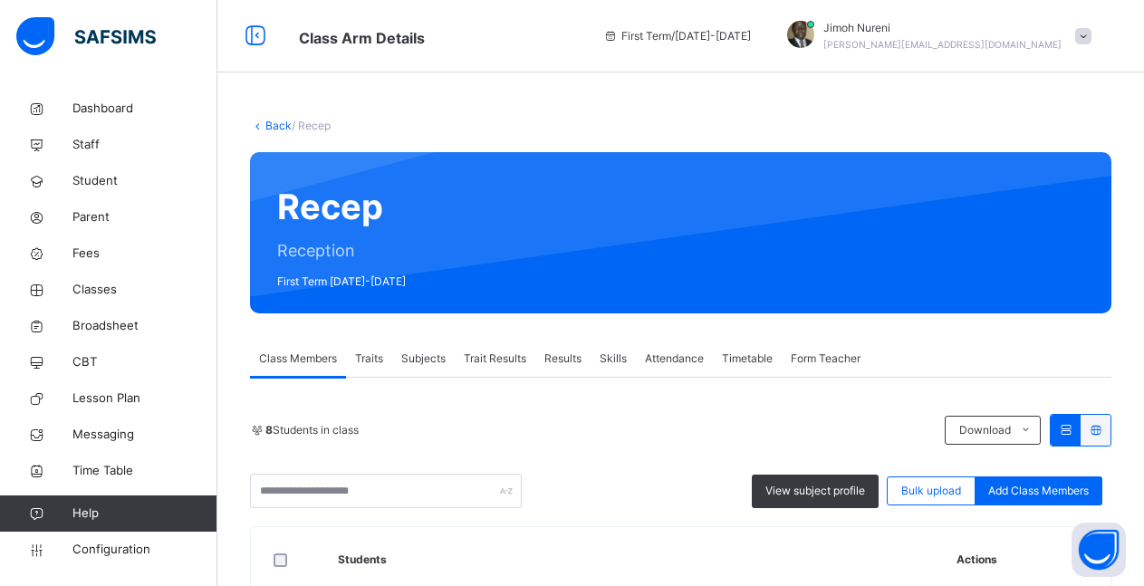
scroll to position [130, 0]
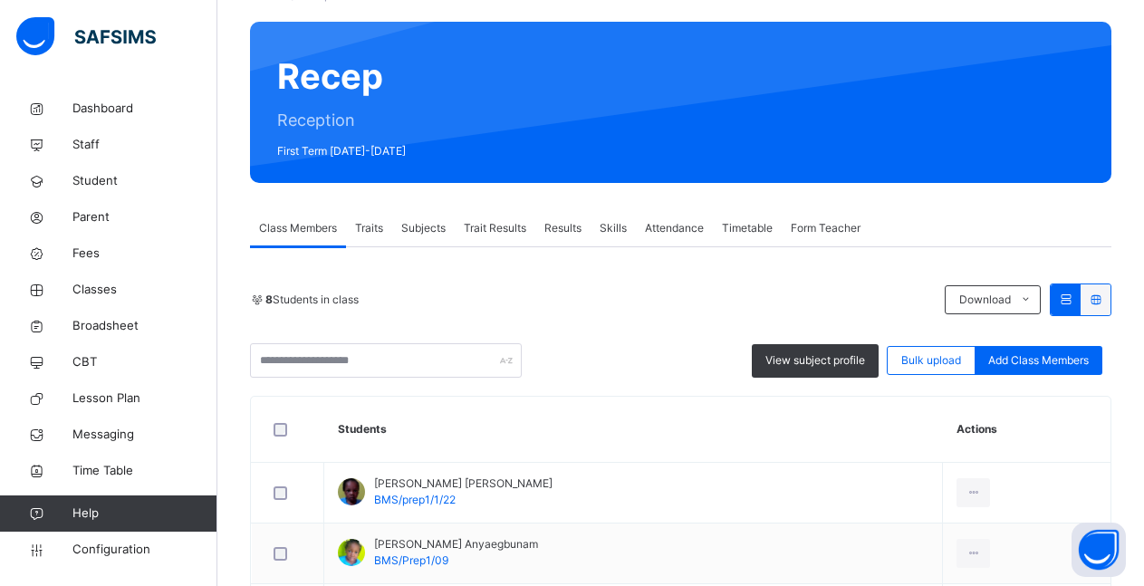
click at [421, 236] on div "Subjects" at bounding box center [423, 228] width 63 height 36
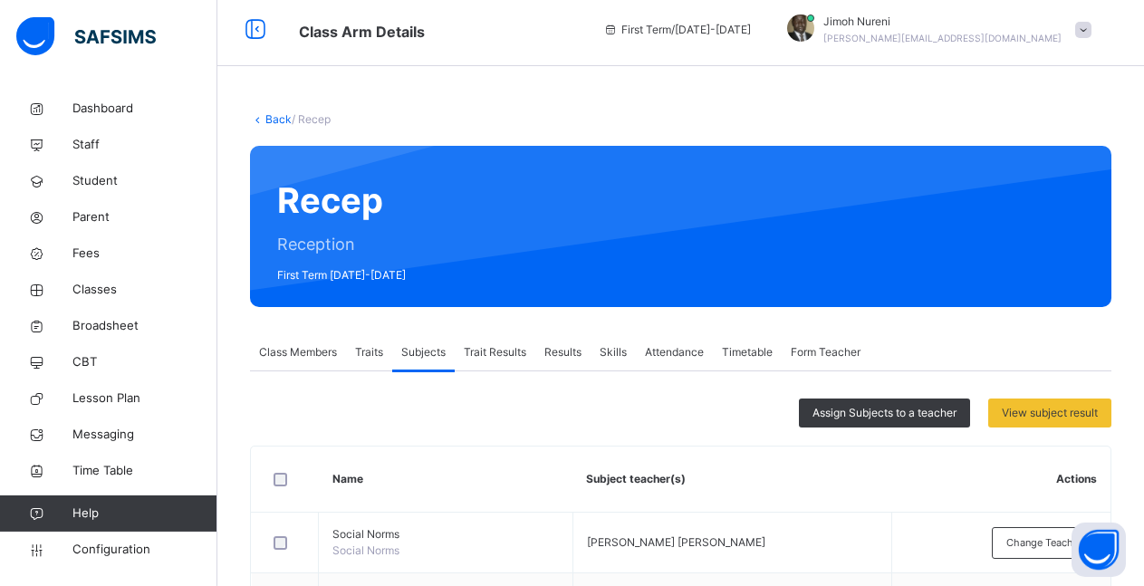
scroll to position [0, 0]
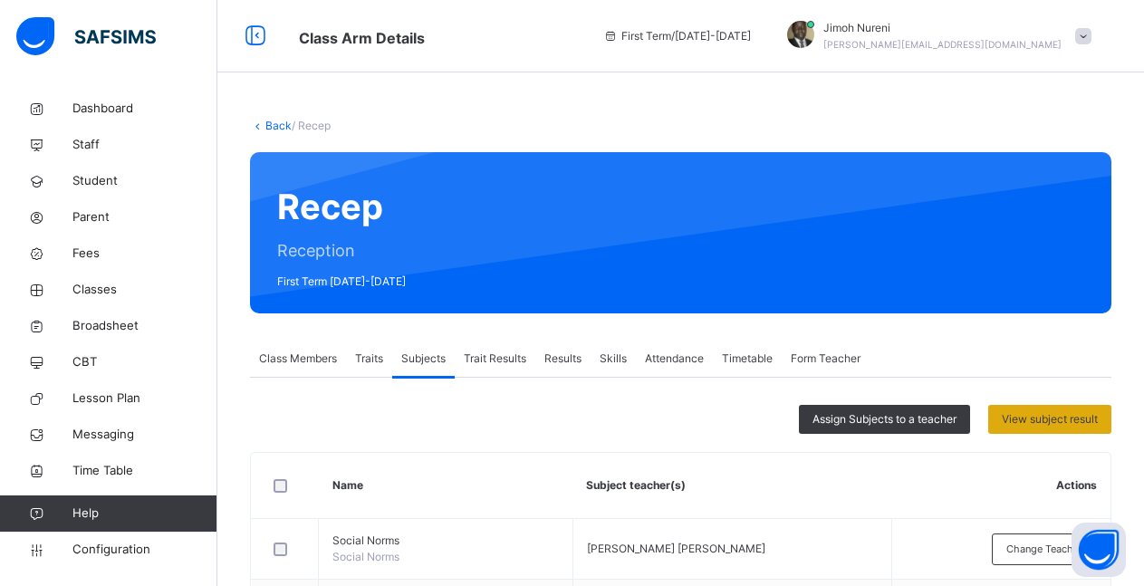
click at [1051, 419] on span "View subject result" at bounding box center [1050, 419] width 96 height 16
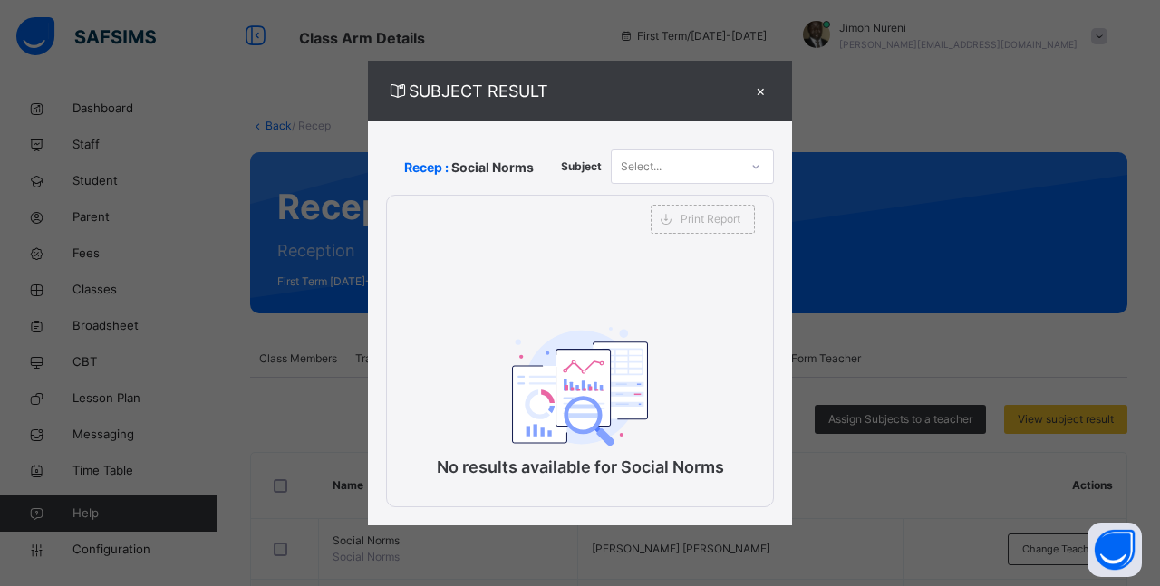
click at [765, 95] on div "×" at bounding box center [760, 91] width 27 height 24
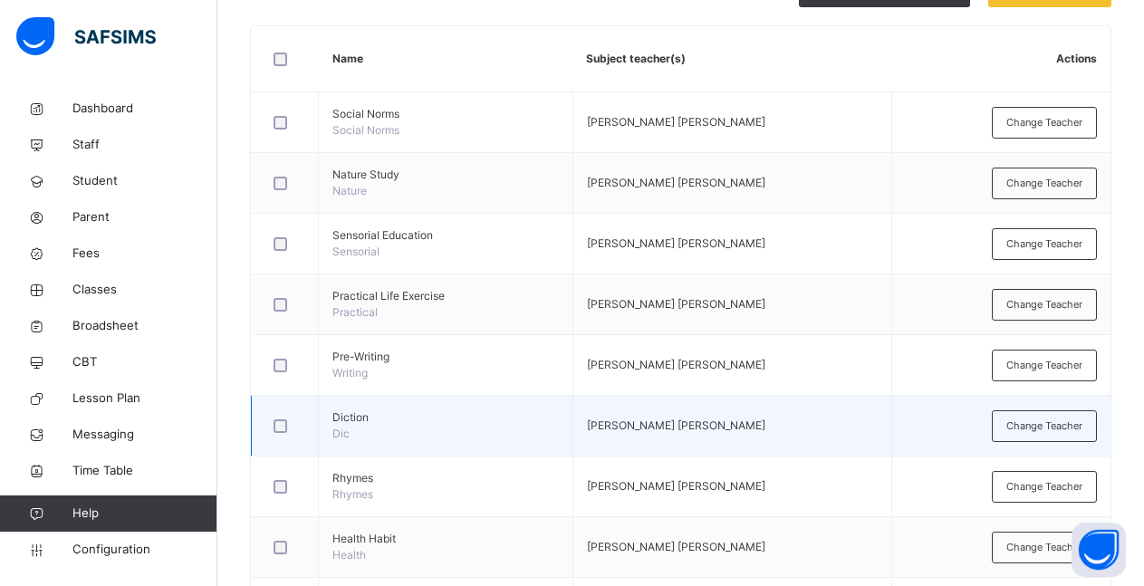
scroll to position [149, 0]
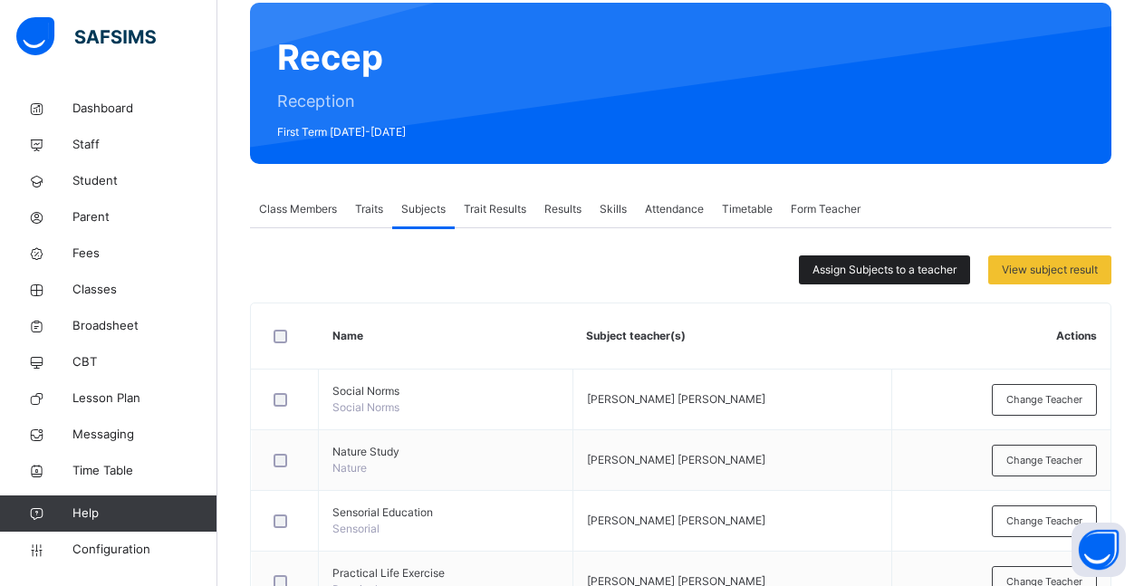
click at [877, 276] on span "Assign Subjects to a teacher" at bounding box center [885, 270] width 144 height 16
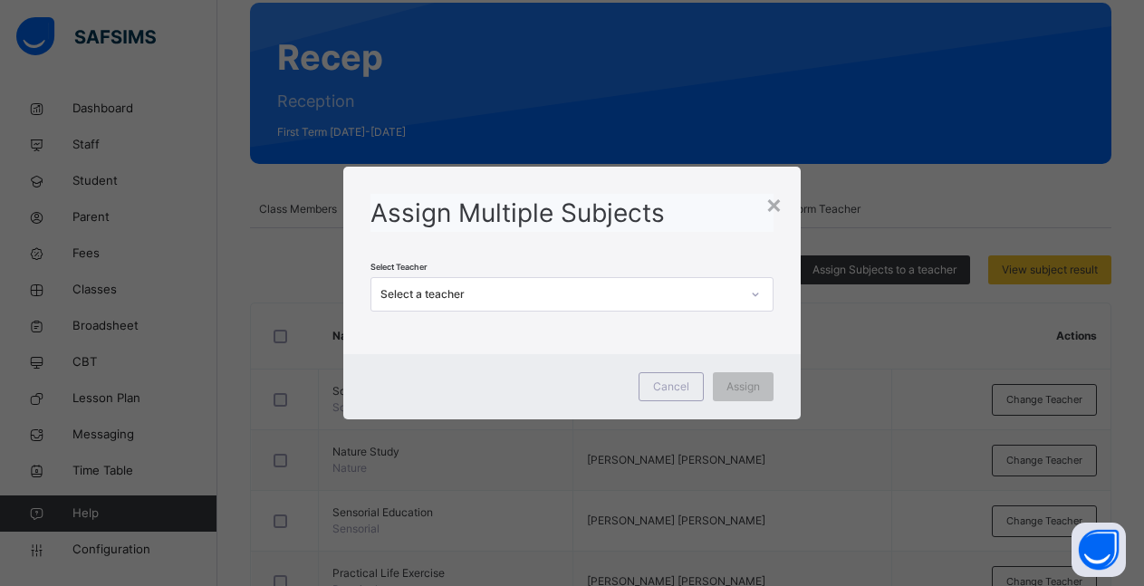
click at [759, 294] on icon at bounding box center [755, 294] width 11 height 18
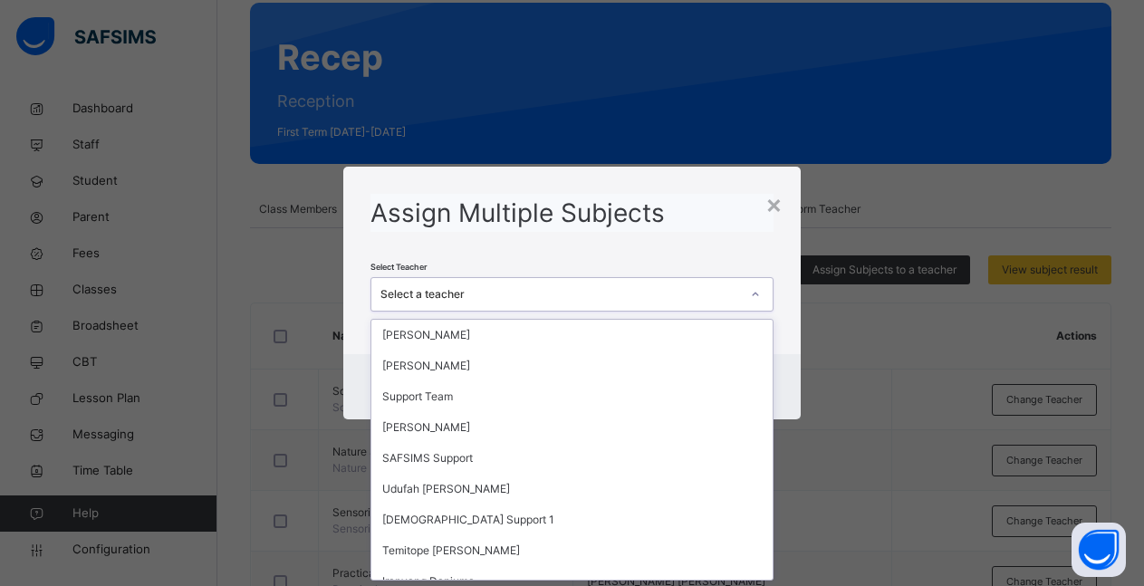
scroll to position [79, 0]
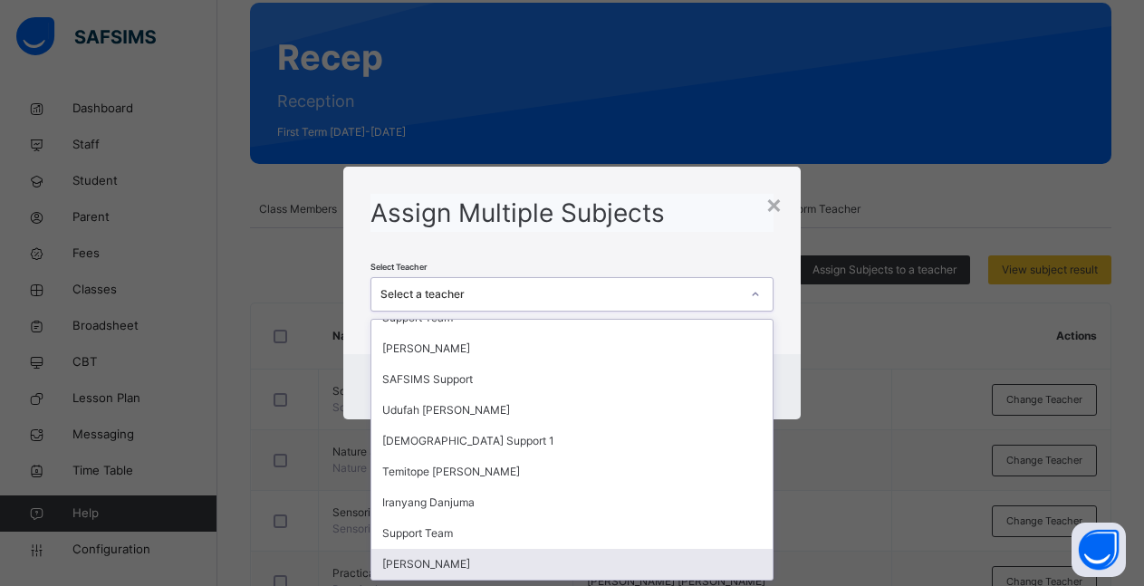
click at [502, 567] on div "[PERSON_NAME]" at bounding box center [571, 564] width 401 height 31
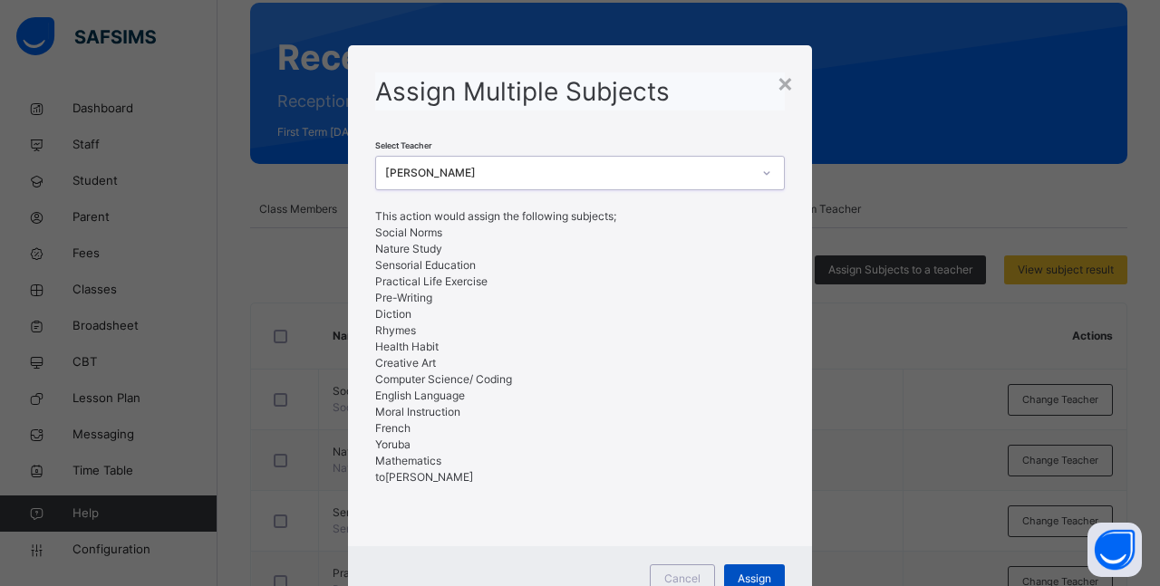
click at [740, 575] on span "Assign" at bounding box center [754, 579] width 34 height 16
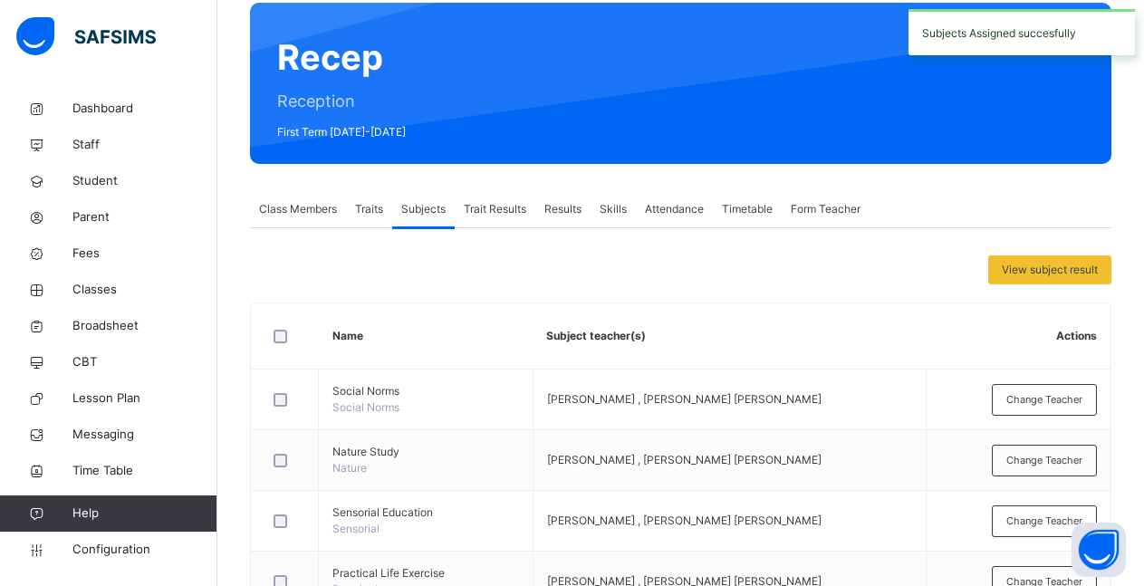
click at [303, 218] on div "Class Members" at bounding box center [298, 209] width 96 height 36
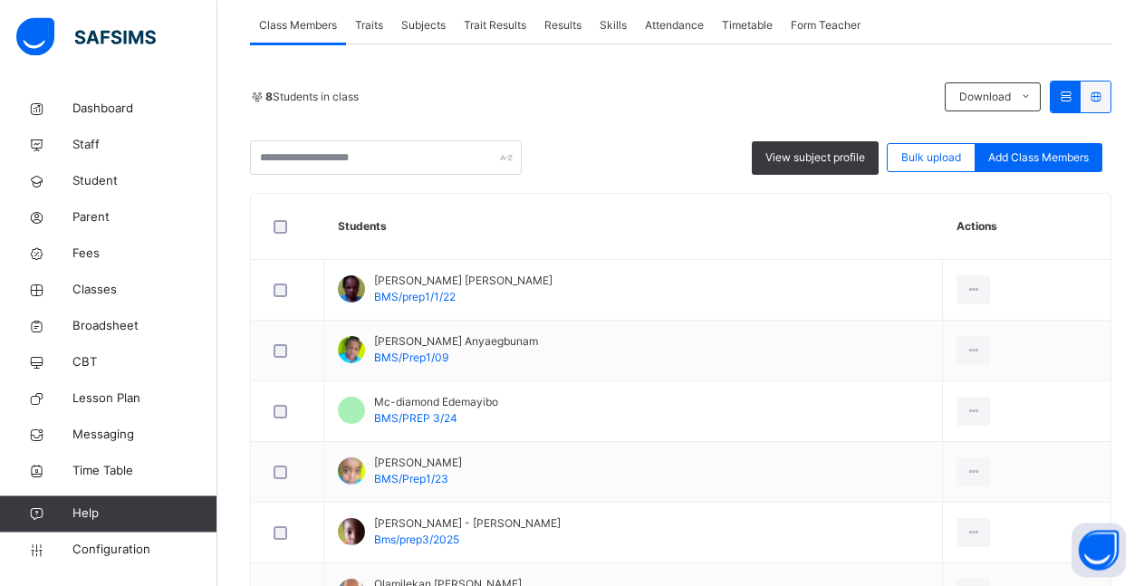
scroll to position [334, 0]
click at [835, 163] on span "View subject profile" at bounding box center [816, 157] width 100 height 16
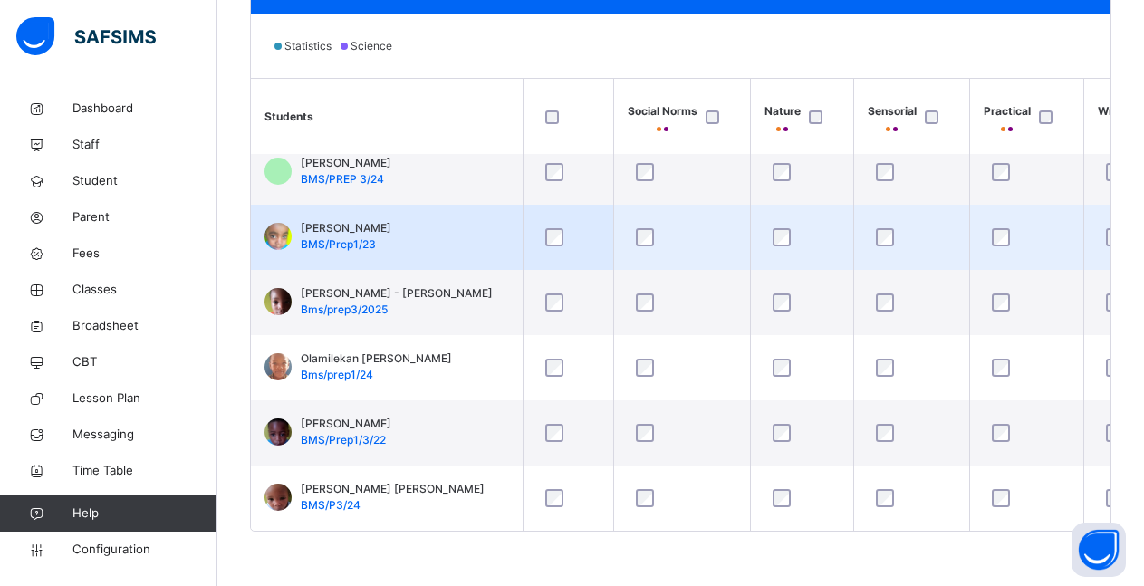
scroll to position [0, 0]
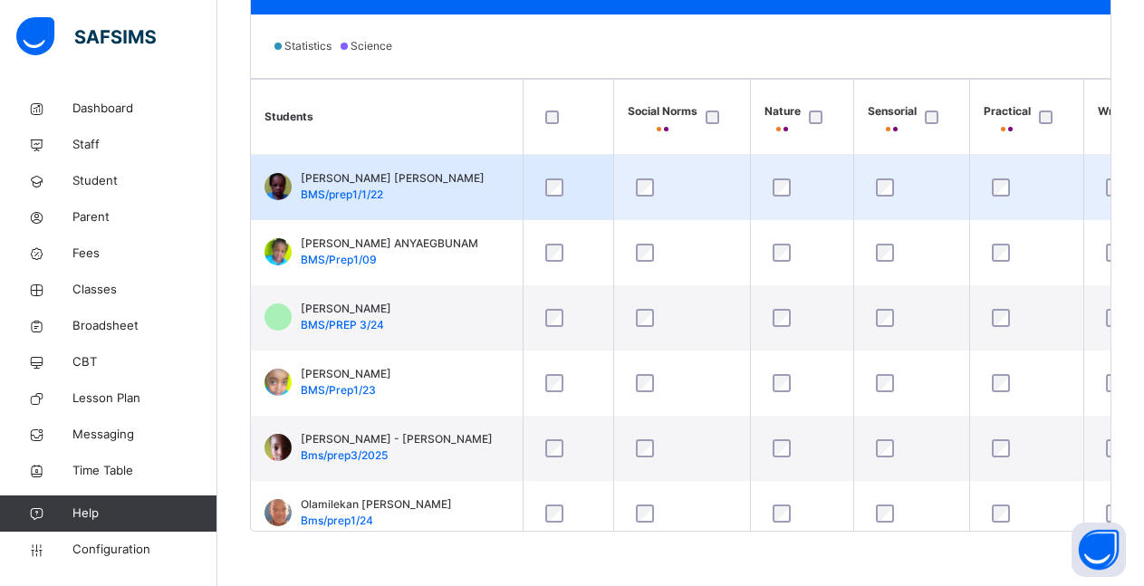
click at [564, 190] on div at bounding box center [568, 187] width 53 height 18
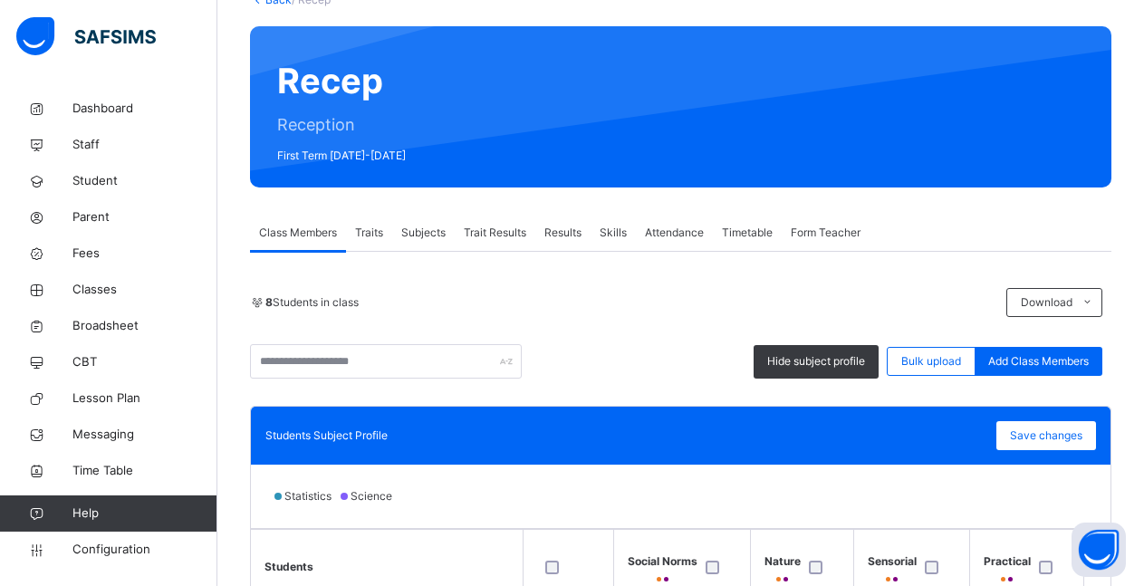
scroll to position [114, 0]
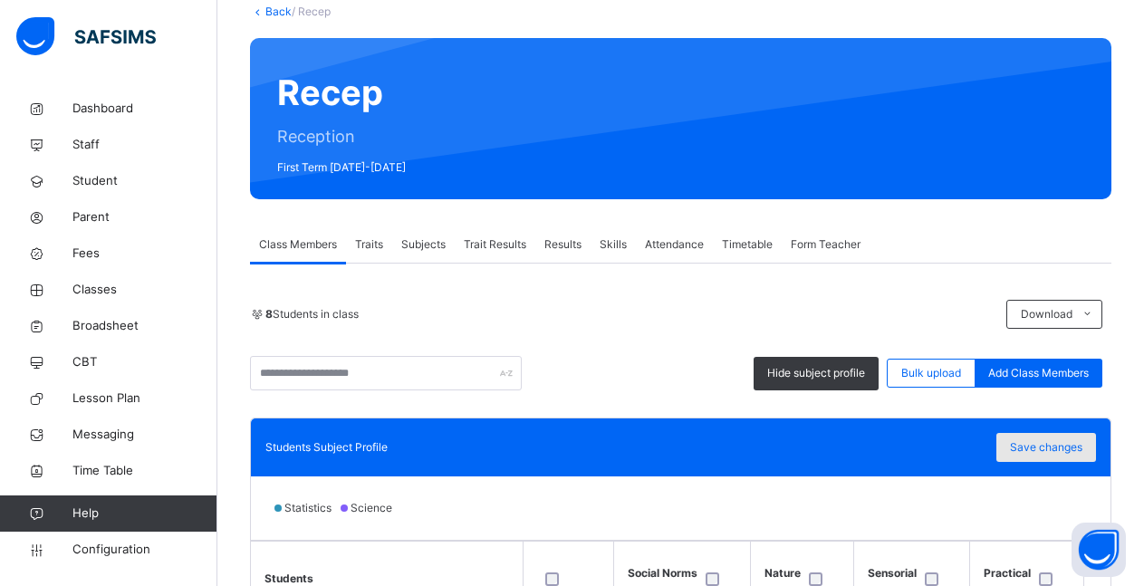
click at [1061, 457] on div "Save changes" at bounding box center [1047, 447] width 100 height 29
